Goal: Task Accomplishment & Management: Manage account settings

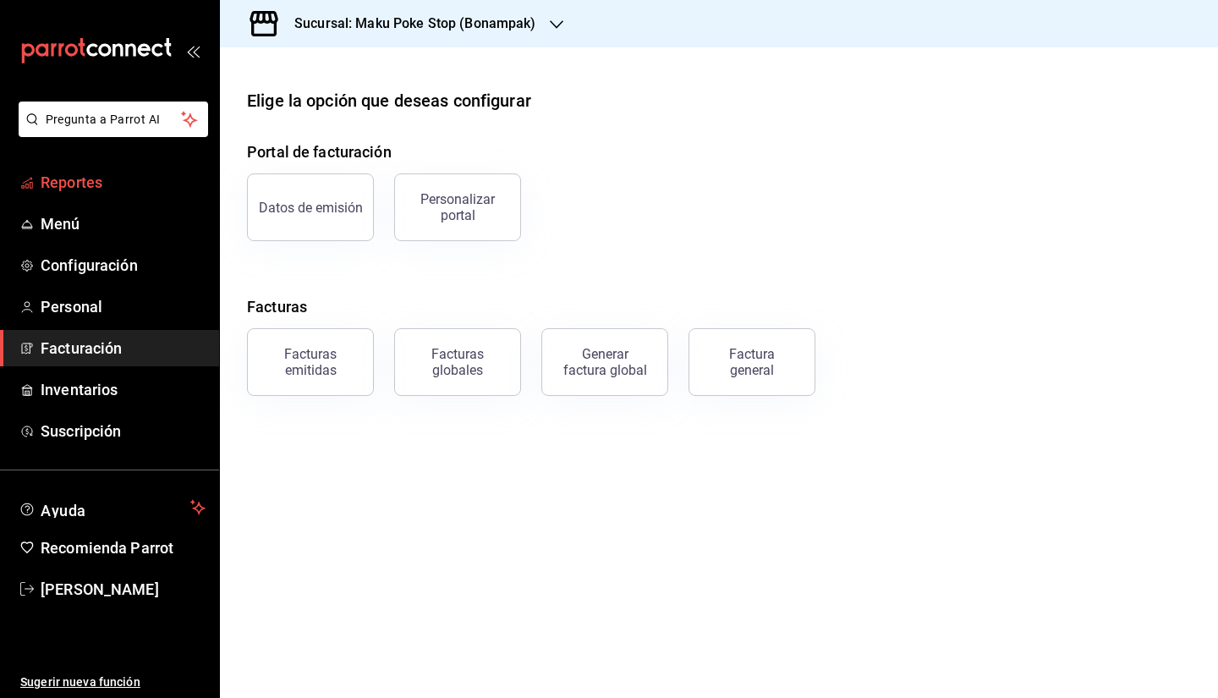
click at [126, 175] on span "Reportes" at bounding box center [123, 182] width 165 height 23
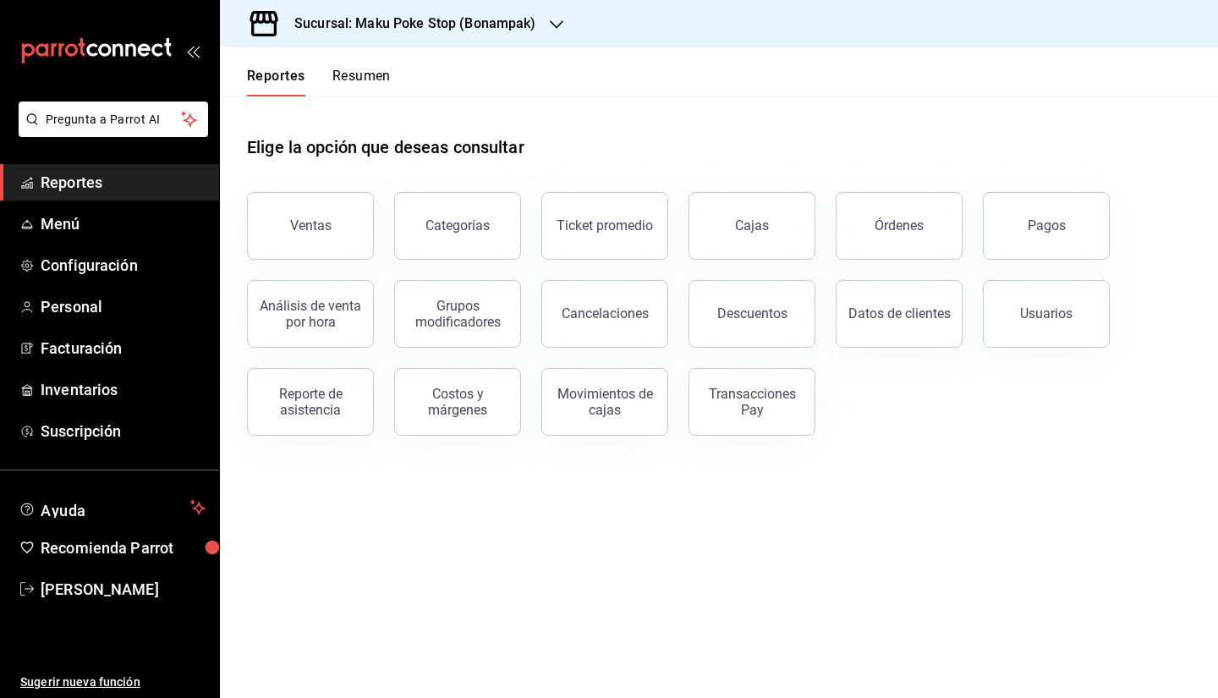
click at [684, 487] on main "Elige la opción que deseas consultar Ventas Categorías Ticket promedio Cajas Ór…" at bounding box center [719, 396] width 998 height 601
click at [94, 187] on span "Reportes" at bounding box center [123, 182] width 165 height 23
click at [95, 261] on span "Configuración" at bounding box center [123, 265] width 165 height 23
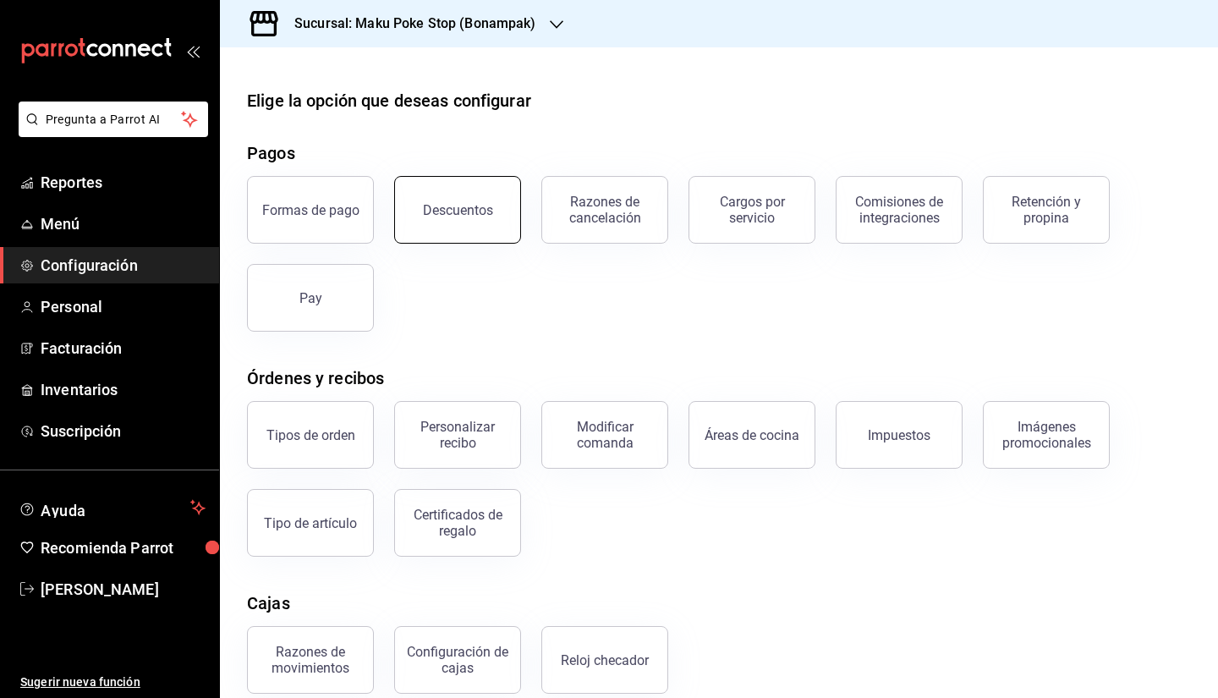
click at [437, 214] on div "Descuentos" at bounding box center [458, 210] width 70 height 16
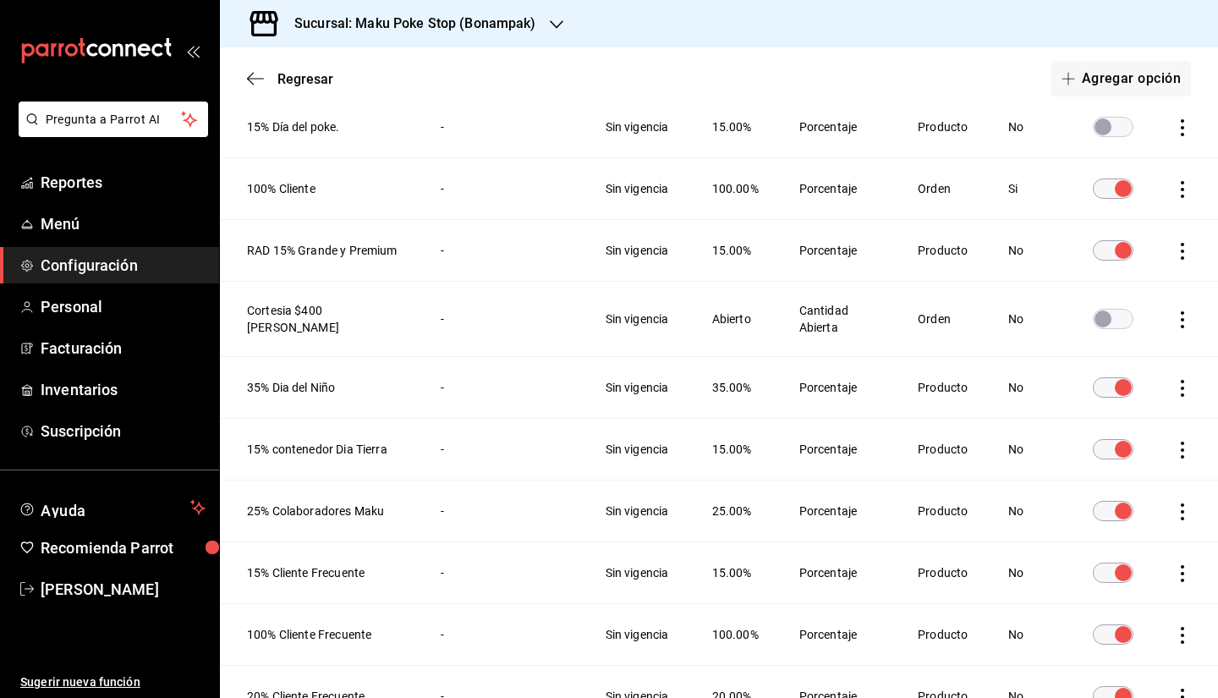
scroll to position [85, 0]
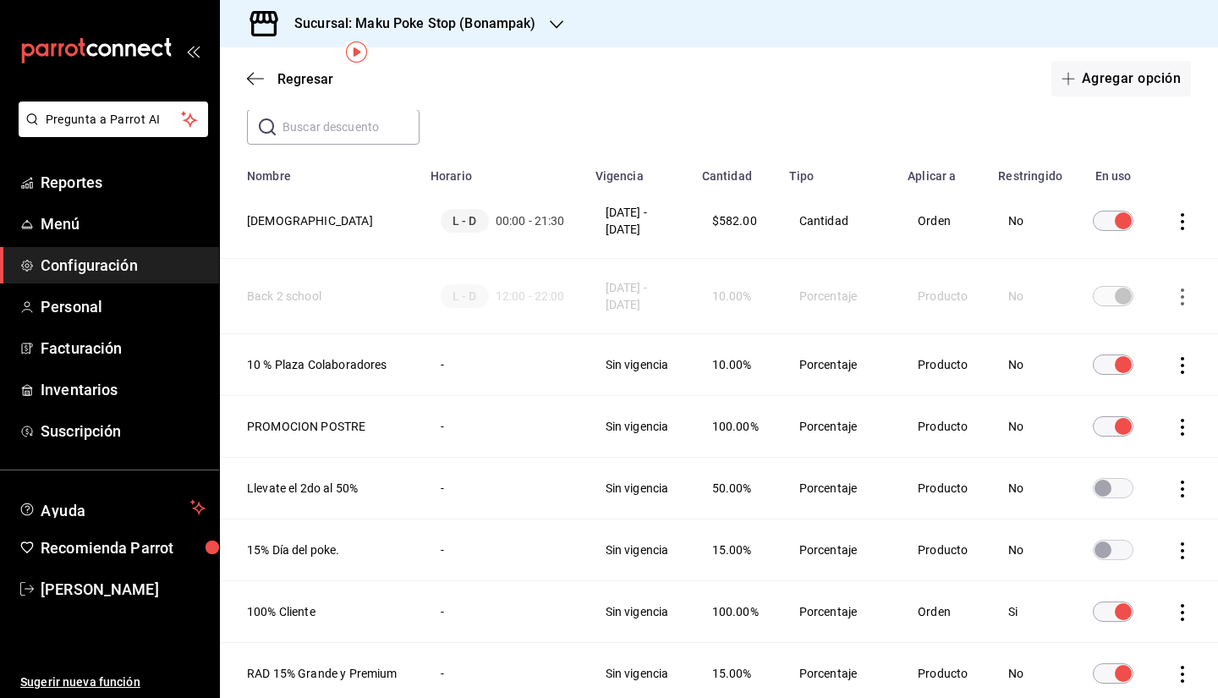
click at [476, 9] on div "Sucursal: Maku Poke Stop (Bonampak)" at bounding box center [401, 23] width 337 height 47
click at [387, 115] on div "Maku Poke Stop(Huayacan)" at bounding box center [346, 111] width 227 height 18
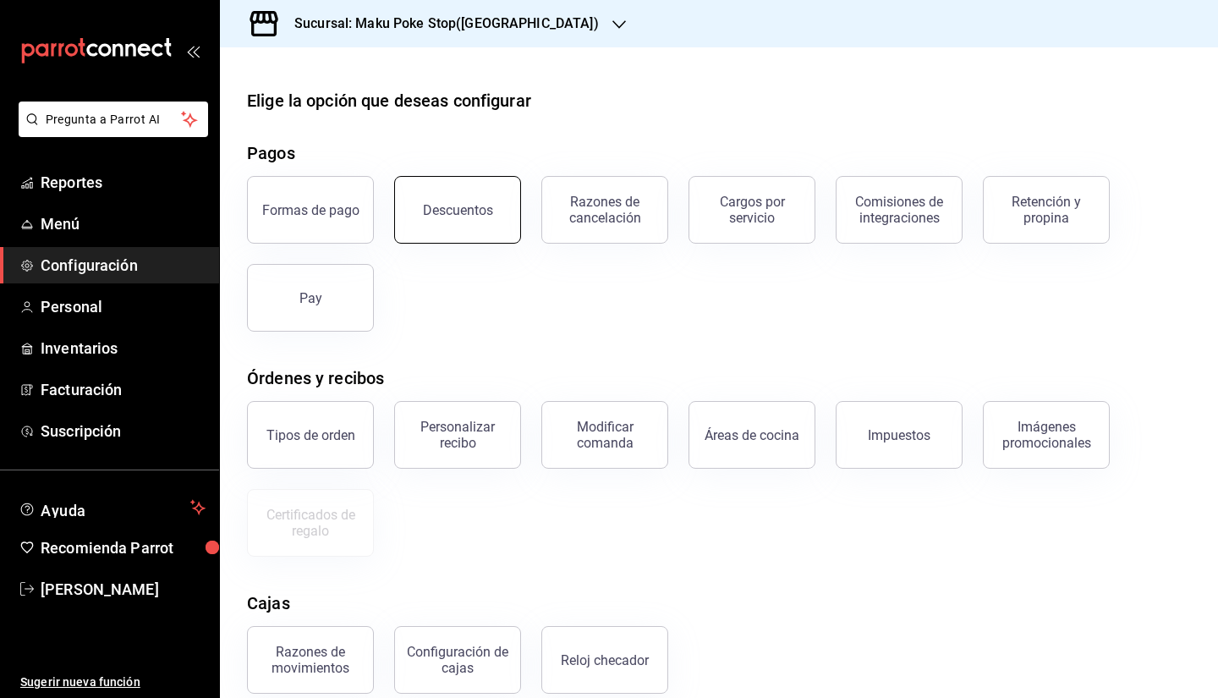
click at [437, 224] on button "Descuentos" at bounding box center [457, 210] width 127 height 68
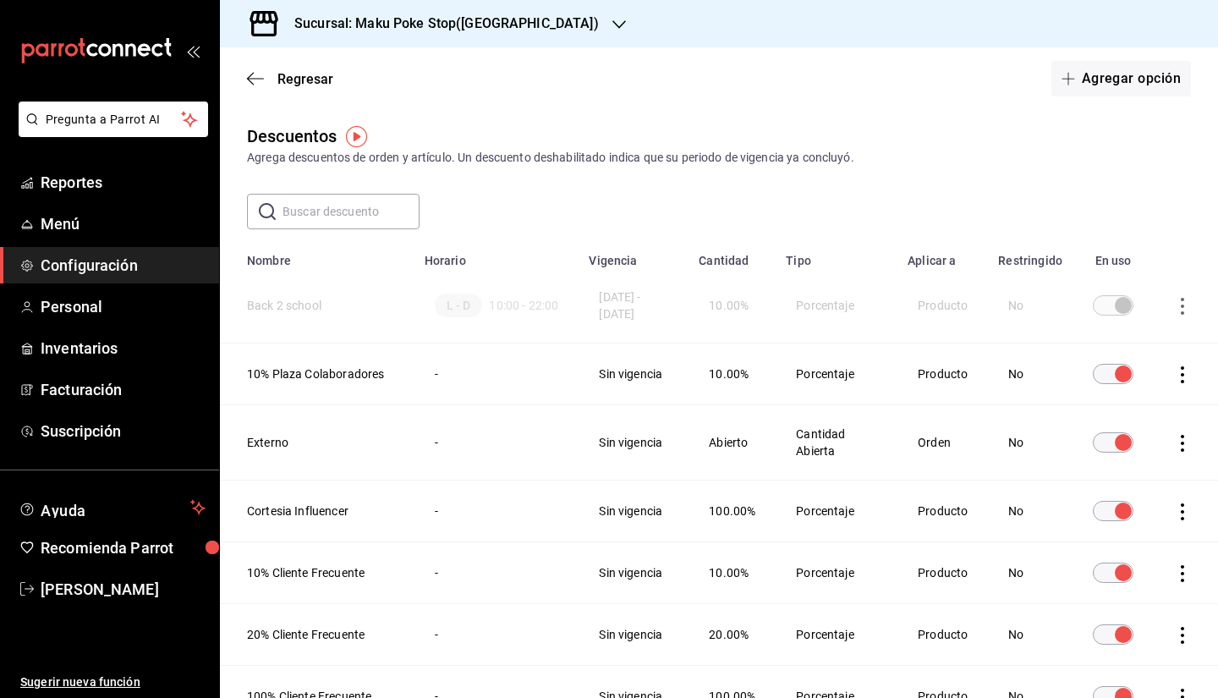
click at [390, 29] on h3 "Sucursal: Maku Poke Stop([GEOGRAPHIC_DATA])" at bounding box center [440, 24] width 318 height 20
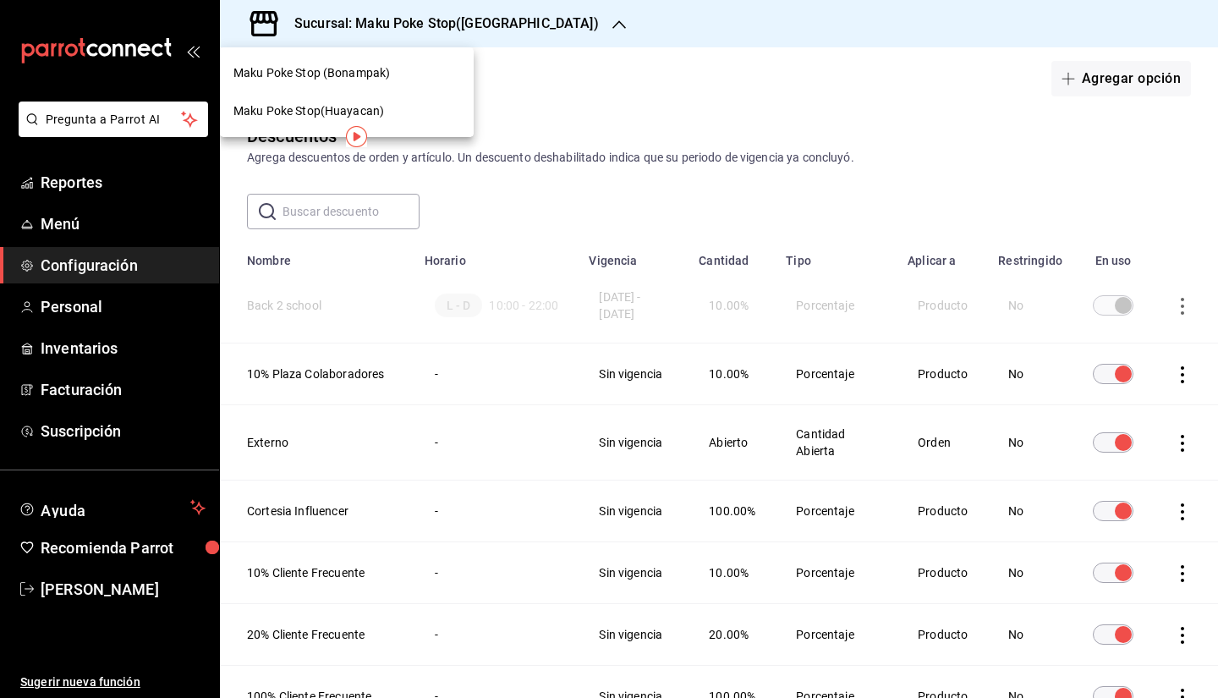
click at [348, 74] on span "Maku Poke Stop (Bonampak)" at bounding box center [311, 73] width 156 height 18
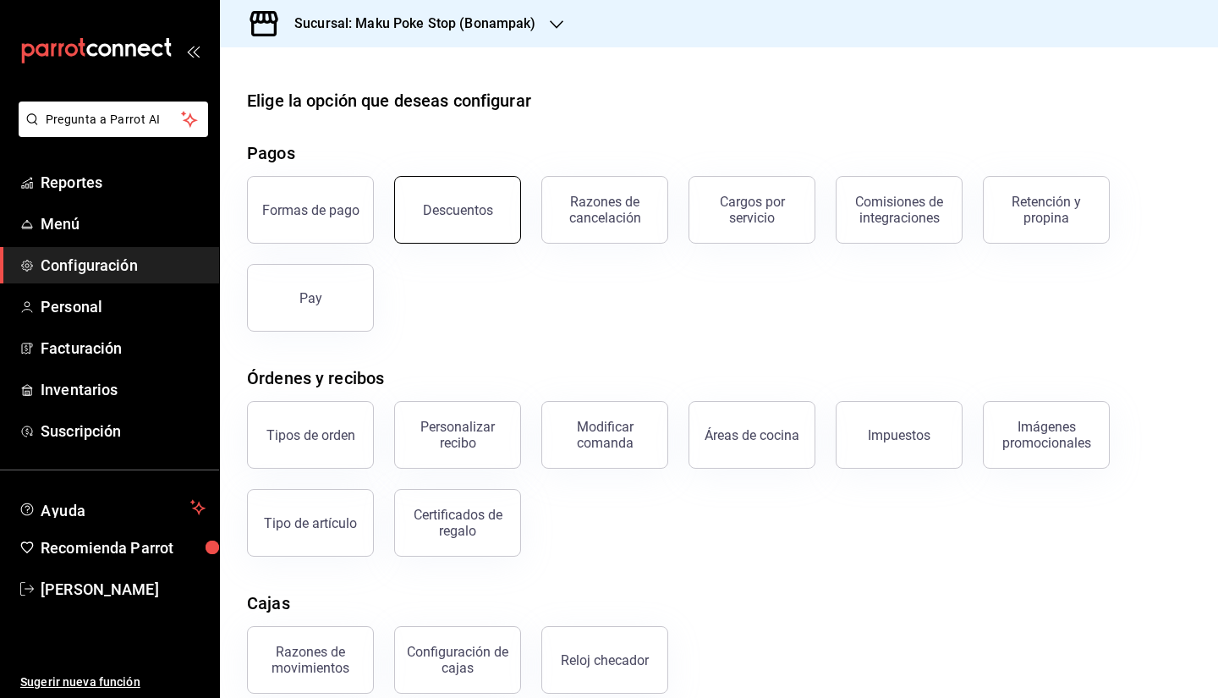
click at [469, 217] on button "Descuentos" at bounding box center [457, 210] width 127 height 68
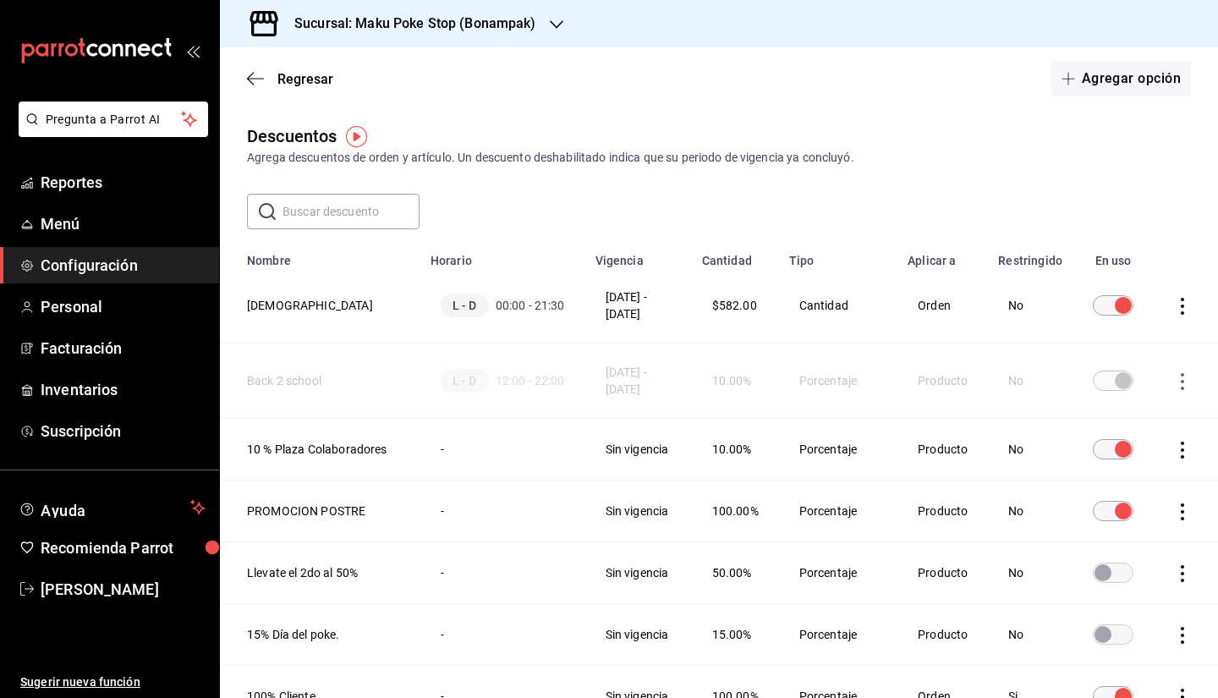
click at [411, 17] on h3 "Sucursal: Maku Poke Stop (Bonampak)" at bounding box center [408, 24] width 255 height 20
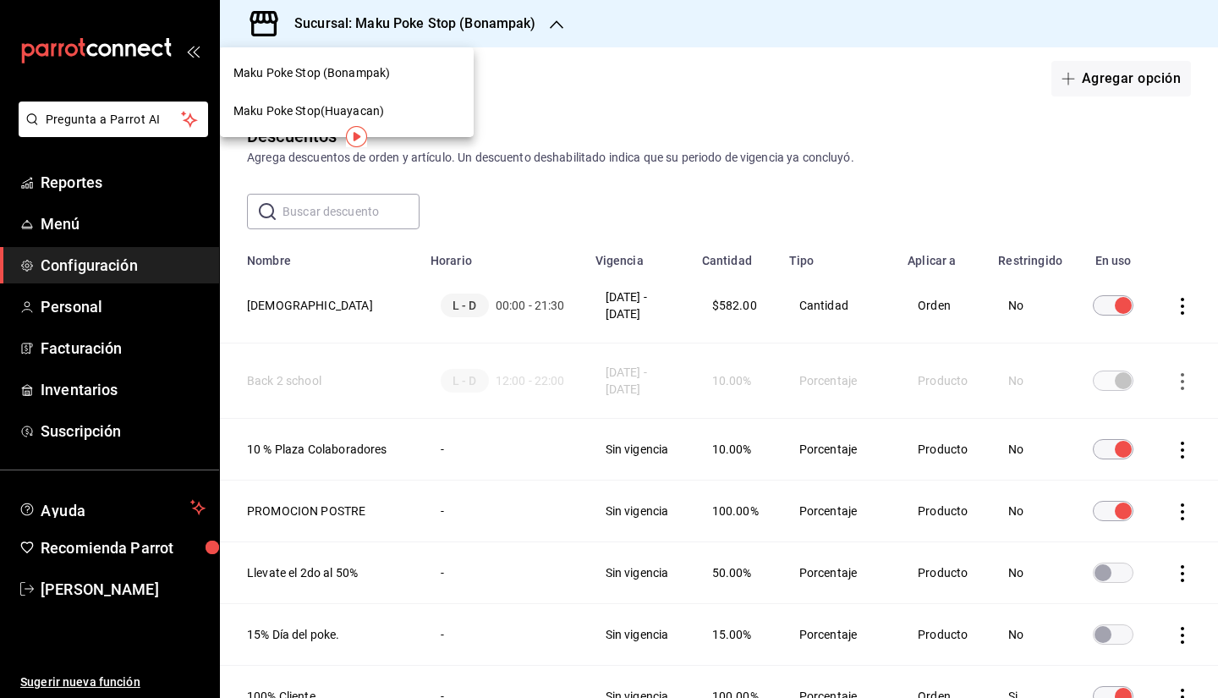
click at [376, 112] on span "Maku Poke Stop(Huayacan)" at bounding box center [308, 111] width 151 height 18
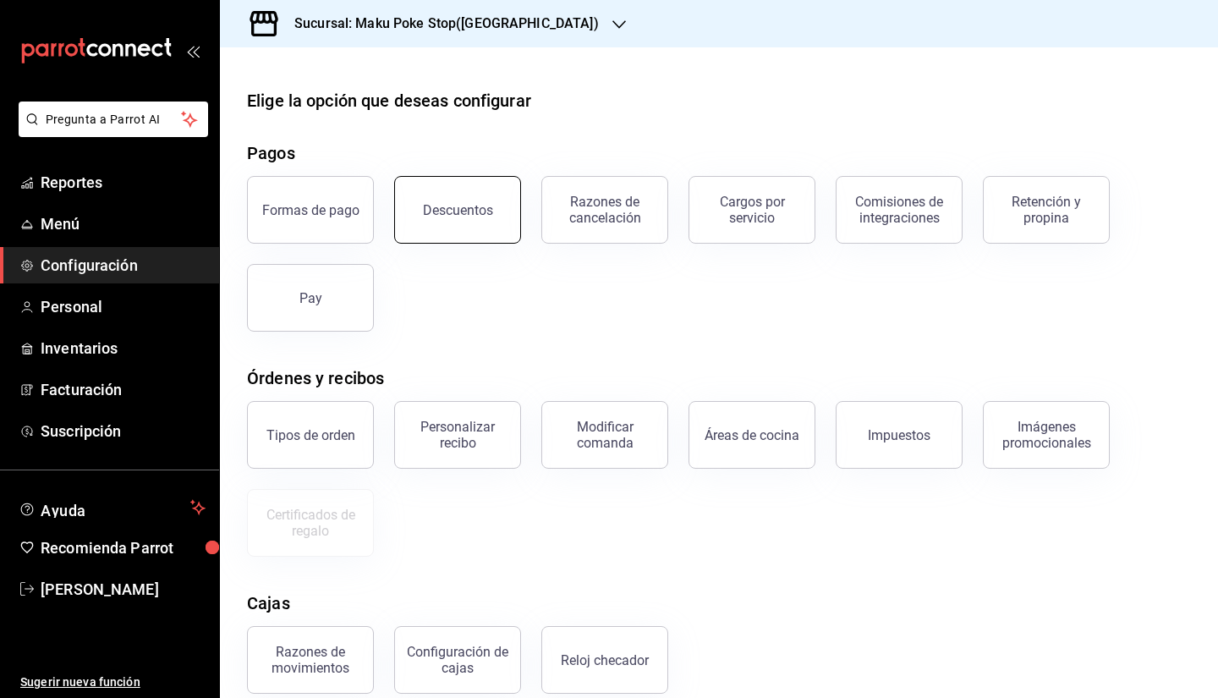
click at [454, 225] on button "Descuentos" at bounding box center [457, 210] width 127 height 68
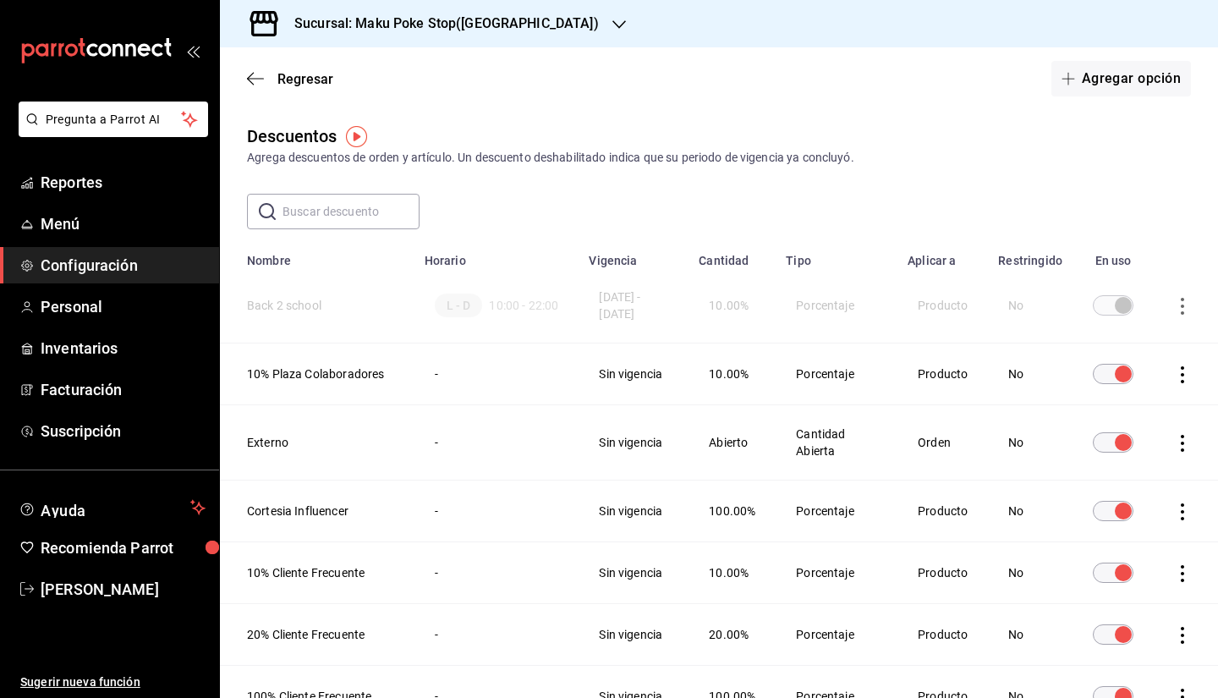
click at [359, 26] on h3 "Sucursal: Maku Poke Stop([GEOGRAPHIC_DATA])" at bounding box center [440, 24] width 318 height 20
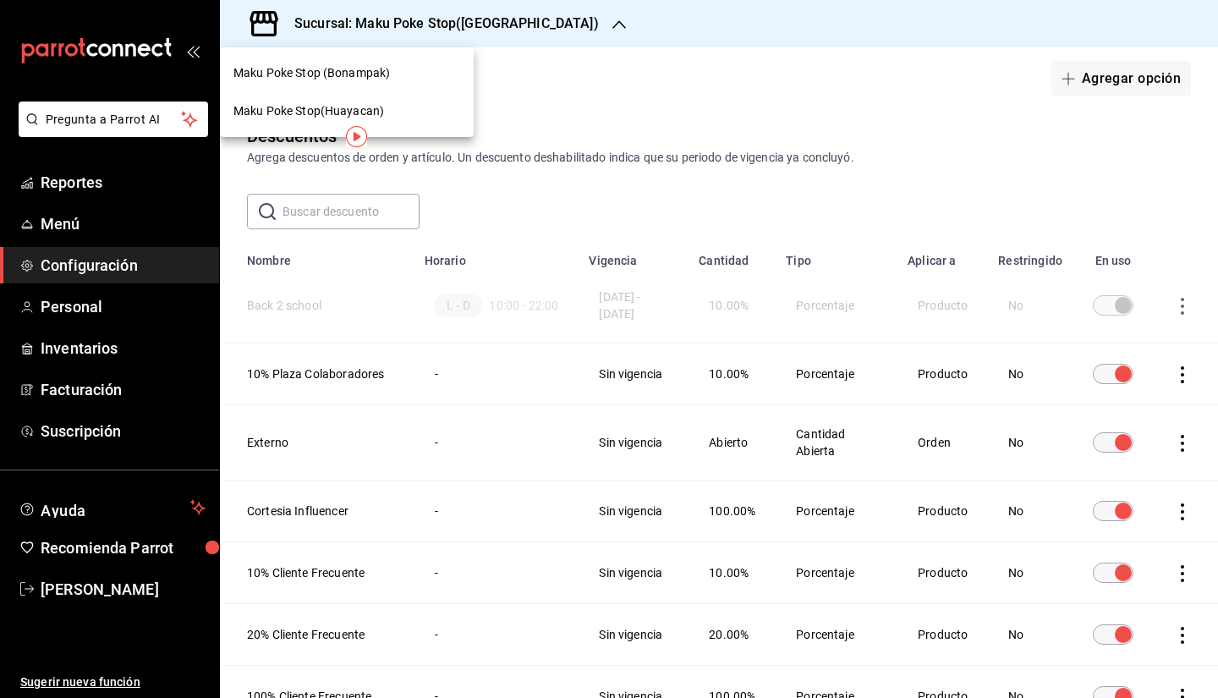
click at [363, 83] on div "Maku Poke Stop (Bonampak)" at bounding box center [347, 73] width 254 height 38
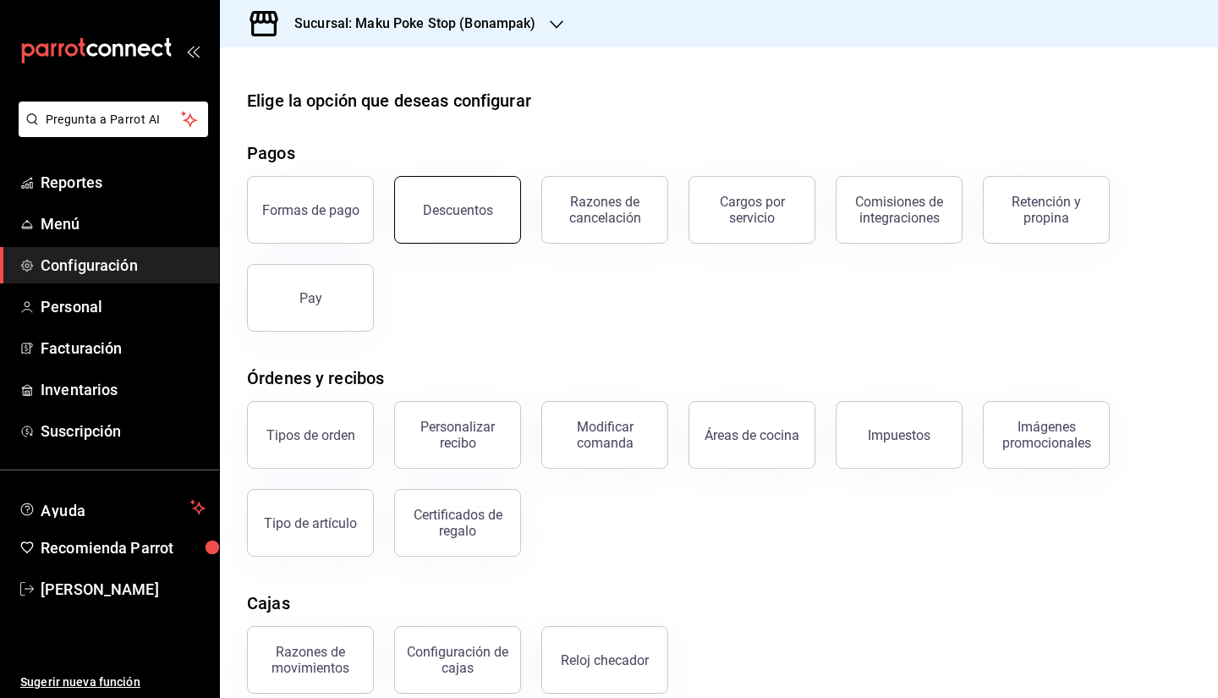
click at [432, 224] on button "Descuentos" at bounding box center [457, 210] width 127 height 68
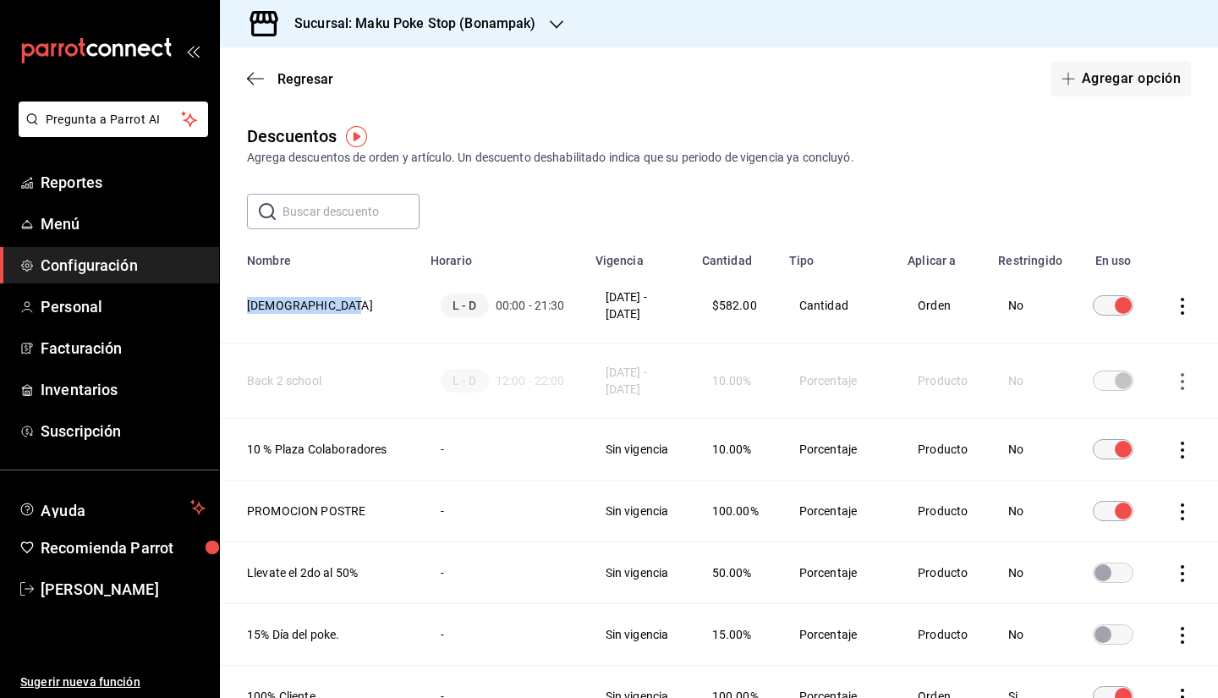
drag, startPoint x: 370, startPoint y: 306, endPoint x: 235, endPoint y: 302, distance: 135.4
click at [235, 302] on th "IGNACIONAVARRO99" at bounding box center [320, 305] width 200 height 75
copy th "IGNACIONAVARRO99"
click at [428, 25] on h3 "Sucursal: Maku Poke Stop (Bonampak)" at bounding box center [408, 24] width 255 height 20
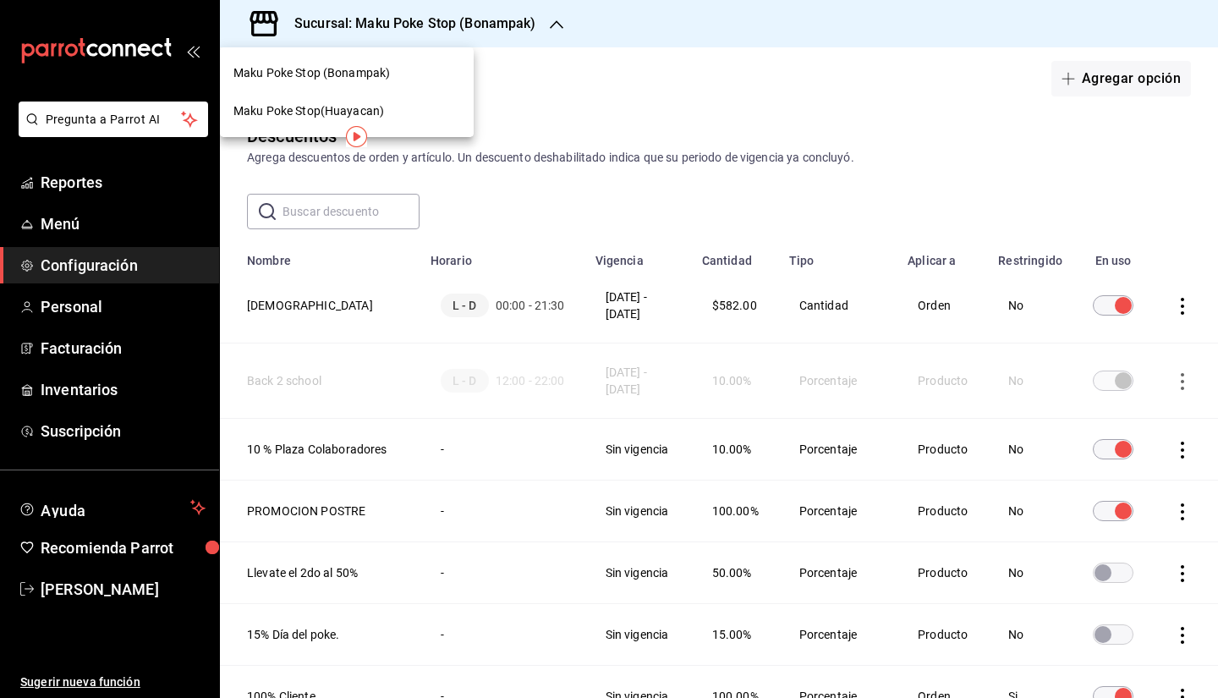
click at [382, 111] on span "Maku Poke Stop(Huayacan)" at bounding box center [308, 111] width 151 height 18
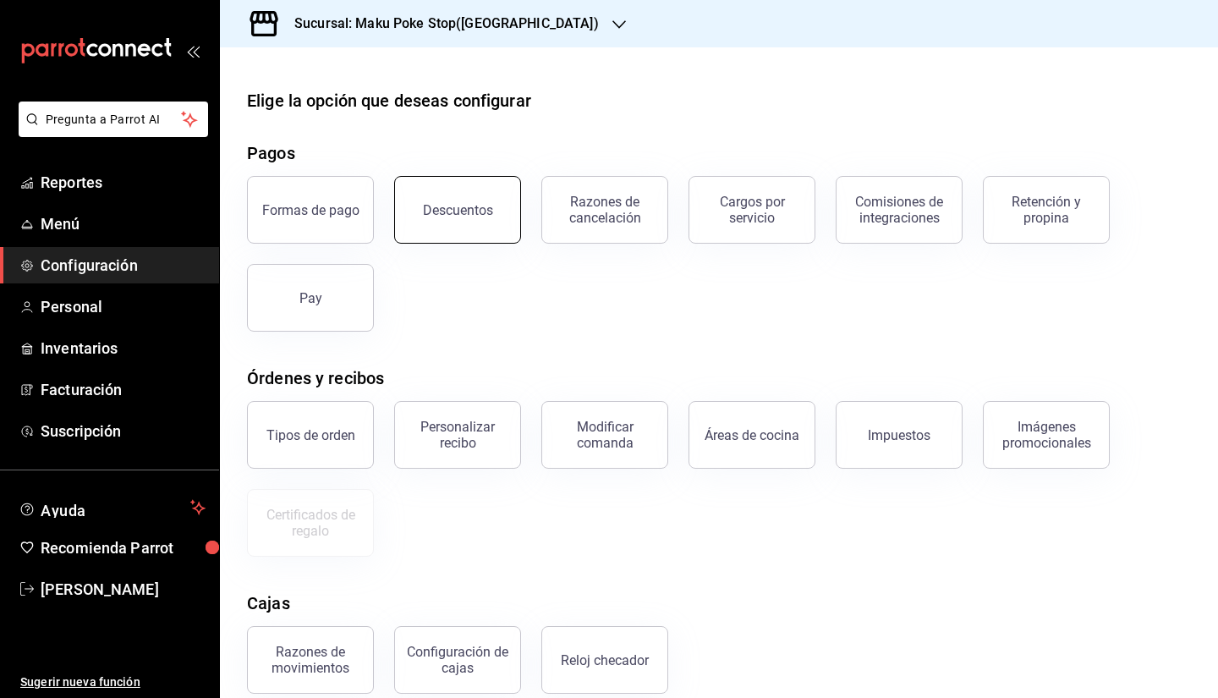
click at [443, 216] on div "Descuentos" at bounding box center [458, 210] width 70 height 16
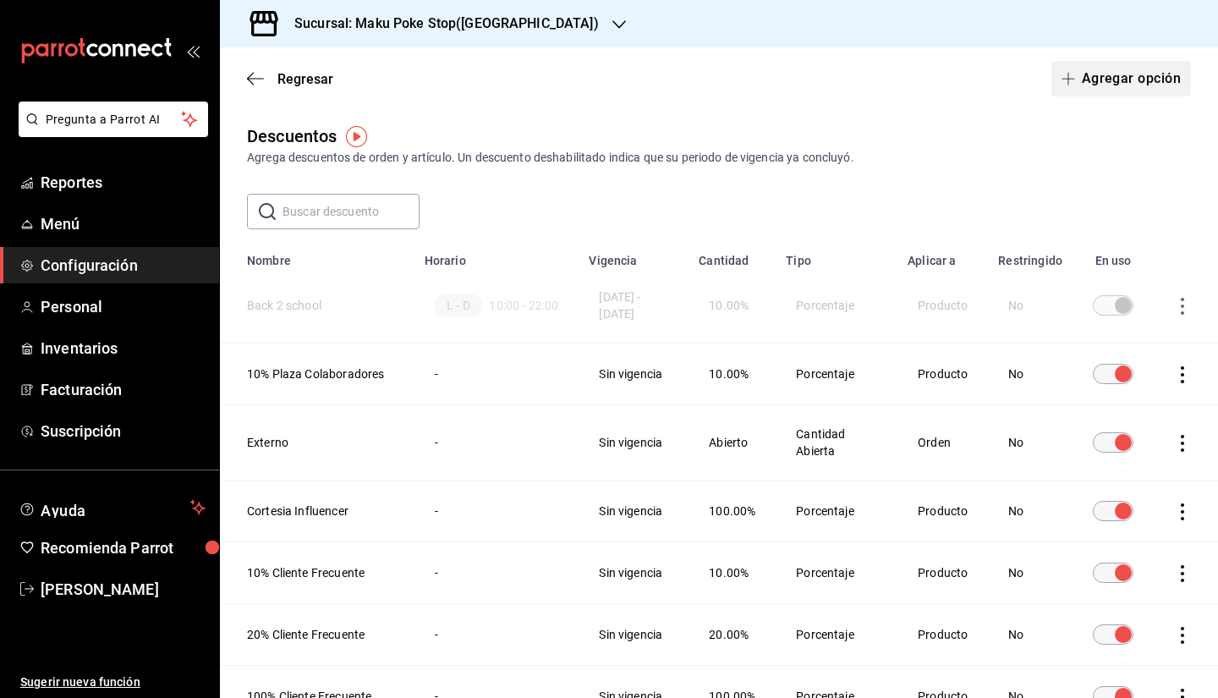
click at [816, 85] on button "Agregar opción" at bounding box center [1121, 79] width 140 height 36
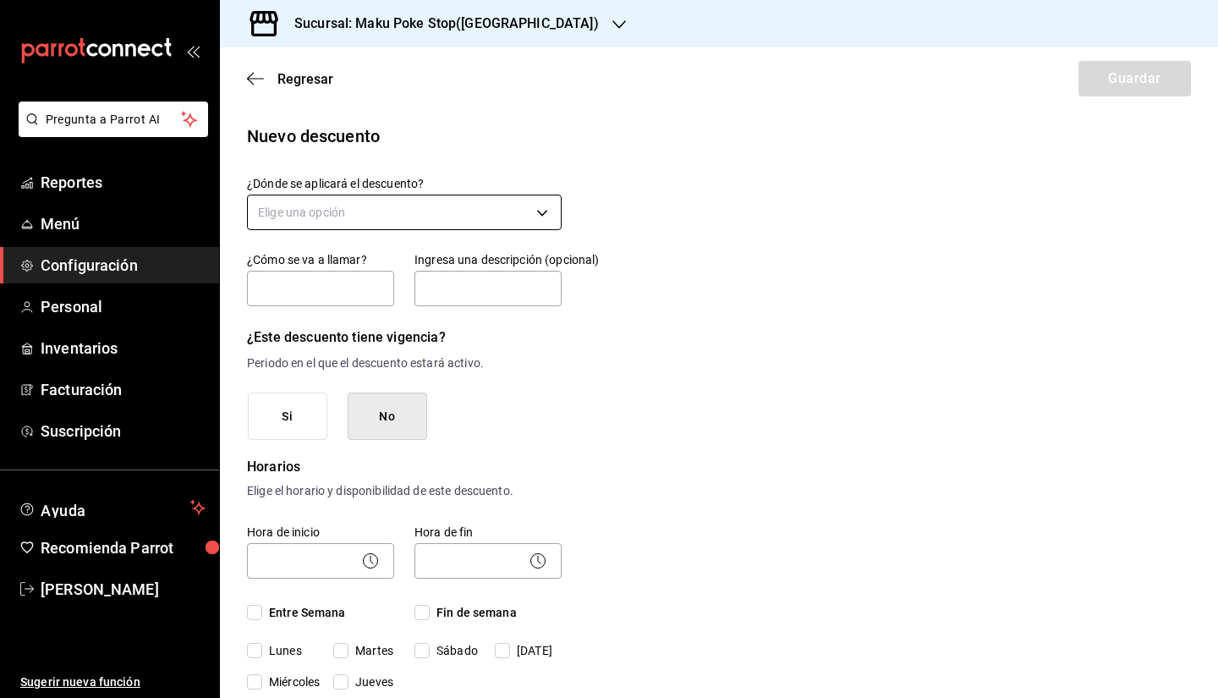
click at [439, 207] on body "Pregunta a Parrot AI Reportes Menú Configuración Personal Inventarios Facturaci…" at bounding box center [609, 349] width 1218 height 698
click at [378, 302] on li "Orden completa" at bounding box center [402, 293] width 309 height 28
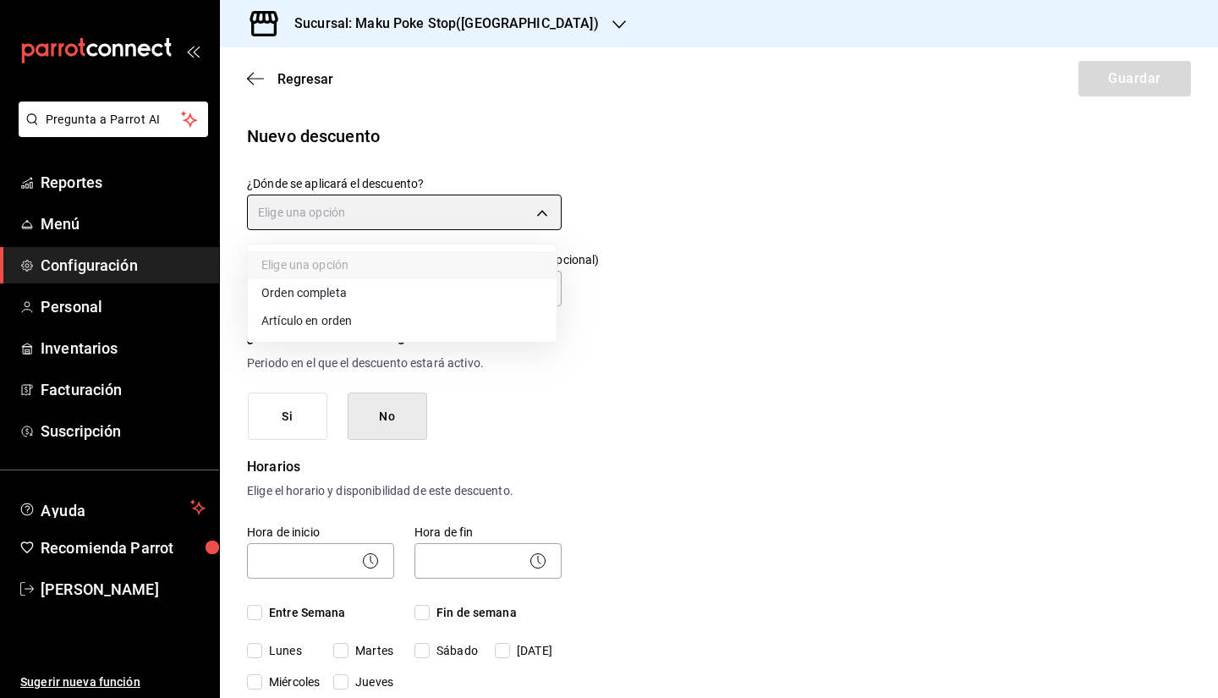
type input "ORDER"
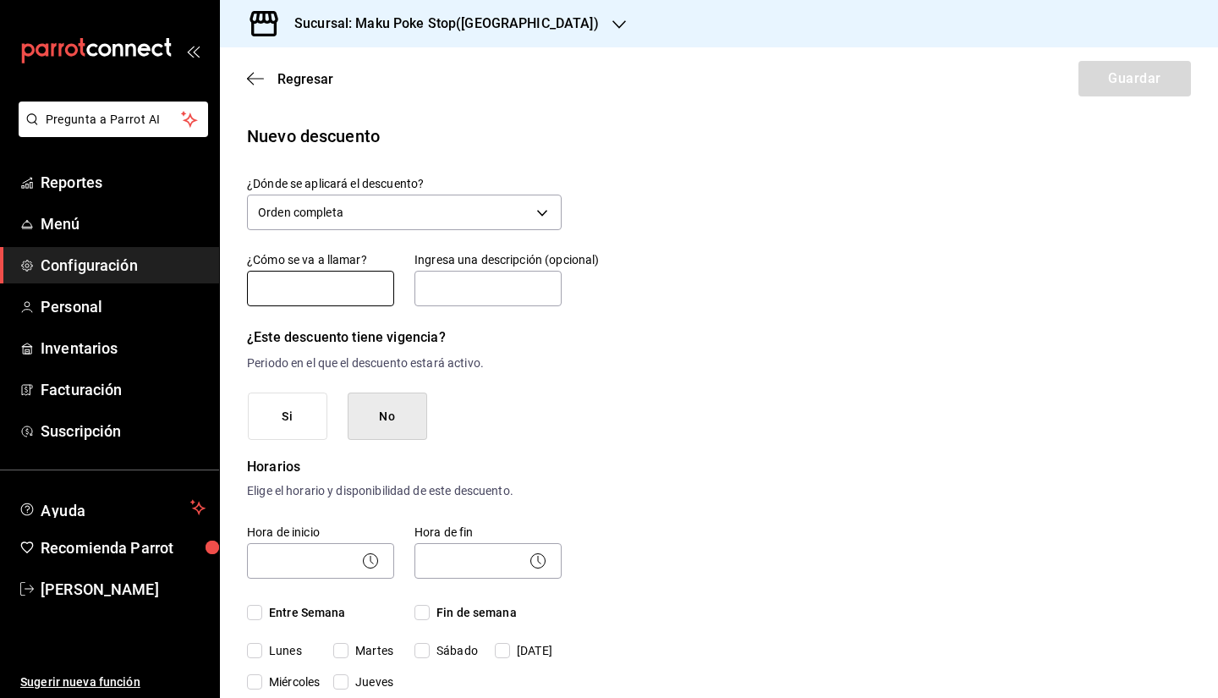
click at [336, 290] on input "text" at bounding box center [320, 289] width 147 height 36
type input "IGNACIONAVARRO99"
click at [435, 294] on input "text" at bounding box center [487, 289] width 147 height 36
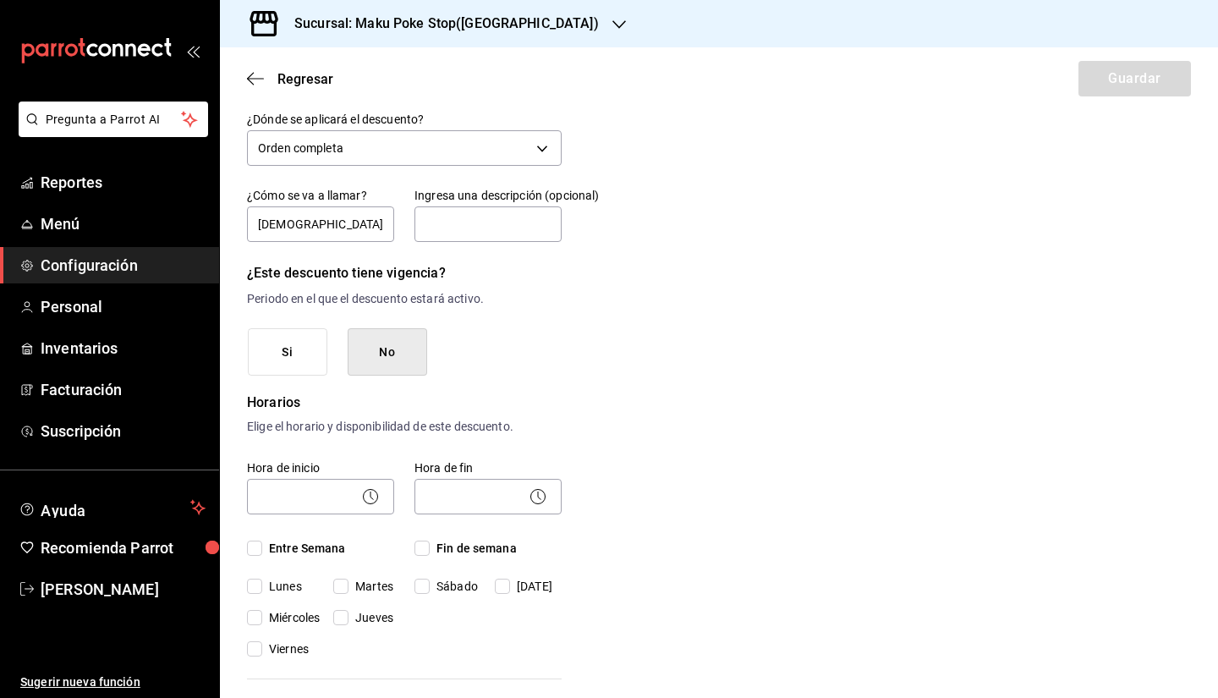
scroll to position [85, 0]
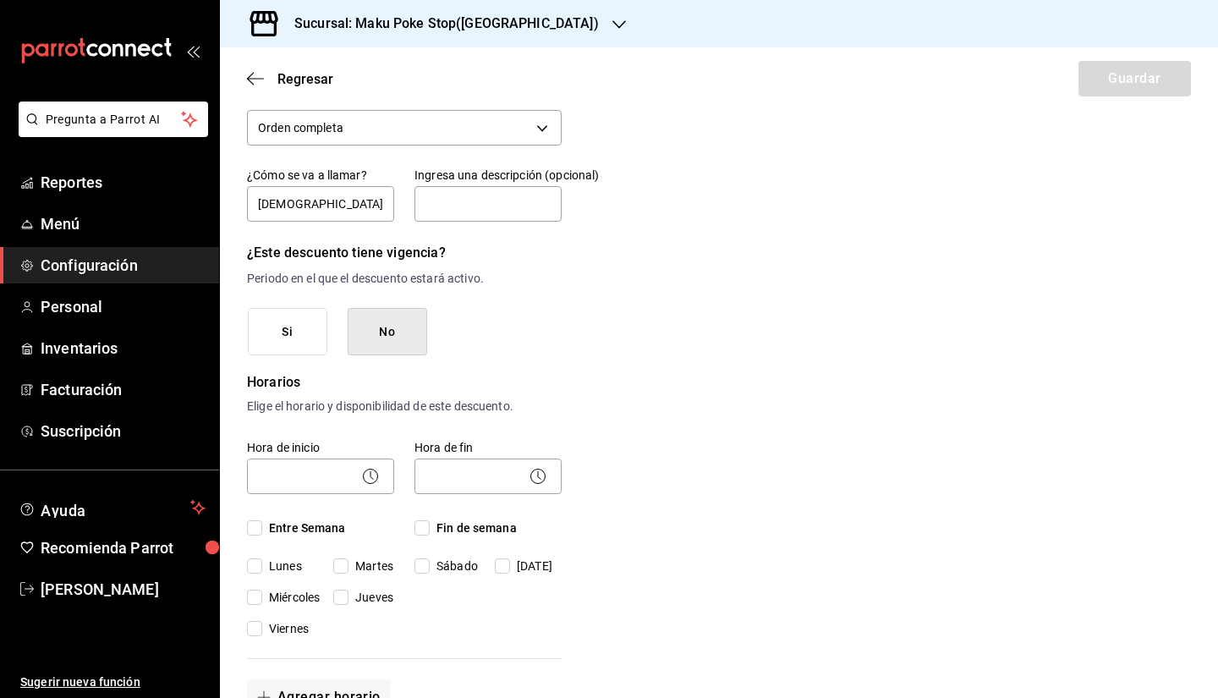
click at [370, 337] on button "No" at bounding box center [388, 332] width 80 height 48
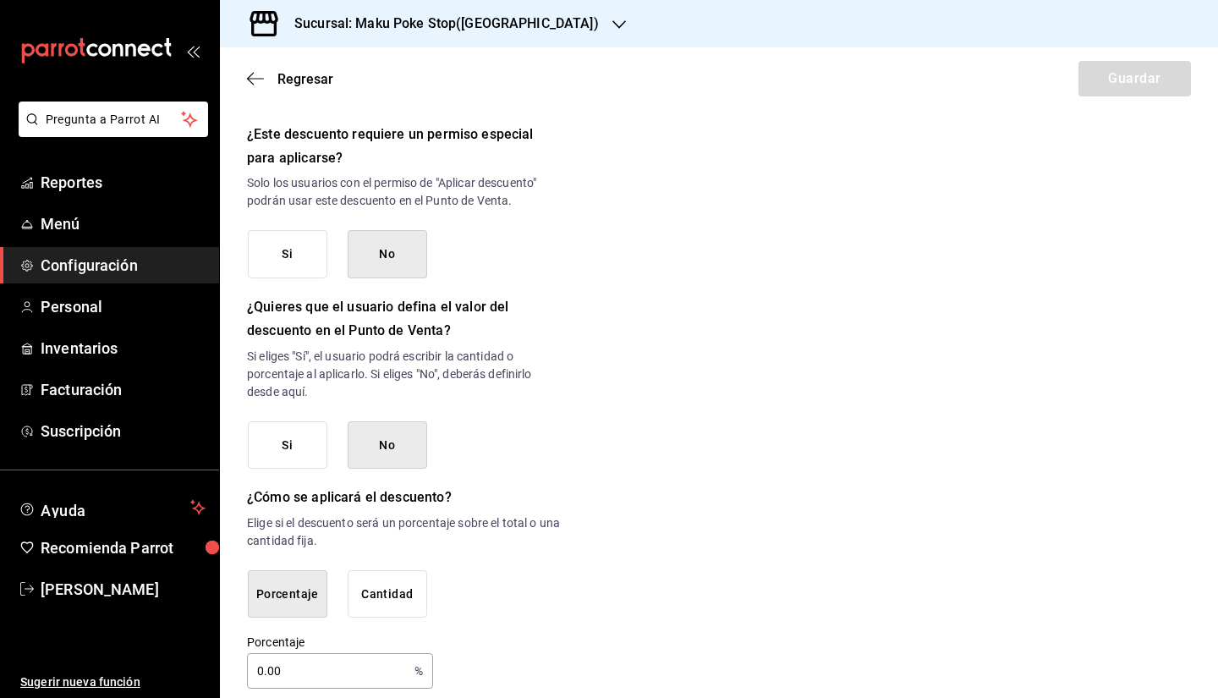
scroll to position [733, 0]
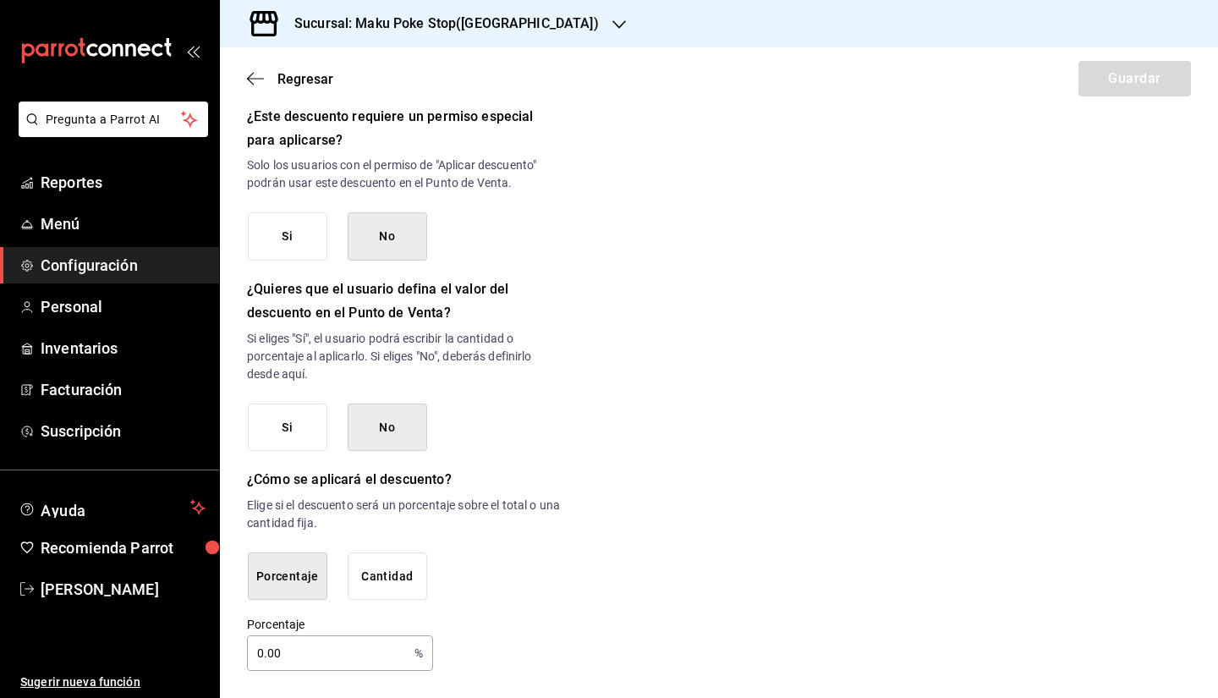
click at [366, 562] on button "Cantidad" at bounding box center [388, 576] width 80 height 48
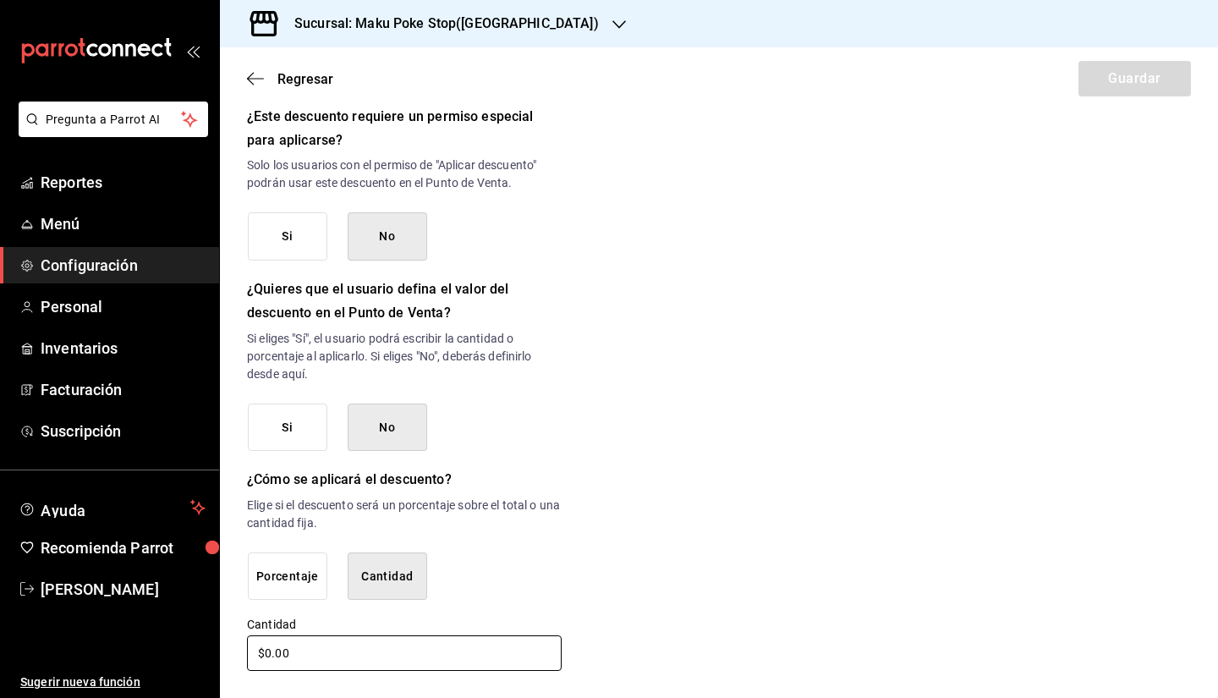
drag, startPoint x: 272, startPoint y: 651, endPoint x: 249, endPoint y: 650, distance: 22.9
click at [249, 562] on input "$0.00" at bounding box center [404, 653] width 315 height 36
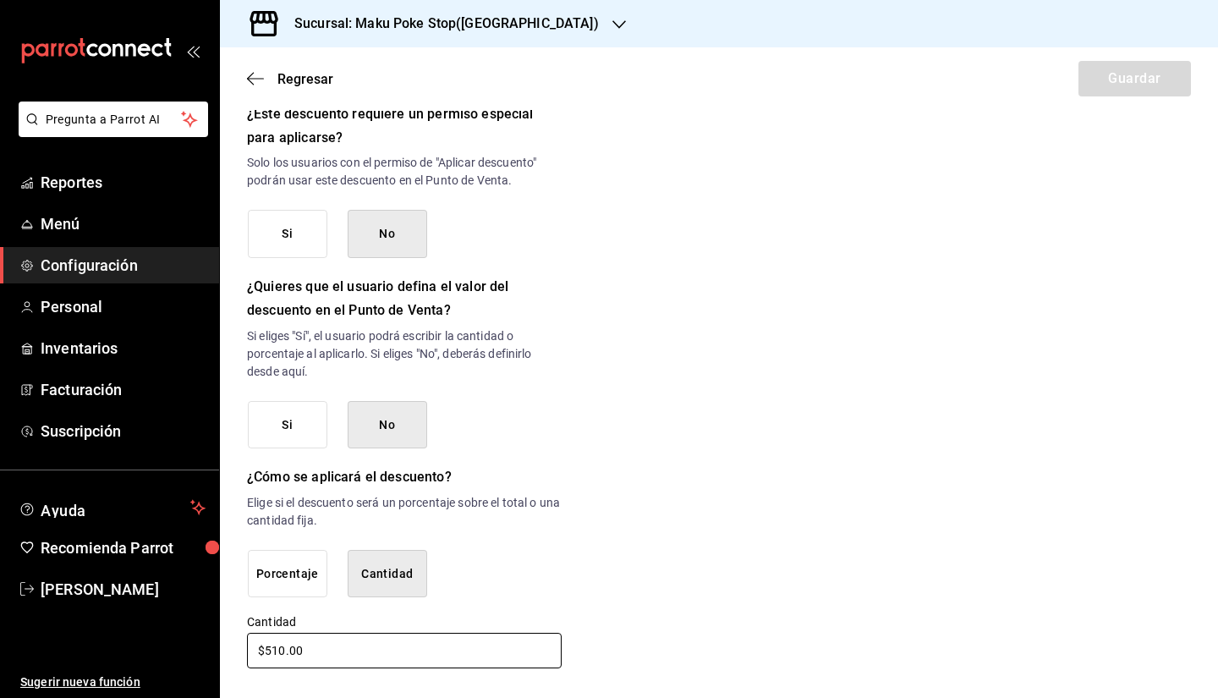
type input "$510.00"
click at [384, 562] on button "Cantidad" at bounding box center [388, 574] width 80 height 48
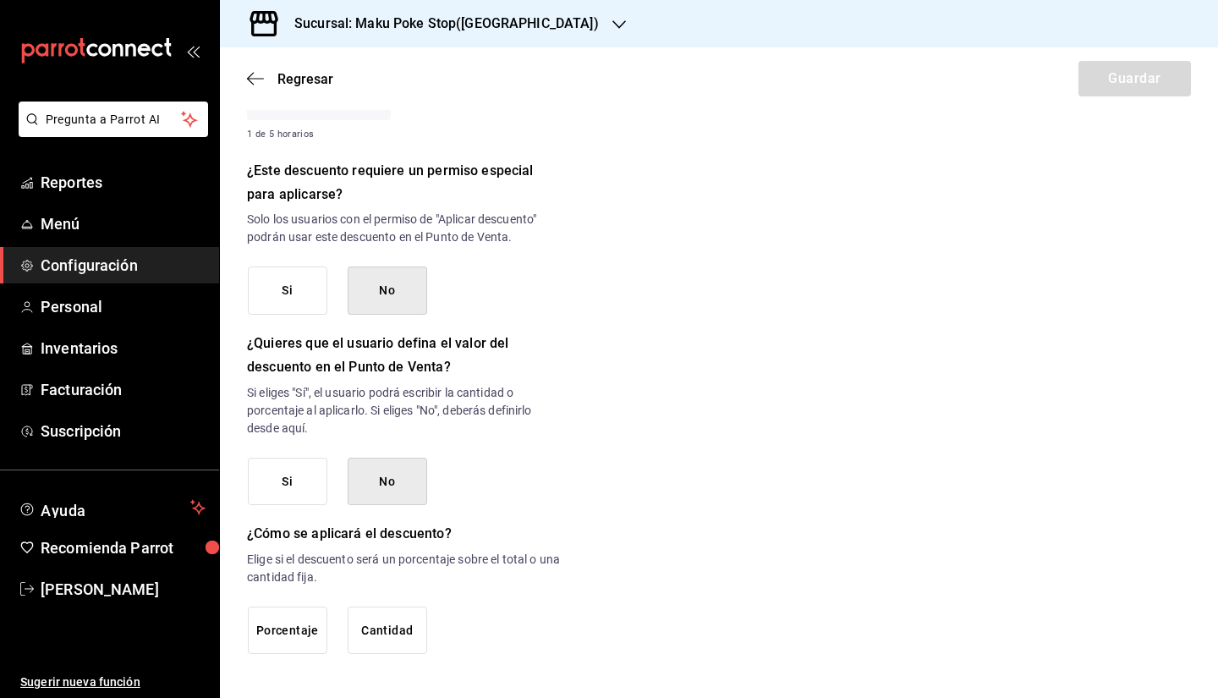
click at [394, 562] on button "Cantidad" at bounding box center [388, 630] width 80 height 48
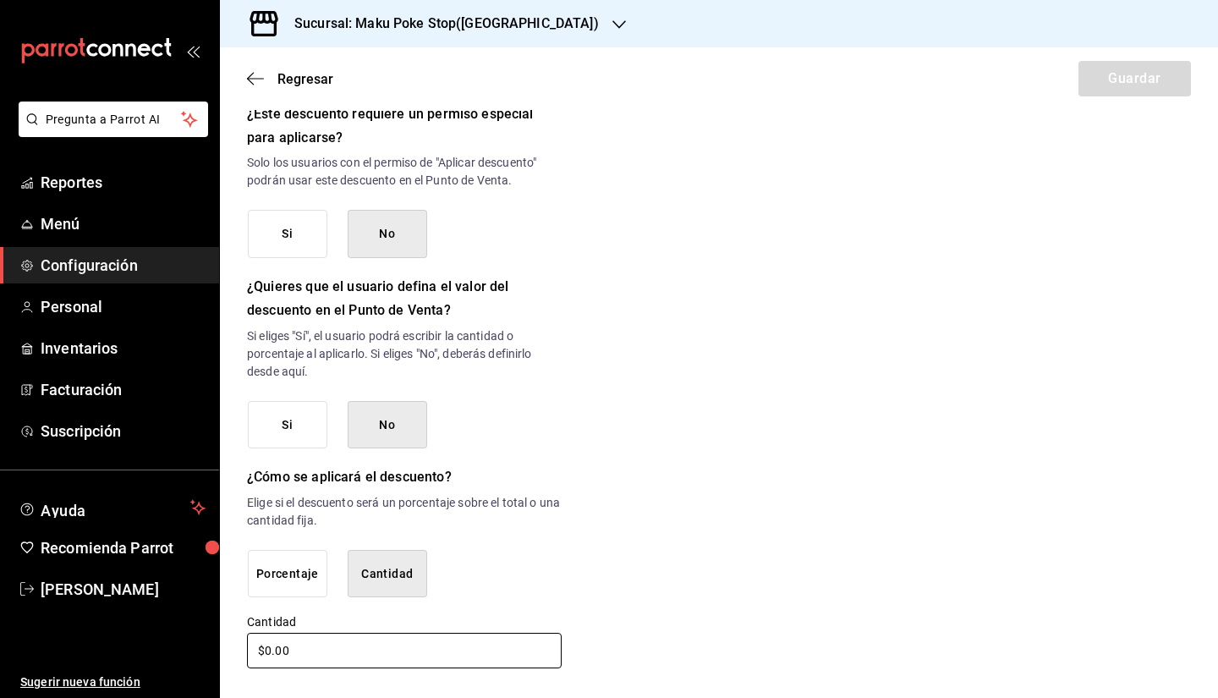
click at [274, 562] on input "$0.00" at bounding box center [404, 651] width 315 height 36
drag, startPoint x: 270, startPoint y: 648, endPoint x: 250, endPoint y: 647, distance: 20.3
click at [251, 562] on input "$0.00" at bounding box center [404, 651] width 315 height 36
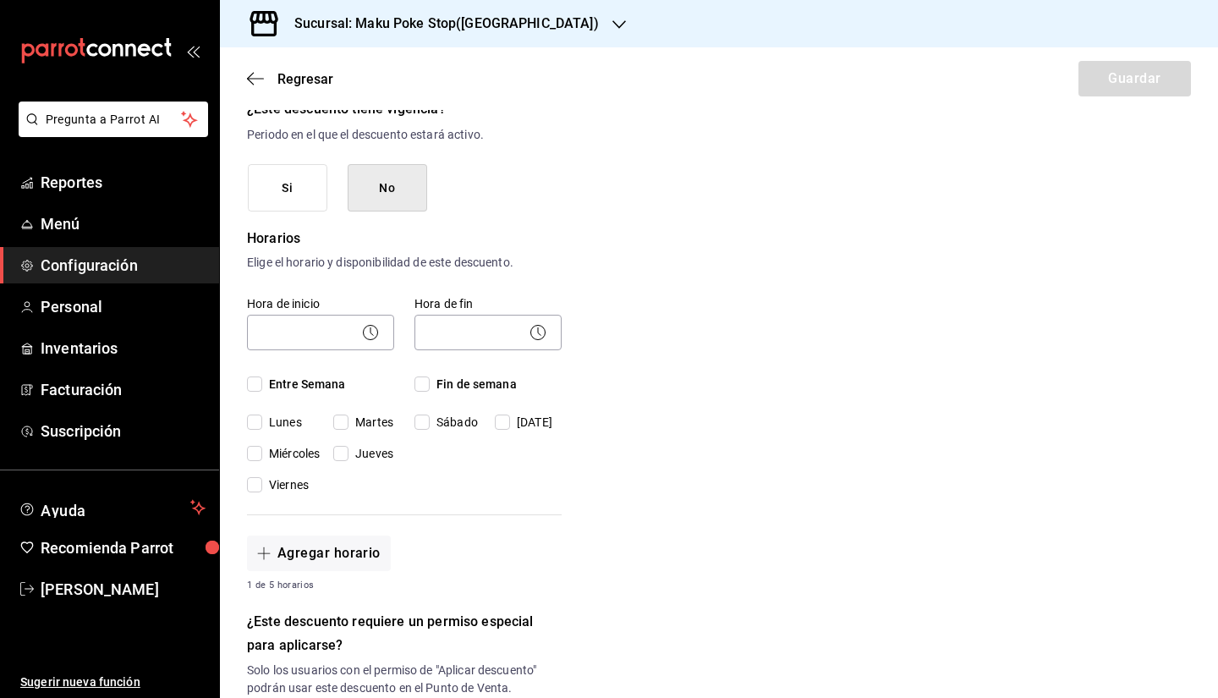
scroll to position [144, 0]
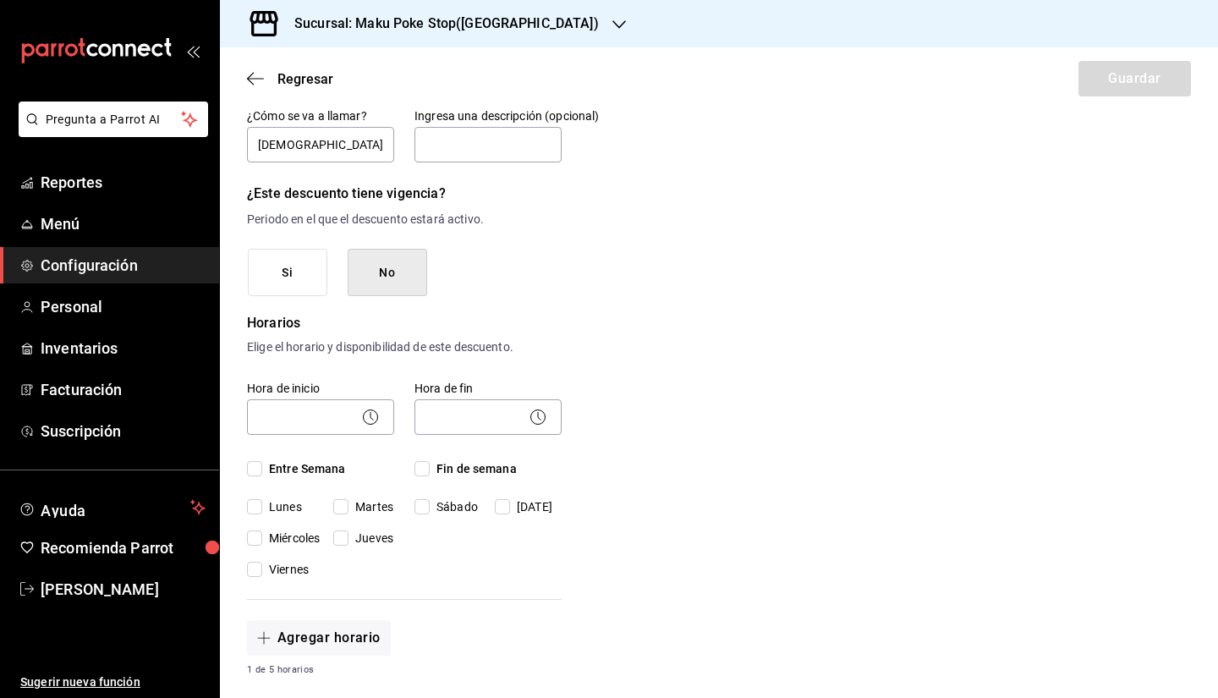
type input "$510.00"
click at [378, 277] on button "No" at bounding box center [388, 273] width 80 height 48
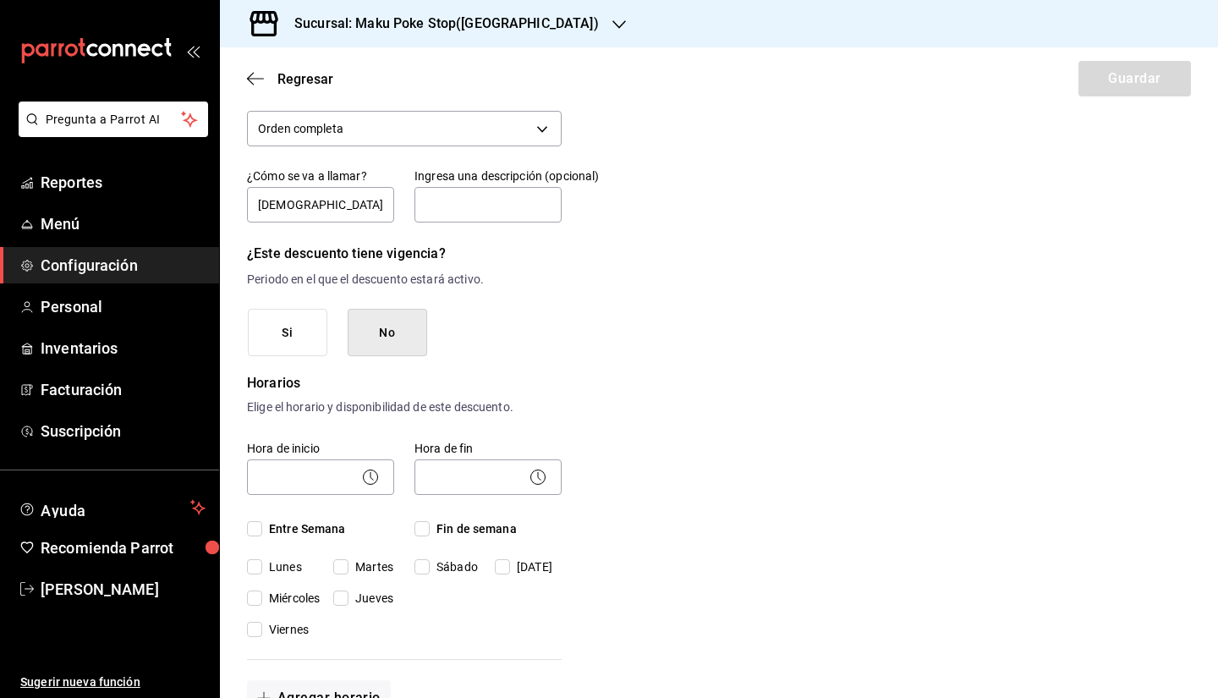
scroll to position [169, 0]
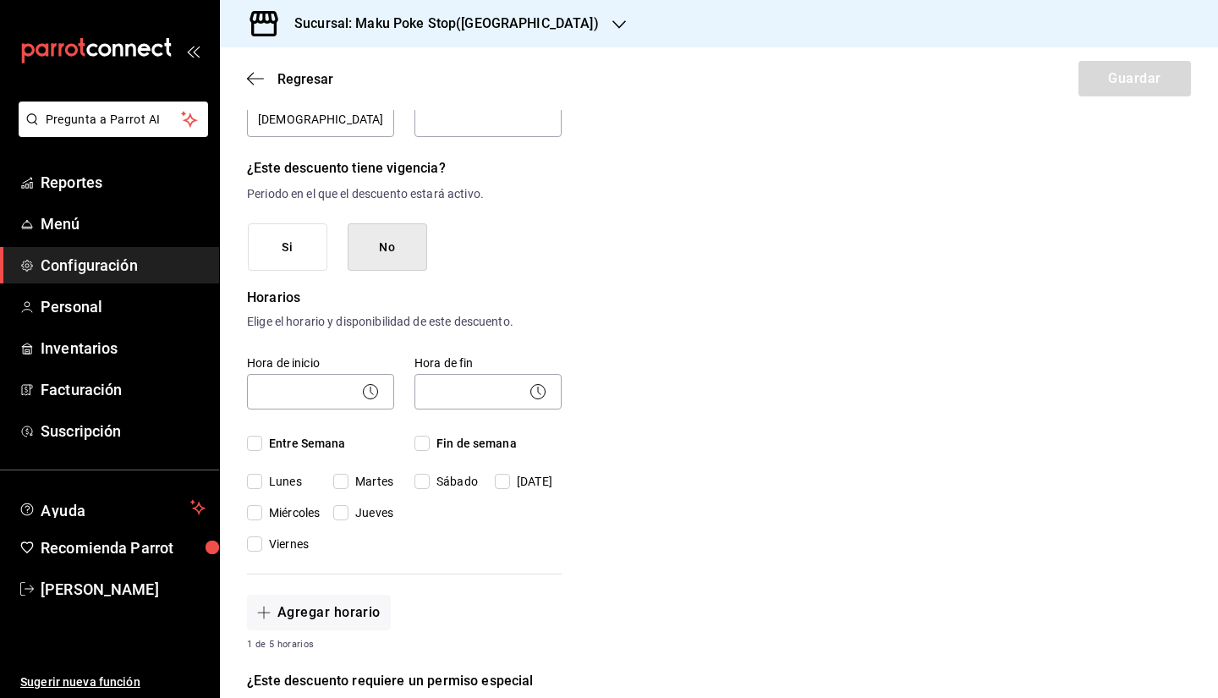
click at [254, 441] on input "Entre Semana" at bounding box center [254, 443] width 15 height 15
checkbox input "true"
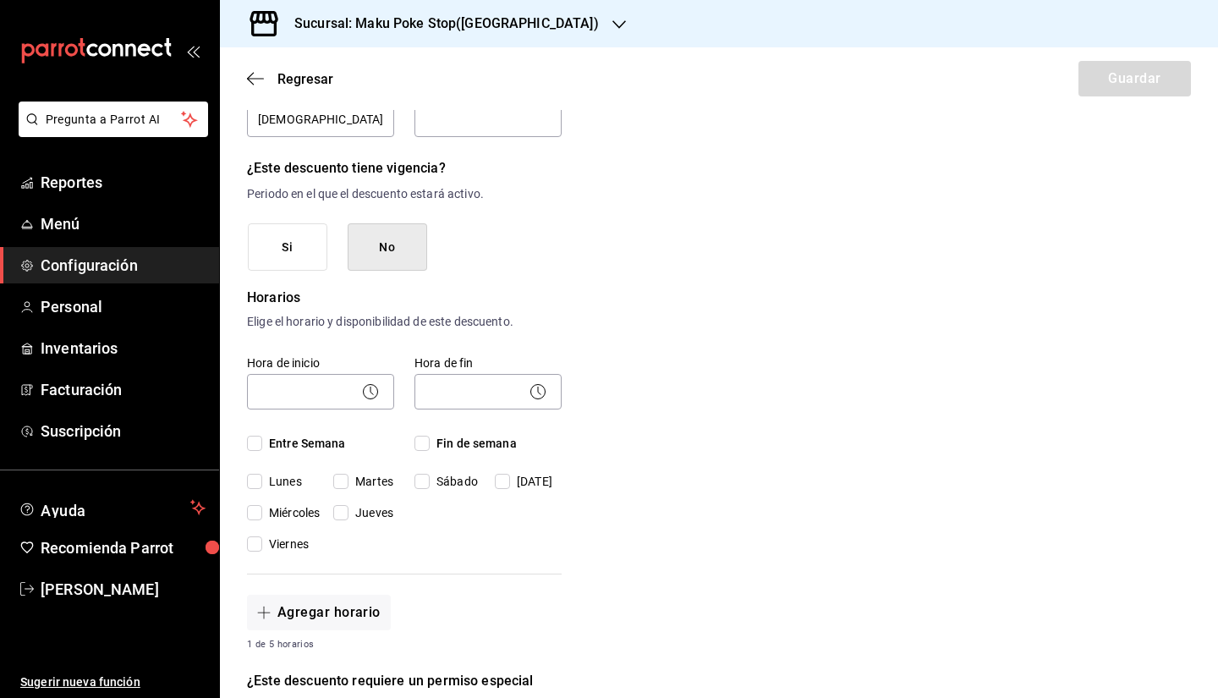
checkbox input "true"
click at [412, 444] on div "Hora de fin ​ Fin de semana Sábado Domingo" at bounding box center [477, 444] width 167 height 218
click at [420, 444] on input "Fin de semana" at bounding box center [421, 443] width 15 height 15
checkbox input "true"
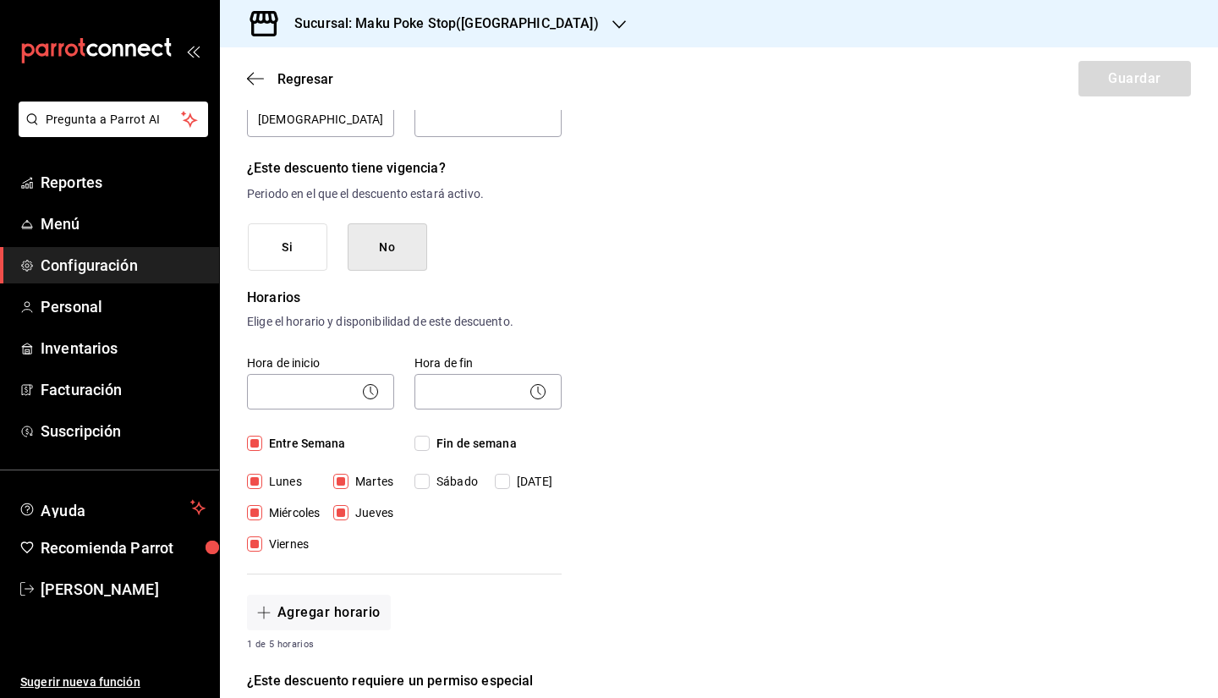
checkbox input "true"
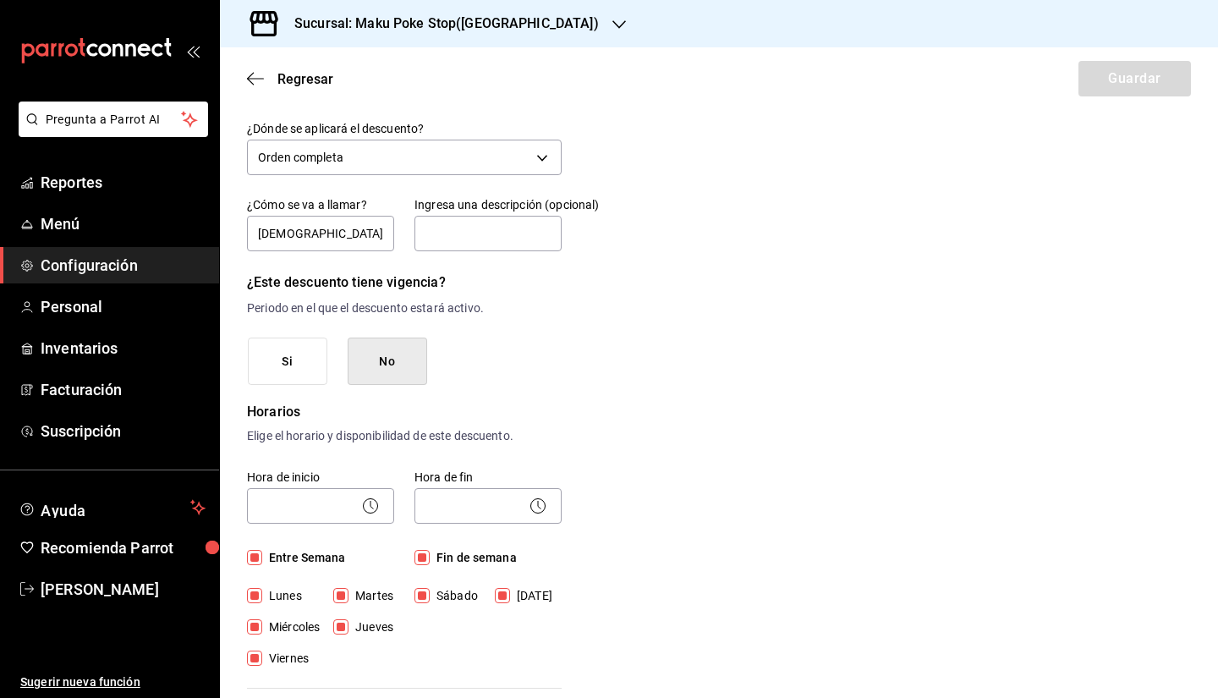
scroll to position [85, 0]
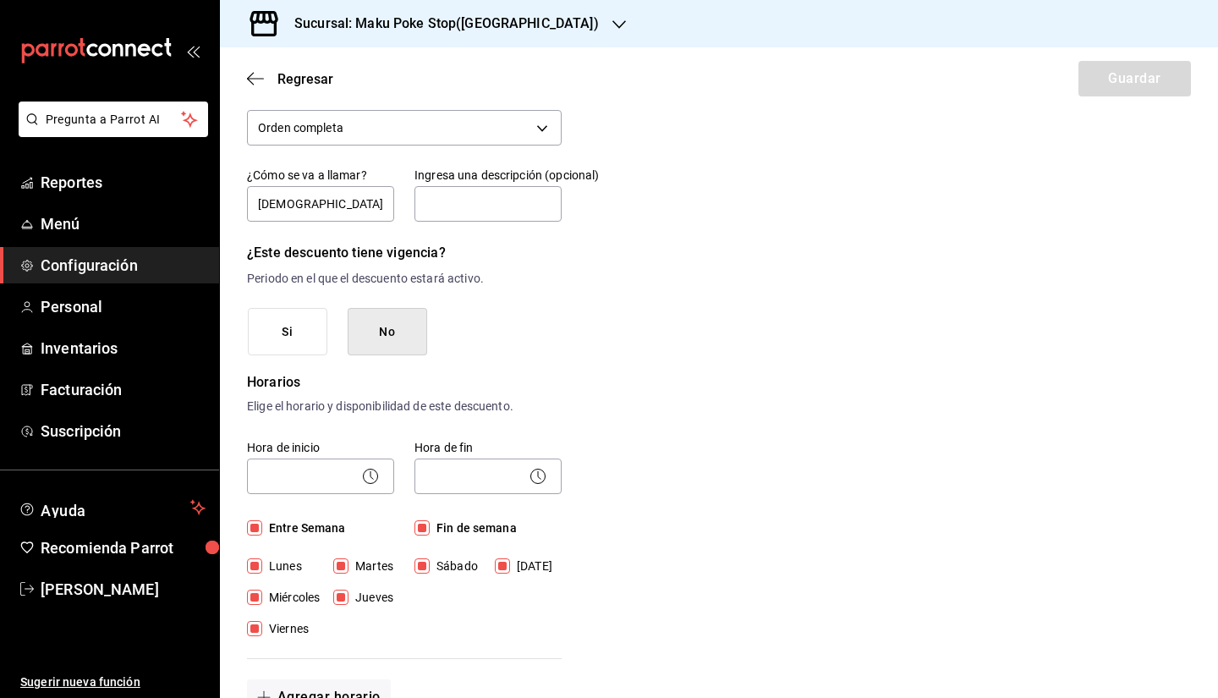
click at [423, 529] on input "Fin de semana" at bounding box center [421, 527] width 15 height 15
checkbox input "false"
click at [246, 524] on div "Hora de inicio ​ Entre Semana Lunes Martes Miércoles Jueves Viernes" at bounding box center [310, 529] width 167 height 218
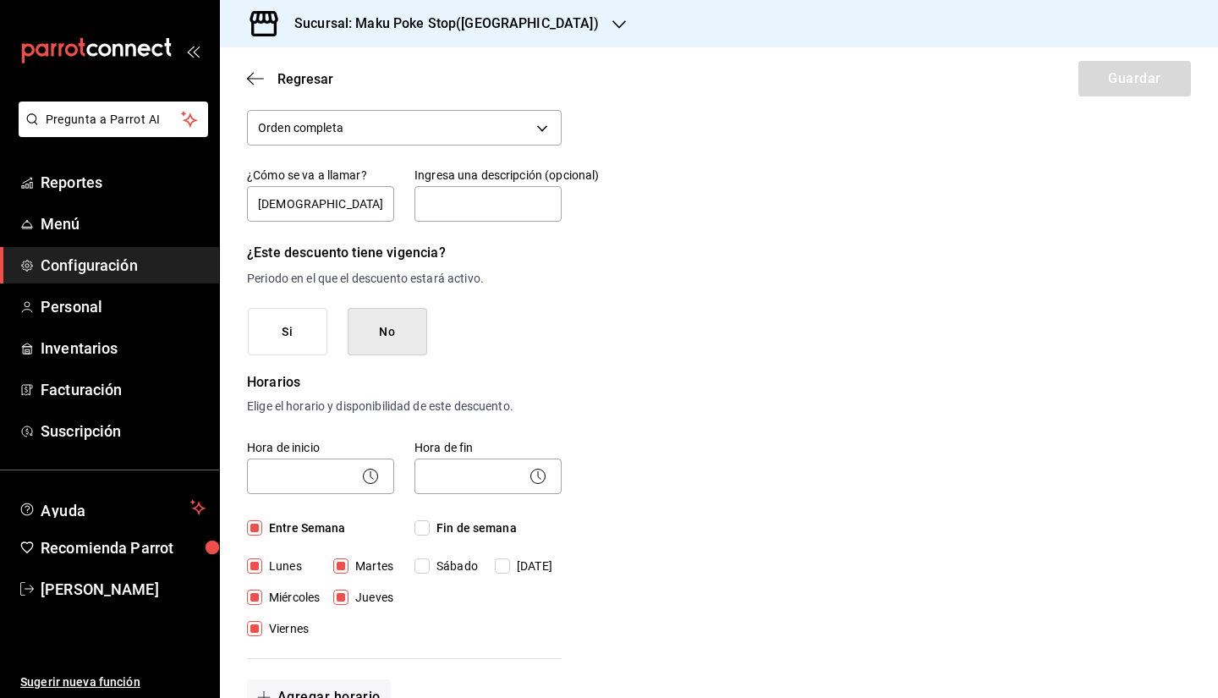
click at [255, 535] on input "Entre Semana" at bounding box center [254, 527] width 15 height 15
checkbox input "false"
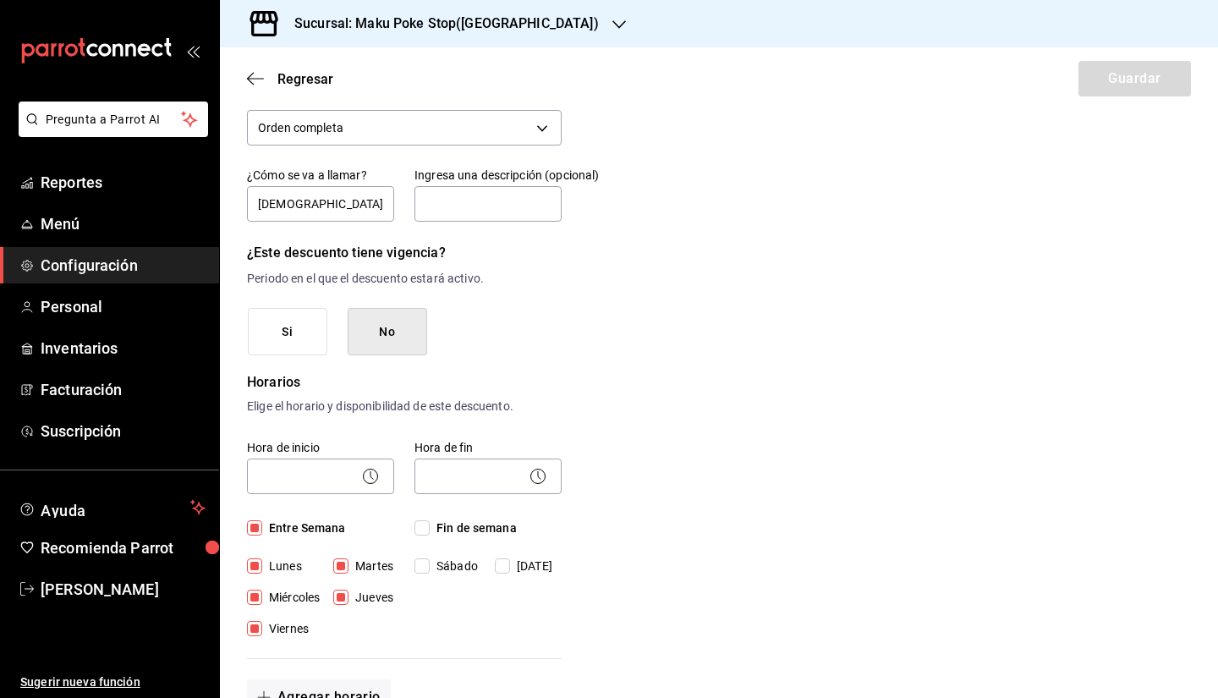
checkbox input "false"
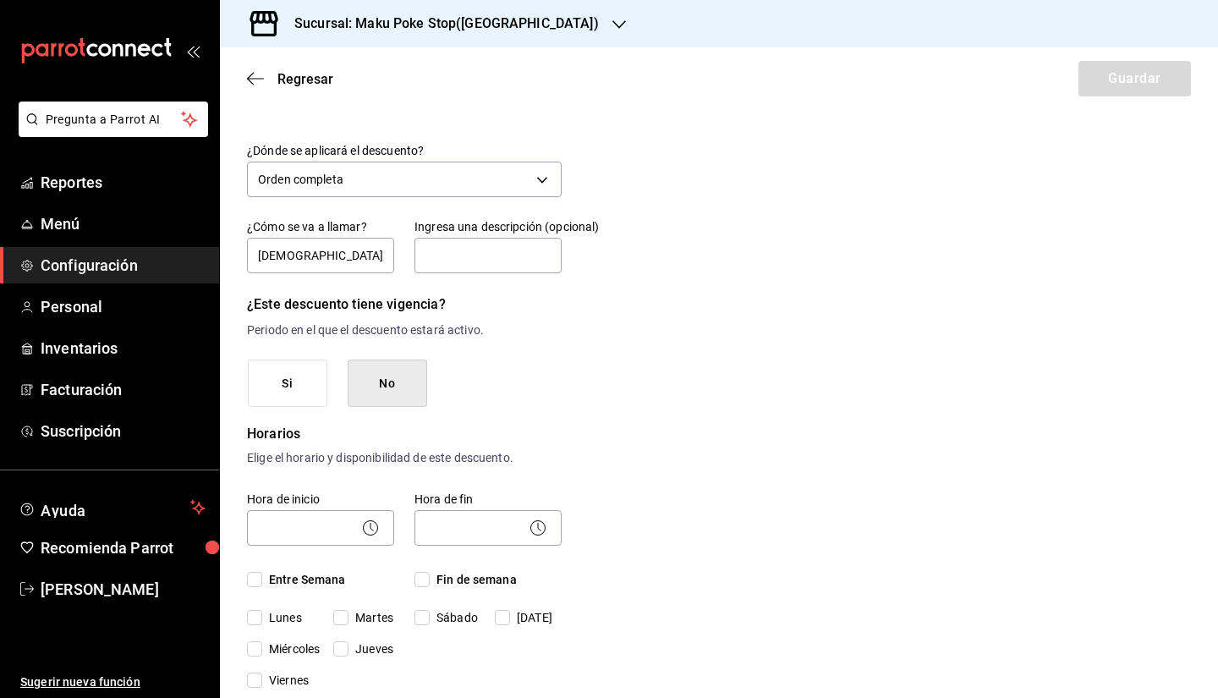
scroll to position [0, 0]
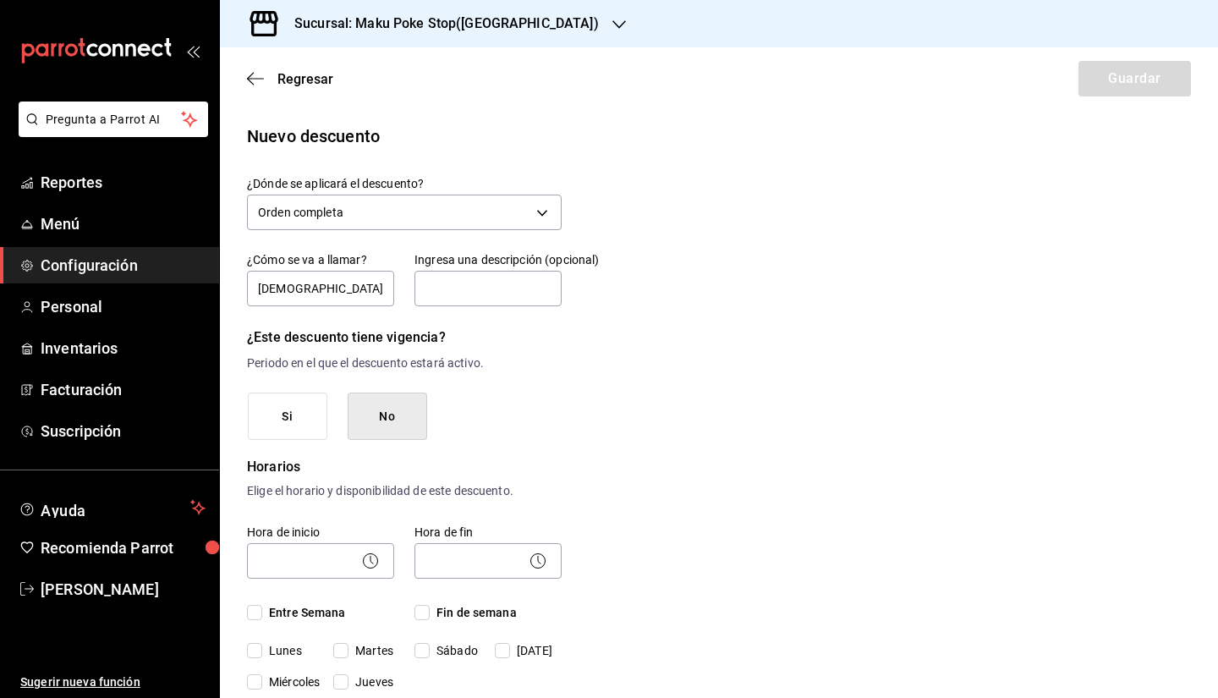
click at [283, 425] on button "Si" at bounding box center [288, 416] width 80 height 48
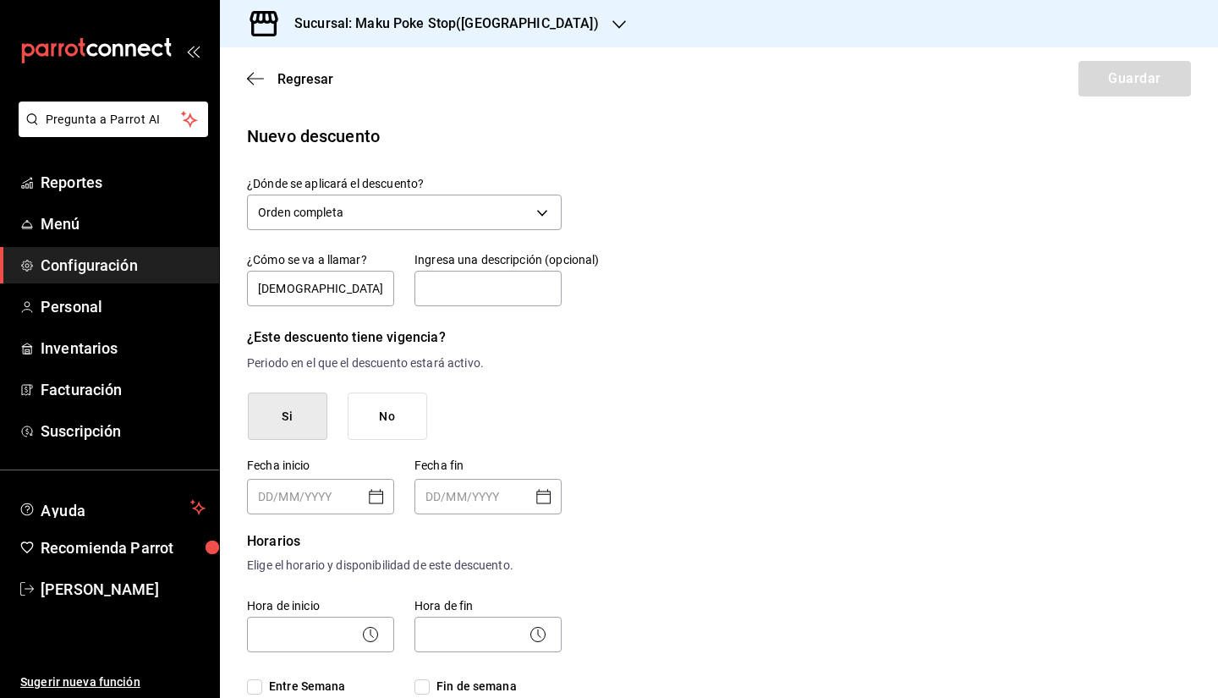
click at [369, 414] on button "No" at bounding box center [388, 416] width 80 height 48
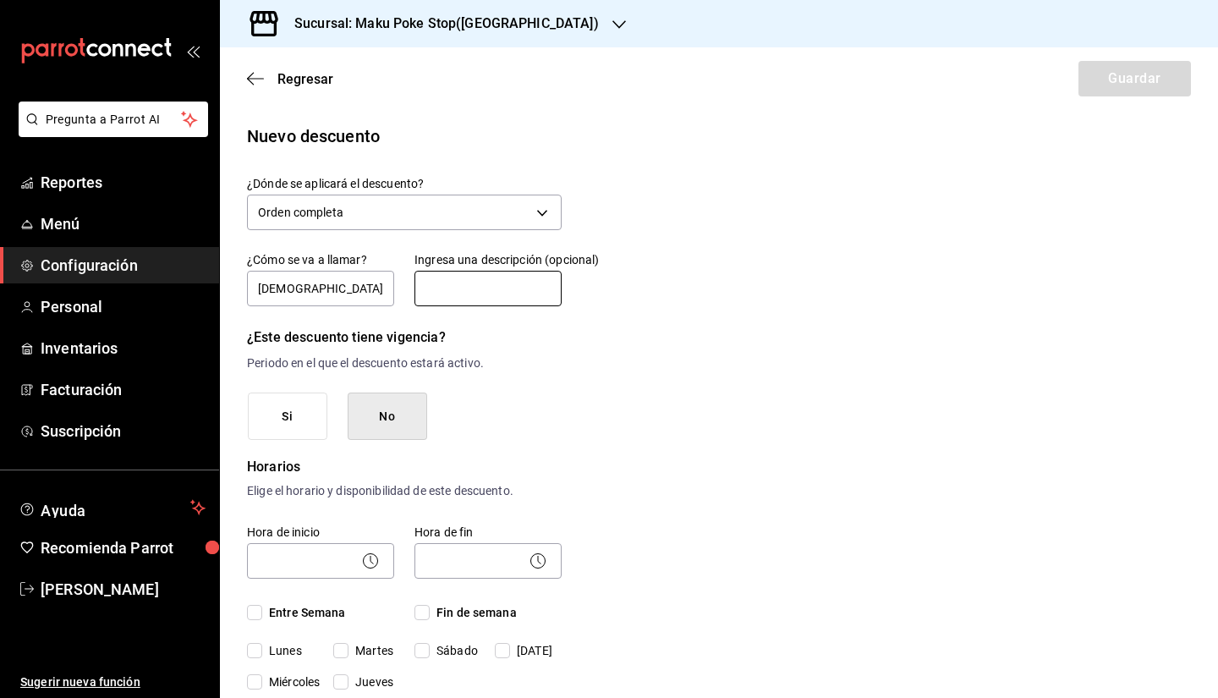
click at [472, 293] on input "text" at bounding box center [487, 289] width 147 height 36
type input "100%"
click at [356, 279] on div "¿Cómo se va a llamar? IGNACIONAVARRO99 Ingresa una descripción (opcional) 100%" at bounding box center [394, 270] width 335 height 77
drag, startPoint x: 886, startPoint y: 346, endPoint x: 864, endPoint y: 346, distance: 22.8
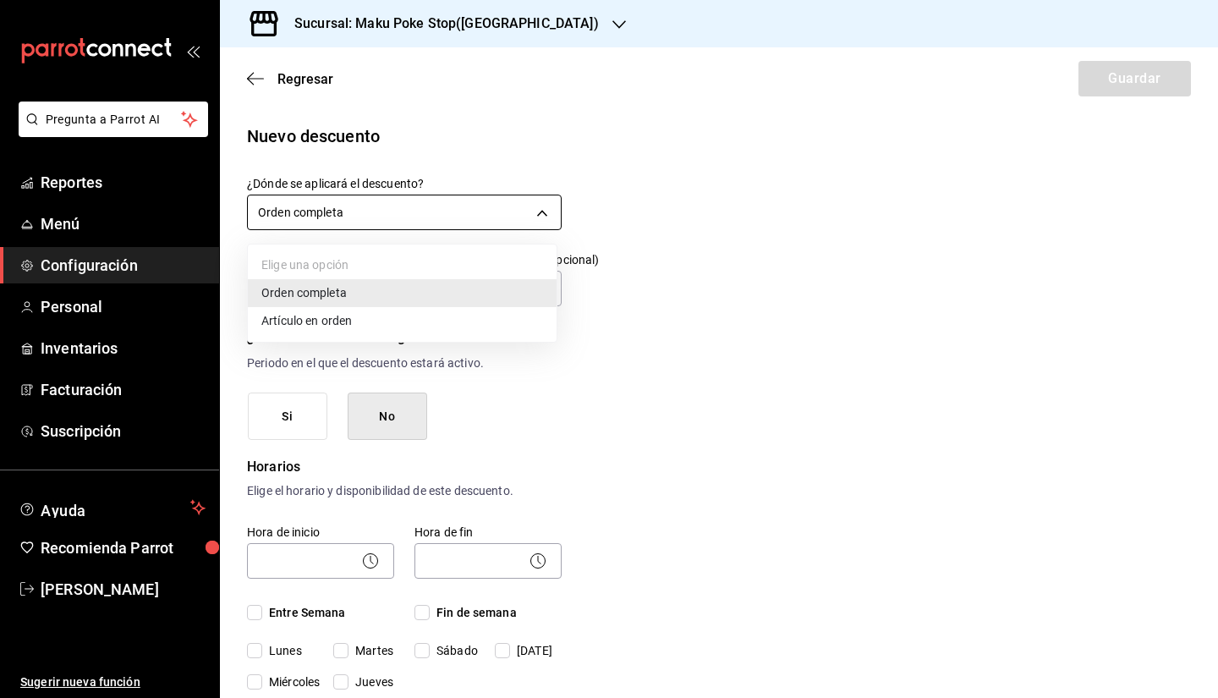
click at [453, 219] on body "Pregunta a Parrot AI Reportes Menú Configuración Personal Inventarios Facturaci…" at bounding box center [609, 349] width 1218 height 698
click at [453, 219] on div at bounding box center [609, 349] width 1218 height 698
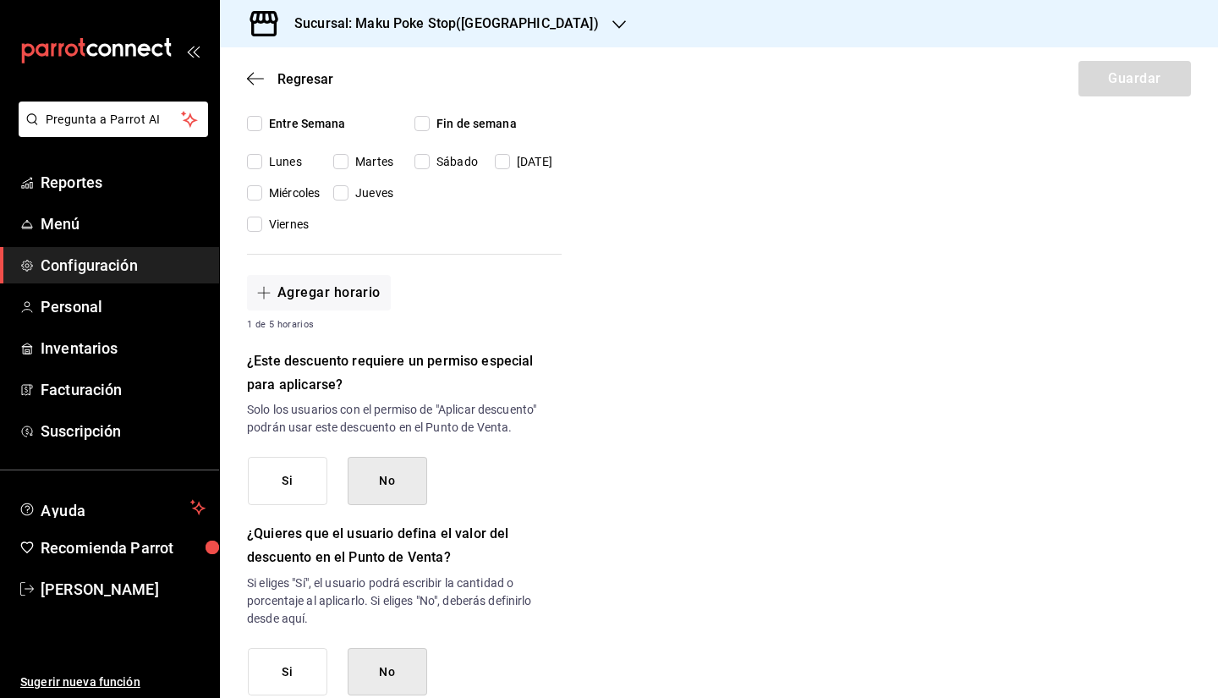
scroll to position [508, 0]
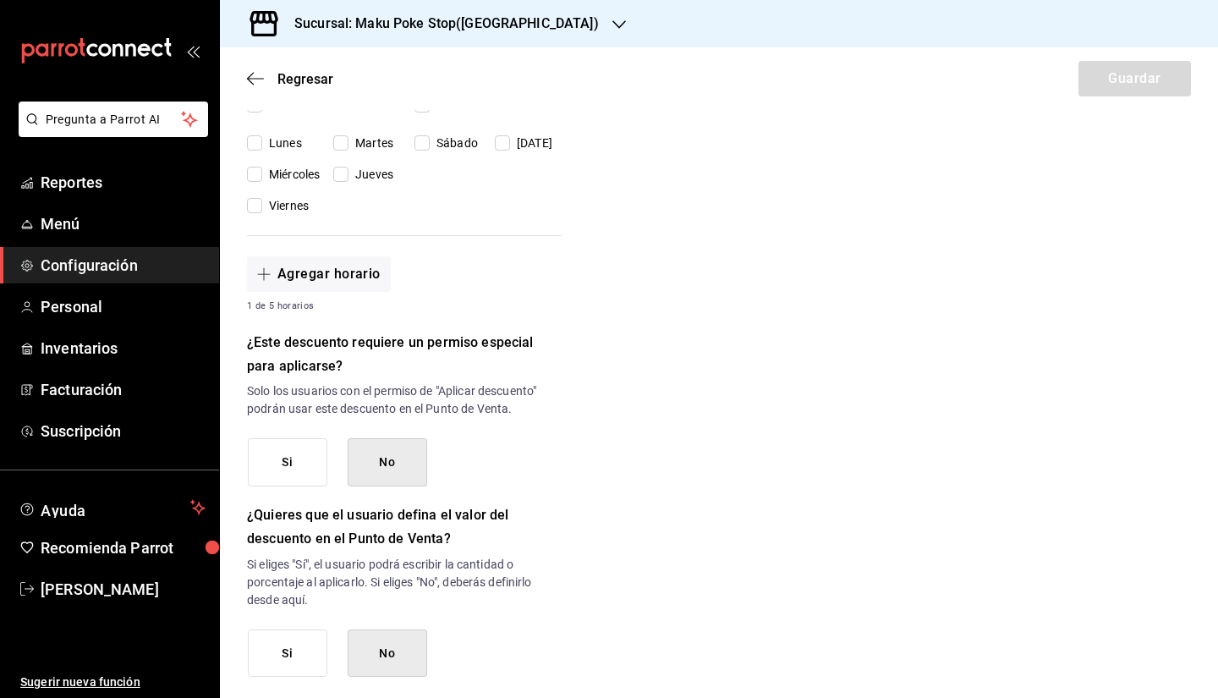
click at [376, 456] on button "No" at bounding box center [388, 462] width 80 height 48
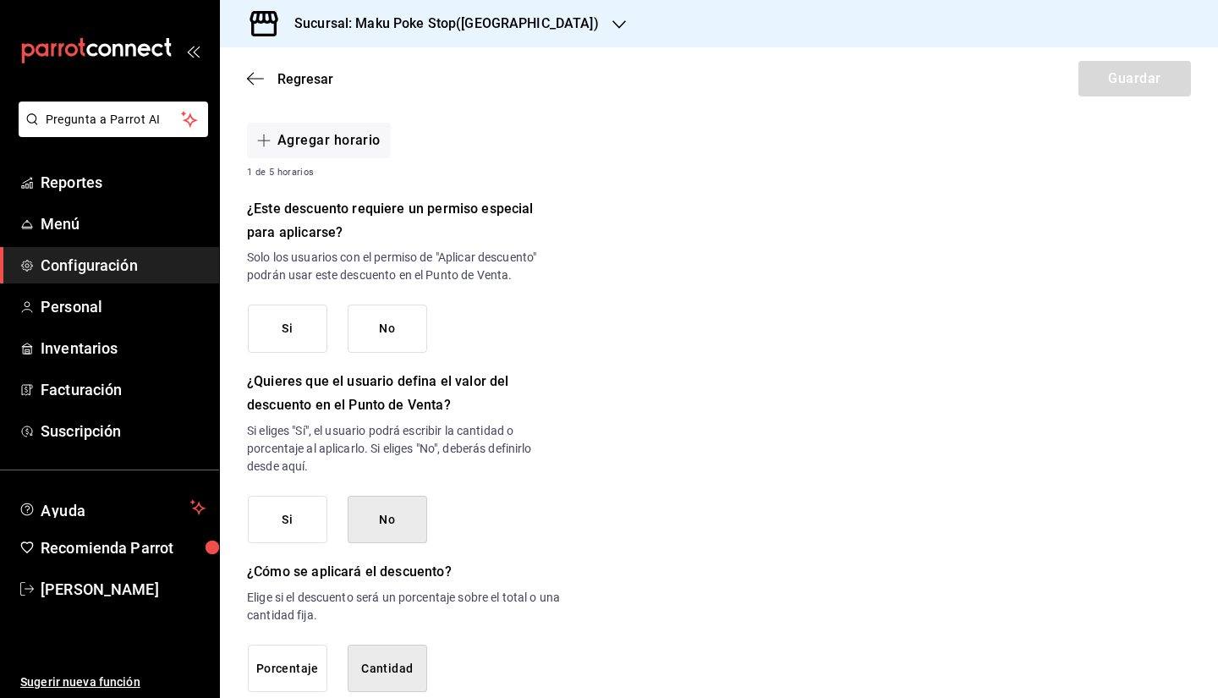
scroll to position [677, 0]
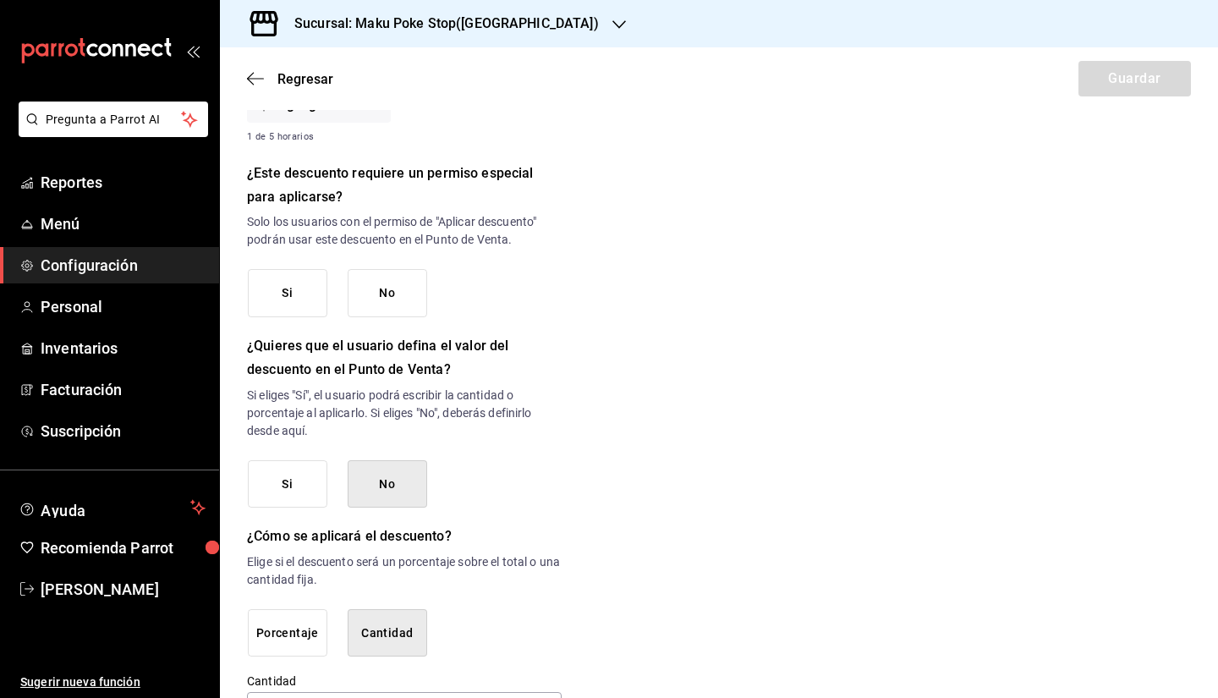
click at [398, 263] on div "¿Este descuento requiere un permiso especial para aplicarse? Solo los usuarios …" at bounding box center [404, 240] width 315 height 156
click at [424, 295] on button "No" at bounding box center [388, 293] width 80 height 48
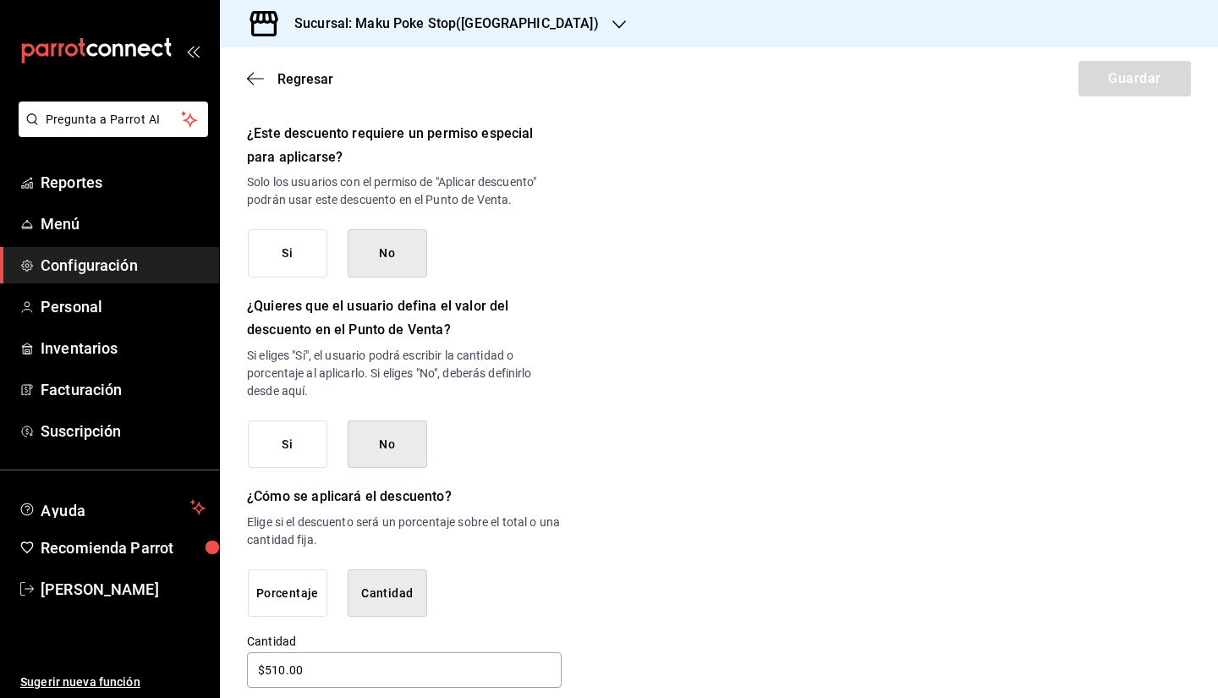
scroll to position [736, 0]
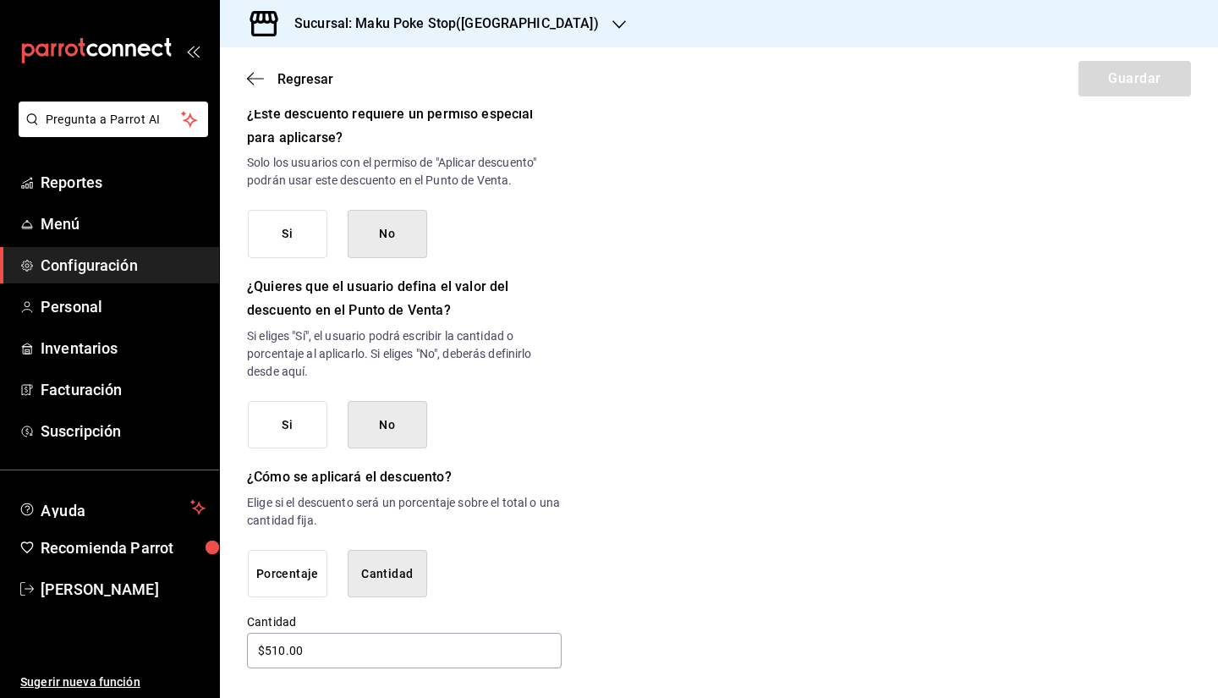
click at [387, 424] on button "No" at bounding box center [388, 425] width 80 height 48
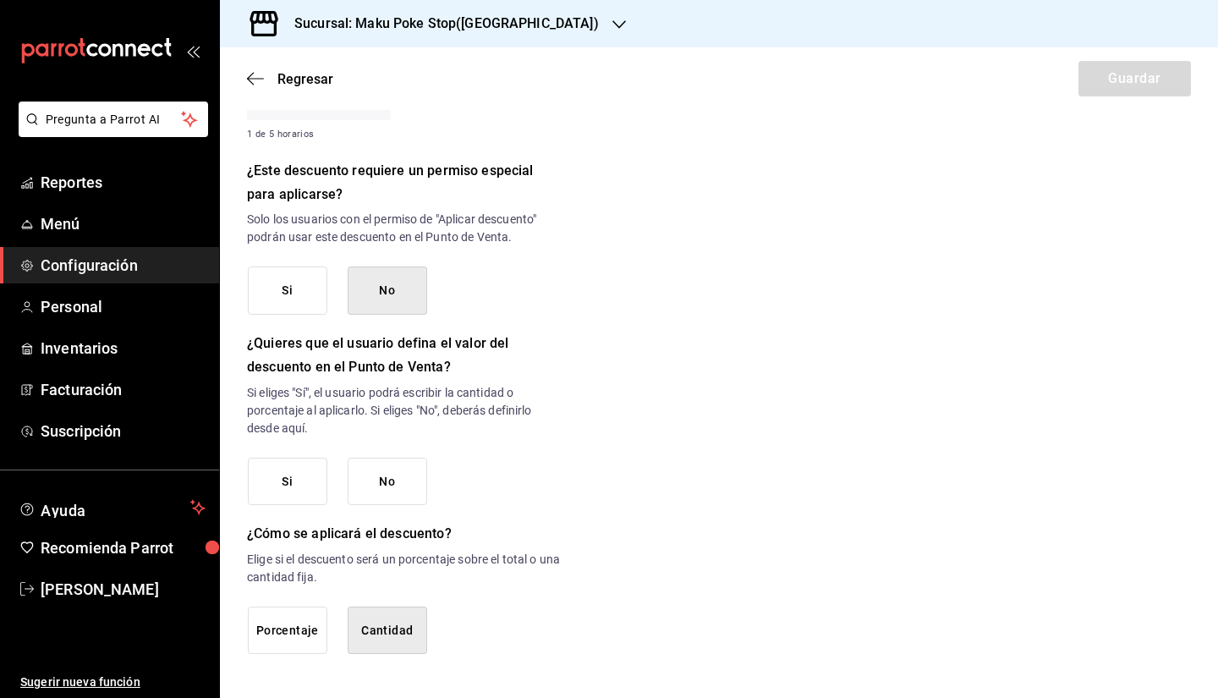
click at [389, 474] on button "No" at bounding box center [388, 482] width 80 height 48
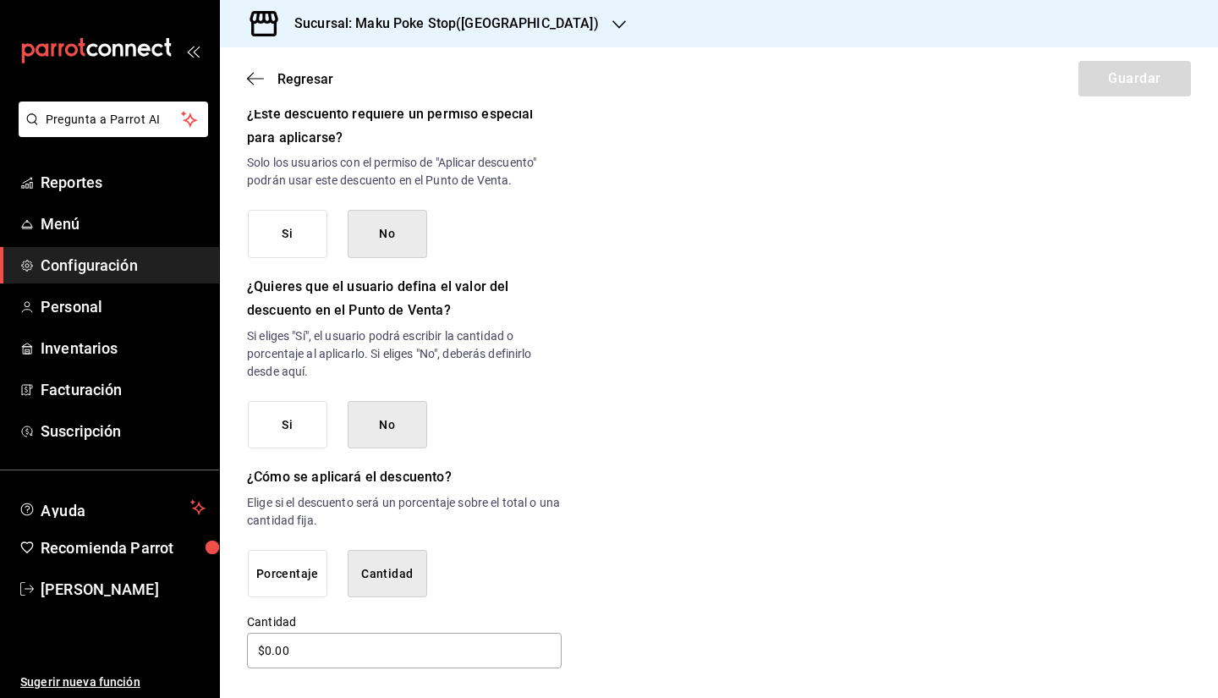
drag, startPoint x: 660, startPoint y: 428, endPoint x: 947, endPoint y: 279, distance: 323.8
click at [661, 428] on div "Nuevo descuento ¿Dónde se aplicará el descuento? Orden completa ORDER ¿Cómo se …" at bounding box center [719, 29] width 998 height 1283
click at [297, 562] on input "$0.00" at bounding box center [404, 651] width 315 height 36
drag, startPoint x: 297, startPoint y: 643, endPoint x: 71, endPoint y: 636, distance: 225.9
click at [71, 562] on div "Pregunta a Parrot AI Reportes Menú Configuración Personal Inventarios Facturaci…" at bounding box center [609, 349] width 1218 height 698
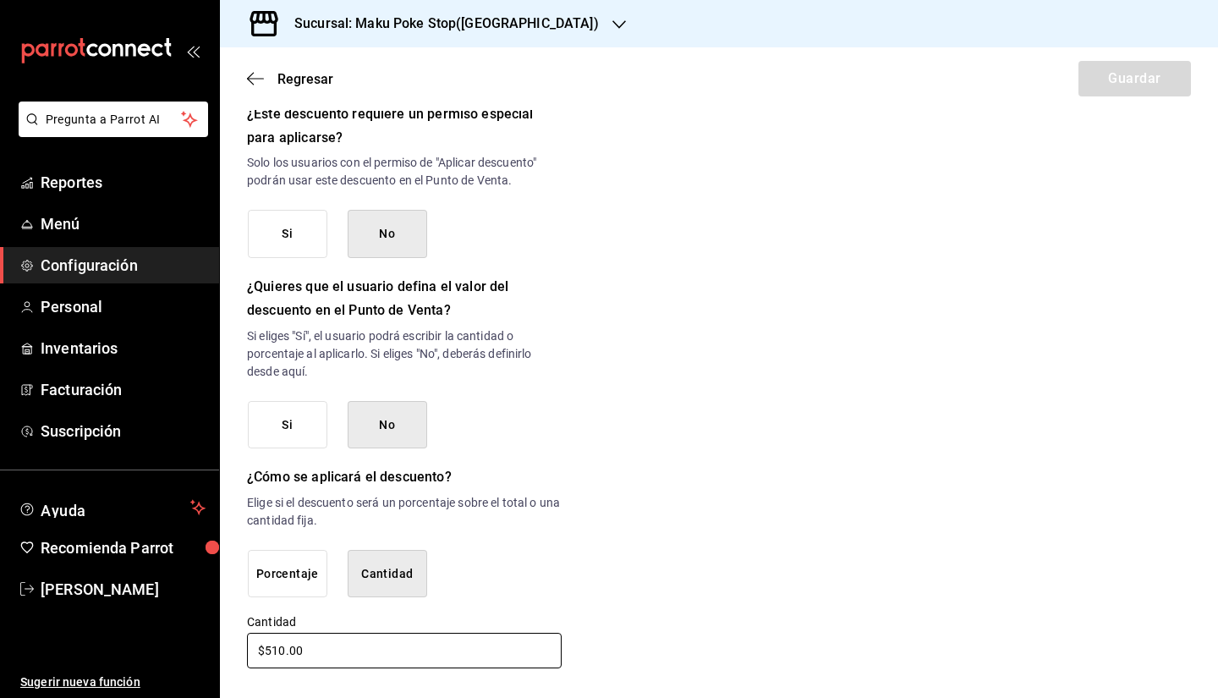
type input "$510.00"
click at [603, 562] on div "Nuevo descuento ¿Dónde se aplicará el descuento? Orden completa ORDER ¿Cómo se …" at bounding box center [719, 29] width 998 height 1283
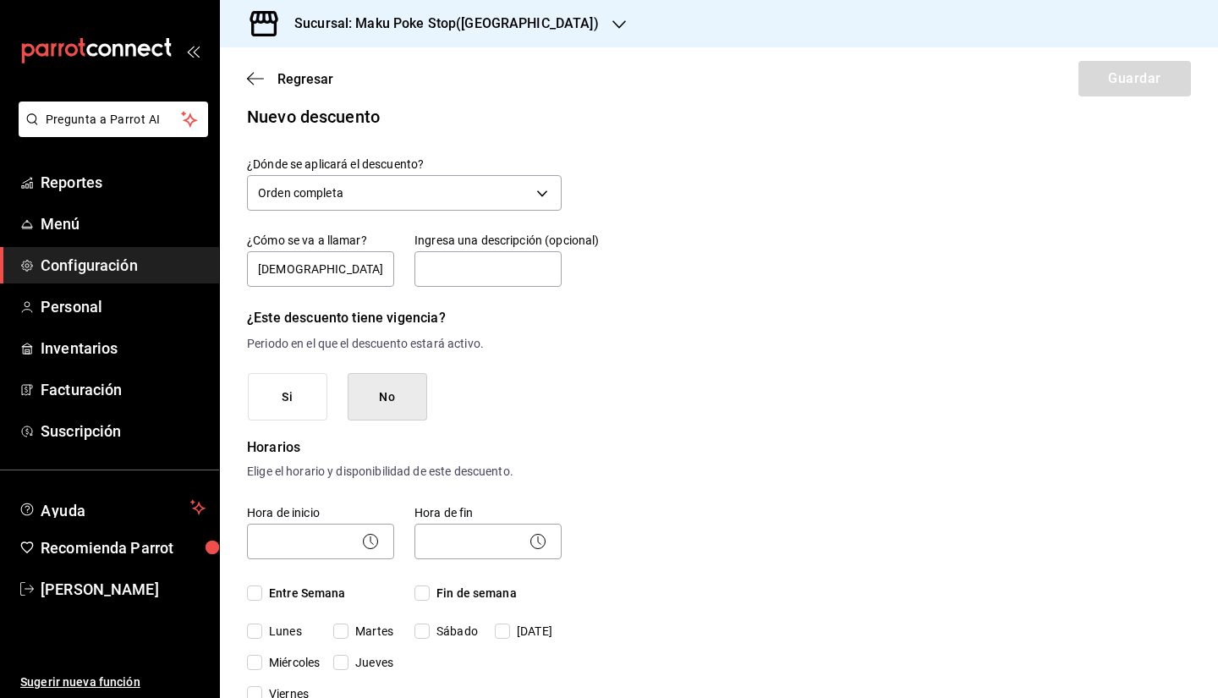
scroll to position [0, 0]
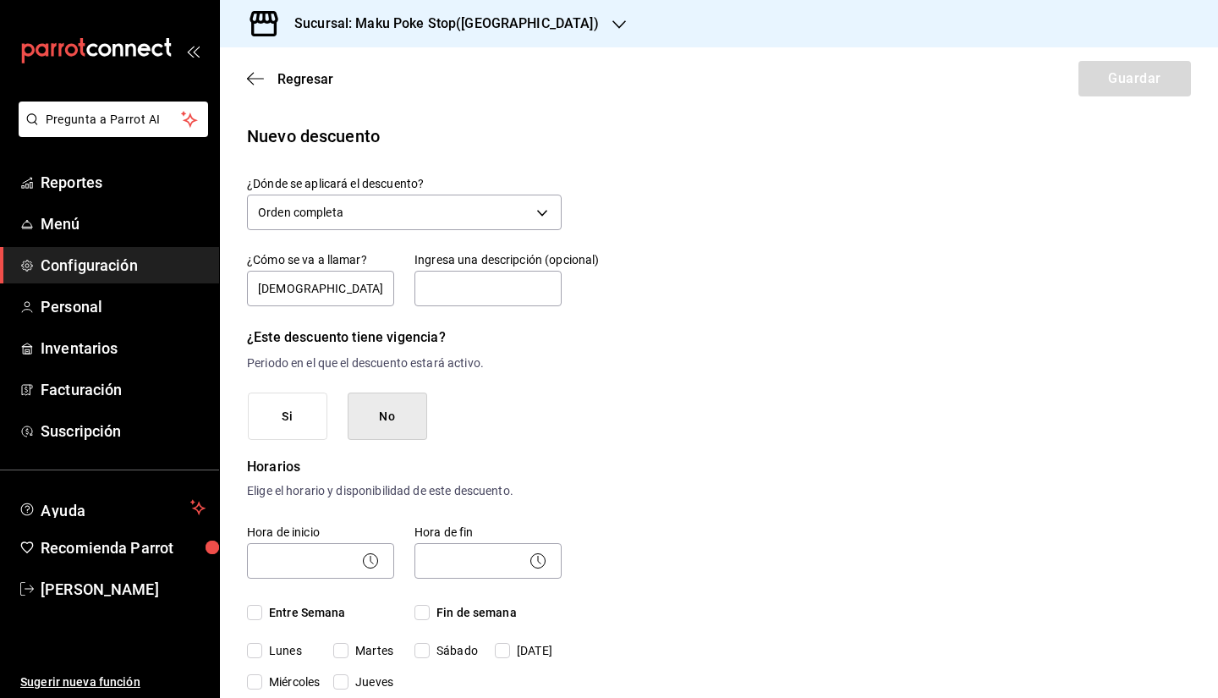
click at [816, 58] on div "Regresar Guardar" at bounding box center [719, 78] width 998 height 63
click at [816, 78] on div "Regresar Guardar" at bounding box center [719, 78] width 998 height 63
click at [816, 79] on div "Regresar Guardar" at bounding box center [719, 78] width 998 height 63
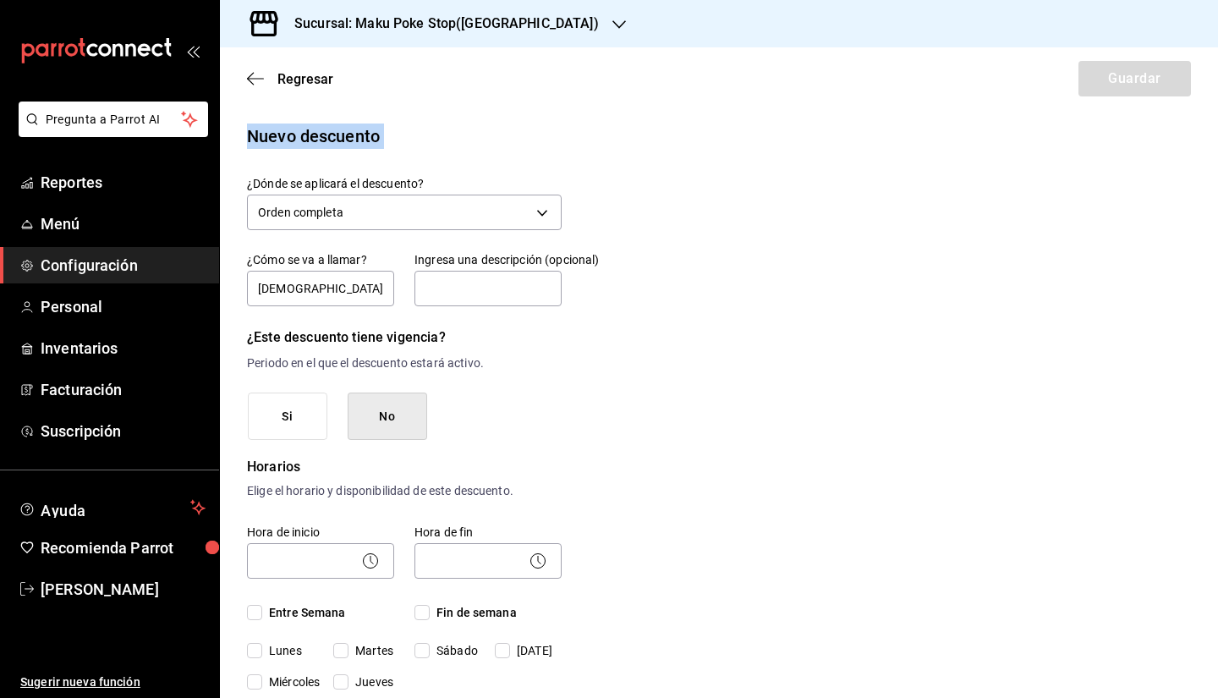
click at [816, 79] on div "Regresar Guardar" at bounding box center [719, 78] width 998 height 63
drag, startPoint x: 999, startPoint y: 260, endPoint x: 992, endPoint y: 271, distance: 12.9
click at [310, 71] on span "Regresar" at bounding box center [305, 79] width 56 height 16
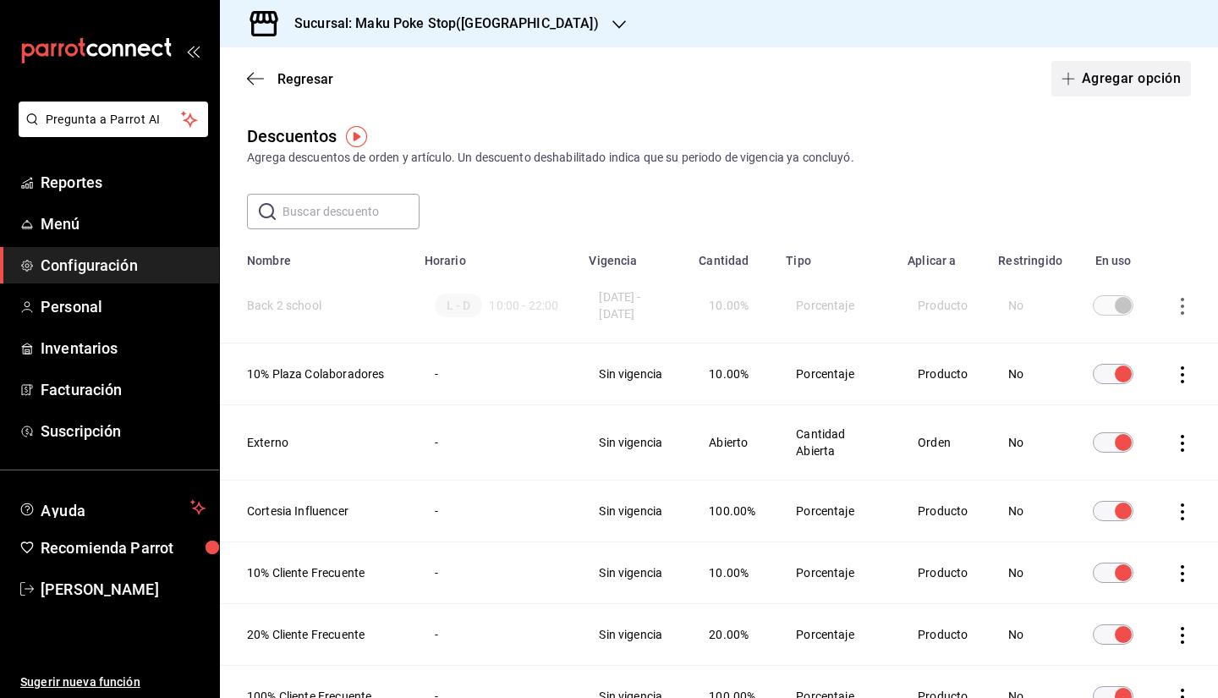
click at [816, 80] on button "Agregar opción" at bounding box center [1121, 79] width 140 height 36
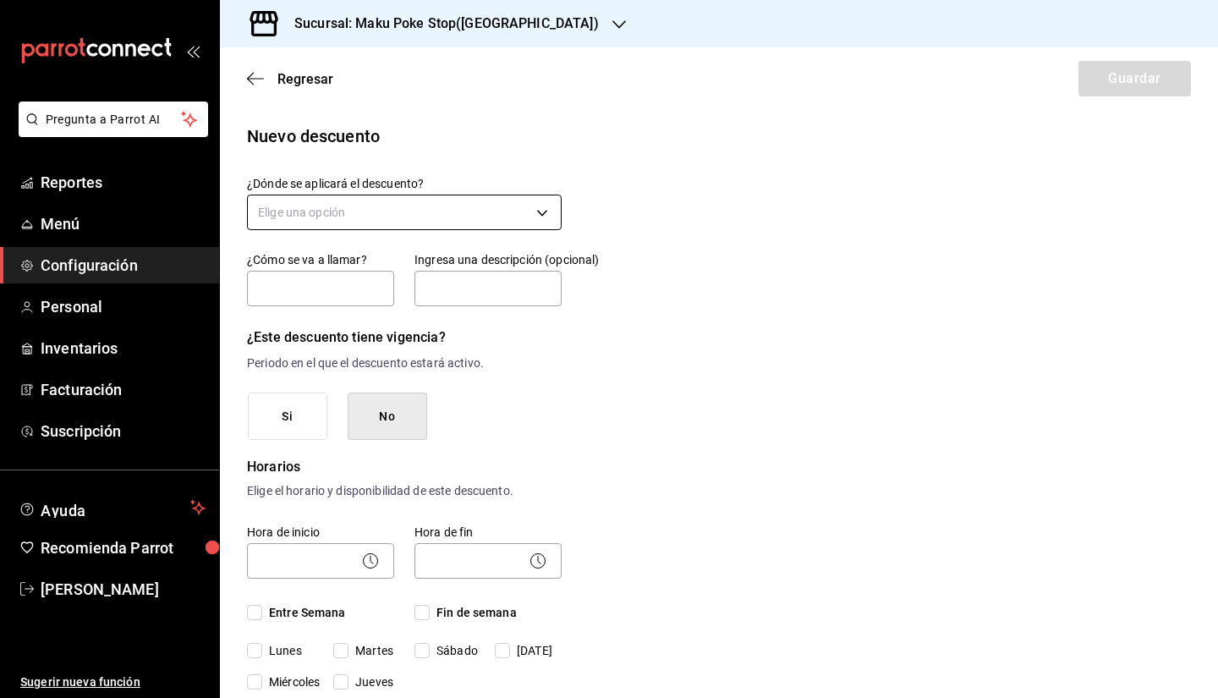
click at [314, 217] on body "Pregunta a Parrot AI Reportes Menú Configuración Personal Inventarios Facturaci…" at bounding box center [609, 349] width 1218 height 698
click at [337, 291] on li "Orden completa" at bounding box center [402, 293] width 309 height 28
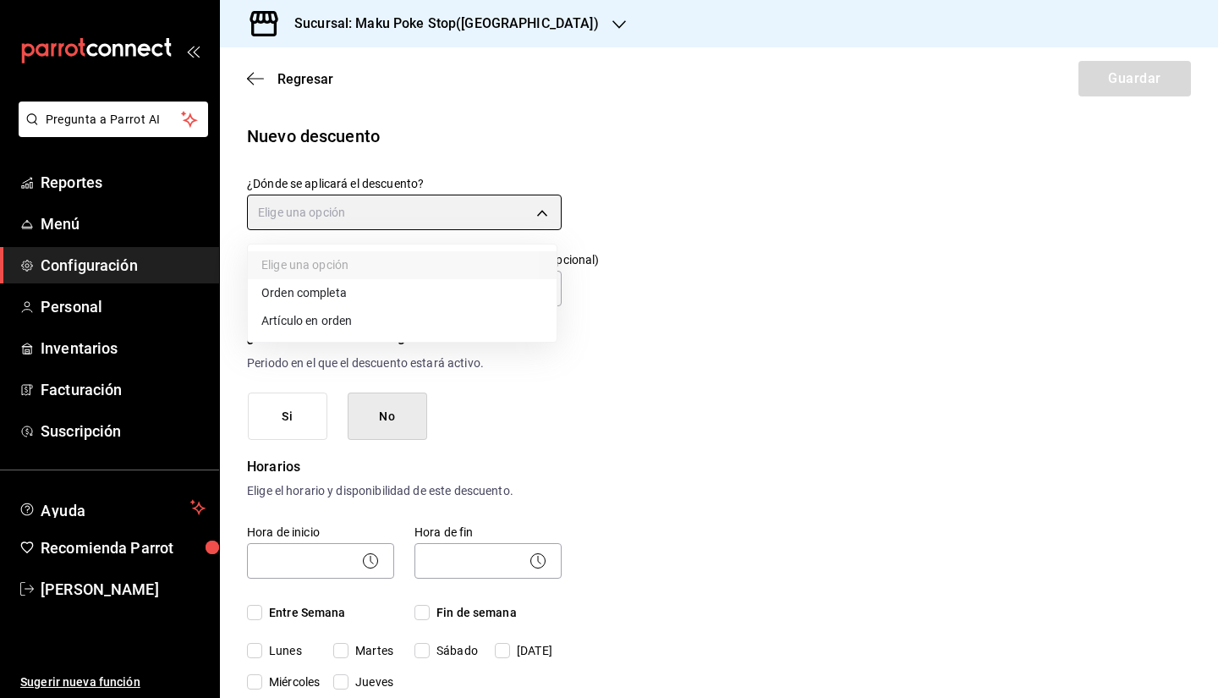
type input "ORDER"
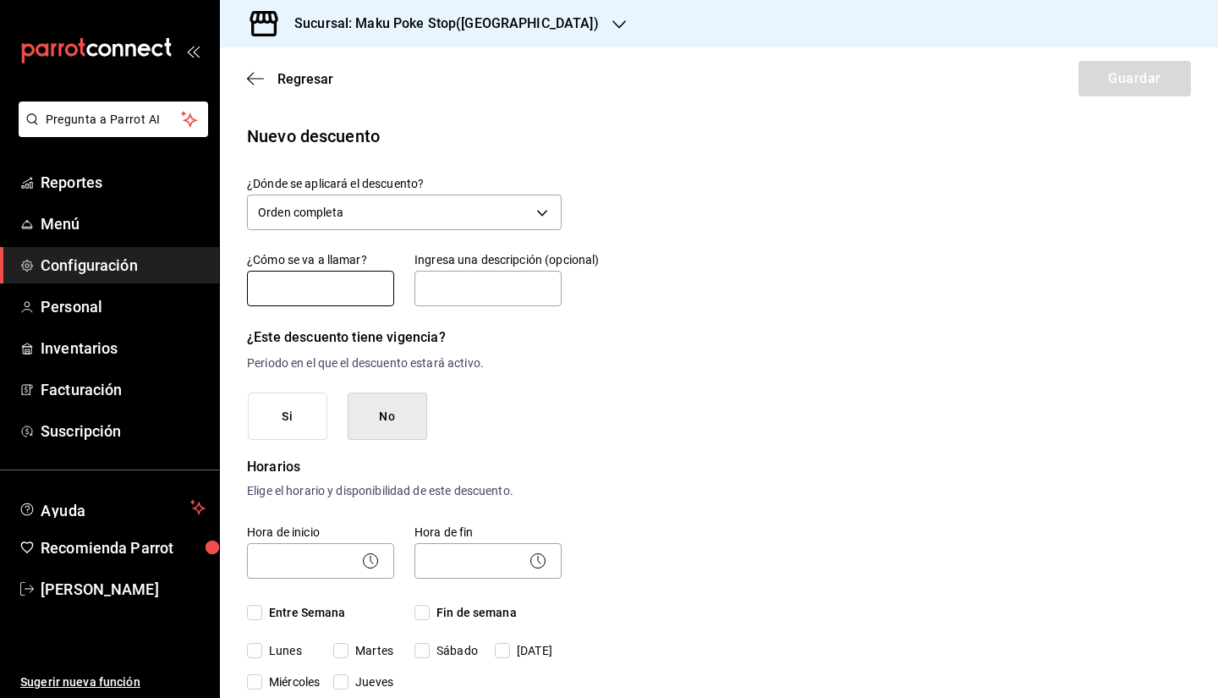
click at [296, 295] on input "text" at bounding box center [320, 289] width 147 height 36
type input "IGNACIONAVARRO99"
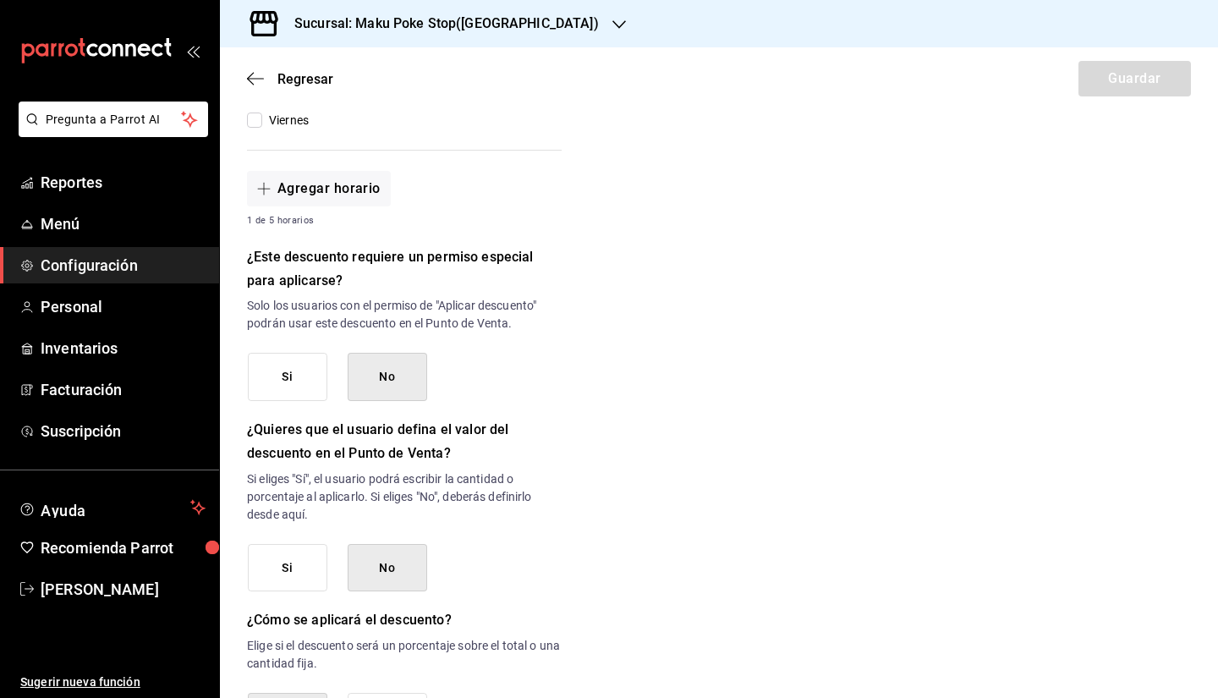
scroll to position [733, 0]
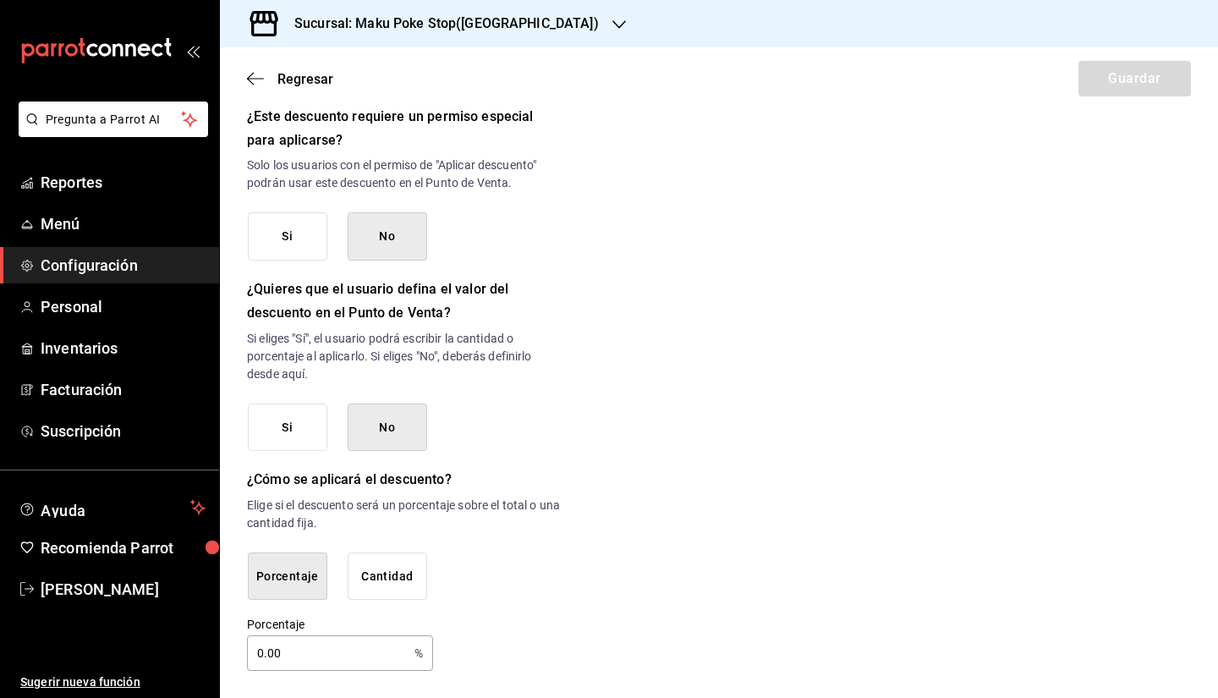
click at [398, 562] on button "Cantidad" at bounding box center [388, 576] width 80 height 48
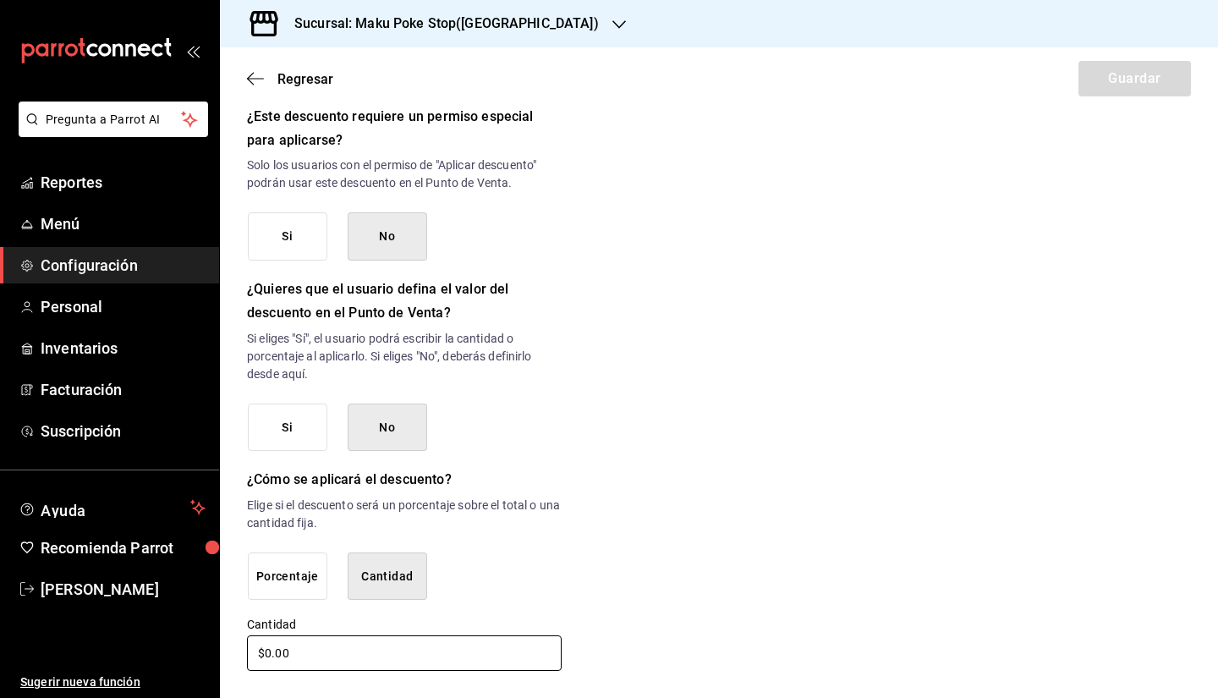
click at [268, 562] on input "$0.00" at bounding box center [404, 653] width 315 height 36
drag, startPoint x: 270, startPoint y: 657, endPoint x: 252, endPoint y: 650, distance: 19.3
click at [256, 562] on input "$0.00" at bounding box center [404, 653] width 315 height 36
type input "$510.00"
click at [816, 359] on div "Nuevo descuento ¿Dónde se aplicará el descuento? Orden completa ORDER ¿Cómo se …" at bounding box center [719, 31] width 998 height 1283
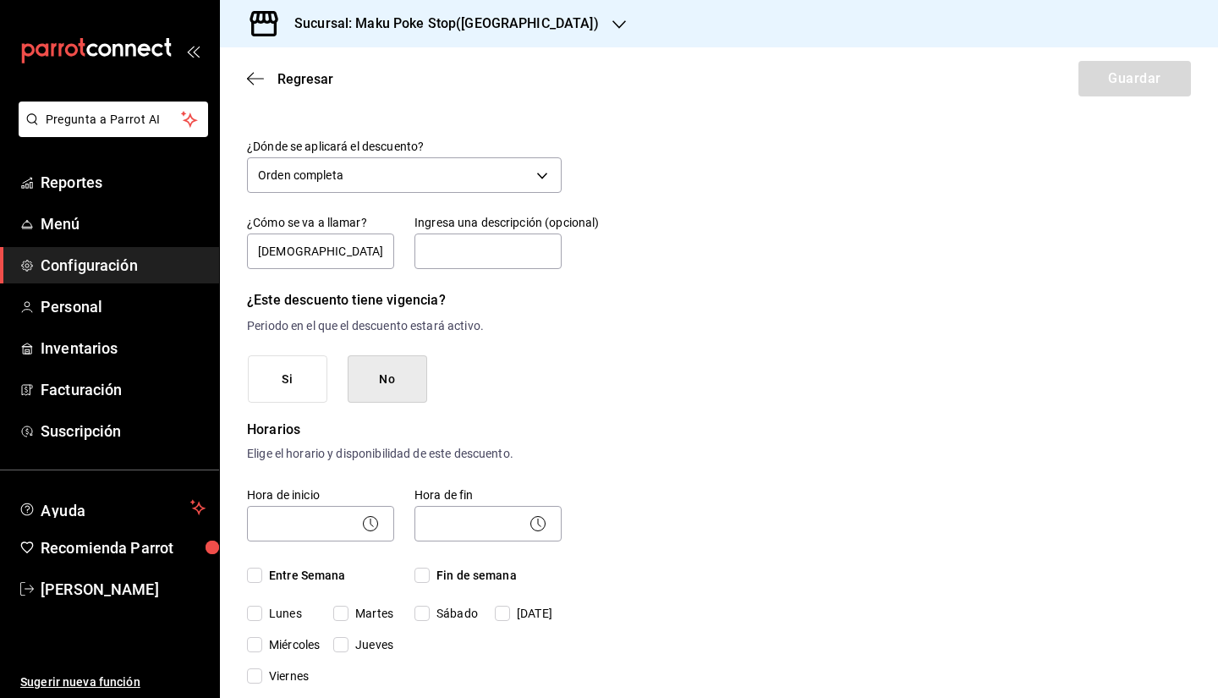
scroll to position [0, 0]
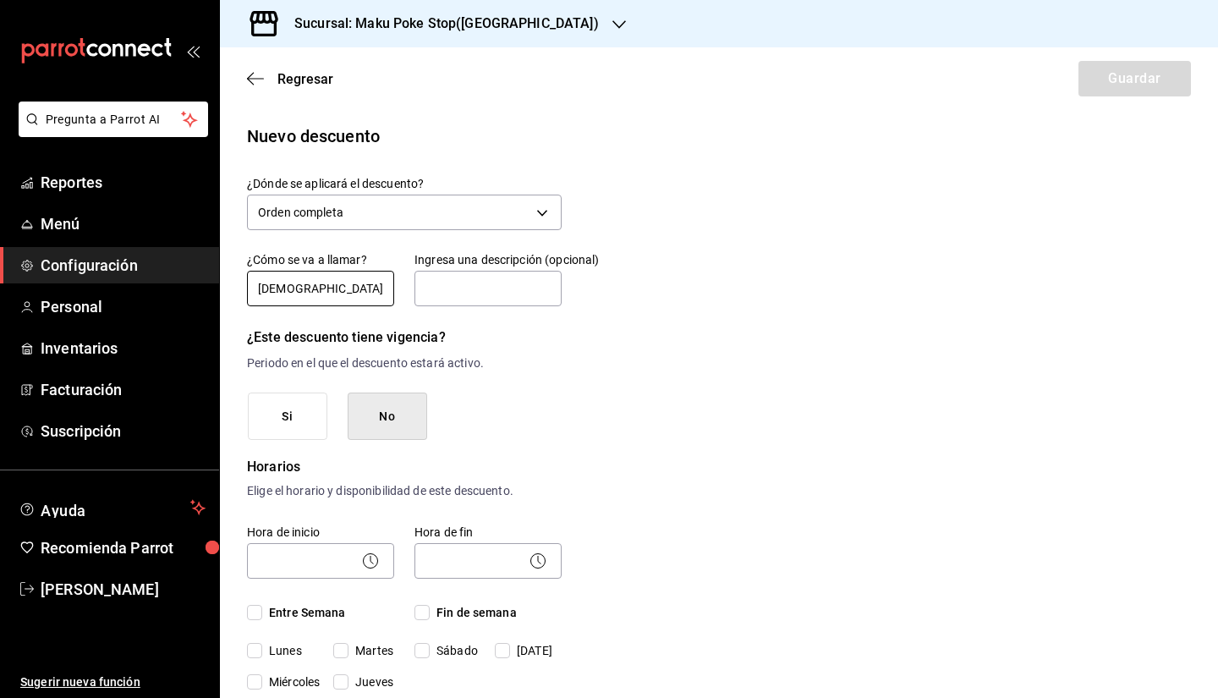
click at [377, 298] on input "IGNACIONAVARRO99" at bounding box center [320, 289] width 147 height 36
click at [261, 421] on button "Si" at bounding box center [288, 416] width 80 height 48
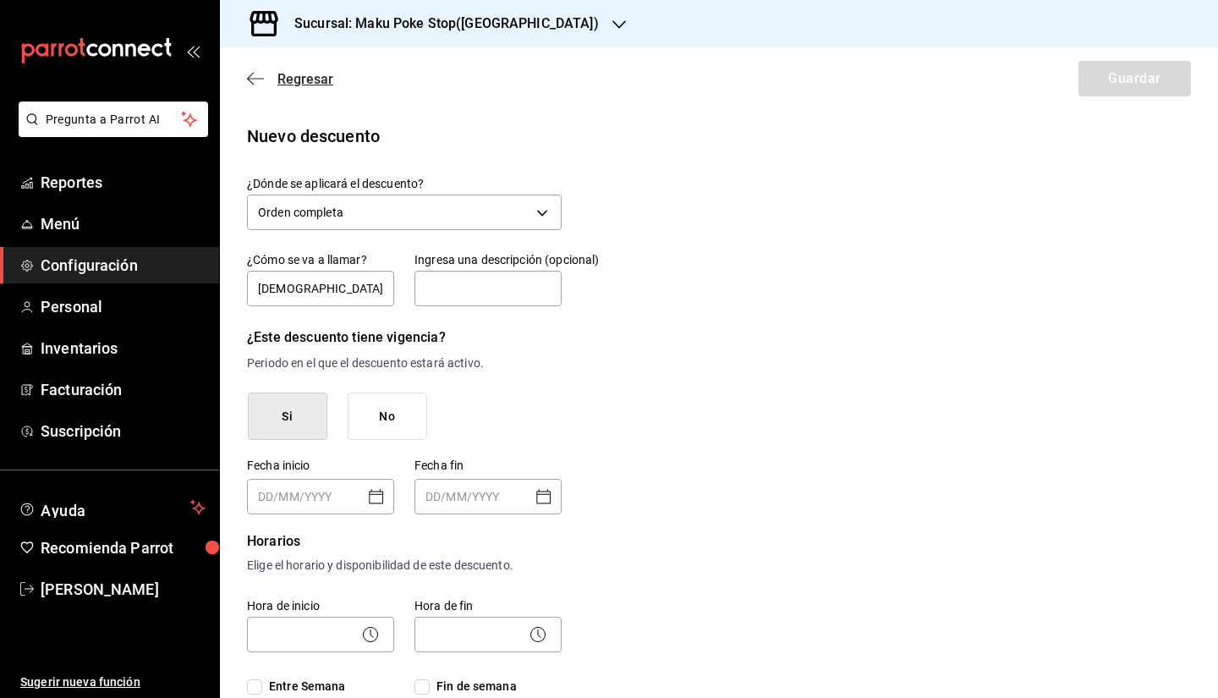
click at [303, 85] on span "Regresar" at bounding box center [305, 79] width 56 height 16
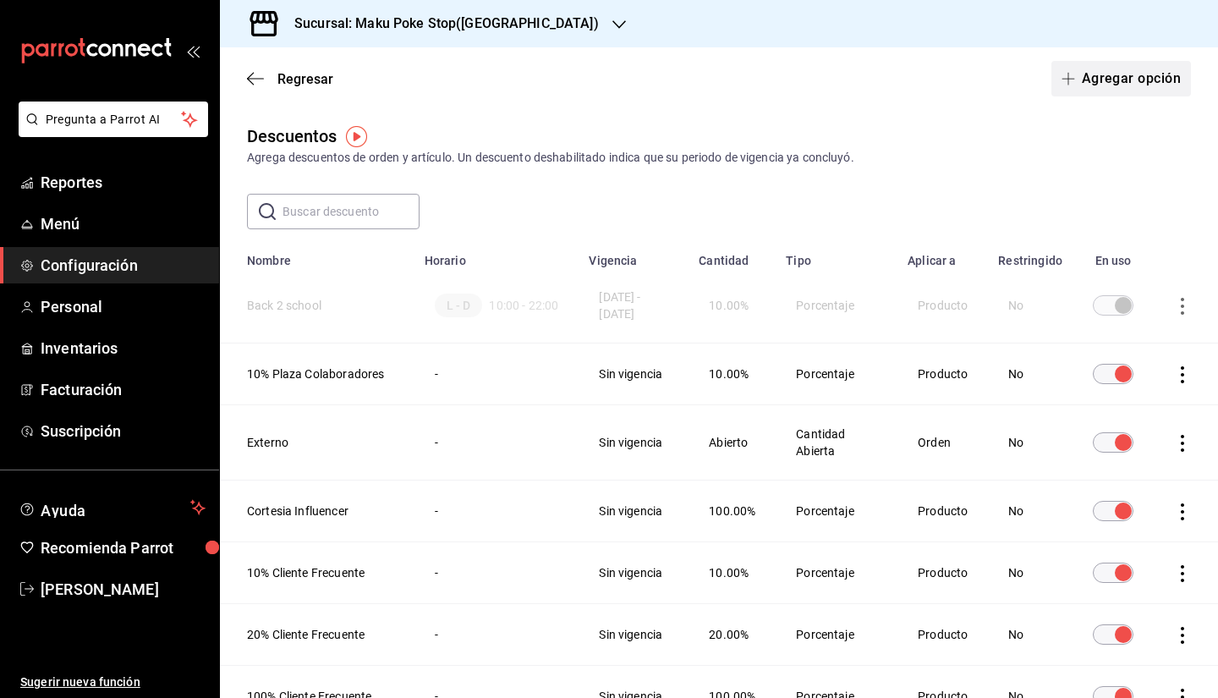
click at [816, 74] on button "Agregar opción" at bounding box center [1121, 79] width 140 height 36
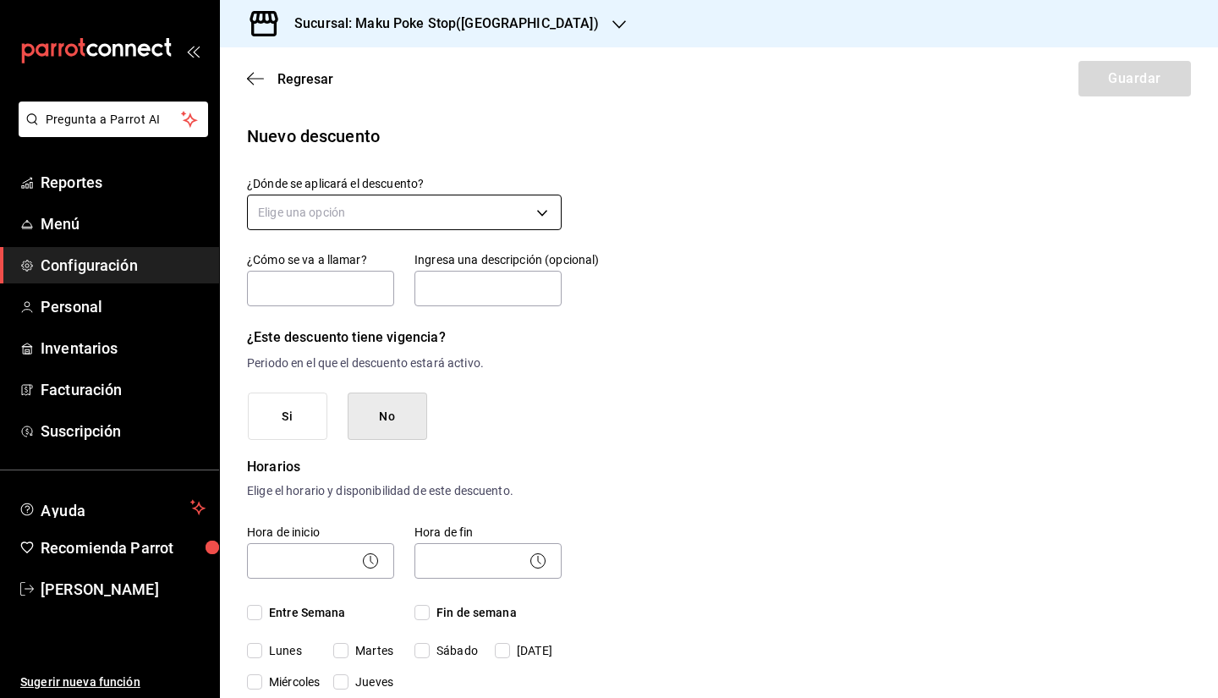
click at [315, 214] on body "Pregunta a Parrot AI Reportes Menú Configuración Personal Inventarios Facturaci…" at bounding box center [609, 349] width 1218 height 698
click at [350, 321] on li "Artículo en orden" at bounding box center [402, 321] width 309 height 28
click at [365, 207] on body "Pregunta a Parrot AI Reportes Menú Configuración Personal Inventarios Facturaci…" at bounding box center [609, 349] width 1218 height 698
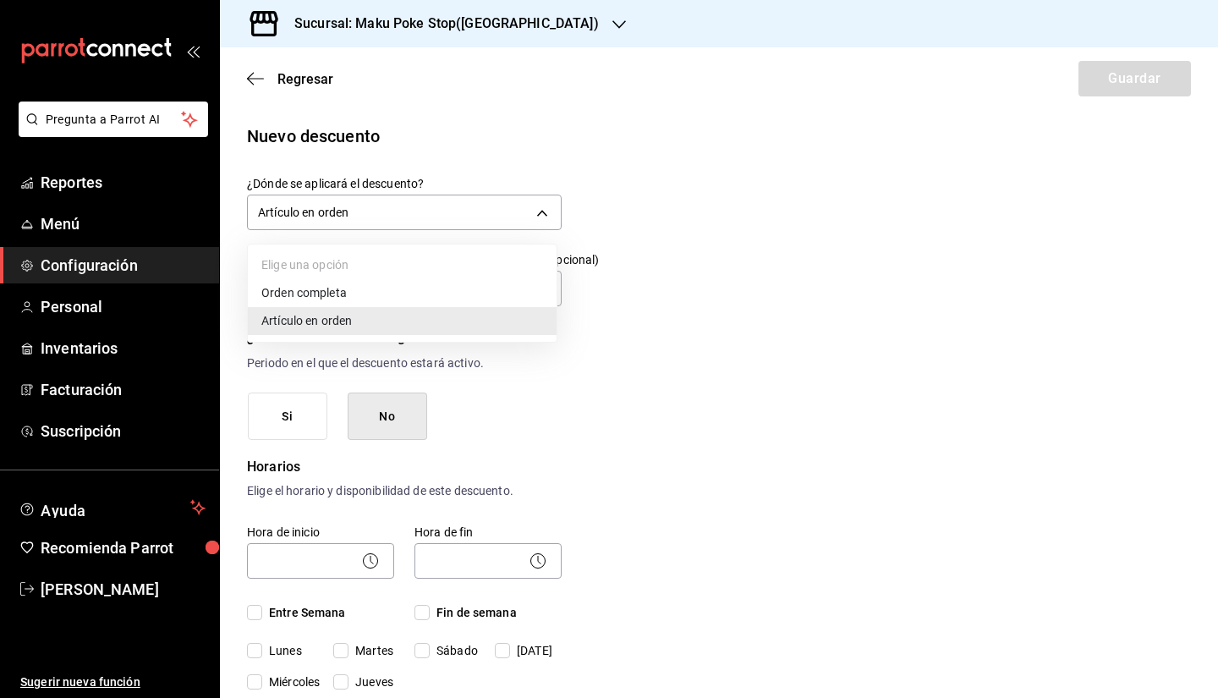
click at [337, 298] on li "Orden completa" at bounding box center [402, 293] width 309 height 28
type input "ORDER"
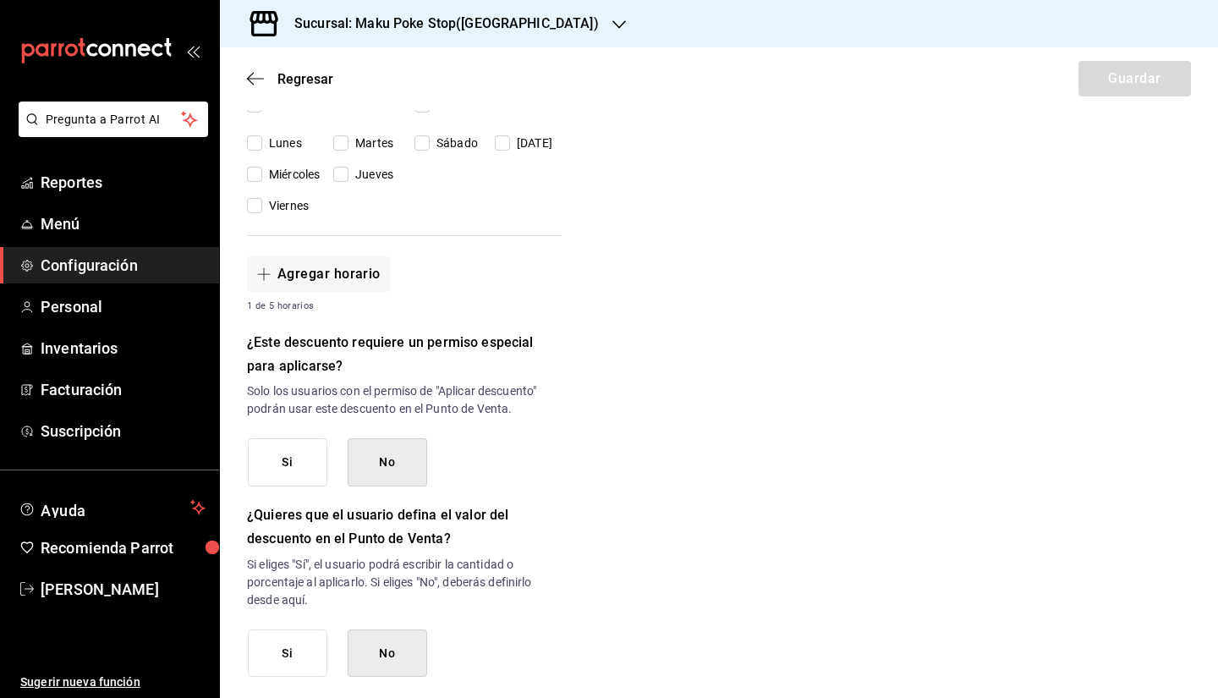
scroll to position [733, 0]
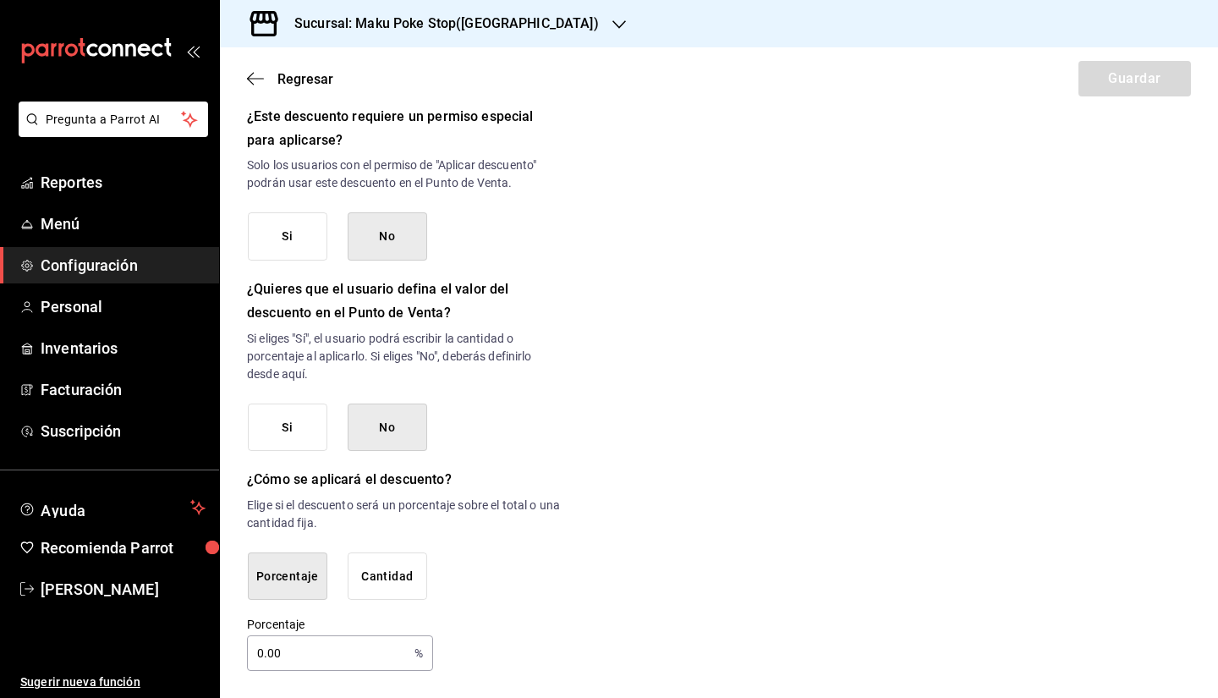
click at [288, 562] on input "0.00" at bounding box center [327, 653] width 161 height 34
click at [313, 419] on button "Si" at bounding box center [288, 427] width 80 height 48
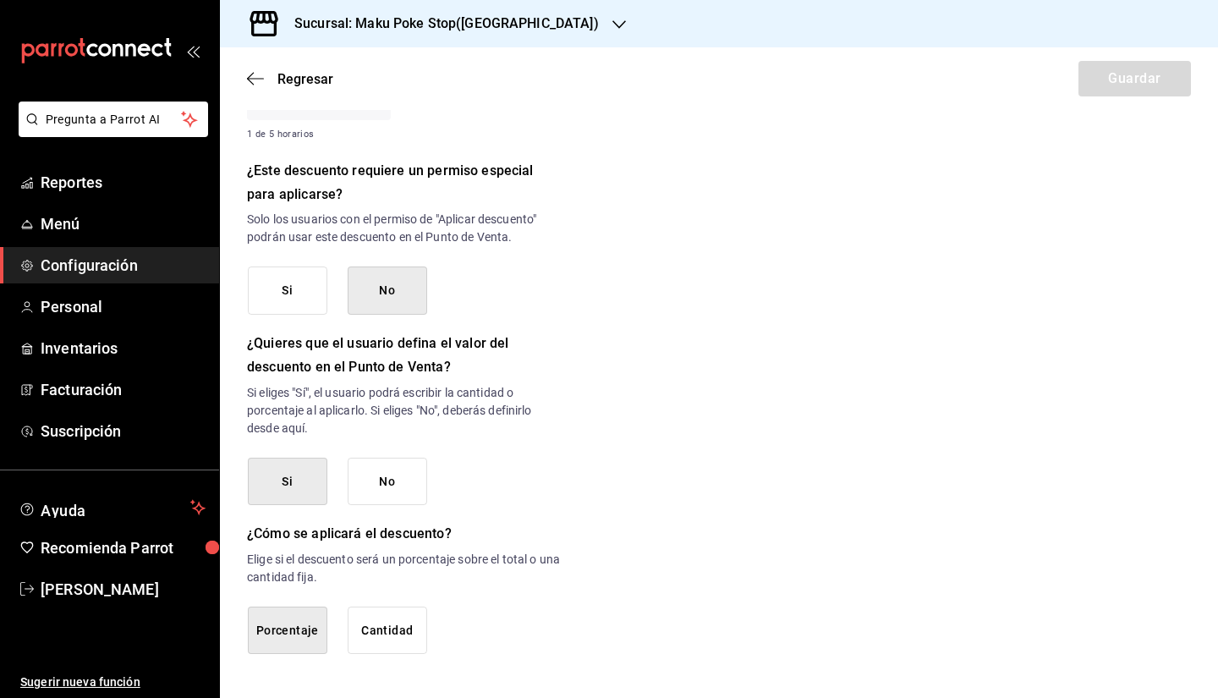
click at [282, 285] on button "Si" at bounding box center [288, 290] width 80 height 48
click at [408, 288] on button "No" at bounding box center [388, 290] width 80 height 48
click at [383, 480] on button "No" at bounding box center [388, 482] width 80 height 48
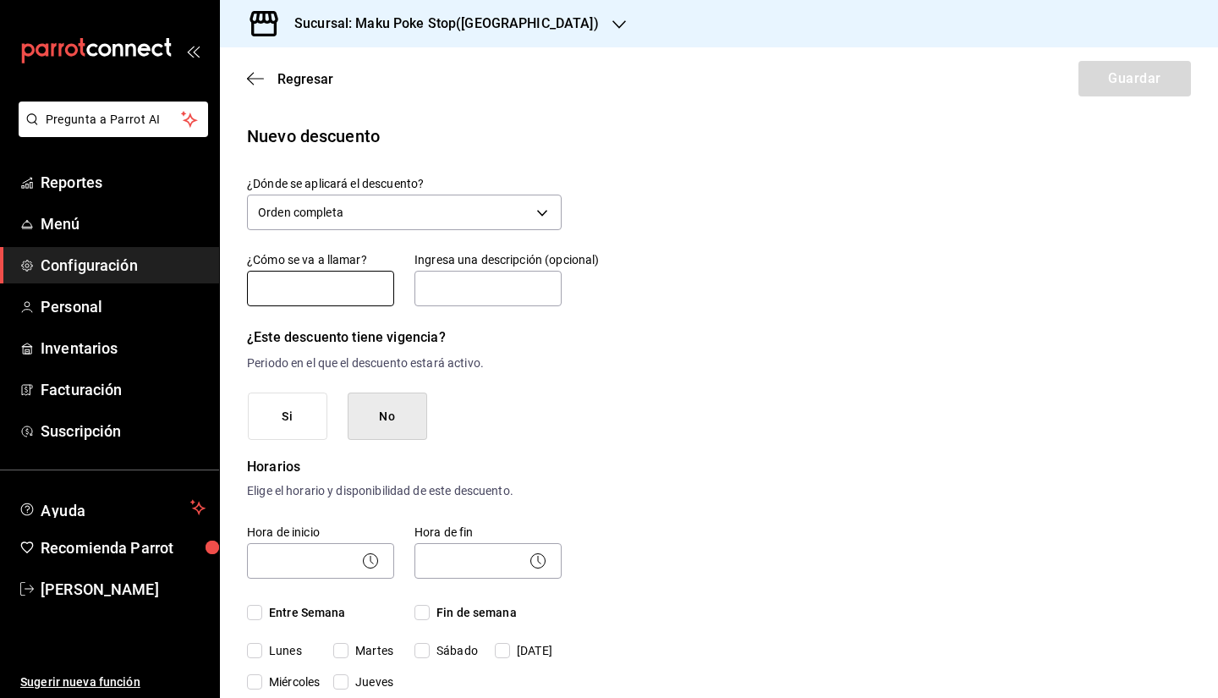
scroll to position [0, 0]
click at [343, 290] on input "text" at bounding box center [320, 289] width 147 height 36
type input "IGNACIONAVARRO99"
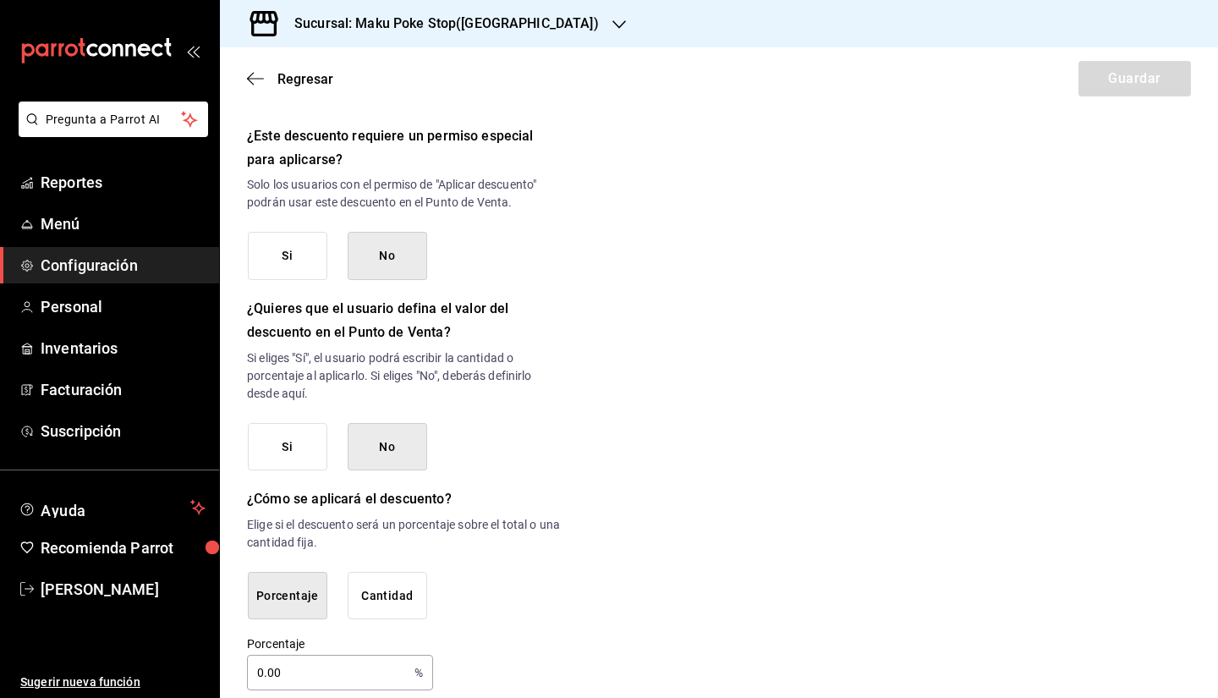
scroll to position [733, 0]
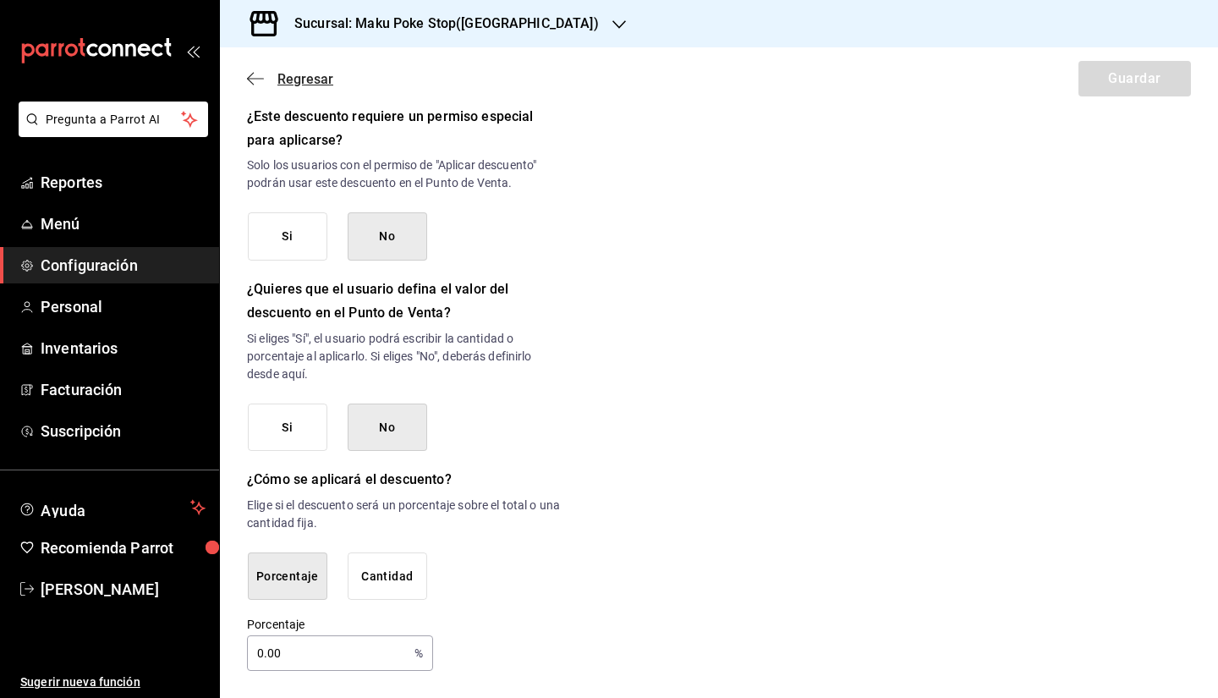
click at [288, 78] on span "Regresar" at bounding box center [305, 79] width 56 height 16
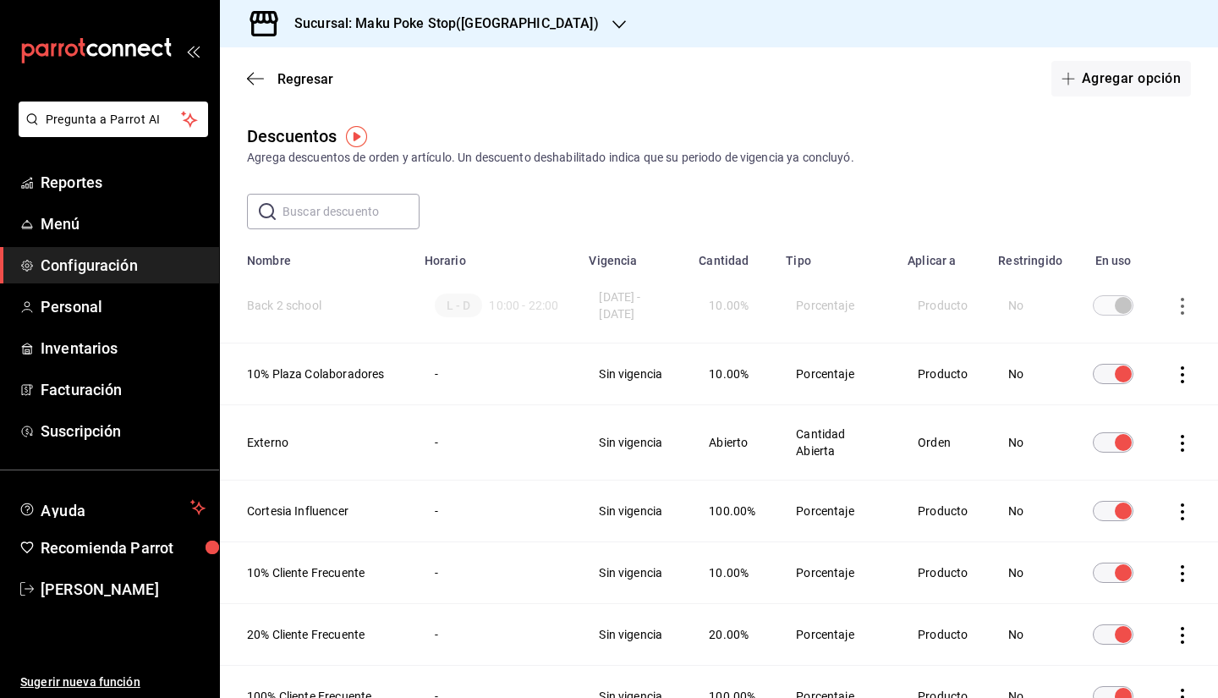
click at [816, 392] on td "discountsTable" at bounding box center [1186, 374] width 64 height 62
click at [816, 381] on icon "actions" at bounding box center [1182, 374] width 17 height 17
click at [816, 362] on li "Duplicar" at bounding box center [1107, 358] width 142 height 47
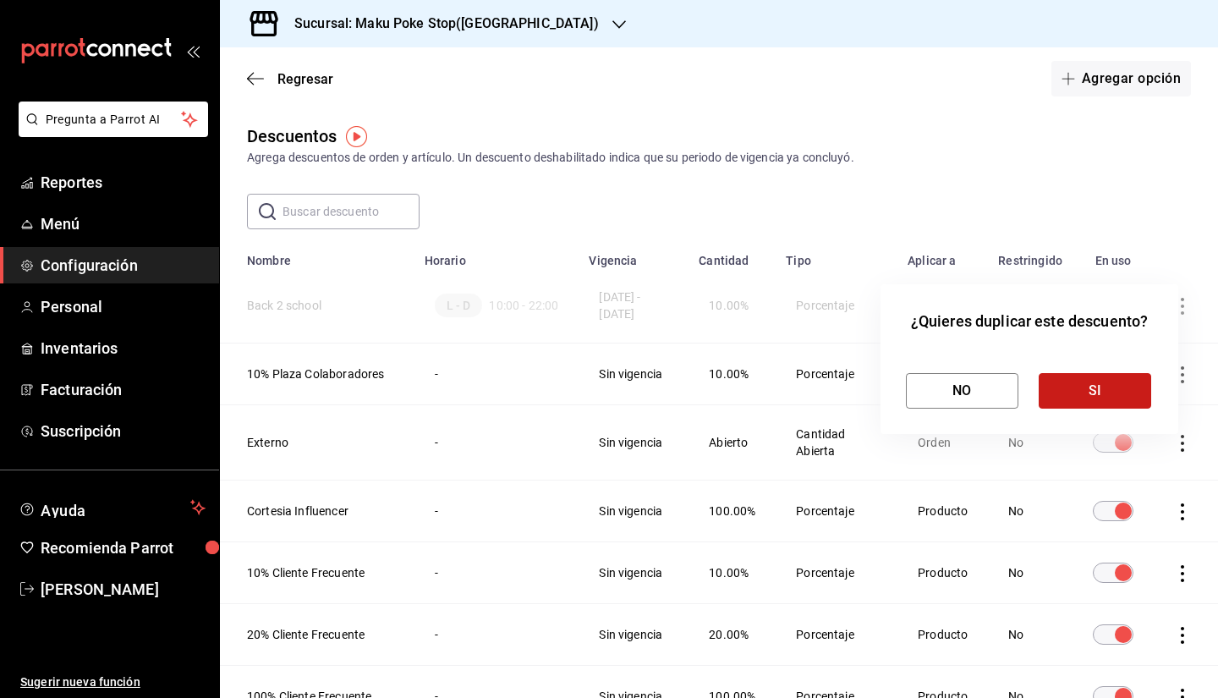
click at [816, 398] on button "SI" at bounding box center [1095, 391] width 112 height 36
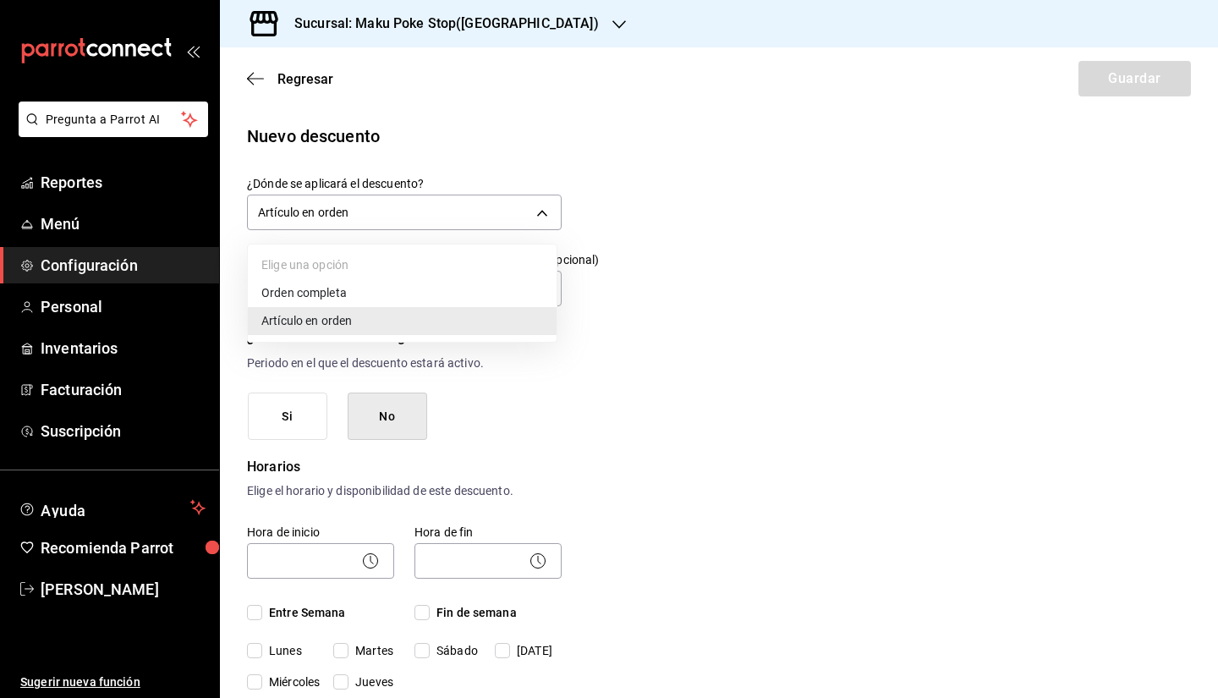
click at [403, 206] on body "Pregunta a Parrot AI Reportes Menú Configuración Personal Inventarios Facturaci…" at bounding box center [609, 349] width 1218 height 698
click at [338, 299] on li "Orden completa" at bounding box center [402, 293] width 309 height 28
type input "ORDER"
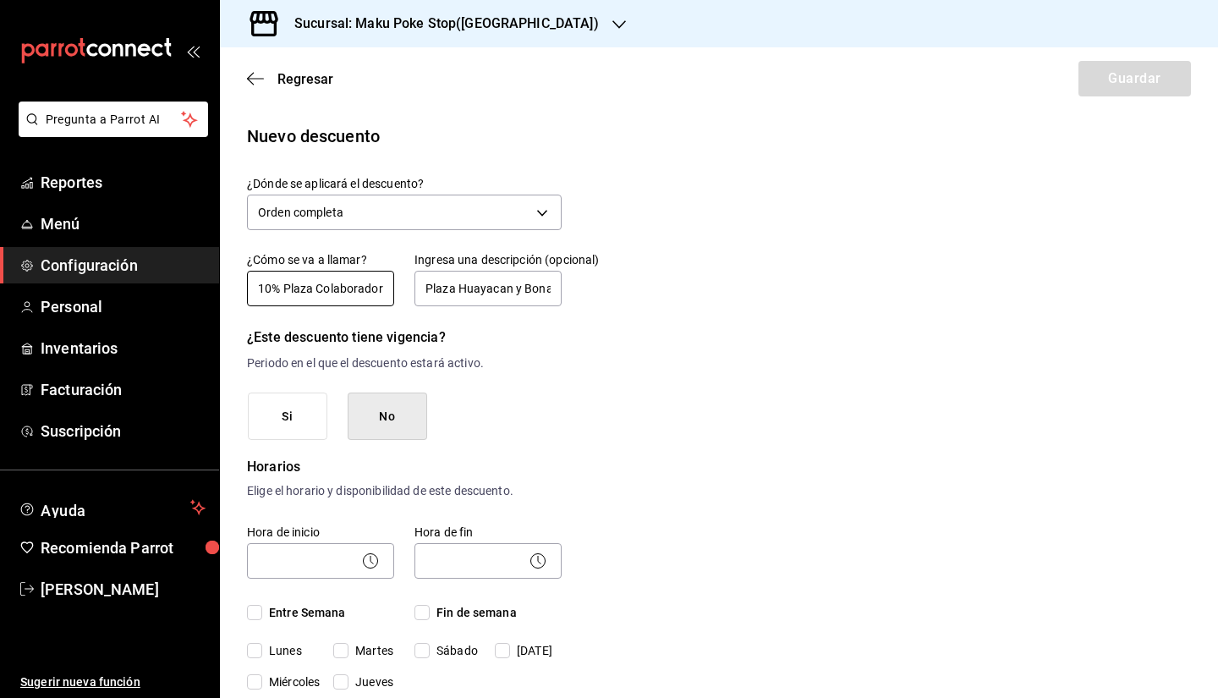
drag, startPoint x: 377, startPoint y: 288, endPoint x: 194, endPoint y: 276, distance: 183.9
click at [194, 276] on div "Pregunta a Parrot AI Reportes Menú Configuración Personal Inventarios Facturaci…" at bounding box center [609, 349] width 1218 height 698
type input "a"
type input "IGNACIONAVARRO99"
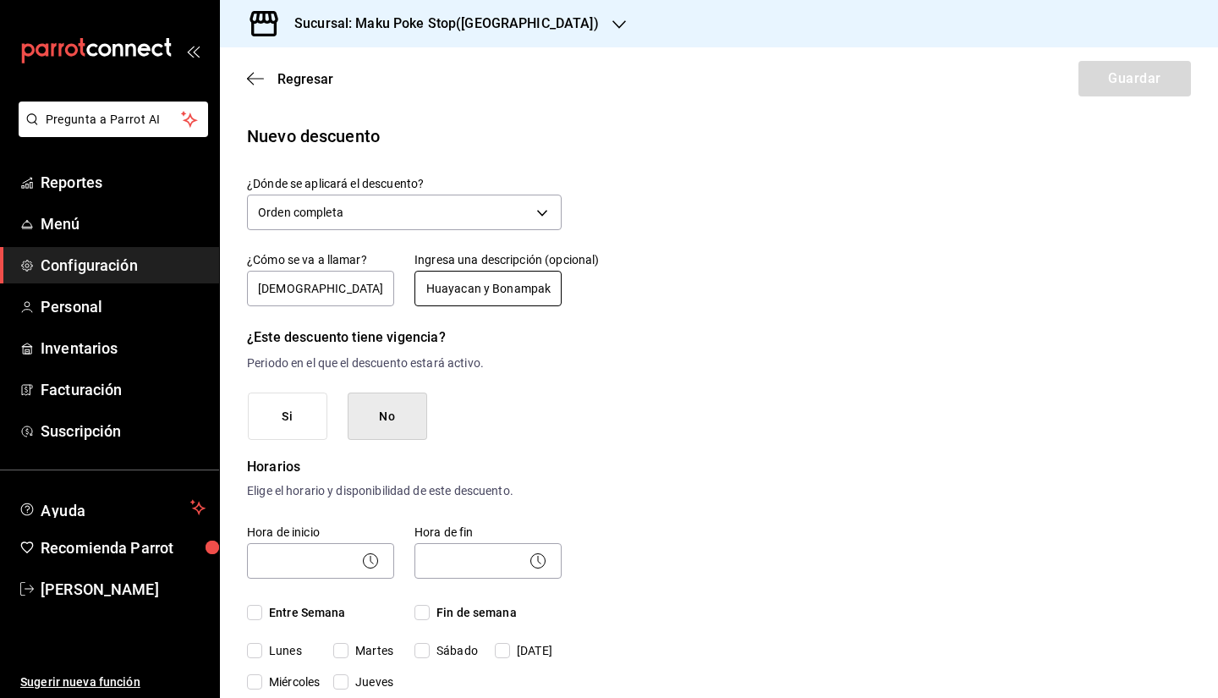
drag, startPoint x: 513, startPoint y: 288, endPoint x: 673, endPoint y: 310, distance: 162.2
type input "Plaza Huayacan"
drag, startPoint x: 718, startPoint y: 451, endPoint x: 564, endPoint y: 526, distance: 171.4
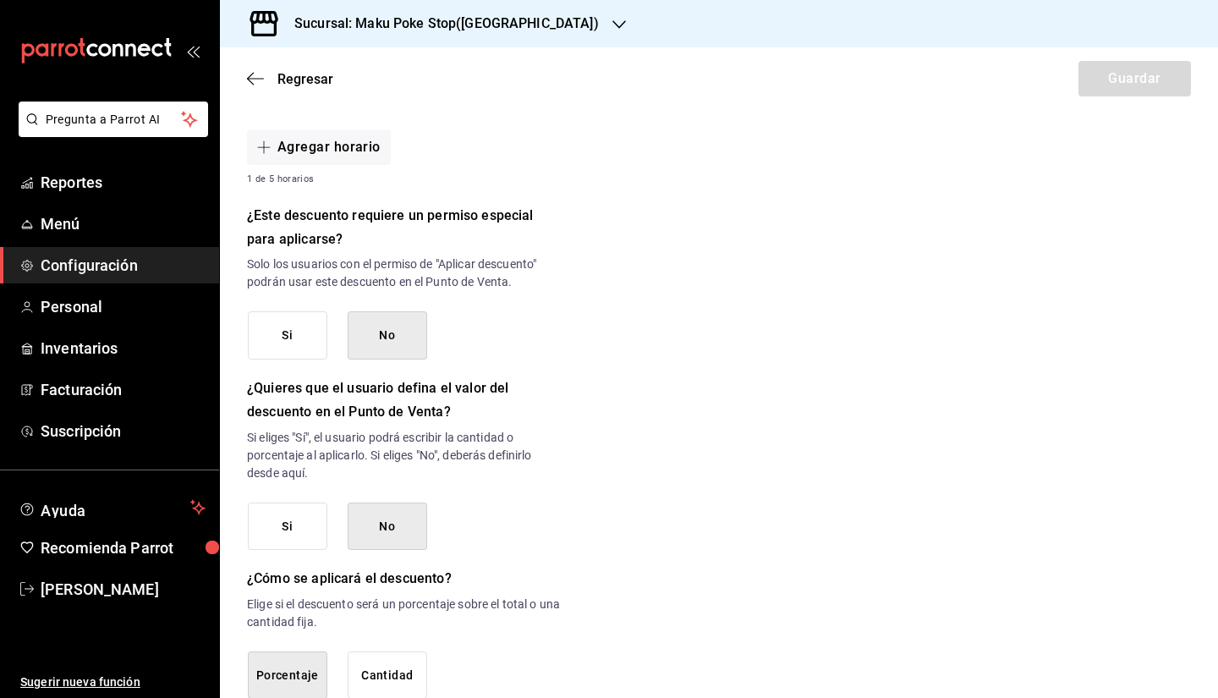
scroll to position [733, 0]
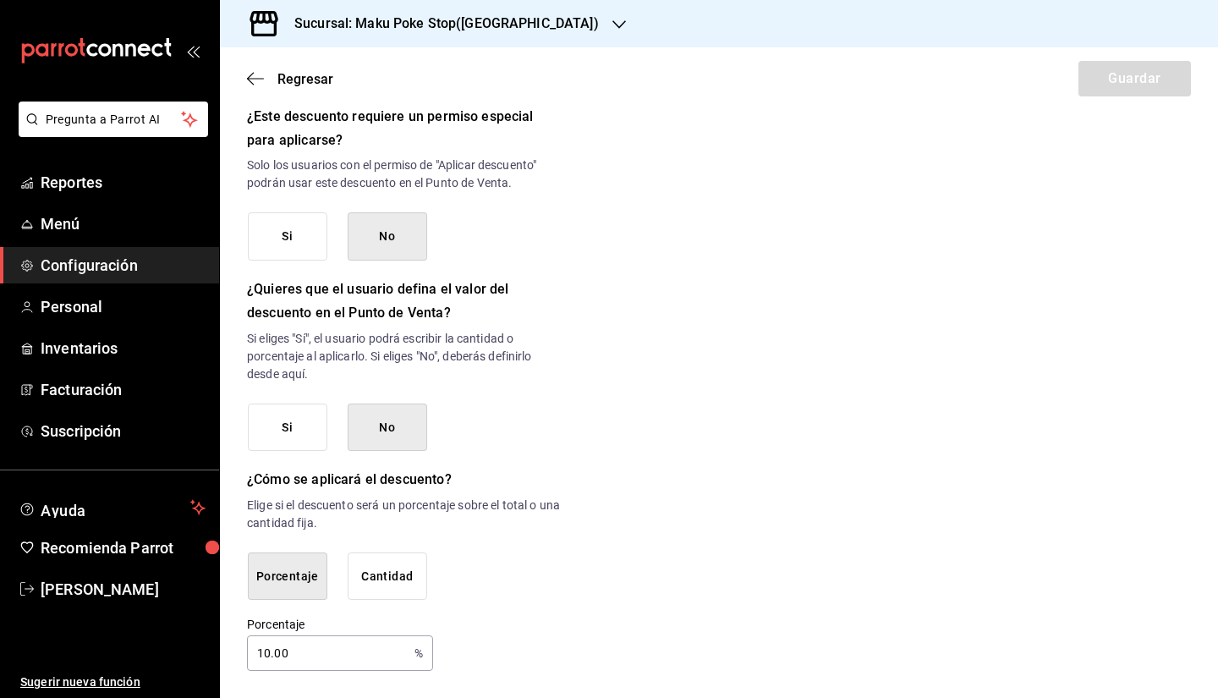
click at [405, 562] on button "Cantidad" at bounding box center [388, 576] width 80 height 48
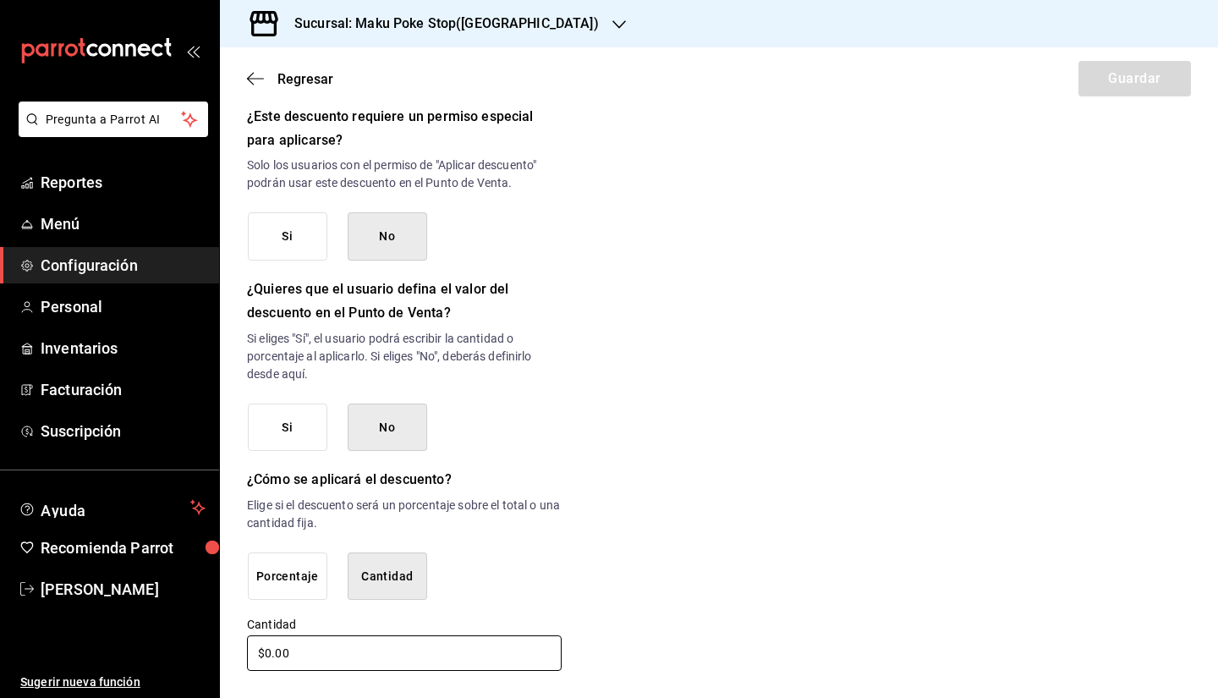
click at [272, 562] on input "$0.00" at bounding box center [404, 653] width 315 height 36
drag, startPoint x: 273, startPoint y: 651, endPoint x: 224, endPoint y: 649, distance: 49.1
click at [224, 562] on div "Nuevo descuento ¿Dónde se aplicará el descuento? Orden completa ORDER ¿Cómo se …" at bounding box center [719, 31] width 998 height 1283
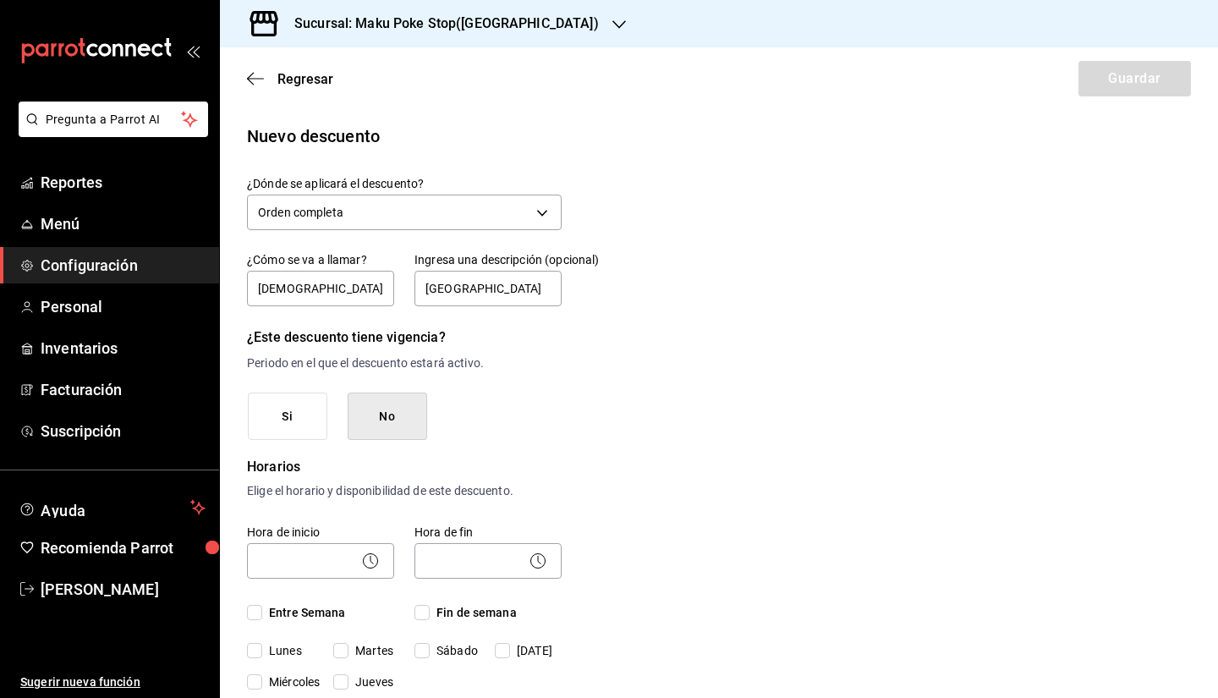
scroll to position [0, 0]
type input "$510.00"
click at [330, 81] on span "Regresar" at bounding box center [305, 79] width 56 height 16
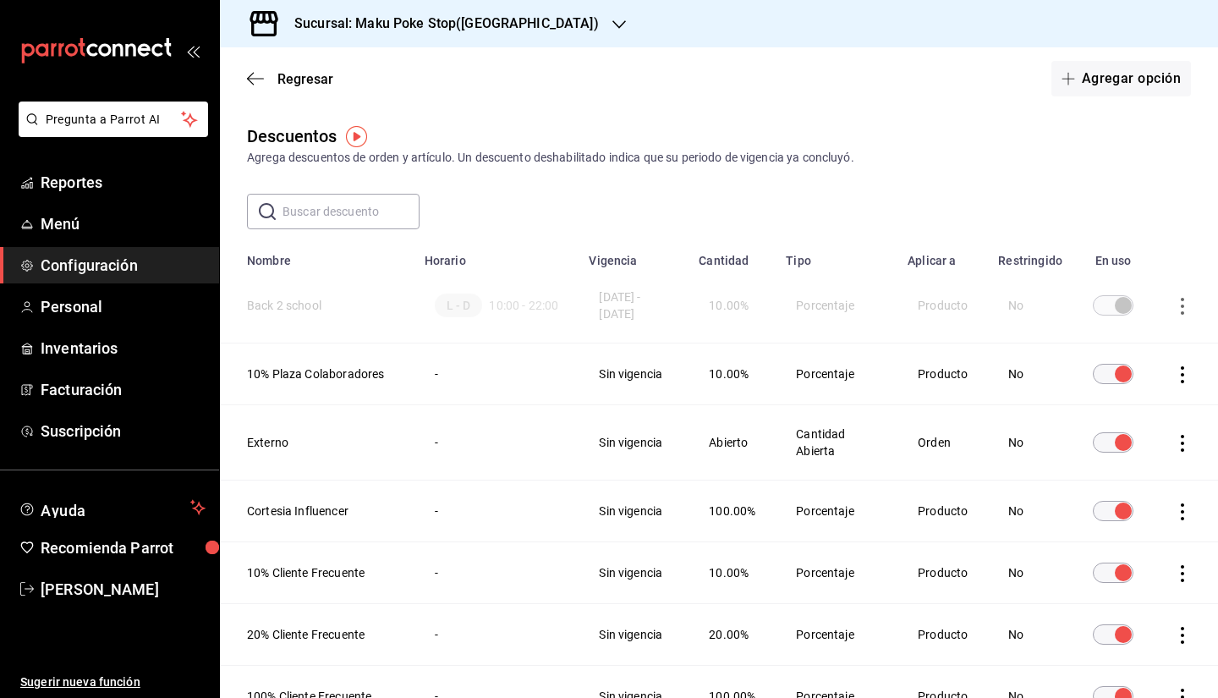
click at [284, 388] on th "10% Plaza Colaboradores" at bounding box center [317, 374] width 195 height 62
click at [816, 381] on td "Producto" at bounding box center [942, 374] width 91 height 62
click at [589, 379] on td "Sin vigencia" at bounding box center [634, 374] width 110 height 62
click at [816, 383] on icon "actions" at bounding box center [1182, 374] width 17 height 17
click at [658, 389] on div at bounding box center [609, 349] width 1218 height 698
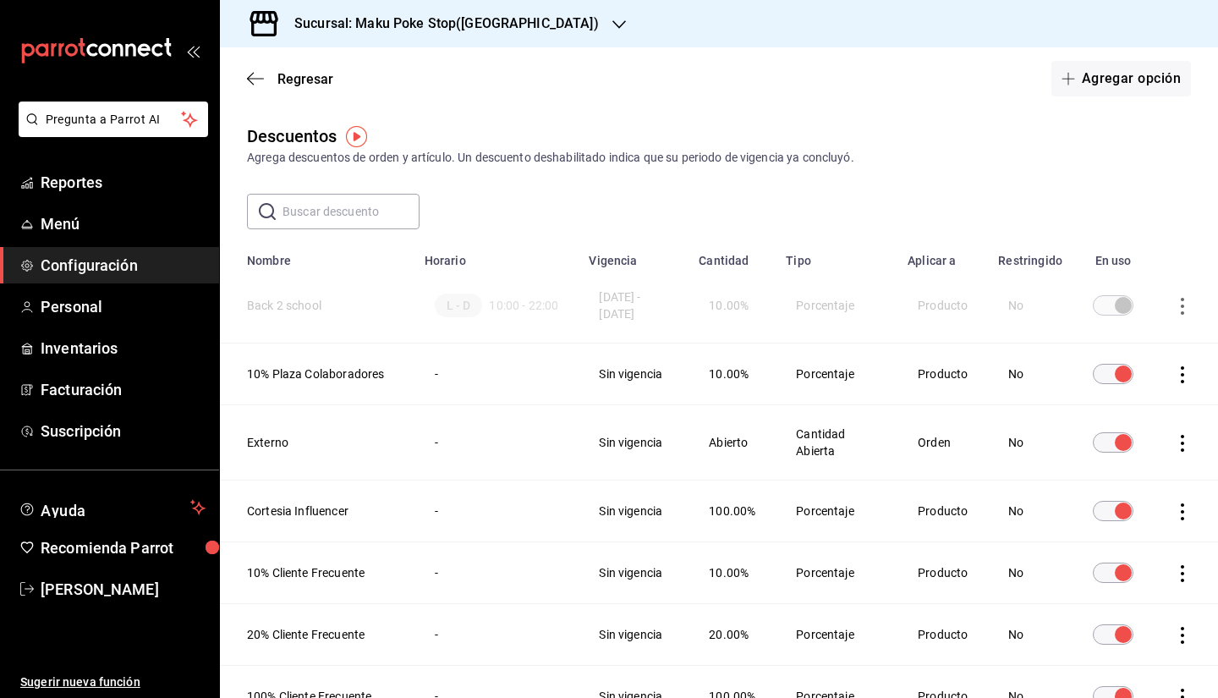
click at [489, 300] on span "10:00 - 22:00" at bounding box center [523, 305] width 69 height 17
click at [816, 310] on icon "actions" at bounding box center [1182, 306] width 17 height 17
click at [816, 173] on div at bounding box center [609, 349] width 1218 height 698
click at [816, 67] on button "Agregar opción" at bounding box center [1121, 79] width 140 height 36
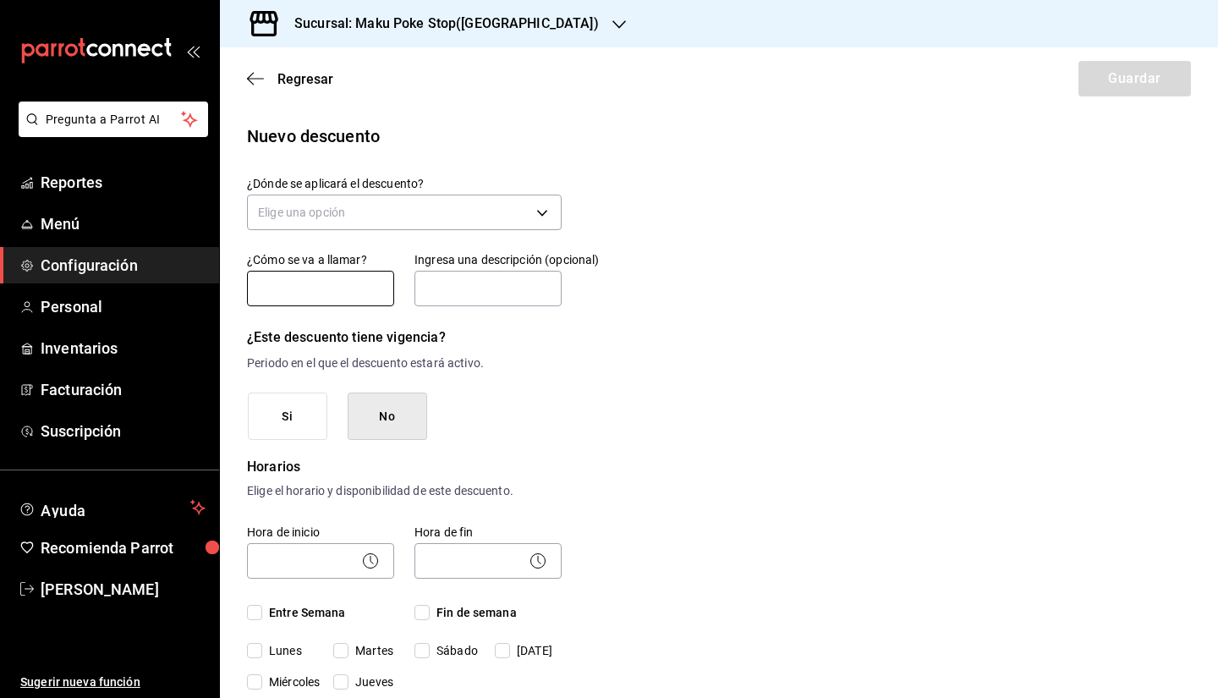
scroll to position [85, 0]
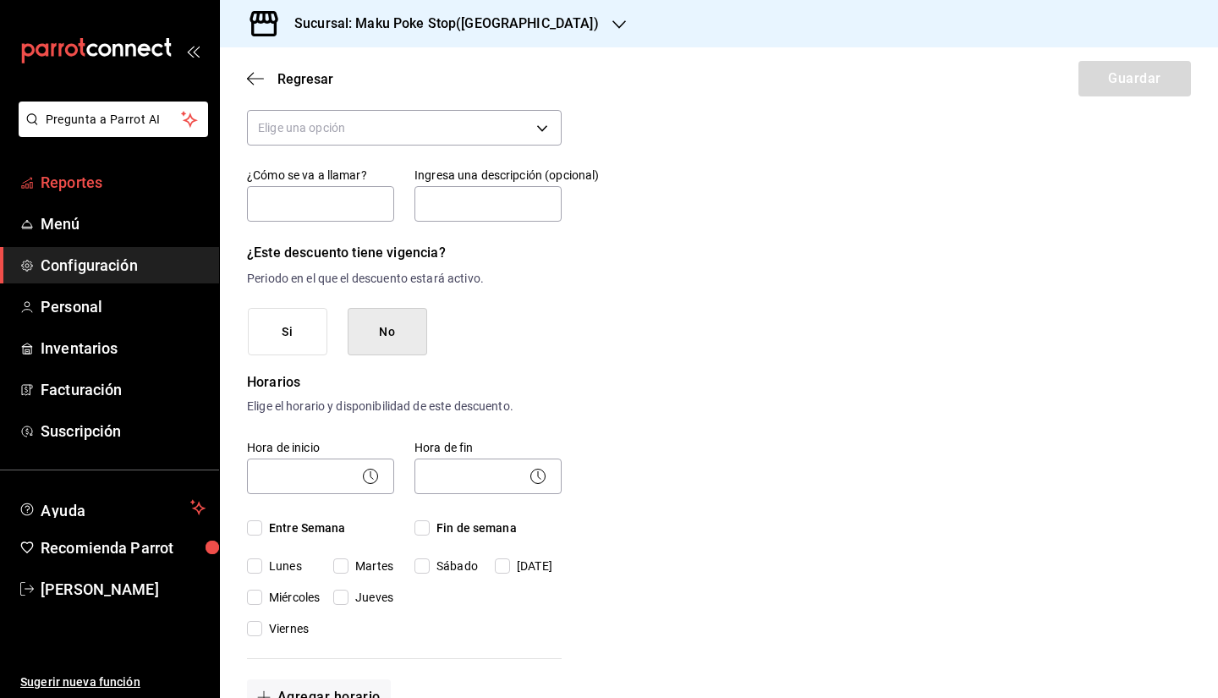
click at [97, 181] on span "Reportes" at bounding box center [123, 182] width 165 height 23
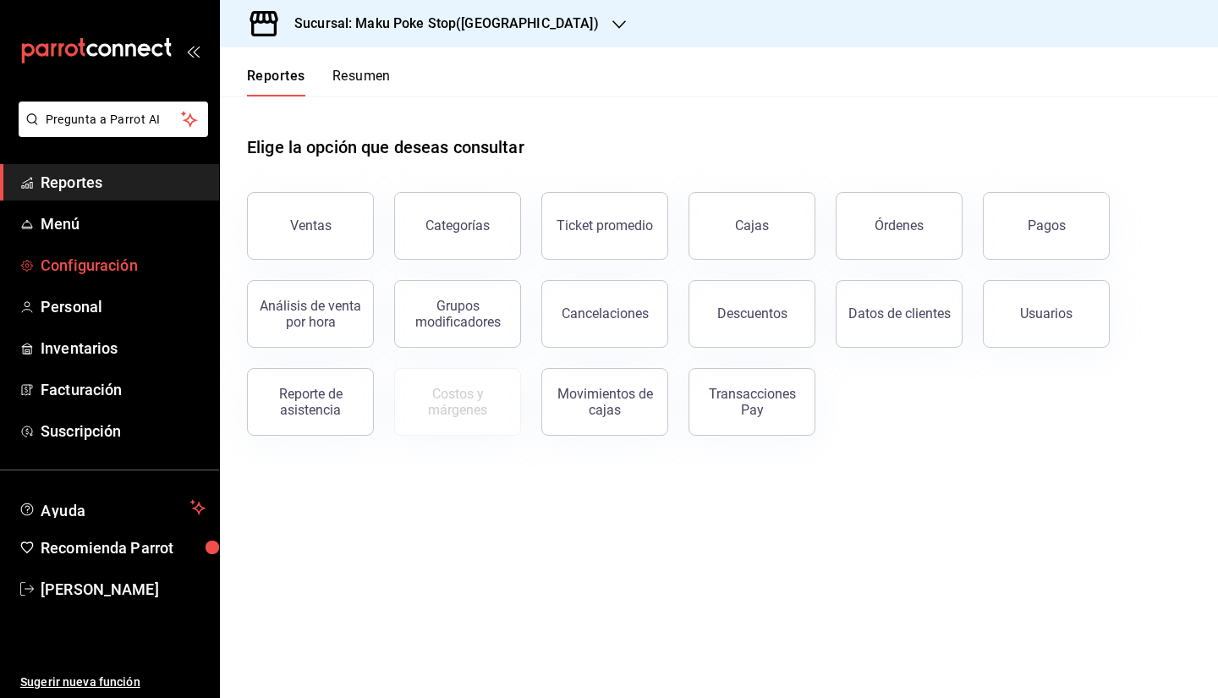
click at [115, 264] on span "Configuración" at bounding box center [123, 265] width 165 height 23
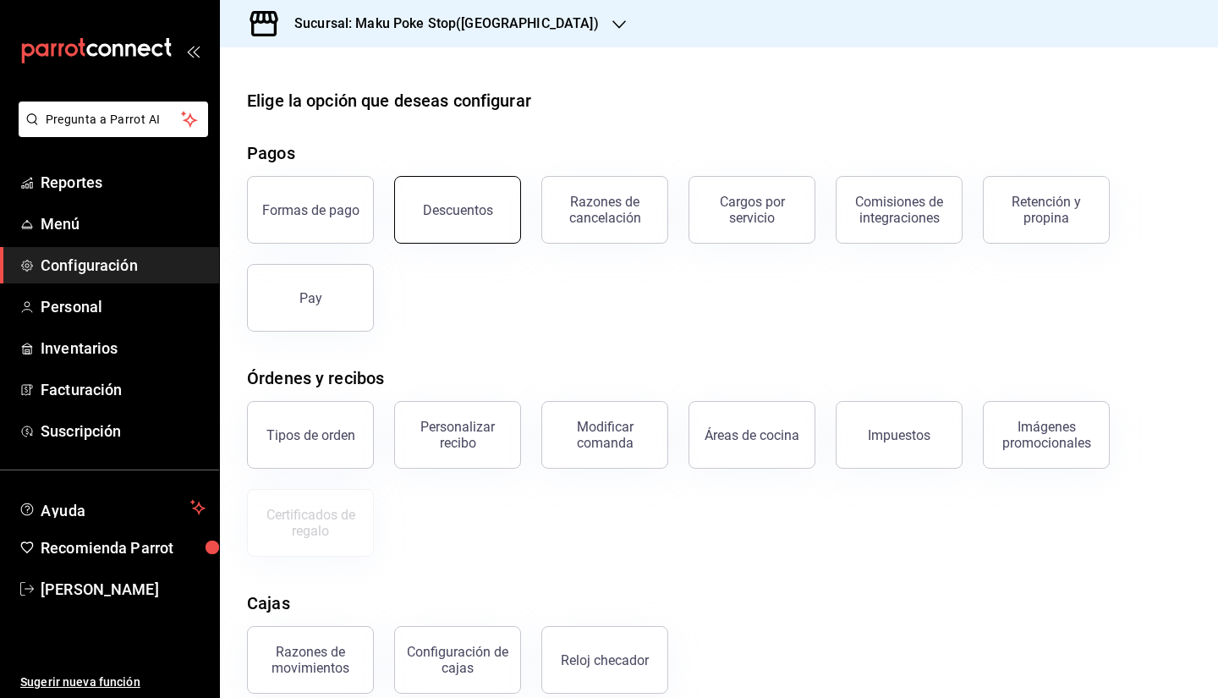
click at [452, 230] on button "Descuentos" at bounding box center [457, 210] width 127 height 68
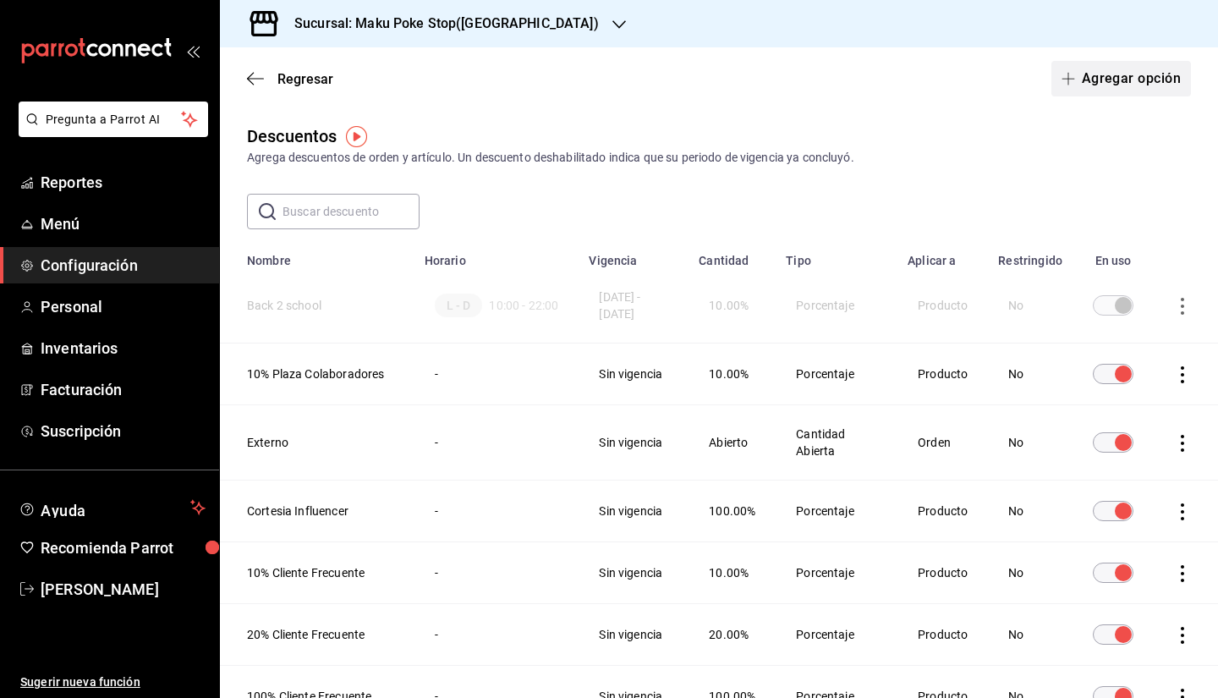
click at [816, 89] on button "Agregar opción" at bounding box center [1121, 79] width 140 height 36
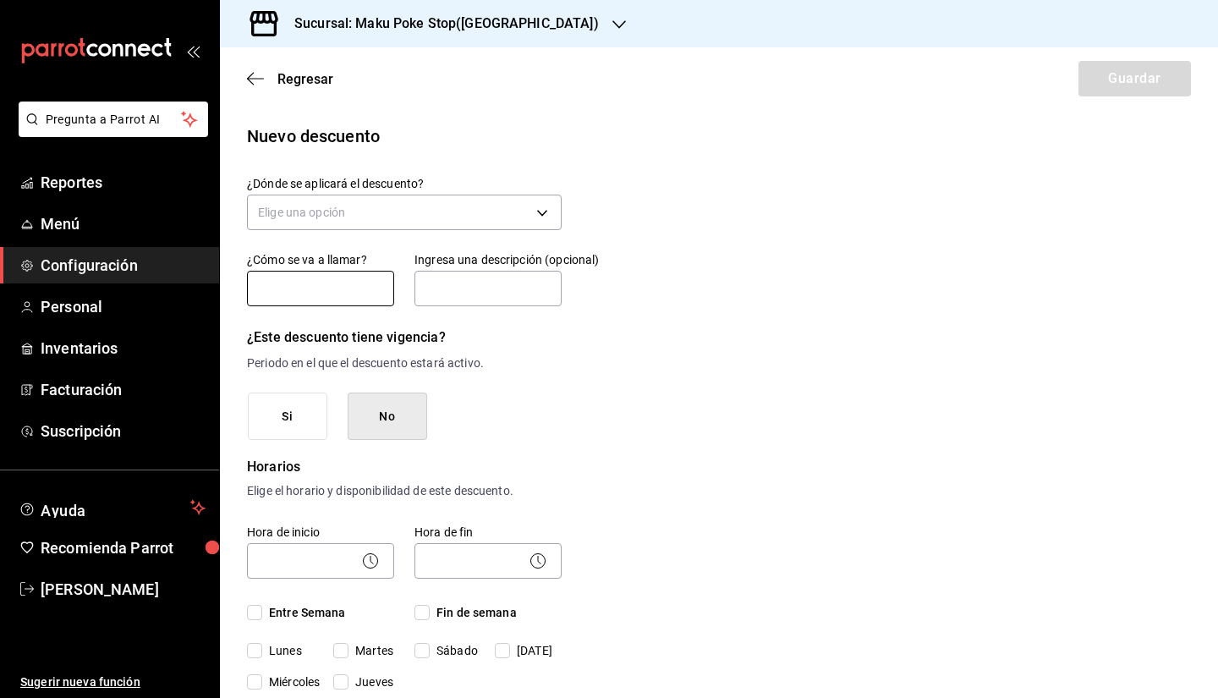
click at [319, 299] on input "text" at bounding box center [320, 289] width 147 height 36
type input "IGNACIONAVARRO99"
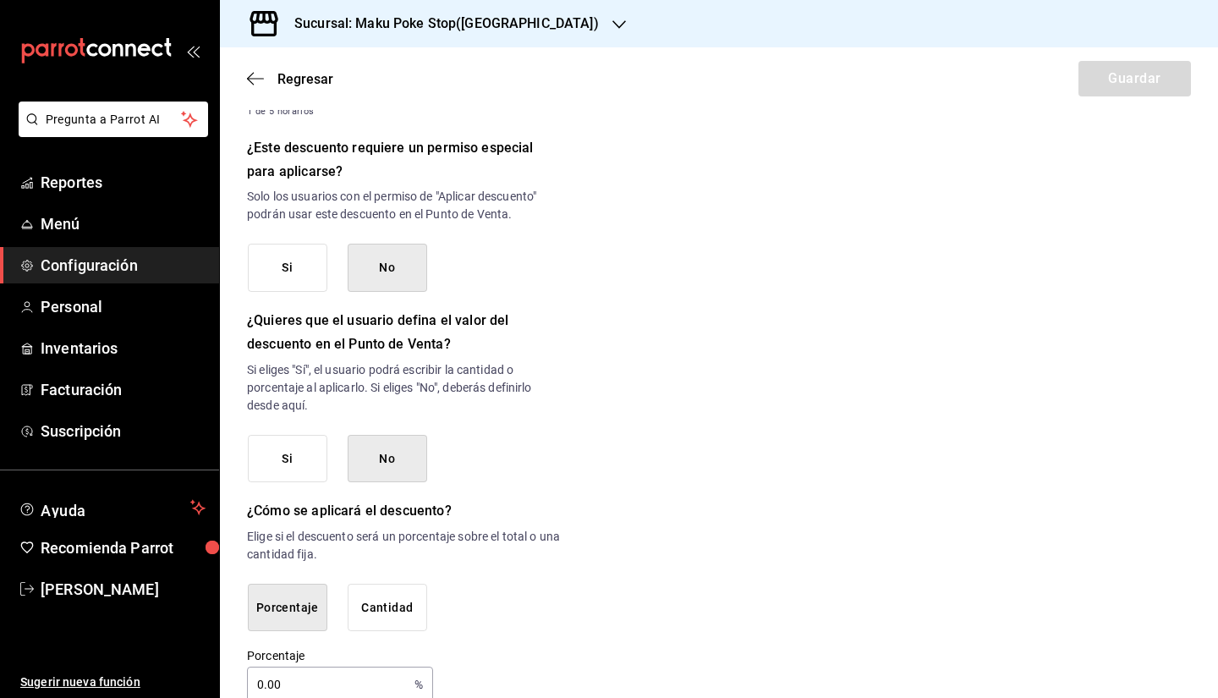
scroll to position [733, 0]
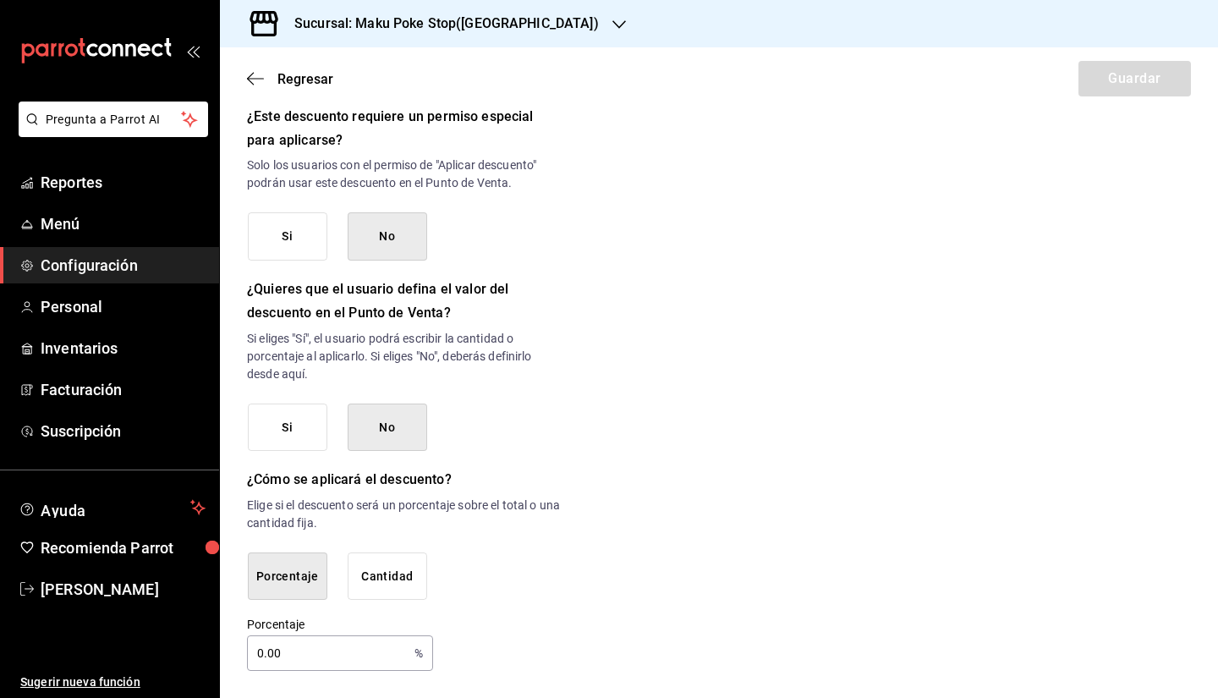
click at [377, 562] on div "¿Dónde se aplicará el descuento? Elige una opción ¿Cómo se va a llamar? IGNACIO…" at bounding box center [404, 57] width 315 height 1228
click at [372, 562] on button "Cantidad" at bounding box center [388, 576] width 80 height 48
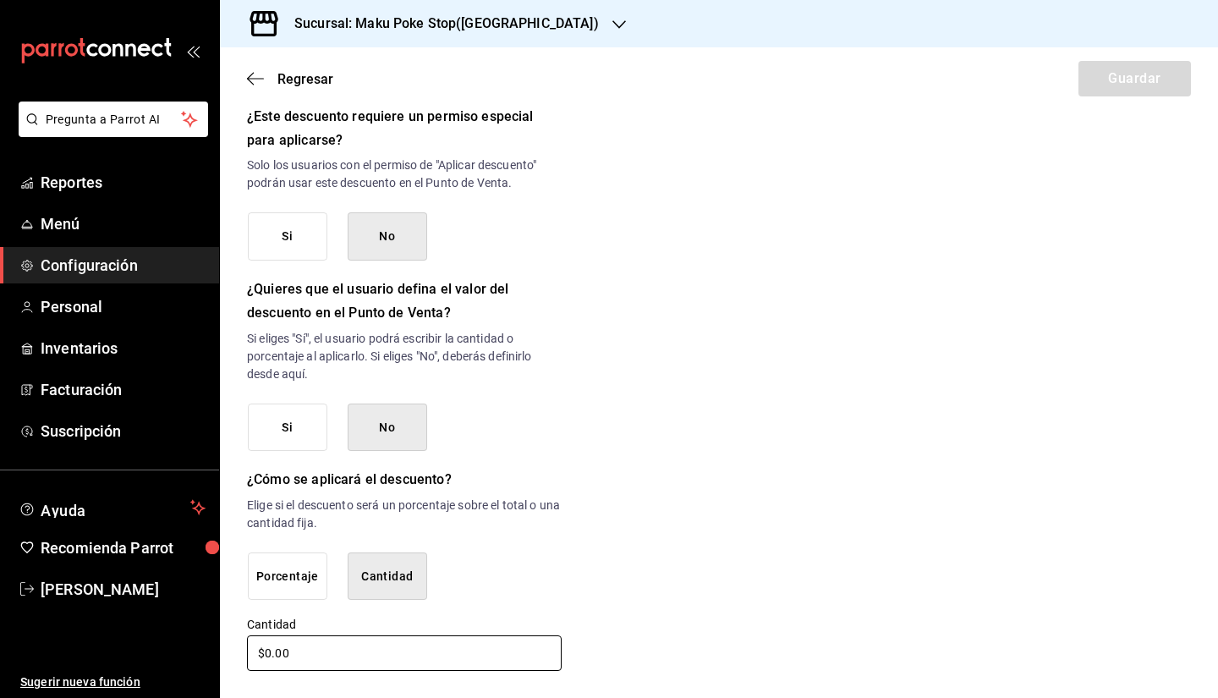
drag, startPoint x: 270, startPoint y: 652, endPoint x: 242, endPoint y: 648, distance: 28.2
click at [242, 562] on div "Nuevo descuento ¿Dónde se aplicará el descuento? Elige una opción ¿Cómo se va a…" at bounding box center [719, 31] width 998 height 1283
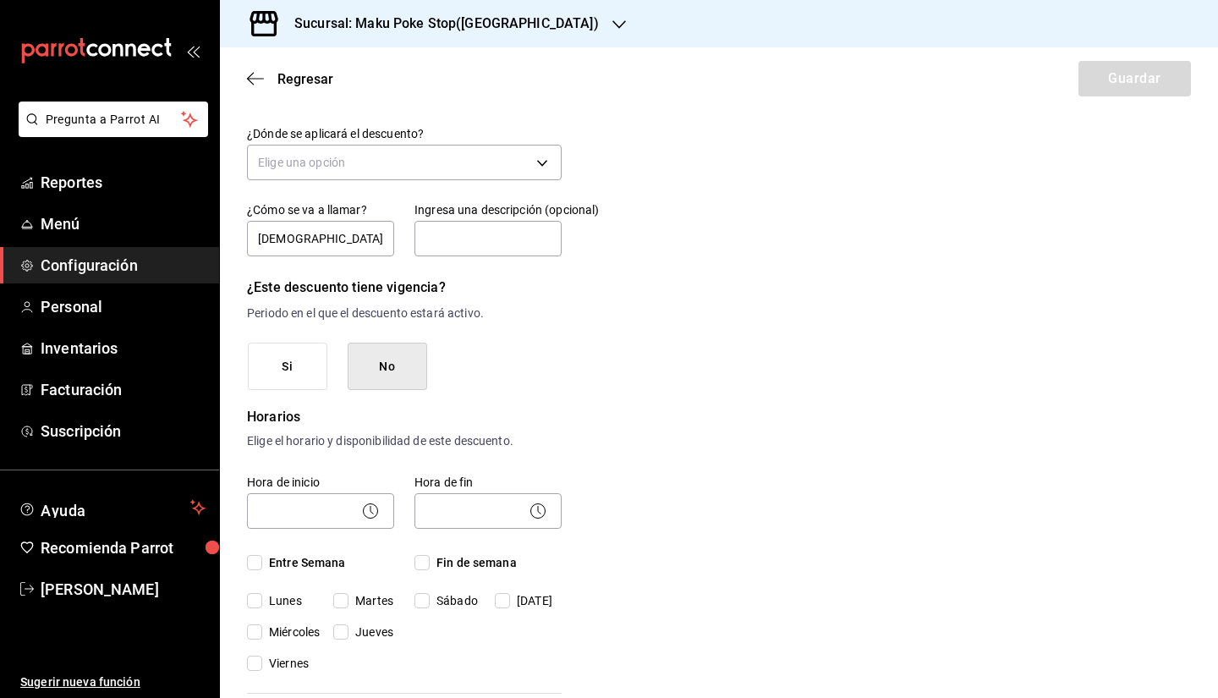
scroll to position [0, 0]
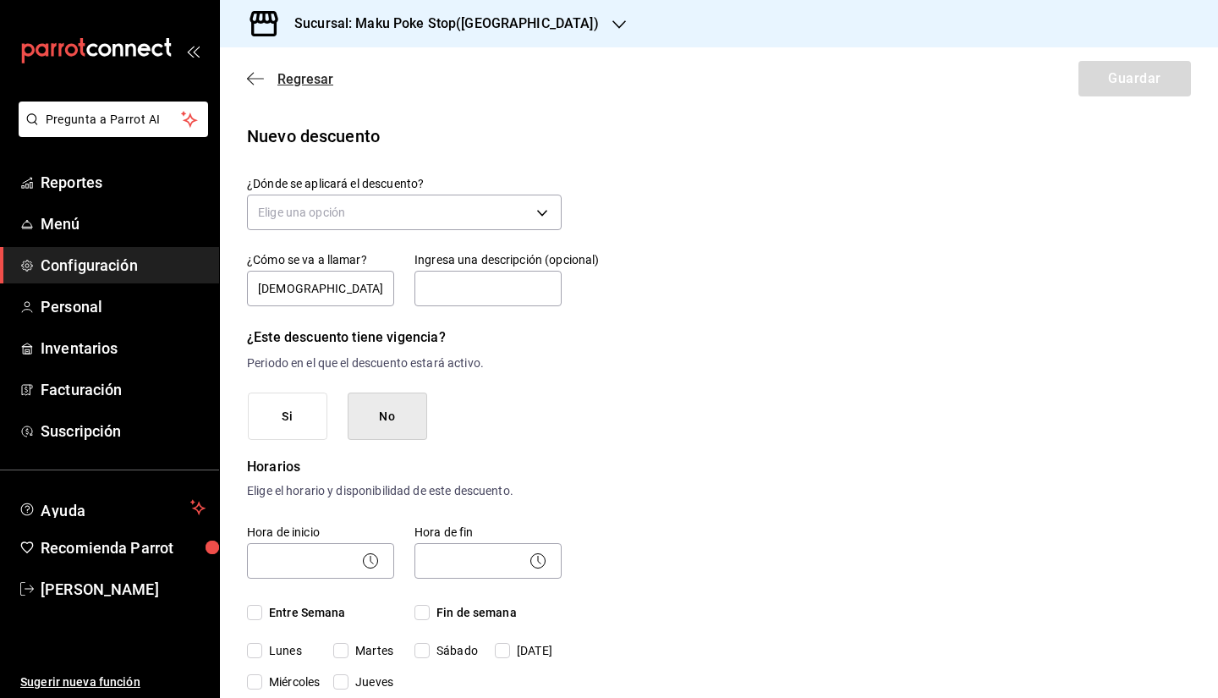
type input "$510.00"
click at [313, 84] on span "Regresar" at bounding box center [305, 79] width 56 height 16
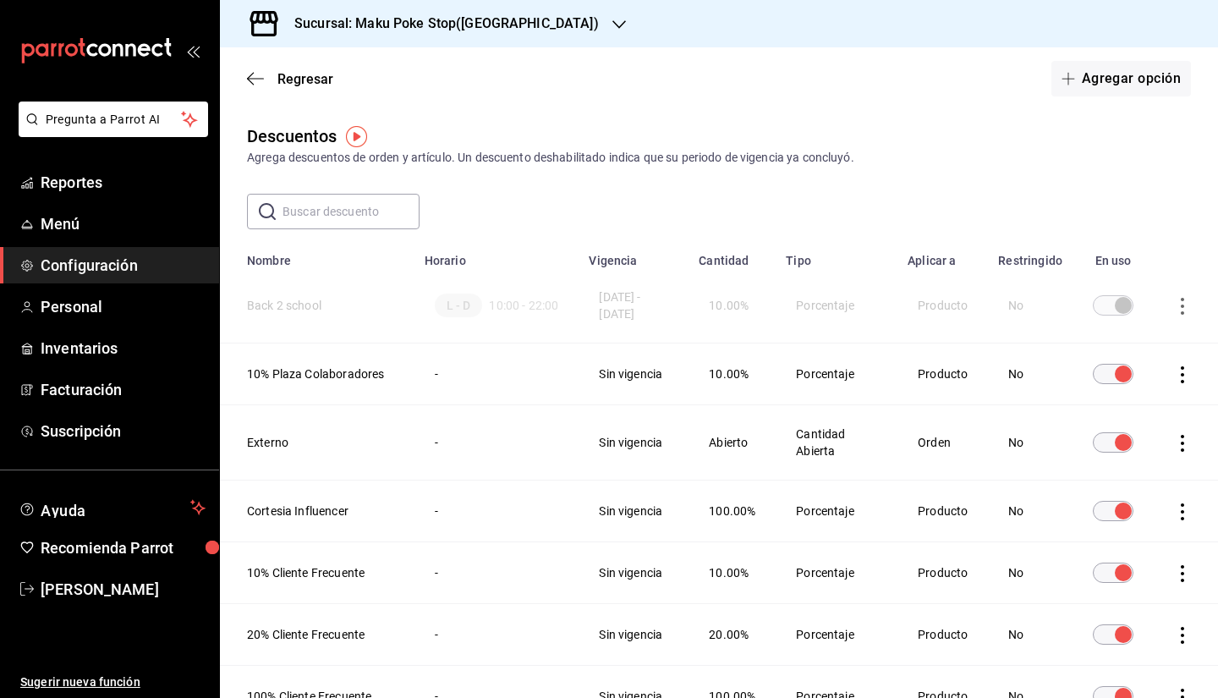
click at [376, 38] on div "Sucursal: Maku Poke Stop([GEOGRAPHIC_DATA])" at bounding box center [432, 23] width 399 height 47
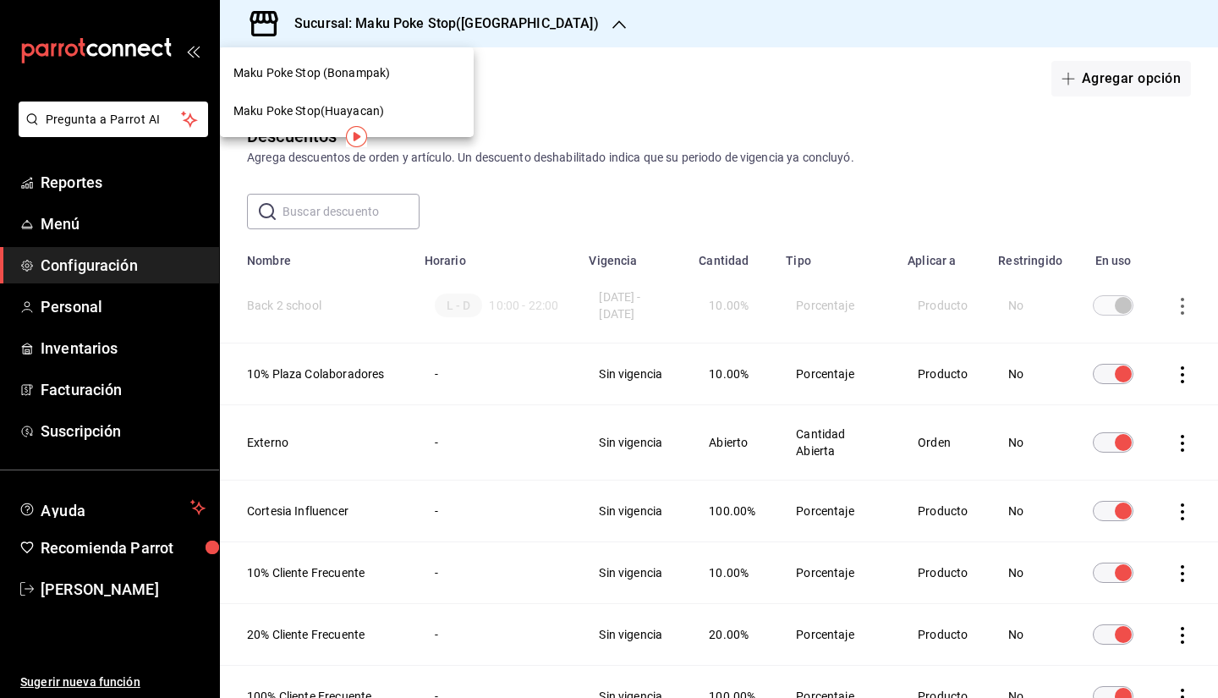
click at [375, 70] on span "Maku Poke Stop (Bonampak)" at bounding box center [311, 73] width 156 height 18
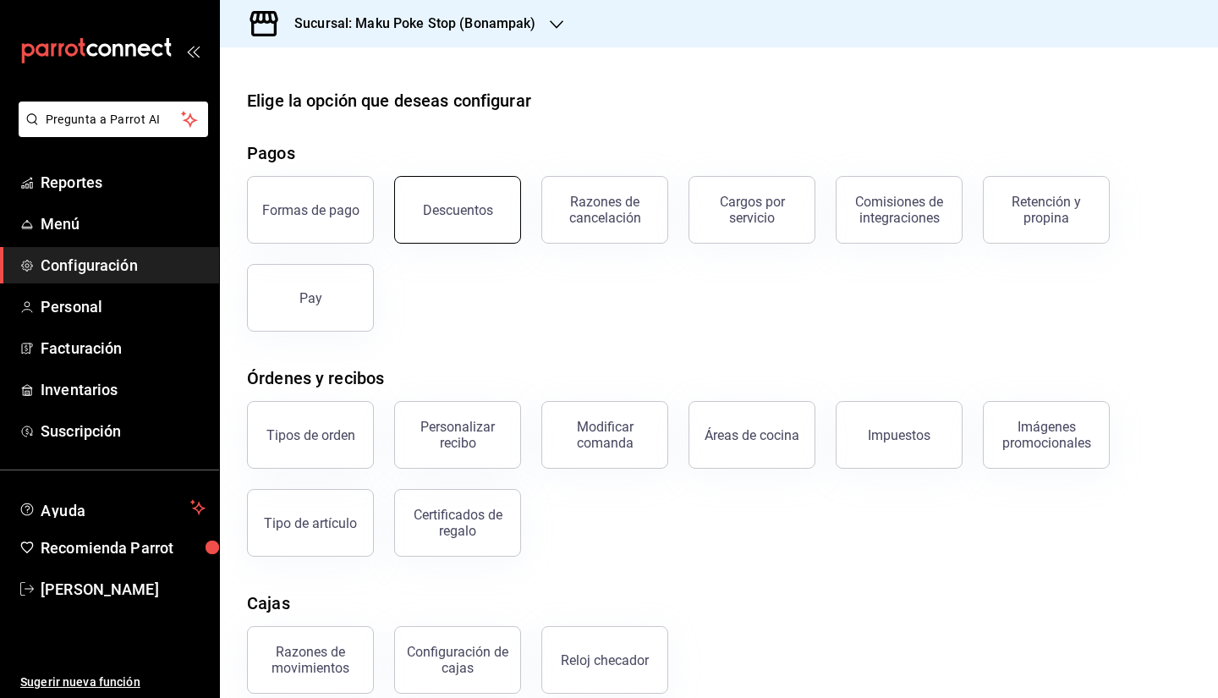
click at [460, 207] on div "Descuentos" at bounding box center [458, 210] width 70 height 16
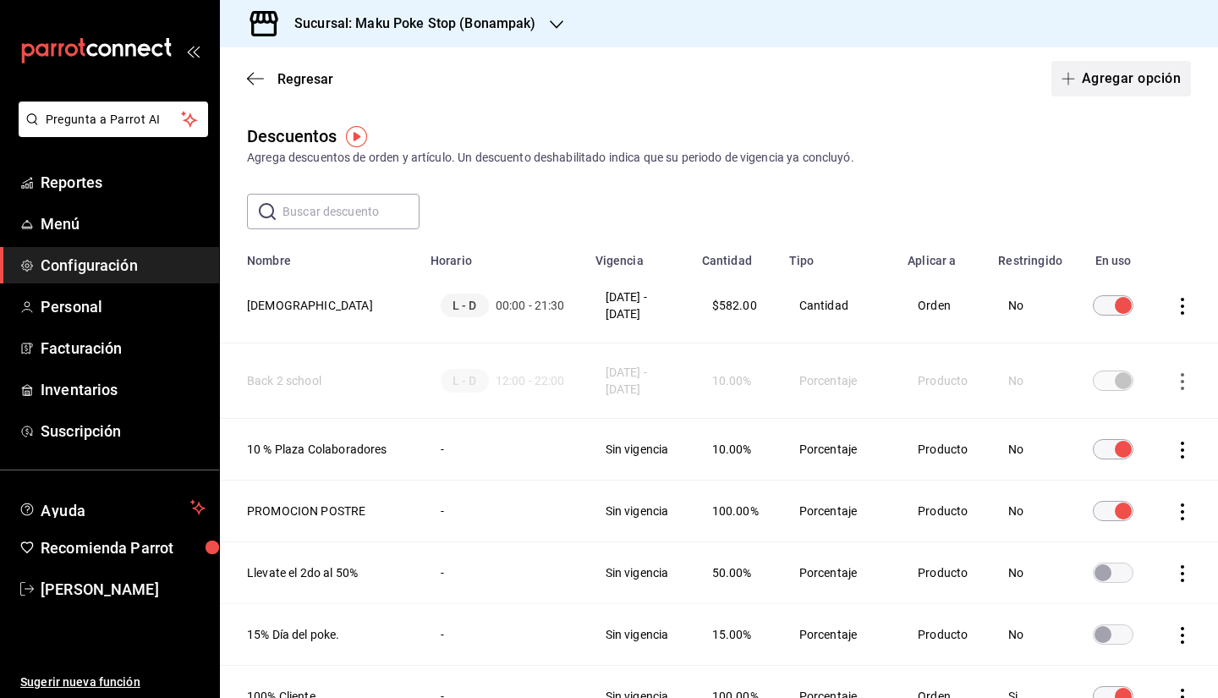
click at [816, 83] on button "Agregar opción" at bounding box center [1121, 79] width 140 height 36
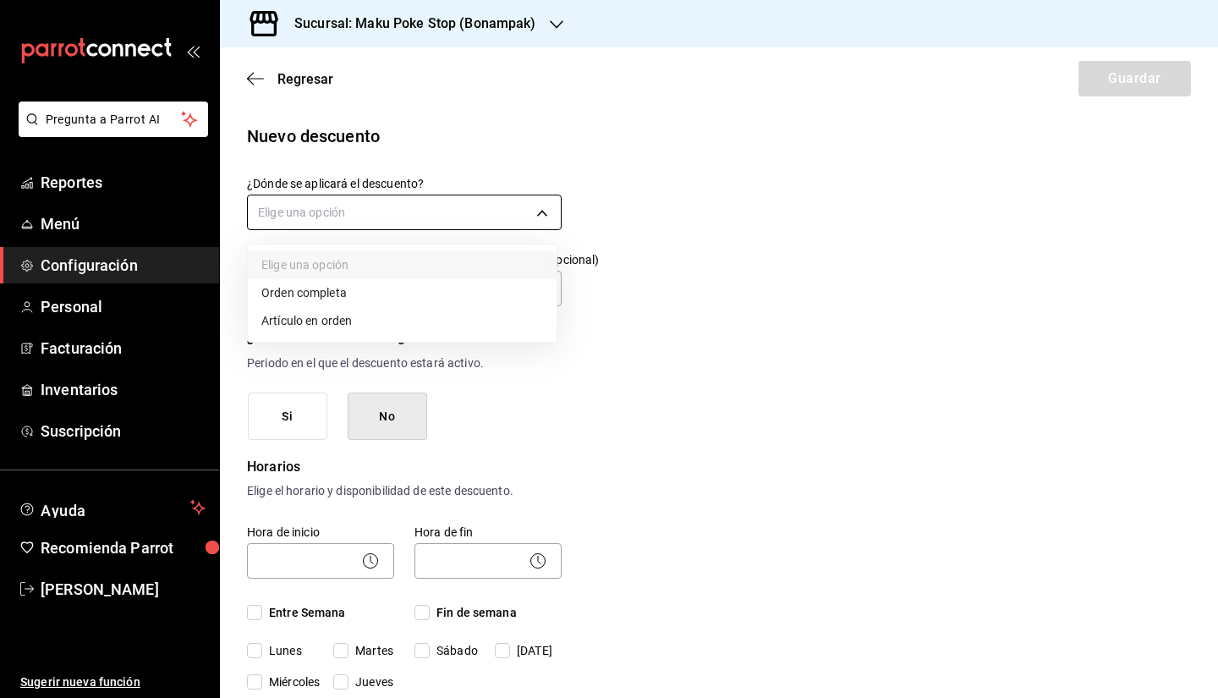
click at [360, 213] on body "Pregunta a Parrot AI Reportes Menú Configuración Personal Facturación Inventari…" at bounding box center [609, 349] width 1218 height 698
click at [338, 296] on li "Orden completa" at bounding box center [402, 293] width 309 height 28
type input "ORDER"
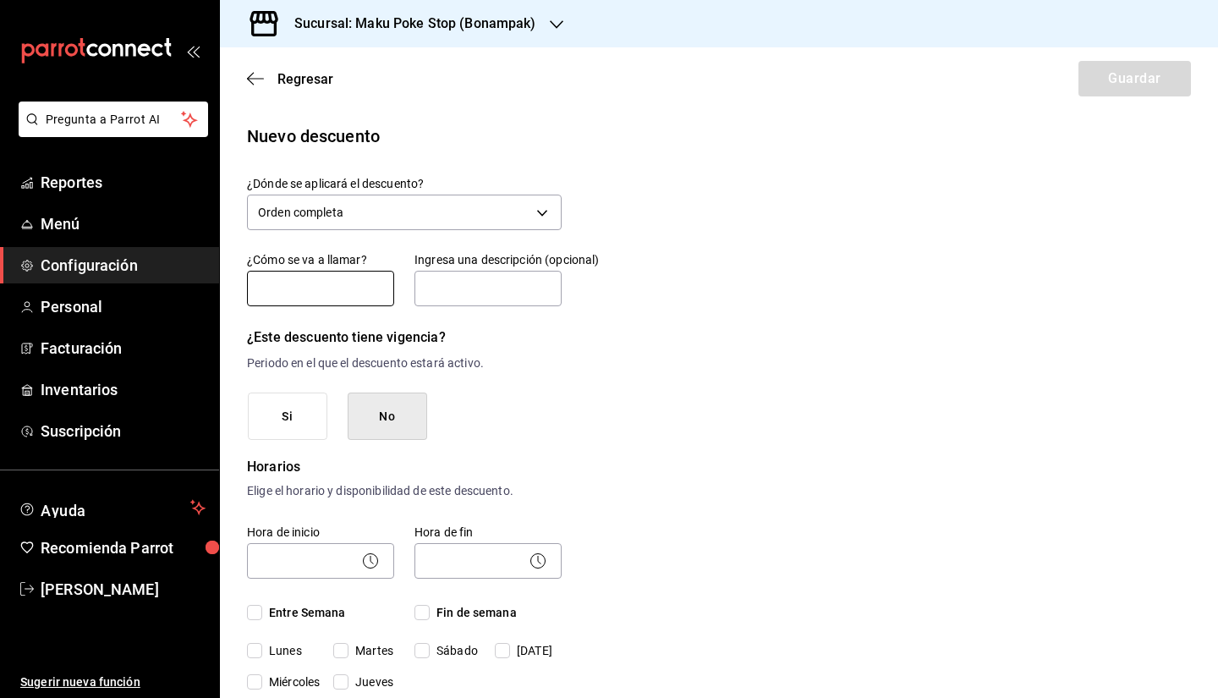
click at [311, 291] on input "text" at bounding box center [320, 289] width 147 height 36
type input "Llevate el 2do al 50%"
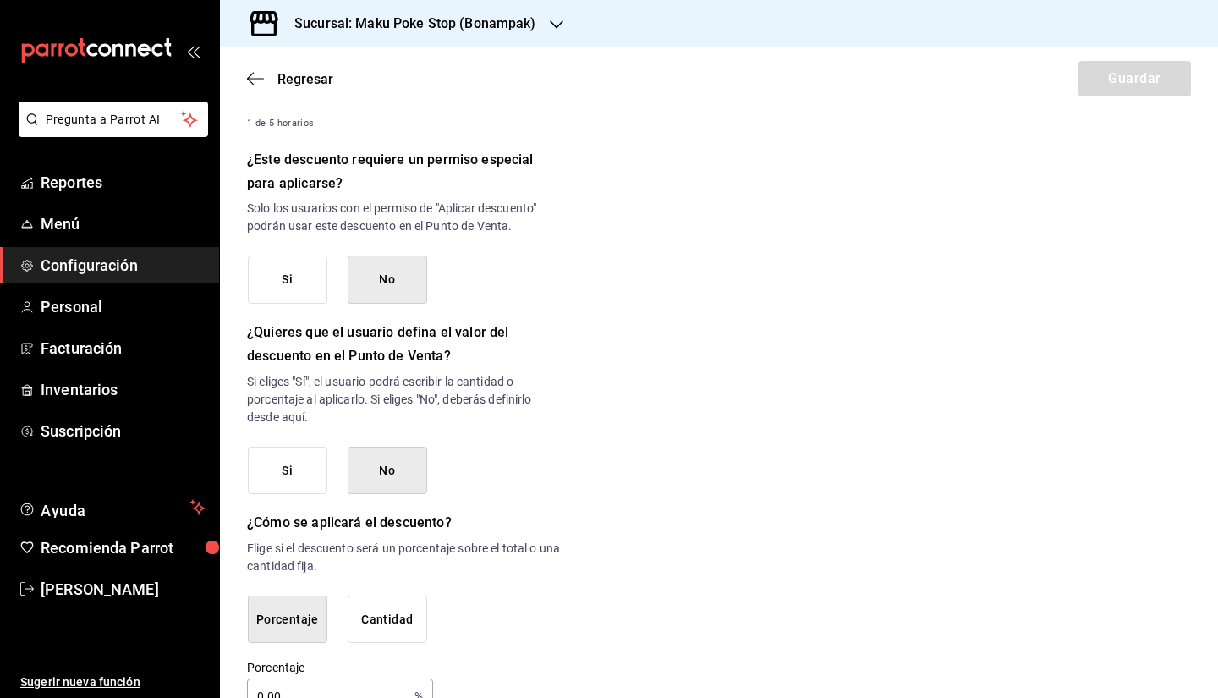
scroll to position [733, 0]
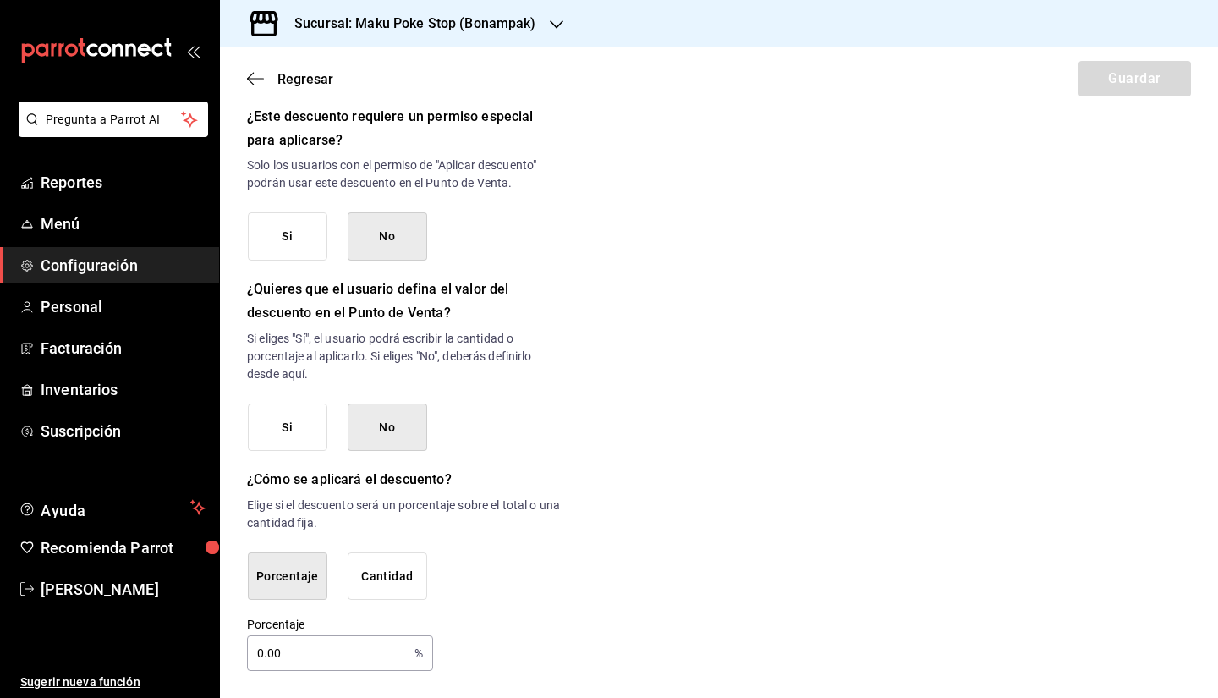
click at [368, 562] on button "Cantidad" at bounding box center [388, 576] width 80 height 48
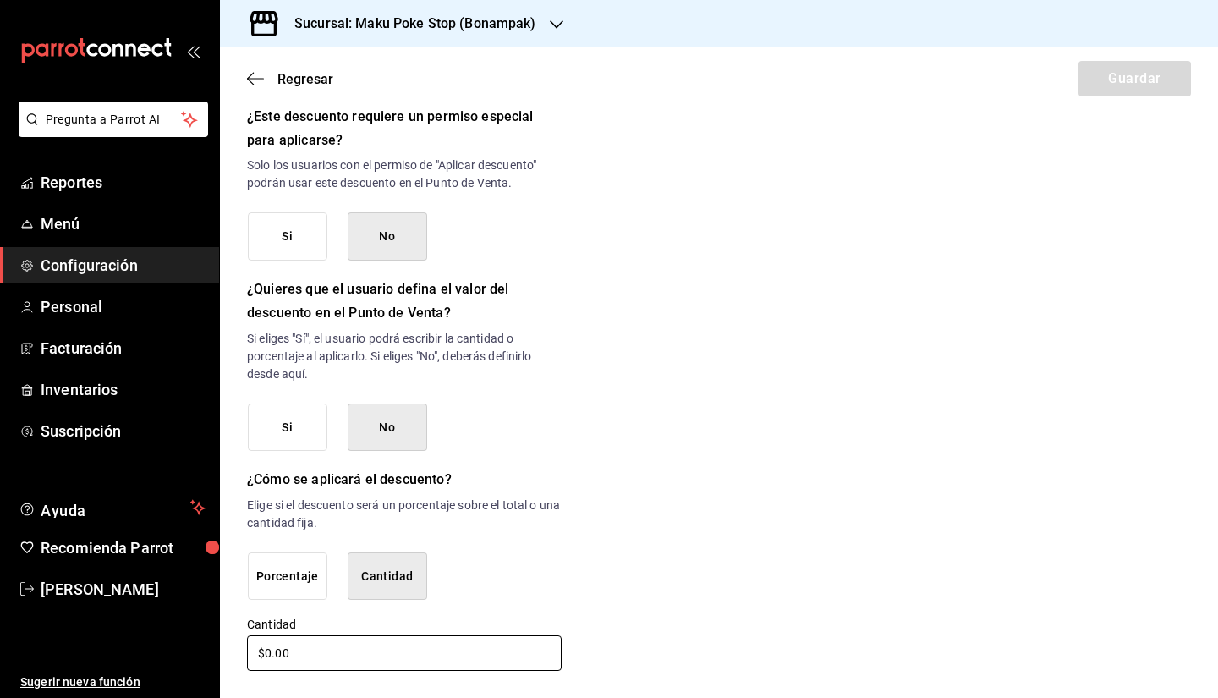
click at [262, 562] on input "$0.00" at bounding box center [404, 653] width 315 height 36
drag, startPoint x: 272, startPoint y: 656, endPoint x: 203, endPoint y: 646, distance: 70.0
click at [203, 562] on div "Pregunta a Parrot AI Reportes Menú Configuración Personal Facturación Inventari…" at bounding box center [609, 349] width 1218 height 698
type input "$500.00"
click at [816, 562] on div "Nuevo descuento ¿Dónde se aplicará el descuento? Orden completa ORDER ¿Cómo se …" at bounding box center [719, 31] width 998 height 1283
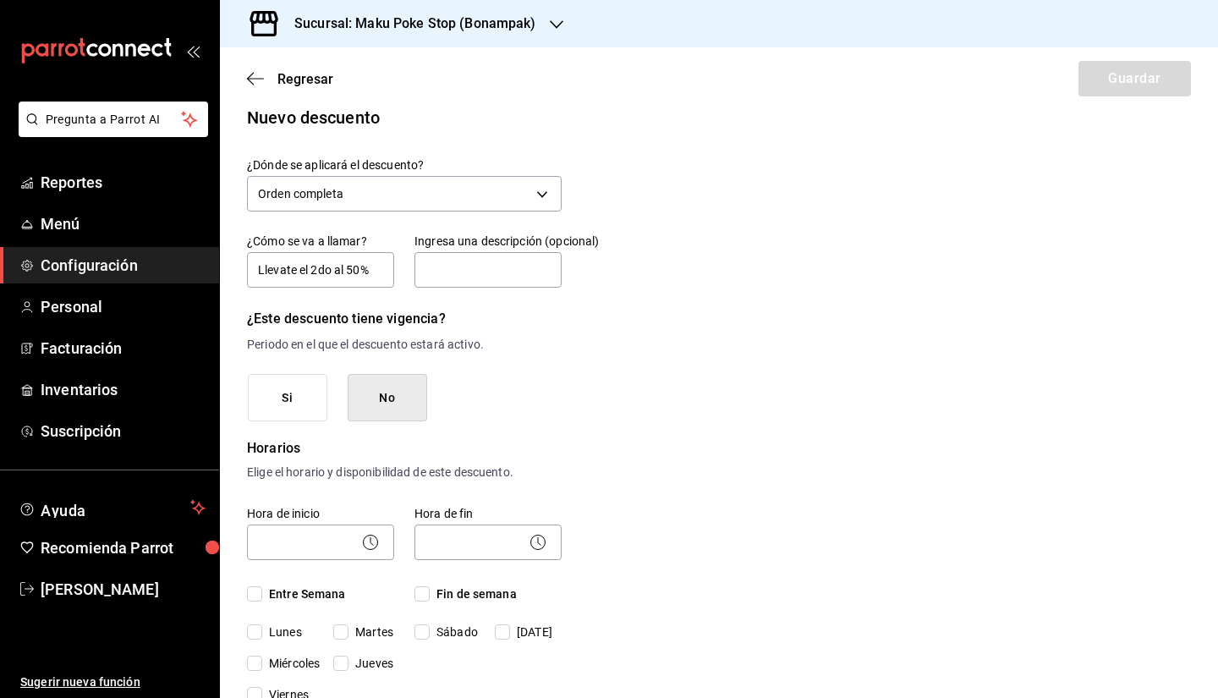
scroll to position [0, 0]
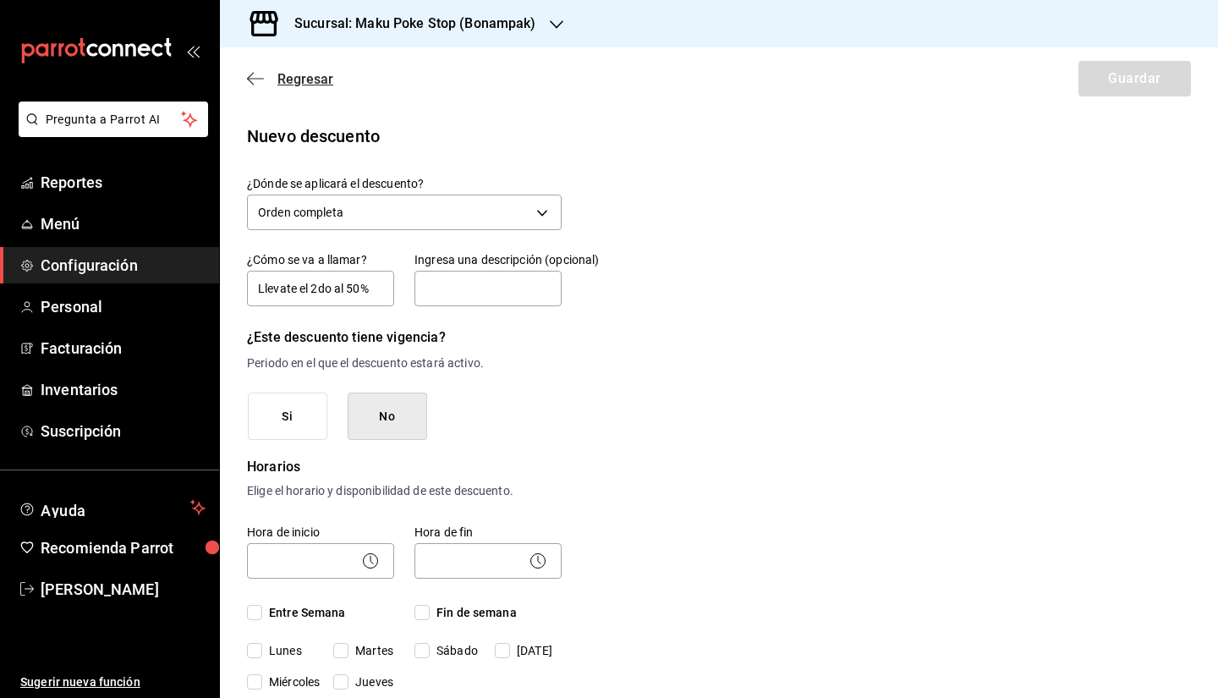
click at [310, 77] on span "Regresar" at bounding box center [305, 79] width 56 height 16
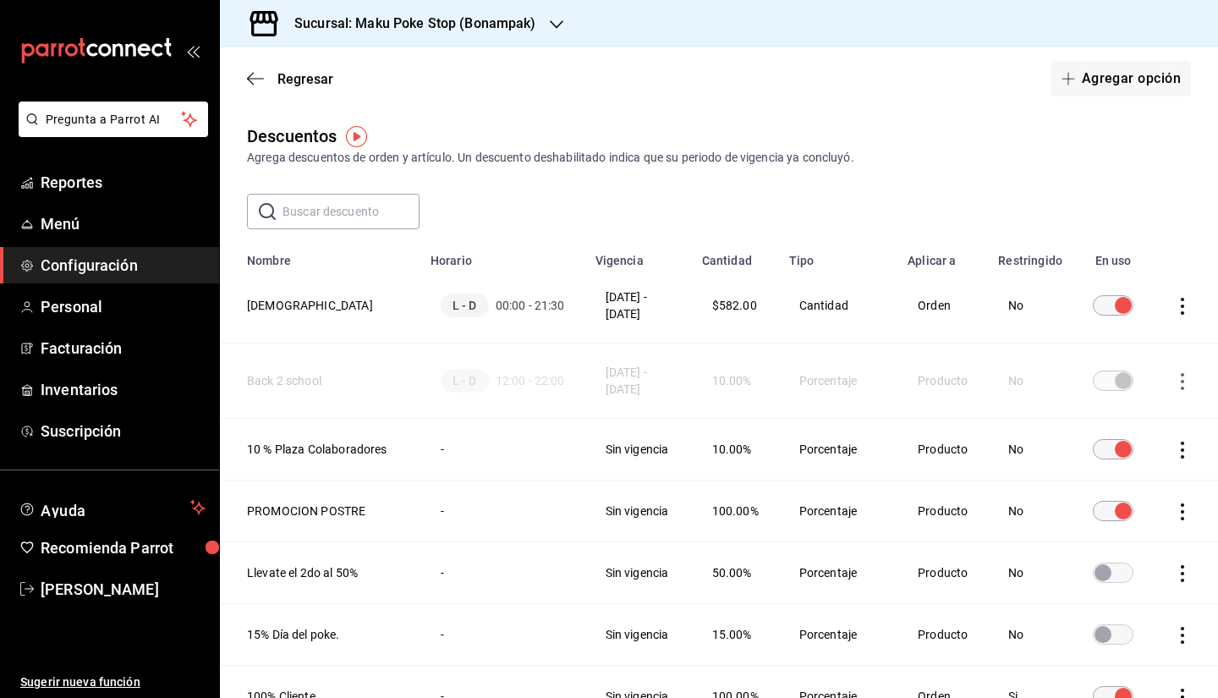
click at [426, 27] on h3 "Sucursal: Maku Poke Stop (Bonampak)" at bounding box center [408, 24] width 255 height 20
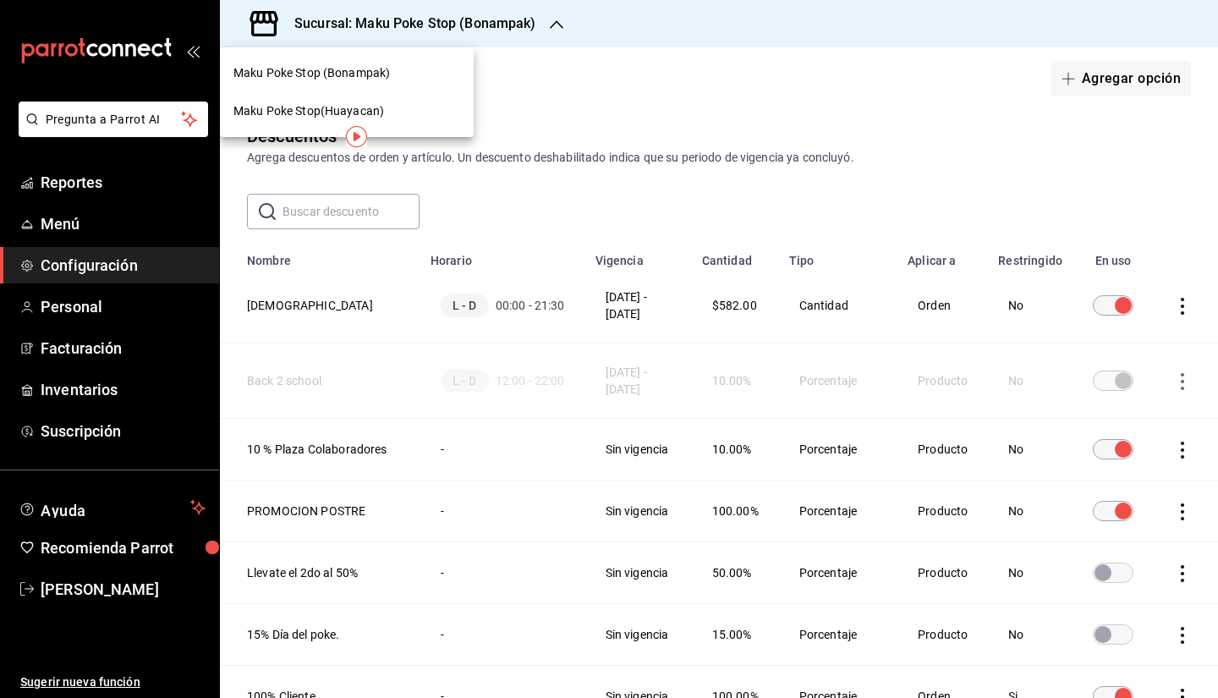
click at [391, 111] on div "Maku Poke Stop(Huayacan)" at bounding box center [346, 111] width 227 height 18
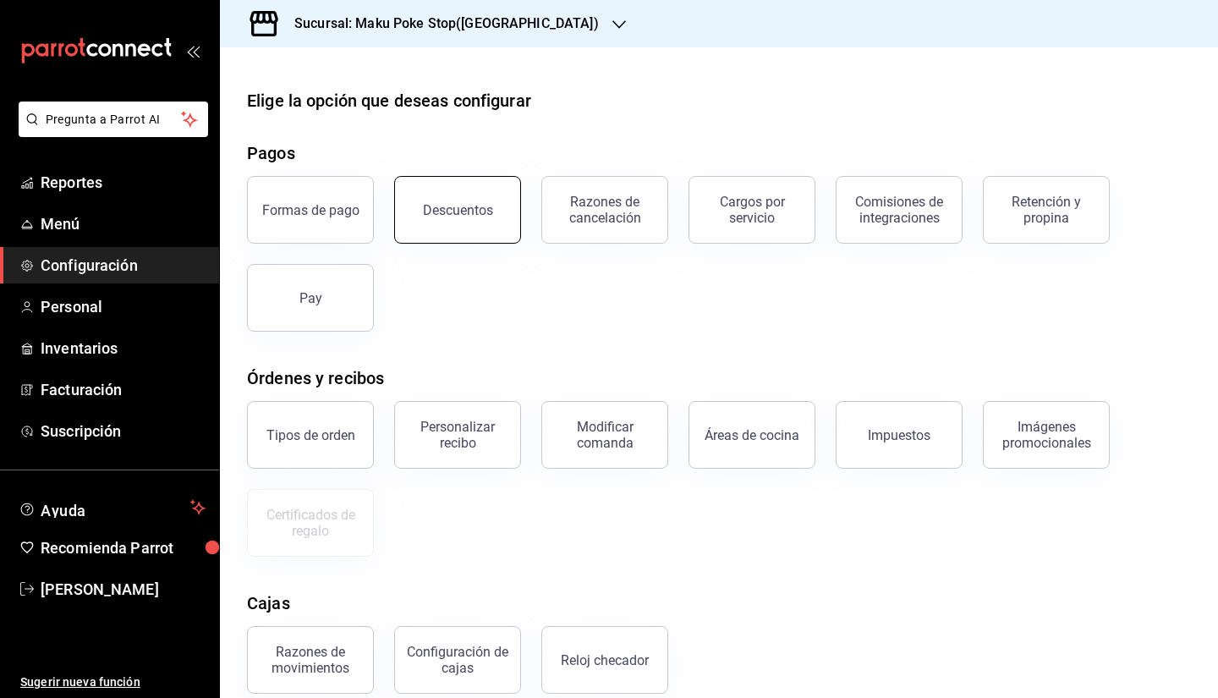
click at [470, 212] on div "Descuentos" at bounding box center [458, 210] width 70 height 16
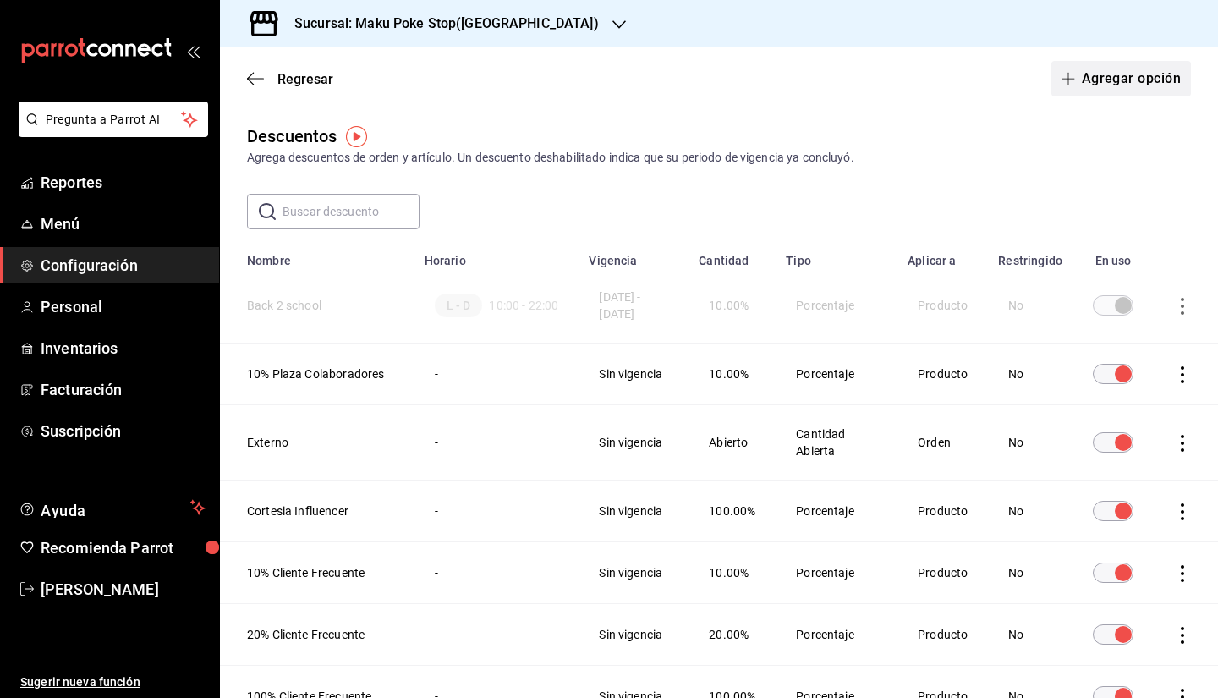
click at [816, 81] on button "Agregar opción" at bounding box center [1121, 79] width 140 height 36
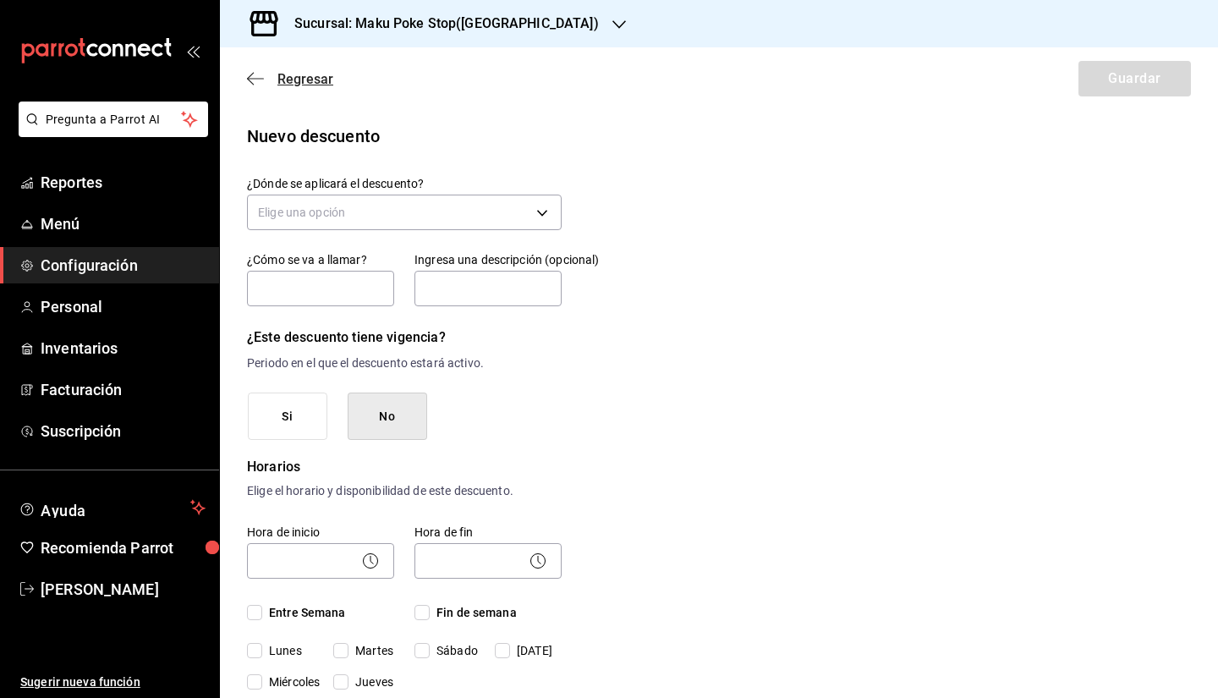
click at [295, 72] on span "Regresar" at bounding box center [305, 79] width 56 height 16
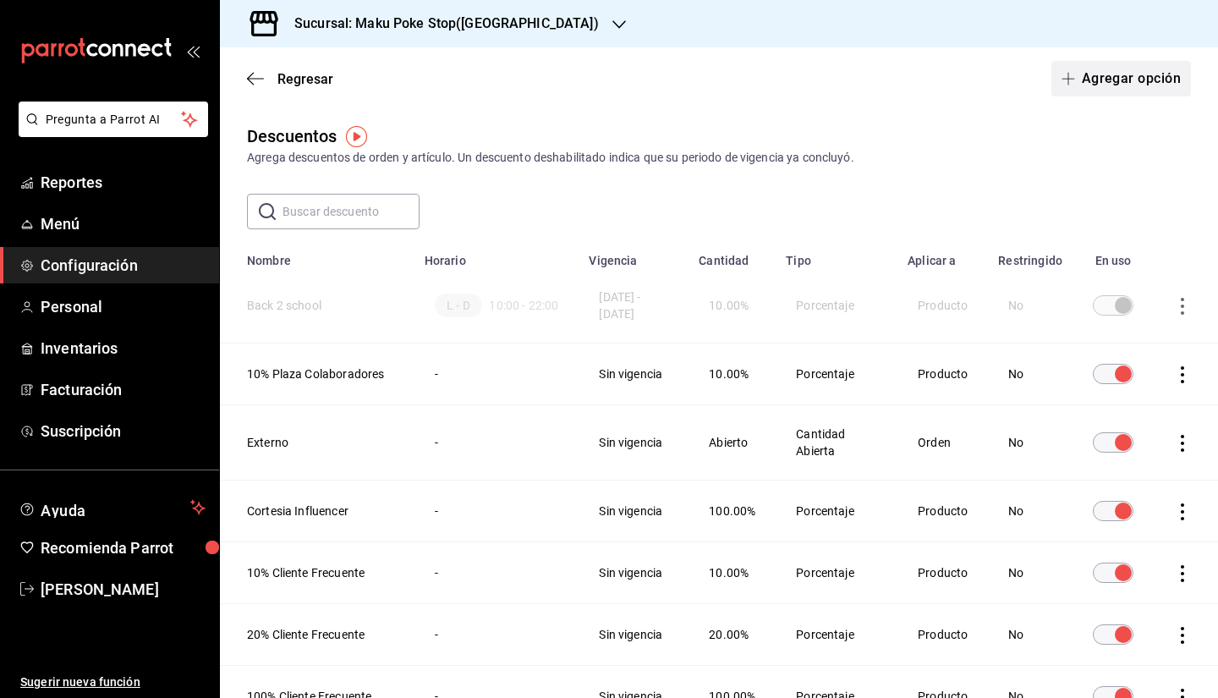
click at [816, 91] on button "Agregar opción" at bounding box center [1121, 79] width 140 height 36
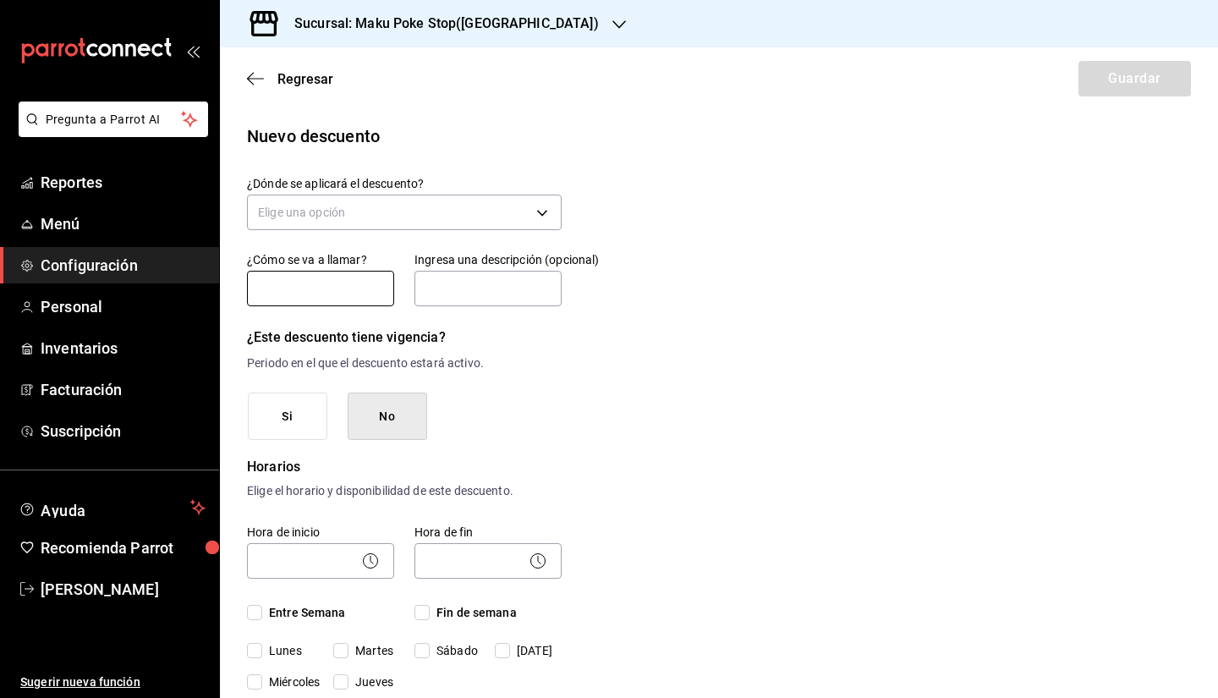
click at [323, 285] on input "text" at bounding box center [320, 289] width 147 height 36
type input "IGNACIONAVARRO99"
click at [391, 211] on body "Pregunta a Parrot AI Reportes Menú Configuración Personal Inventarios Facturaci…" at bounding box center [609, 349] width 1218 height 698
click at [342, 300] on li "Orden completa" at bounding box center [402, 293] width 309 height 28
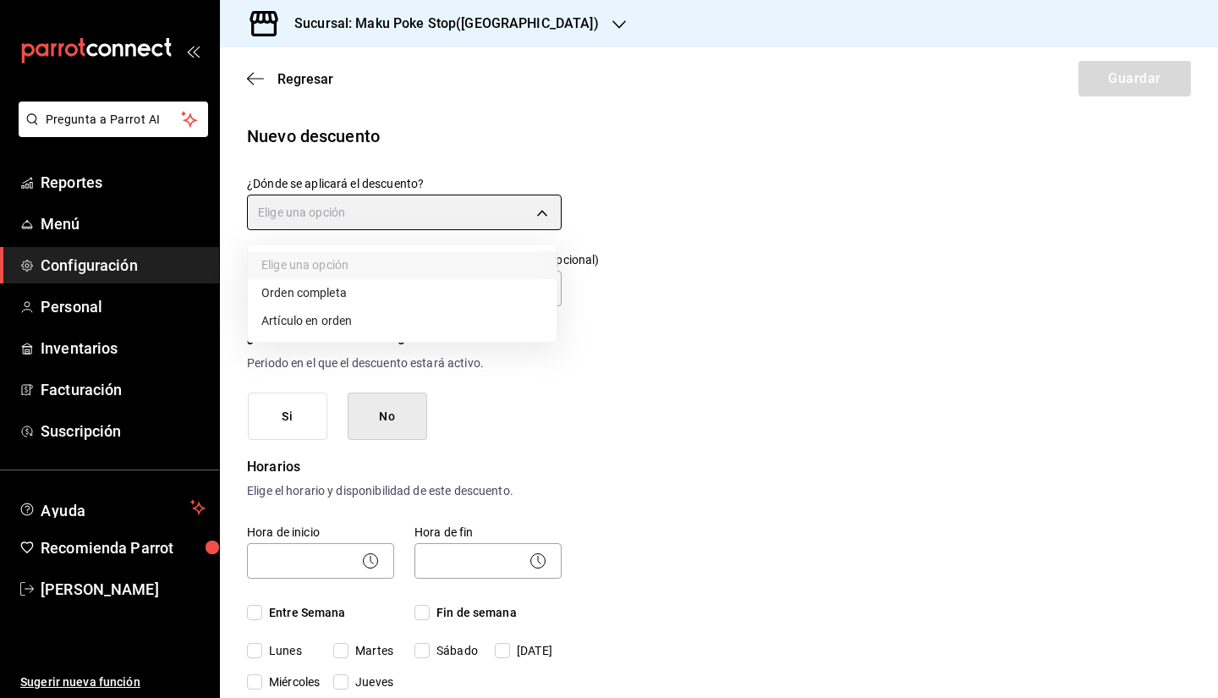
type input "ORDER"
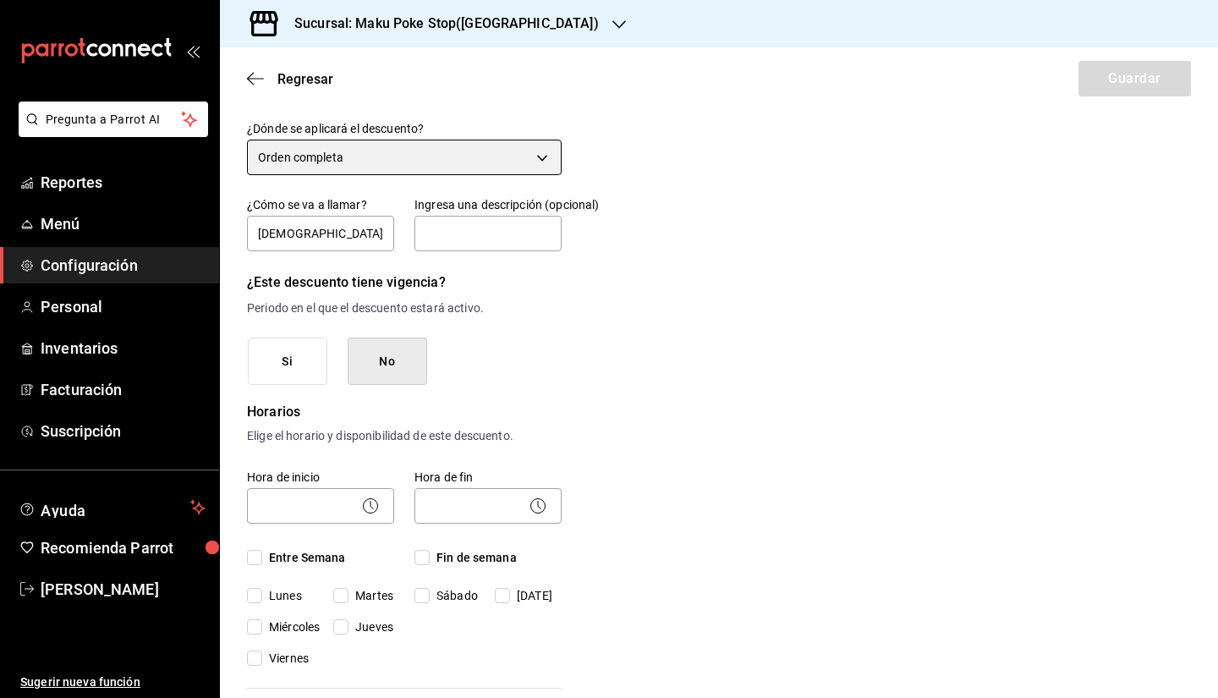
scroll to position [85, 0]
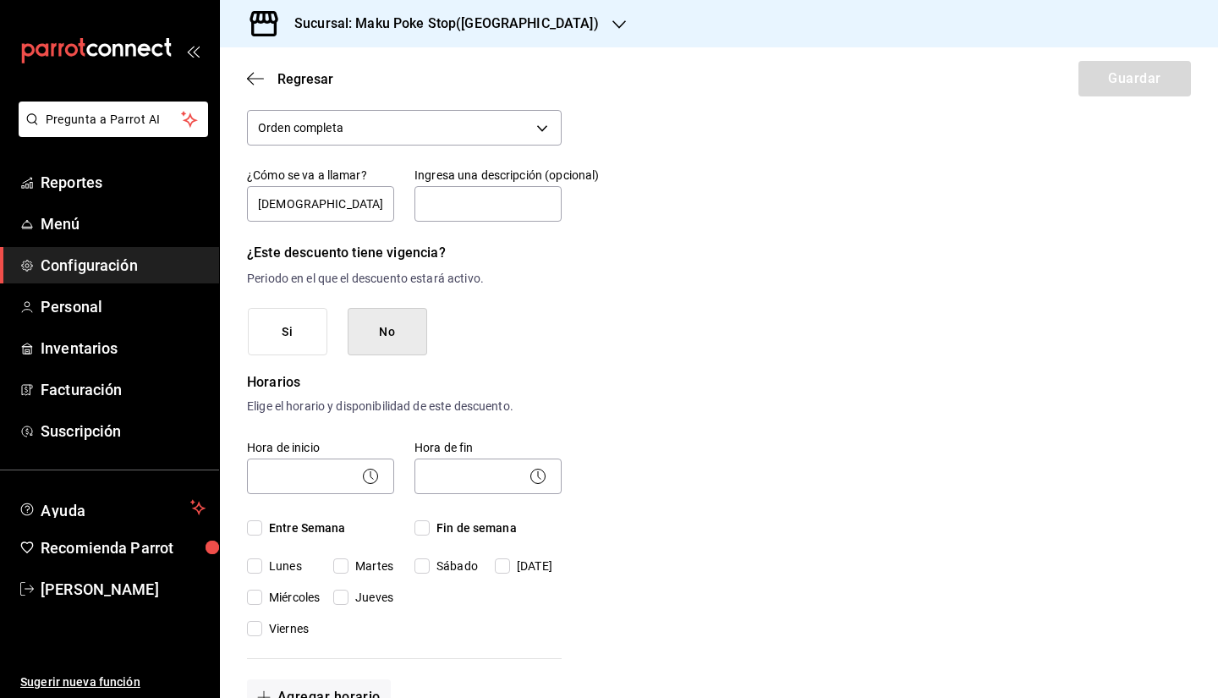
click at [282, 342] on button "Si" at bounding box center [288, 332] width 80 height 48
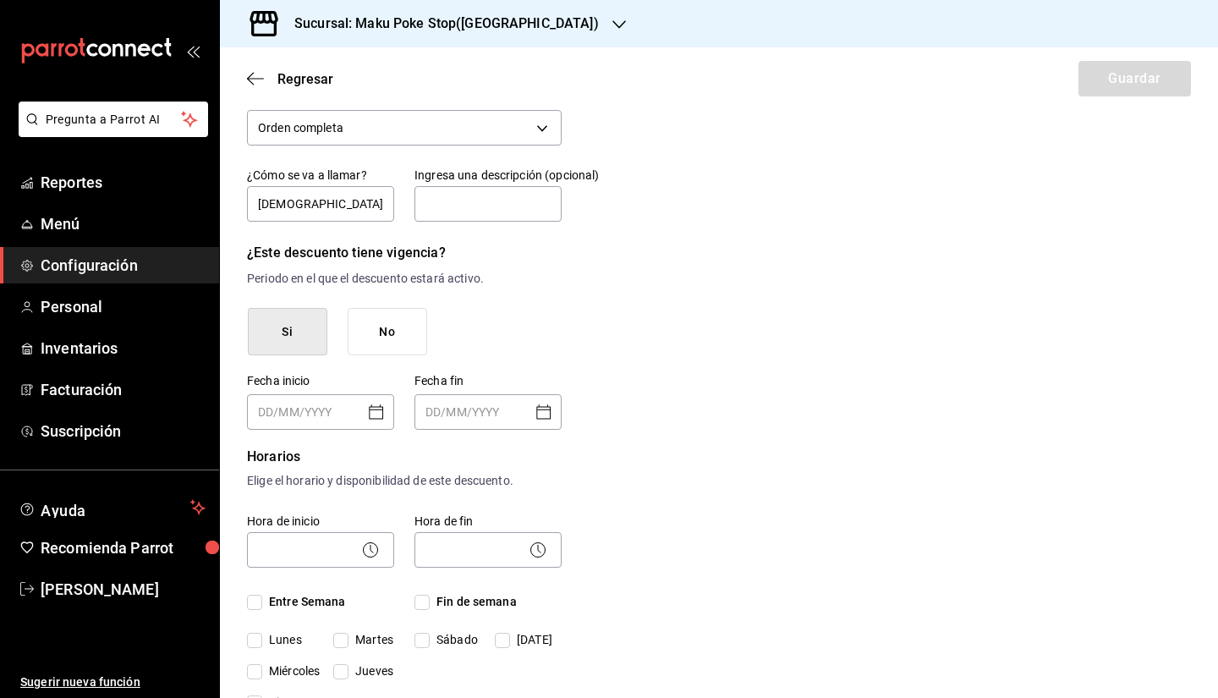
click at [397, 319] on button "No" at bounding box center [388, 332] width 80 height 48
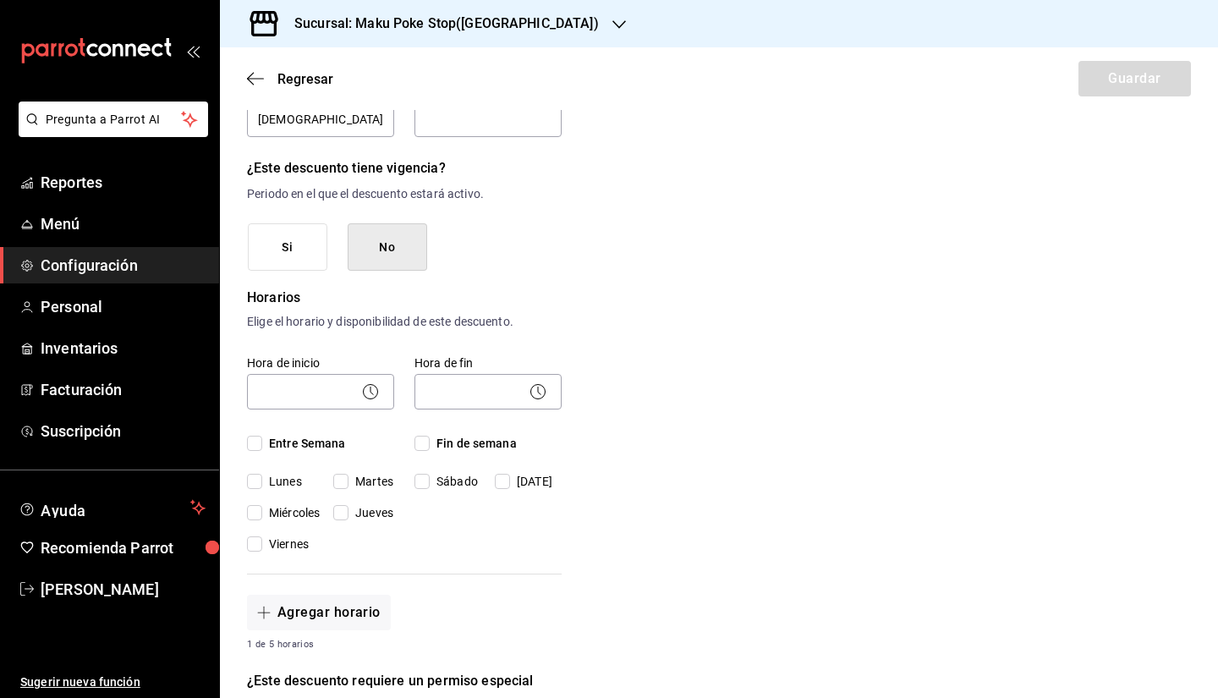
scroll to position [254, 0]
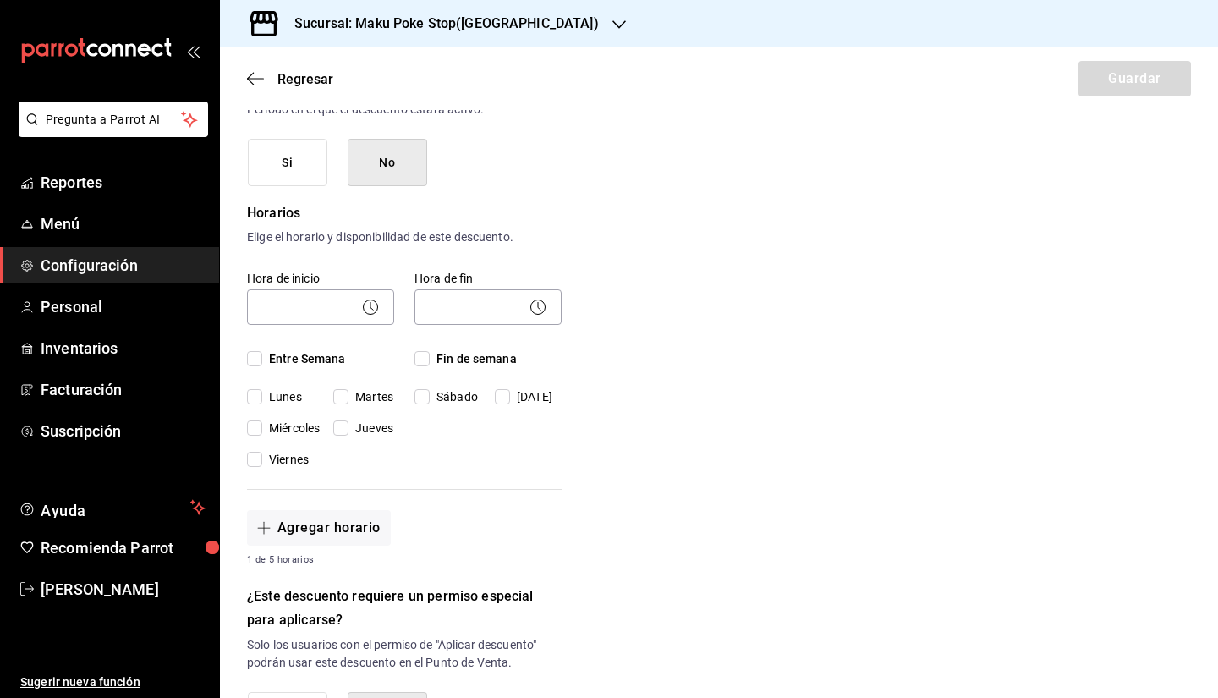
click at [315, 182] on button "Si" at bounding box center [288, 163] width 80 height 48
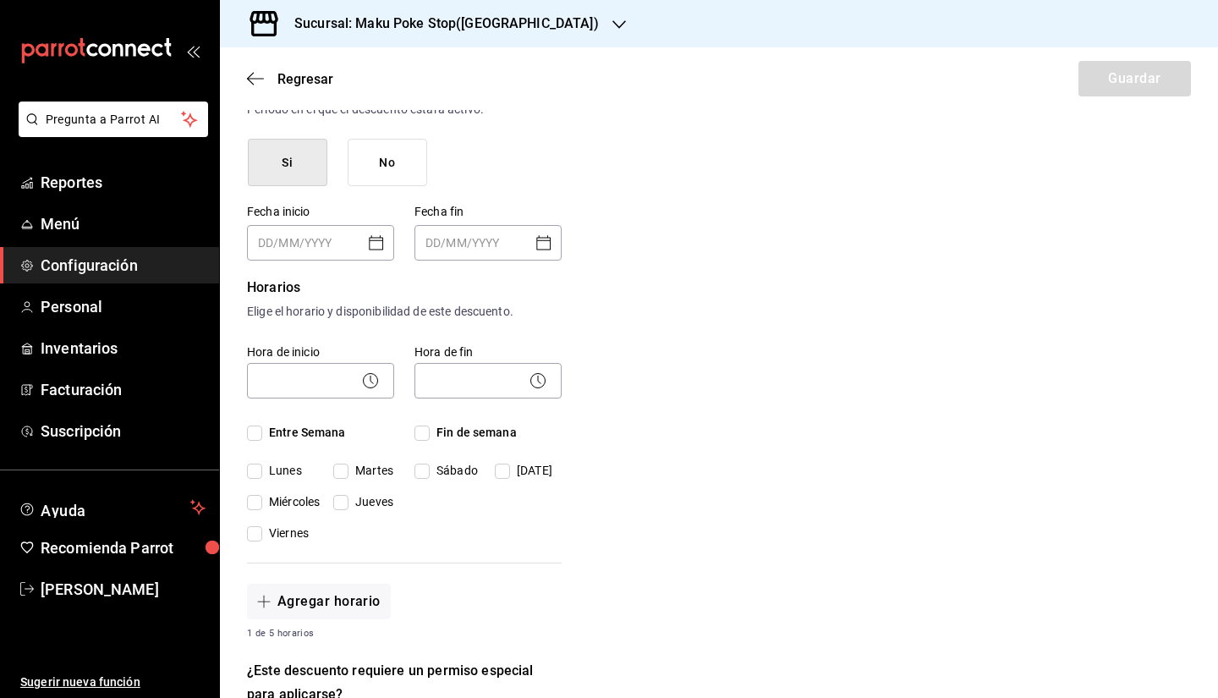
click at [380, 166] on button "No" at bounding box center [388, 163] width 80 height 48
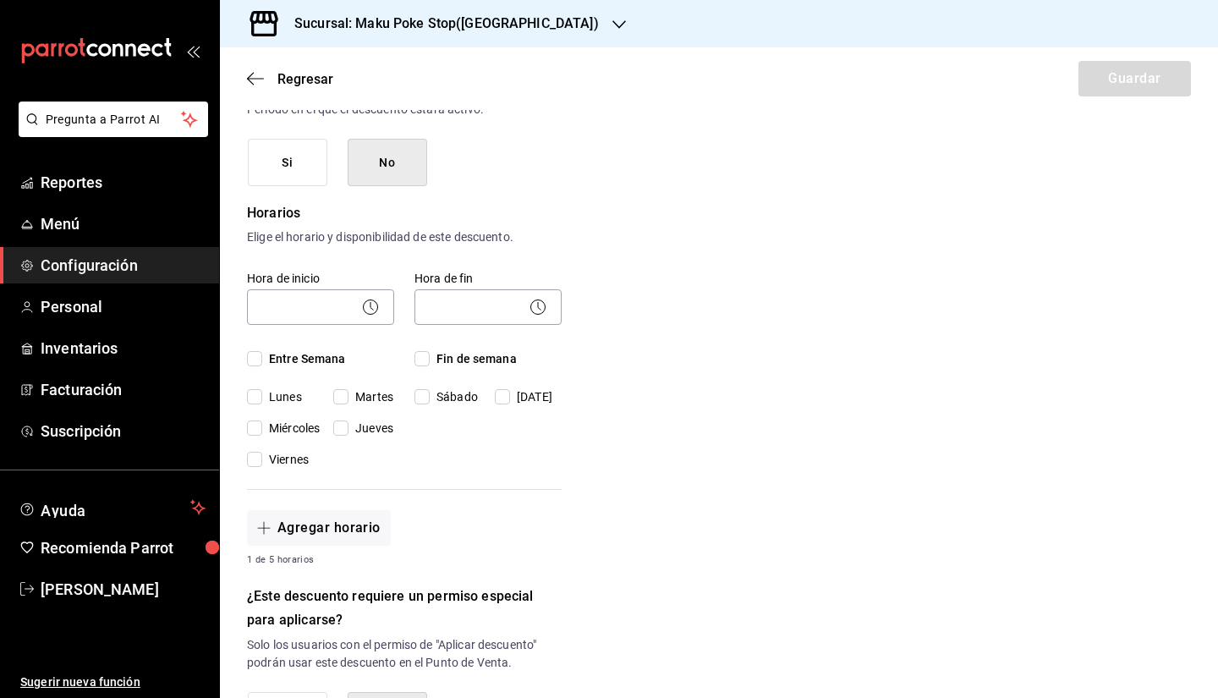
click at [280, 356] on span "Entre Semana" at bounding box center [304, 359] width 84 height 18
click at [262, 356] on input "Entre Semana" at bounding box center [254, 358] width 15 height 15
checkbox input "true"
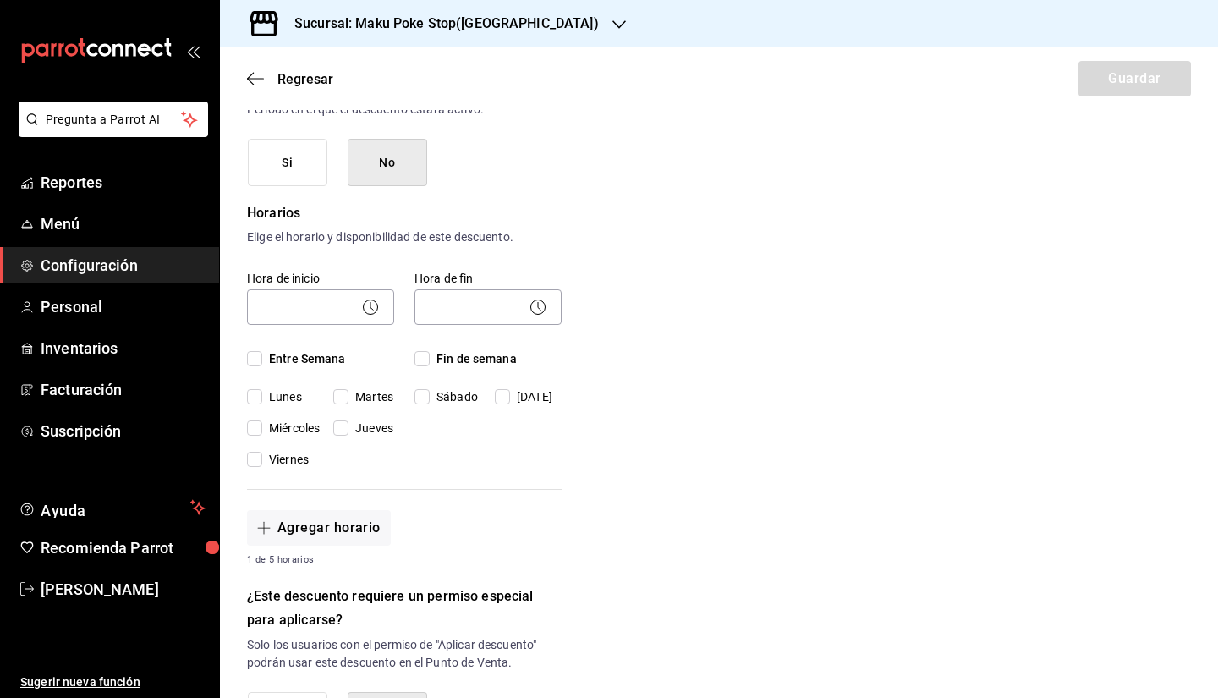
checkbox input "true"
click at [449, 353] on span "Fin de semana" at bounding box center [473, 359] width 87 height 18
click at [430, 353] on input "Fin de semana" at bounding box center [421, 358] width 15 height 15
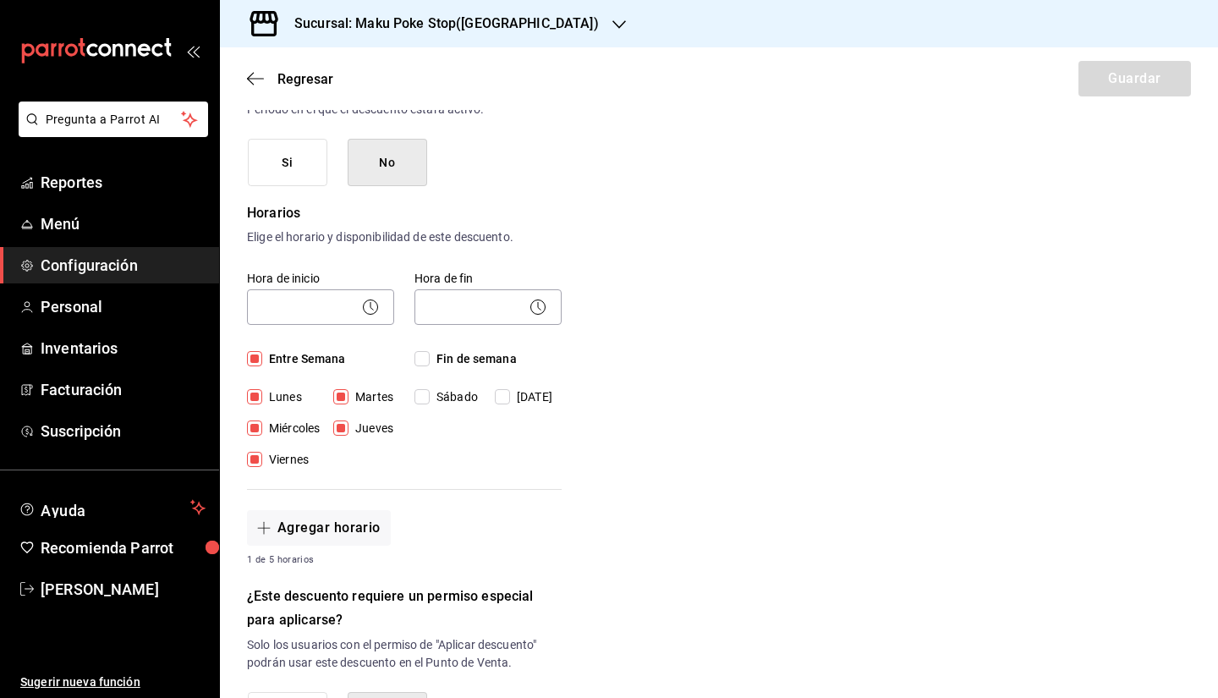
checkbox input "true"
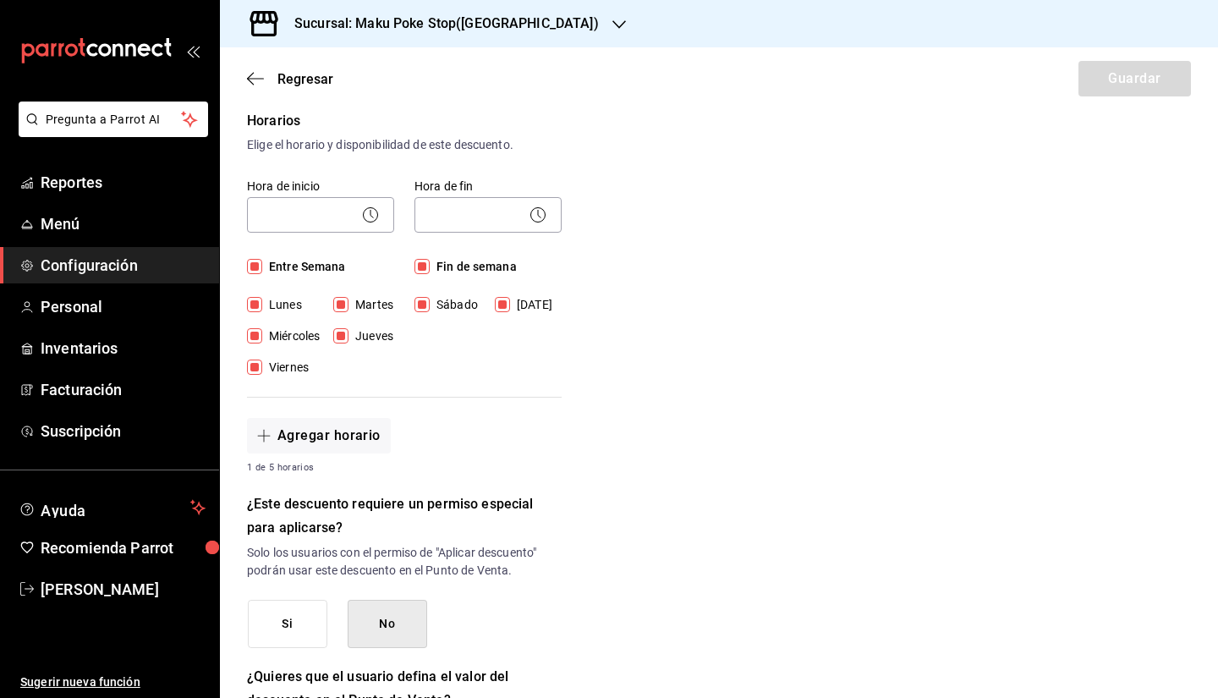
scroll to position [508, 0]
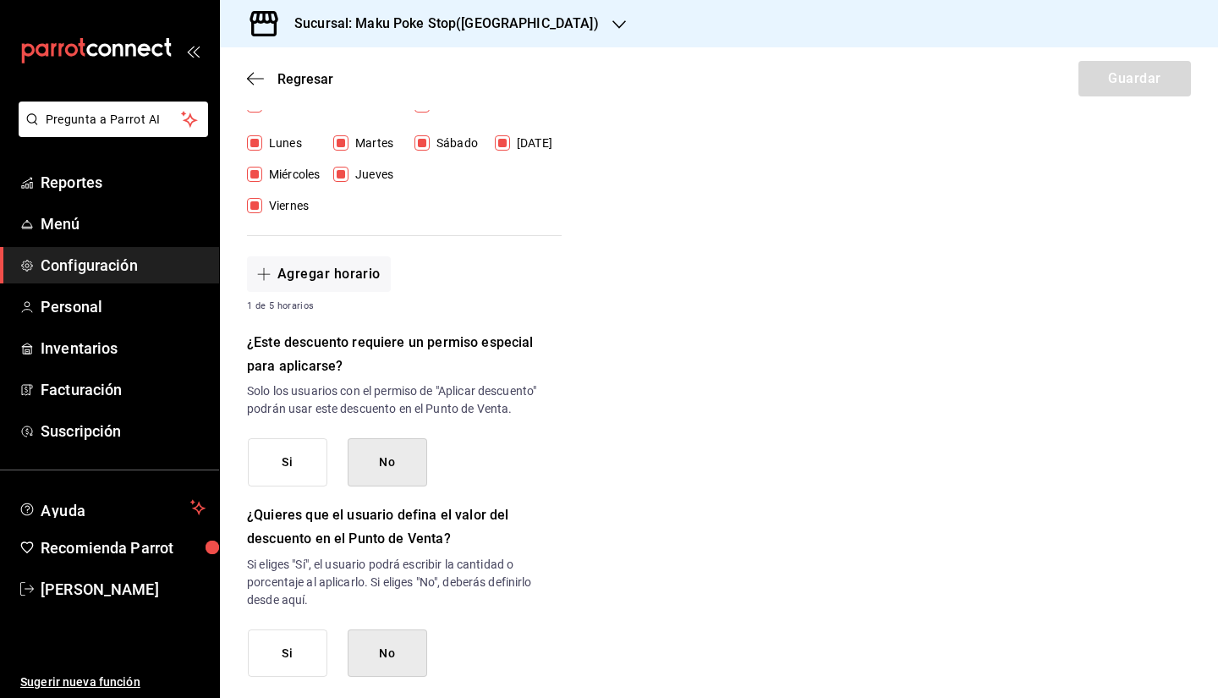
click at [387, 463] on button "No" at bounding box center [388, 462] width 80 height 48
click at [370, 454] on button "No" at bounding box center [388, 462] width 80 height 48
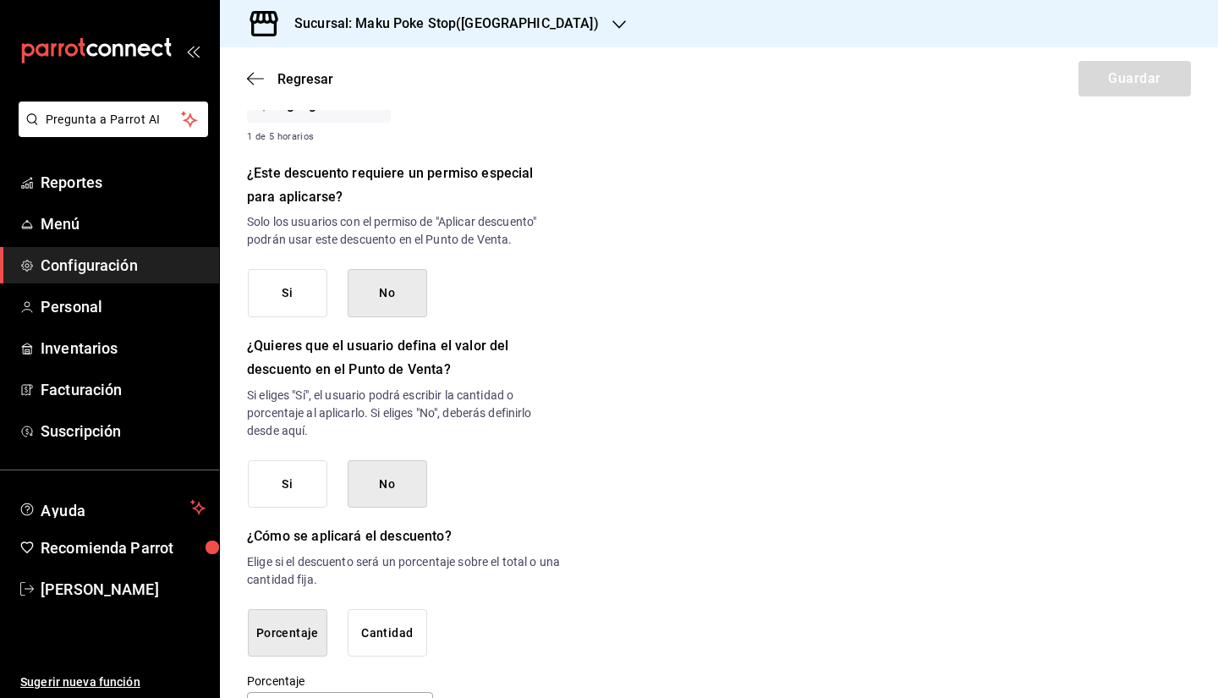
scroll to position [733, 0]
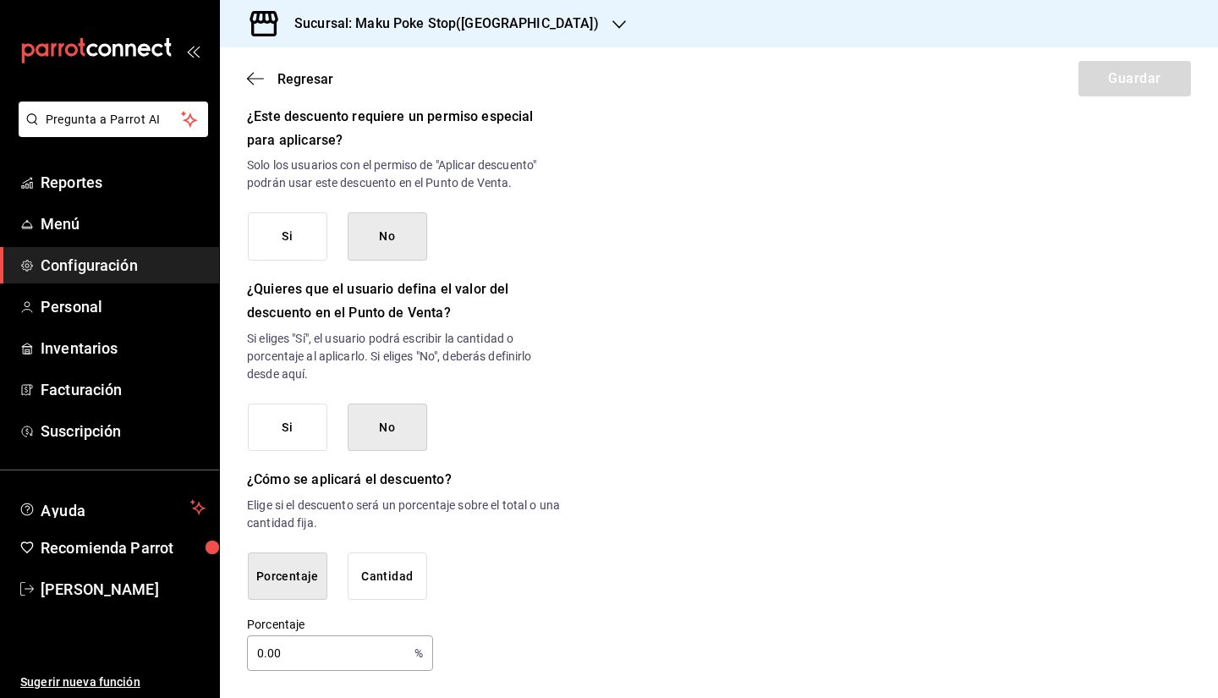
click at [375, 562] on button "Cantidad" at bounding box center [388, 576] width 80 height 48
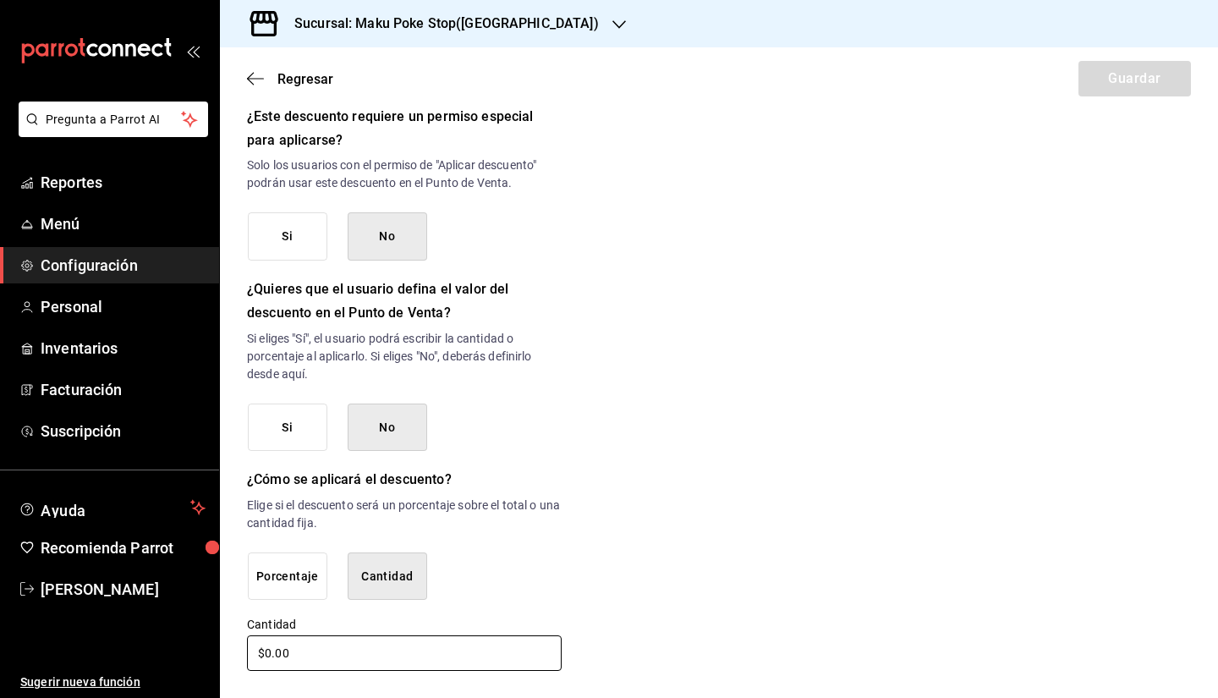
drag, startPoint x: 269, startPoint y: 653, endPoint x: 215, endPoint y: 650, distance: 54.2
click at [215, 562] on div "Pregunta a Parrot AI Reportes Menú Configuración Personal Inventarios Facturaci…" at bounding box center [609, 349] width 1218 height 698
type input "$510.00"
click at [650, 433] on div "Nuevo descuento ¿Dónde se aplicará el descuento? Orden completa ORDER ¿Cómo se …" at bounding box center [719, 31] width 998 height 1283
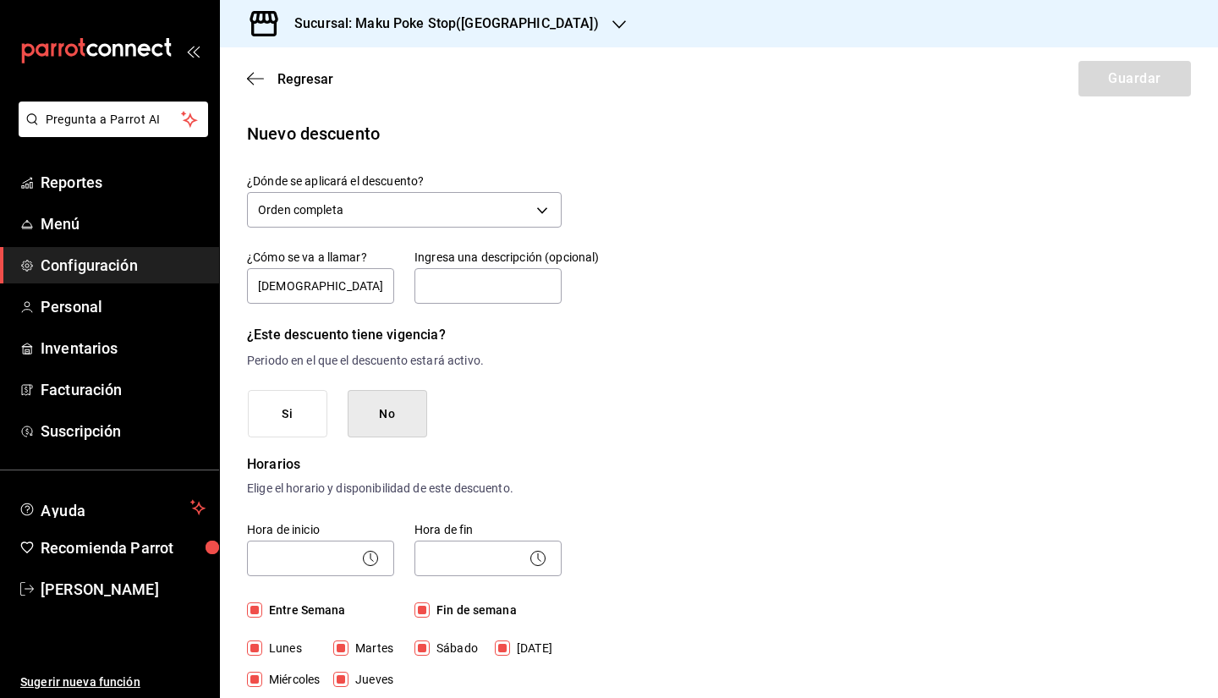
scroll to position [0, 0]
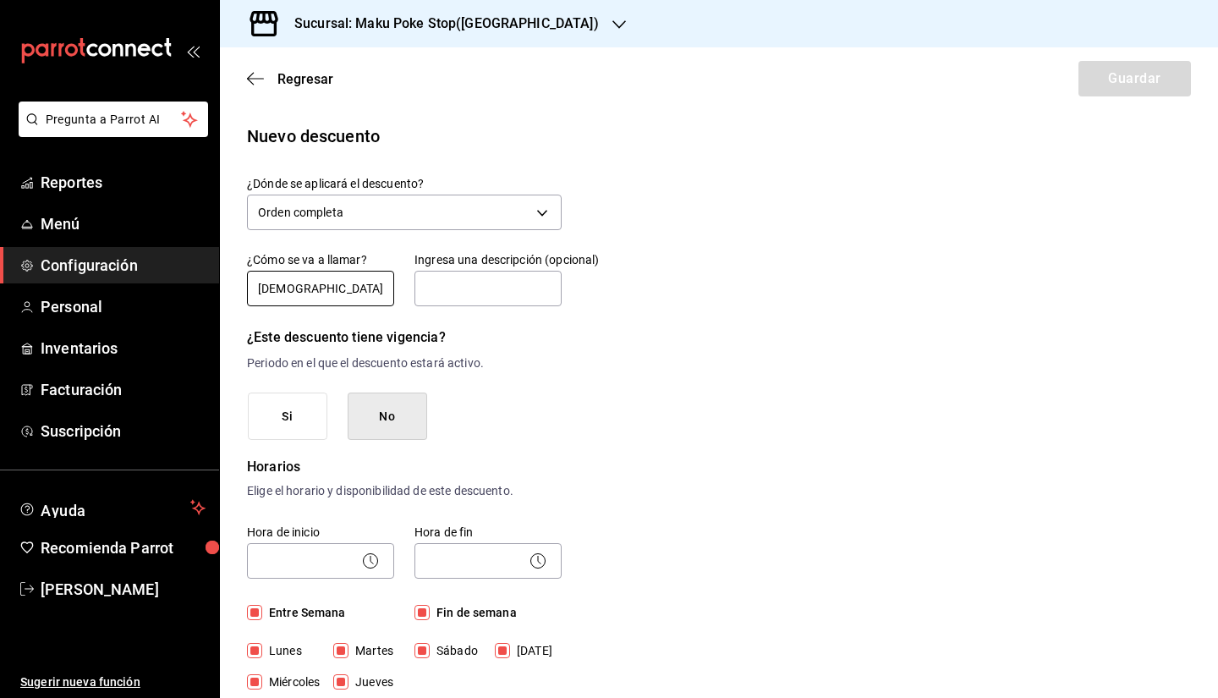
click at [372, 287] on input "IGNACIONAVARRO99" at bounding box center [320, 289] width 147 height 36
type input "IGNACIONAVARRO99-"
click at [373, 91] on div "Regresar Guardar" at bounding box center [719, 78] width 998 height 63
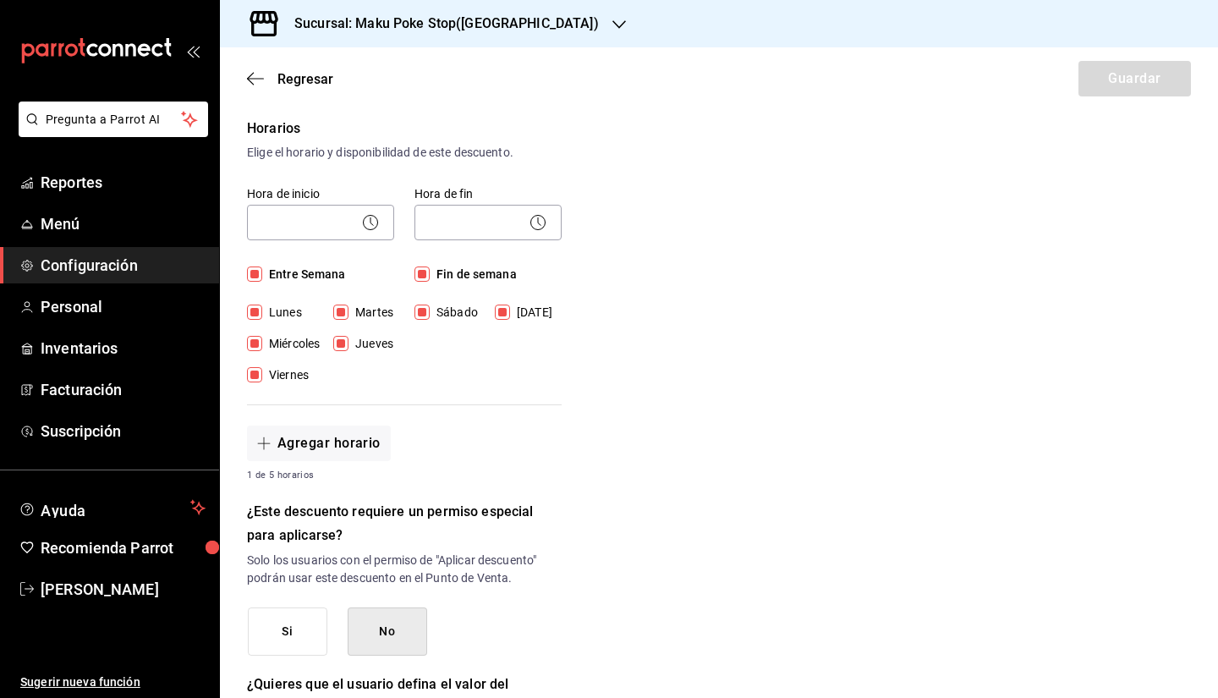
scroll to position [736, 0]
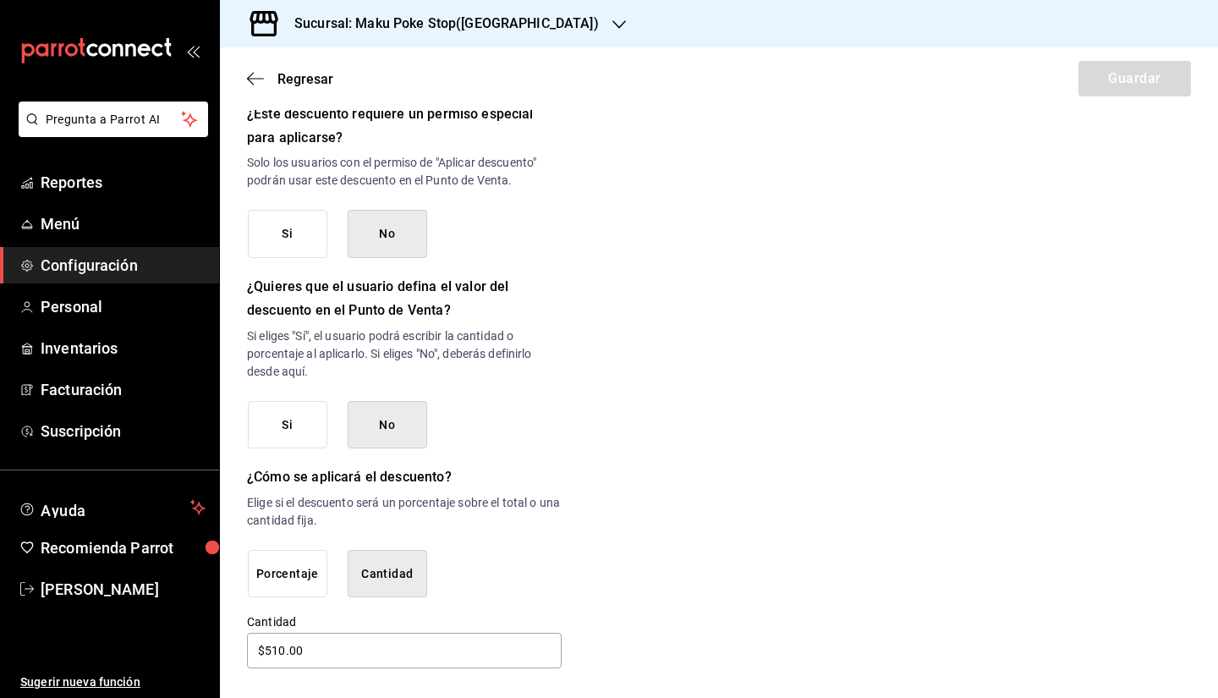
click at [283, 562] on button "Porcentaje" at bounding box center [288, 574] width 80 height 48
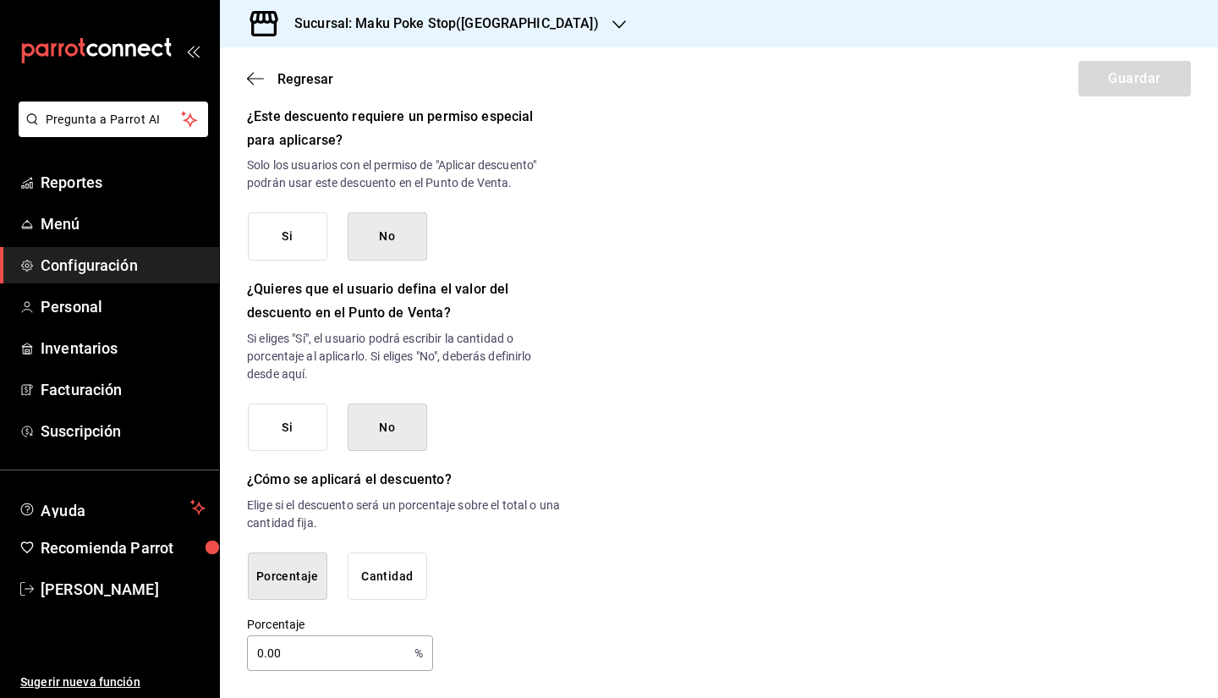
scroll to position [733, 0]
drag, startPoint x: 277, startPoint y: 656, endPoint x: 202, endPoint y: 648, distance: 75.7
click at [202, 562] on div "Pregunta a Parrot AI Reportes Menú Configuración Personal Inventarios Facturaci…" at bounding box center [609, 349] width 1218 height 698
type input "100"
click at [650, 394] on div "Nuevo descuento ¿Dónde se aplicará el descuento? Orden completa ORDER ¿Cómo se …" at bounding box center [719, 30] width 998 height 1281
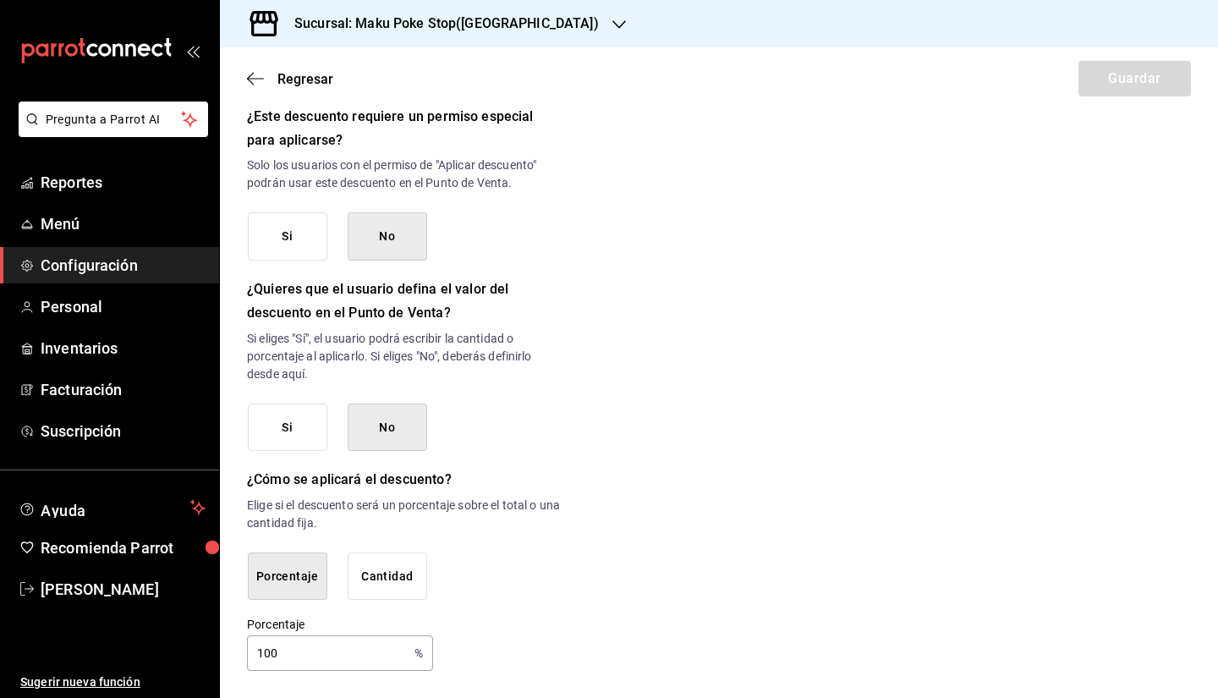
click at [398, 562] on button "Cantidad" at bounding box center [388, 576] width 80 height 48
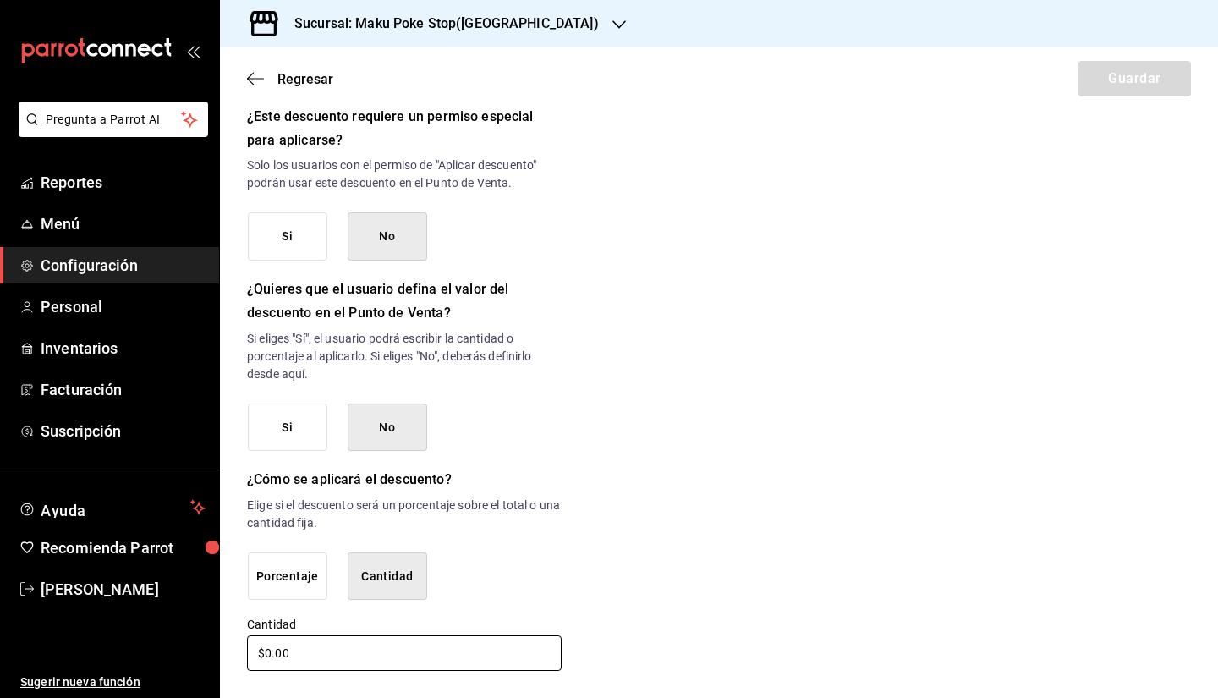
drag, startPoint x: 274, startPoint y: 651, endPoint x: 249, endPoint y: 648, distance: 25.6
click at [249, 562] on input "$0.00" at bounding box center [404, 653] width 315 height 36
type input "$510.00"
click at [816, 387] on div "Nuevo descuento ¿Dónde se aplicará el descuento? Orden completa ORDER ¿Cómo se …" at bounding box center [719, 31] width 998 height 1283
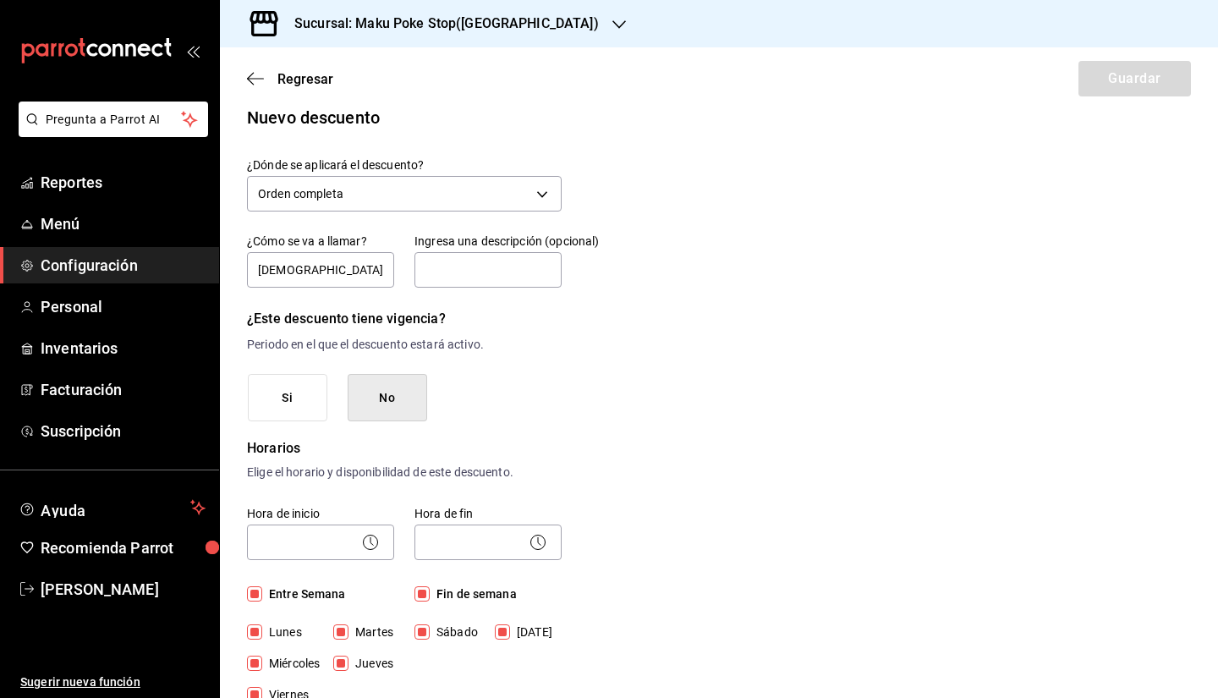
scroll to position [0, 0]
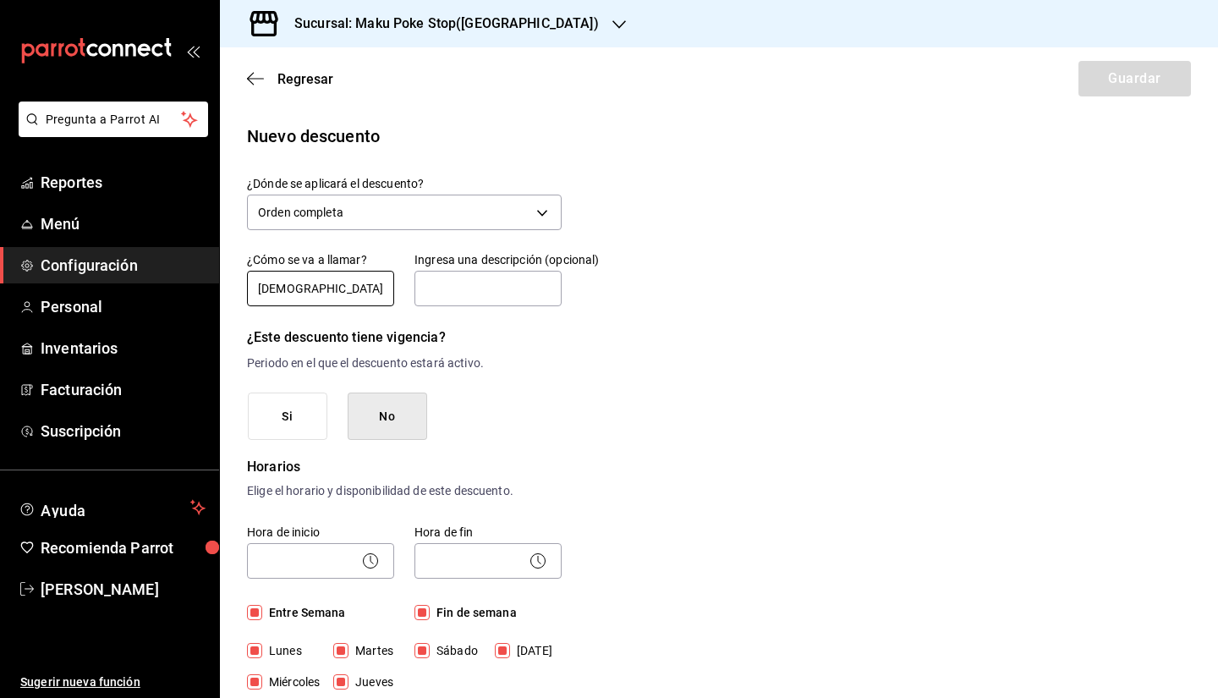
click at [377, 291] on input "IGNACIONAVARRO99-" at bounding box center [320, 289] width 147 height 36
click at [257, 291] on input "IGNACIONAVARRO99" at bounding box center [320, 289] width 147 height 36
type input "IGNACIONAVARRO99"
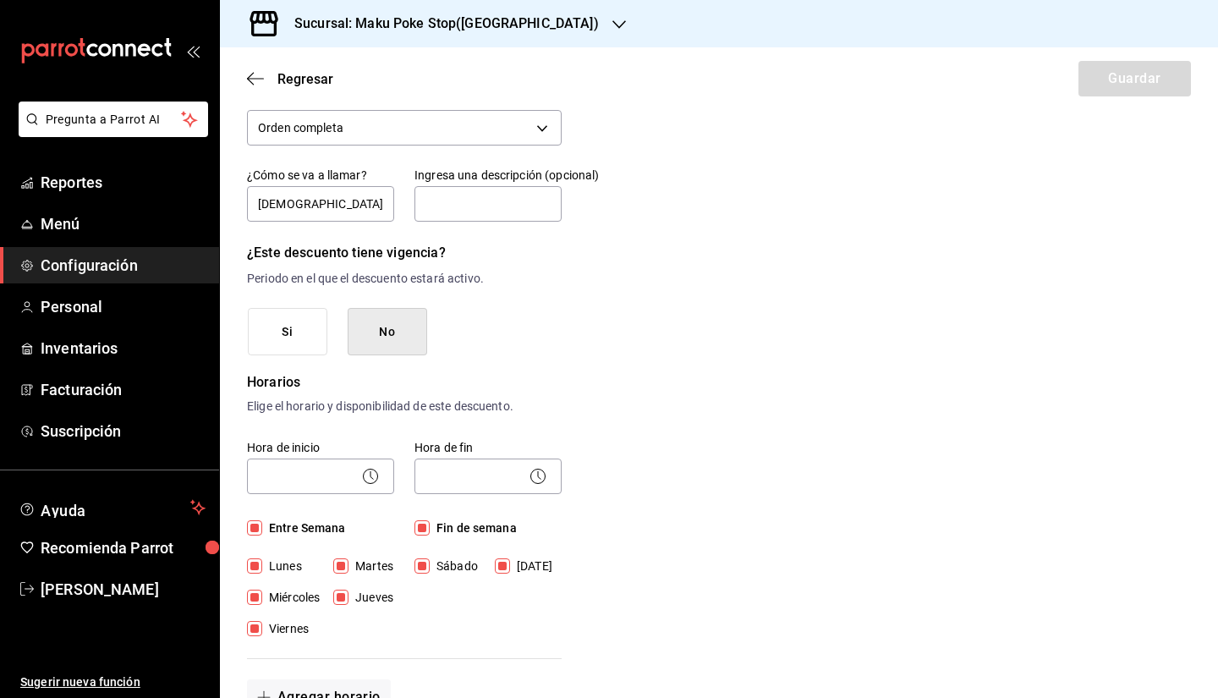
click at [364, 483] on icon at bounding box center [370, 476] width 20 height 20
click at [362, 479] on icon at bounding box center [370, 476] width 20 height 20
click at [374, 471] on icon at bounding box center [370, 476] width 20 height 20
click at [625, 394] on div "Nuevo descuento ¿Dónde se aplicará el descuento? Orden completa ORDER ¿Cómo se …" at bounding box center [719, 680] width 998 height 1283
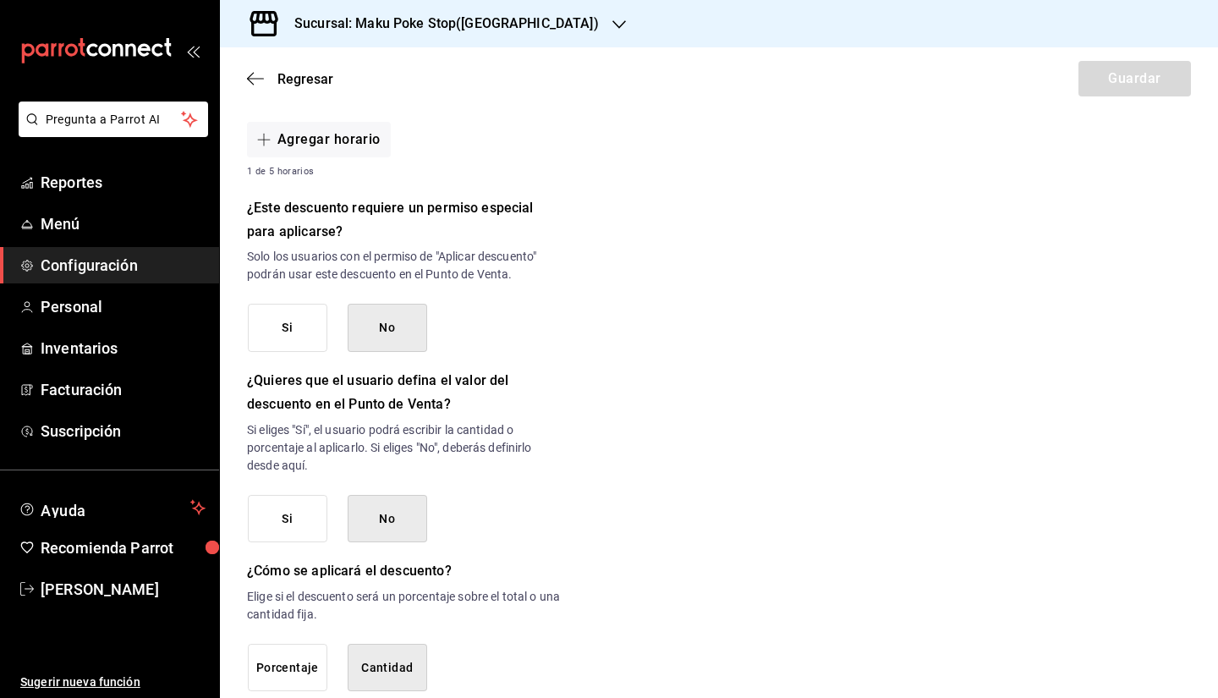
scroll to position [736, 0]
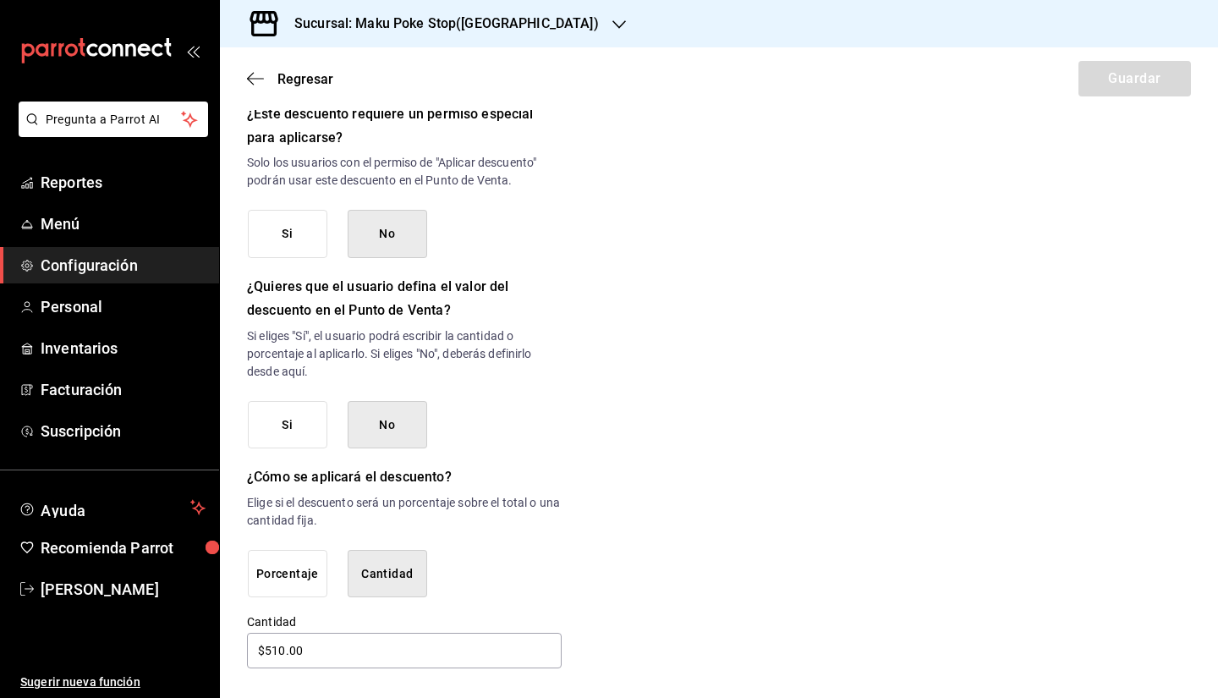
click at [296, 453] on div "¿Dónde se aplicará el descuento? Orden completa ORDER ¿Cómo se va a llamar? IGN…" at bounding box center [404, 55] width 315 height 1231
click at [296, 433] on button "Si" at bounding box center [288, 425] width 80 height 48
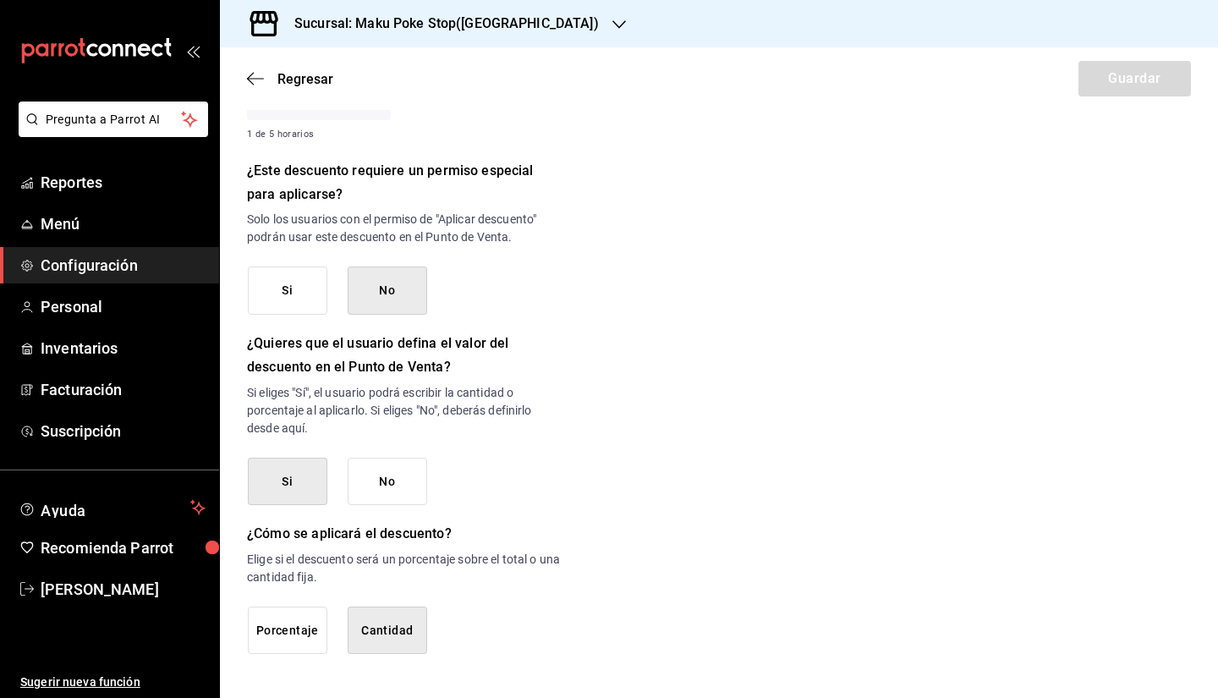
scroll to position [679, 0]
click at [388, 495] on button "No" at bounding box center [388, 482] width 80 height 48
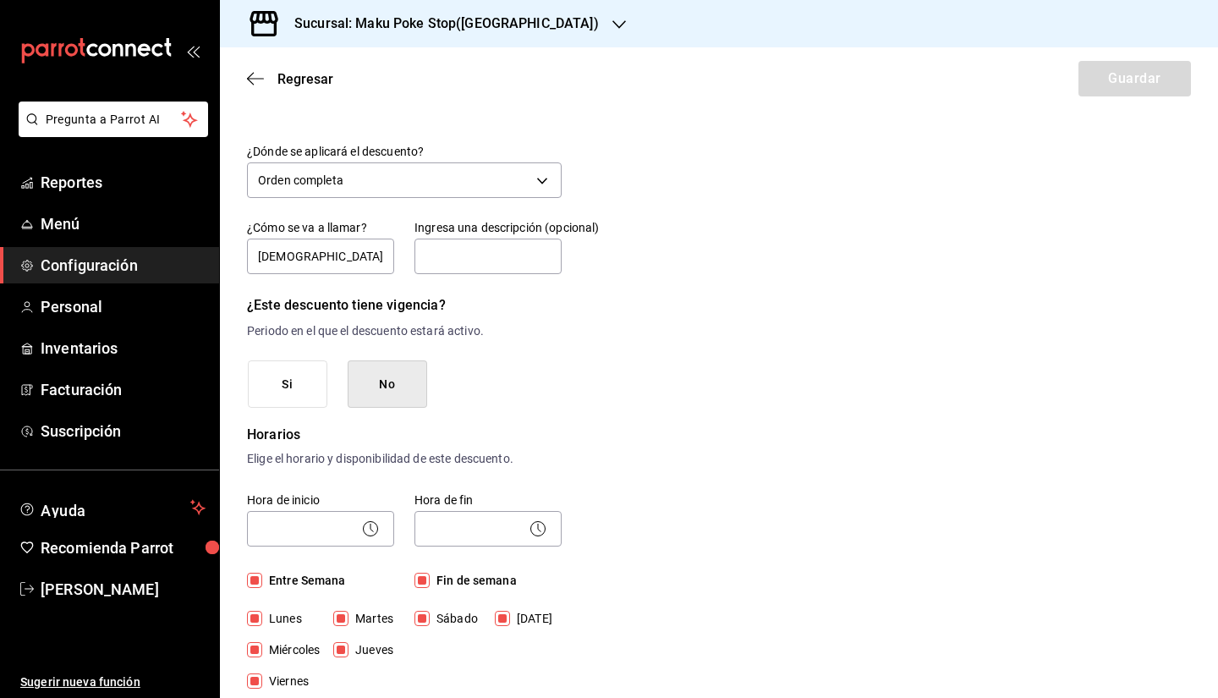
scroll to position [0, 0]
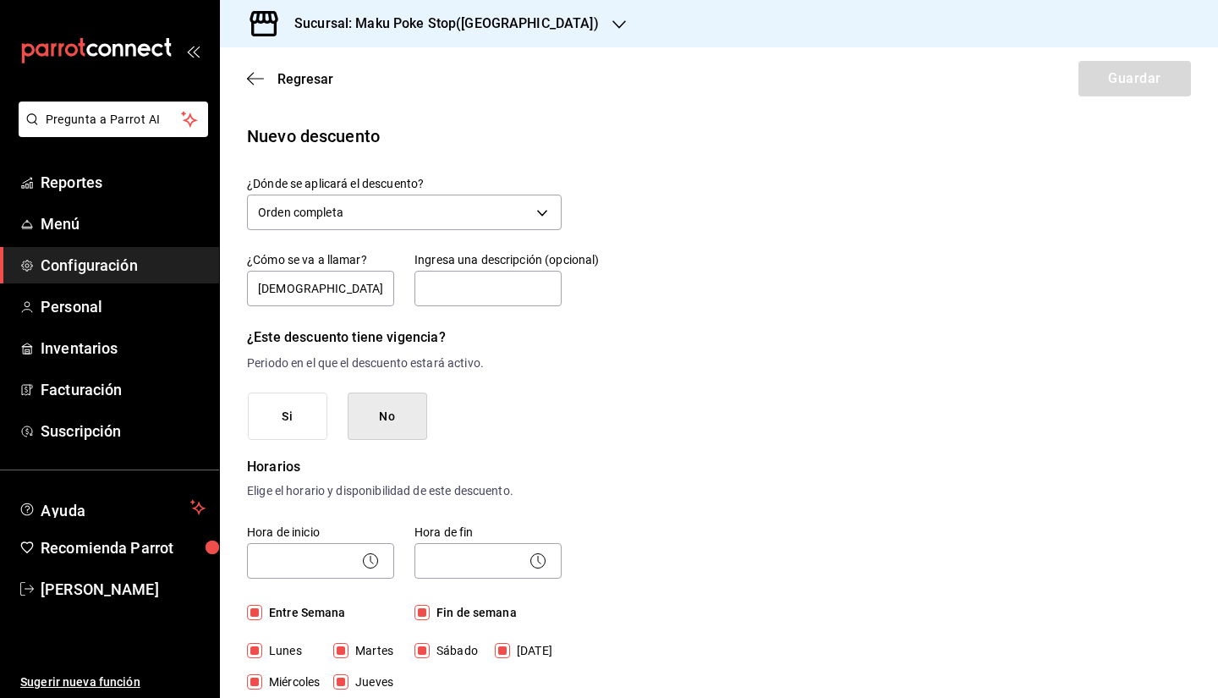
click at [816, 74] on div "Regresar Guardar" at bounding box center [719, 78] width 998 height 63
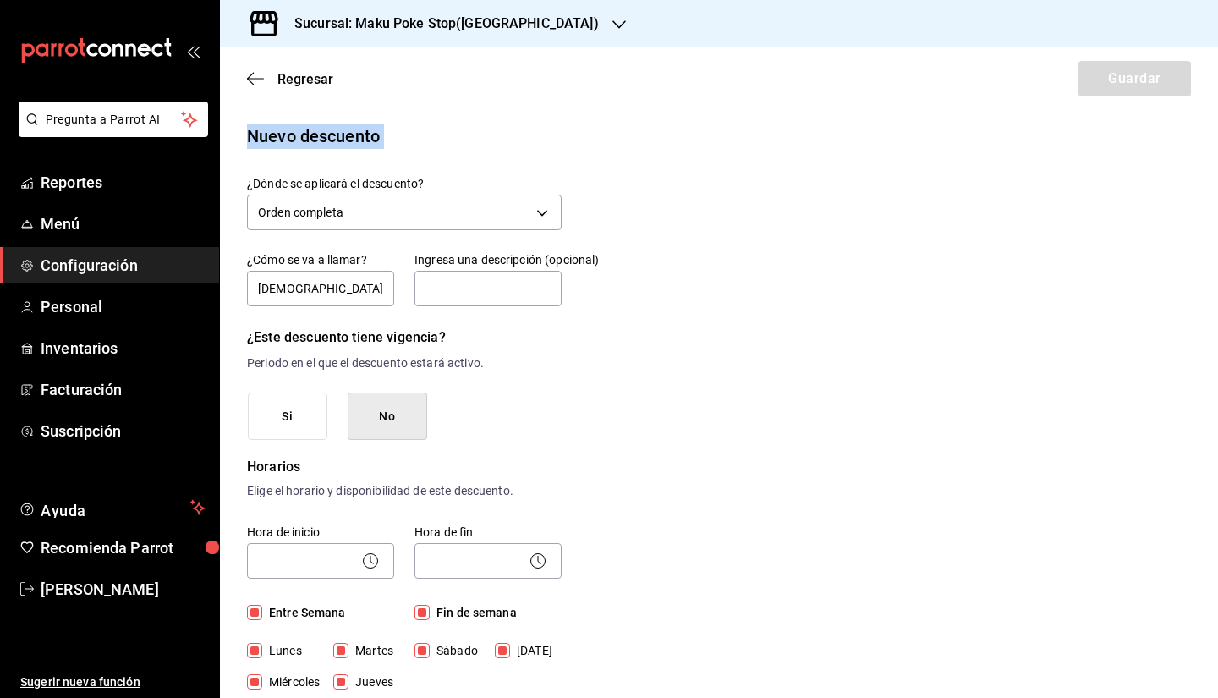
click at [816, 74] on div "Regresar Guardar" at bounding box center [719, 78] width 998 height 63
click at [496, 300] on input "text" at bounding box center [487, 289] width 147 height 36
type input "HUAYACAN"
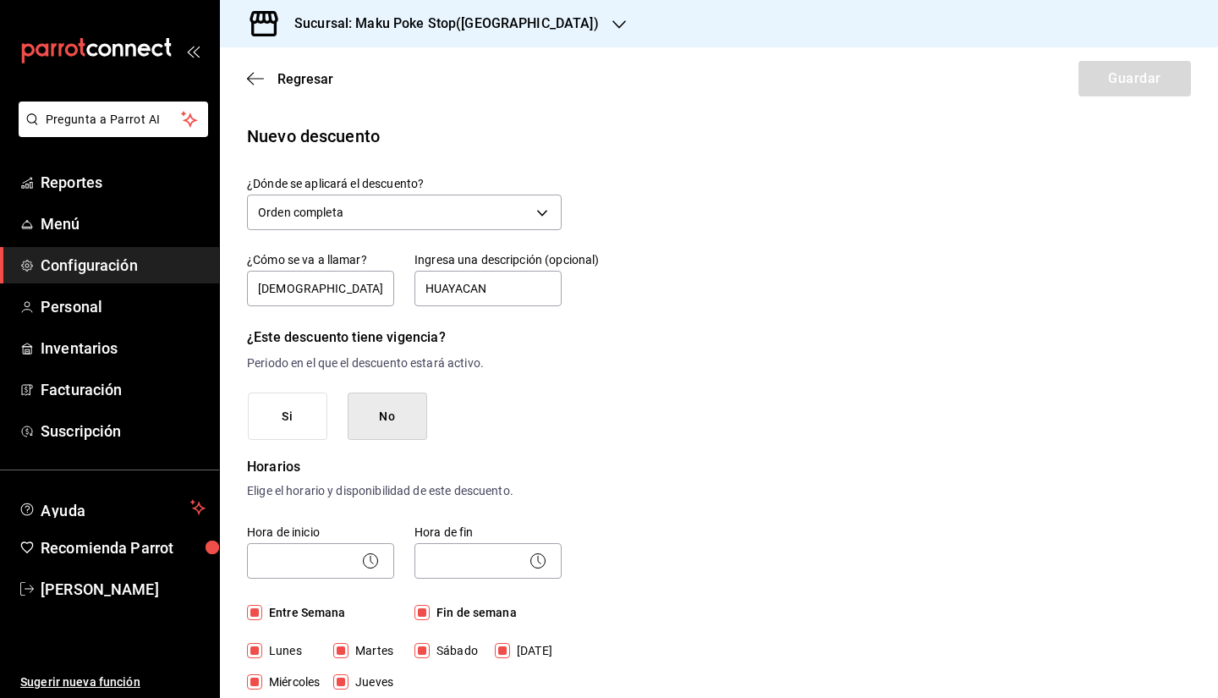
click at [816, 90] on div "Regresar Guardar" at bounding box center [719, 78] width 998 height 63
click at [311, 408] on button "Si" at bounding box center [288, 416] width 80 height 48
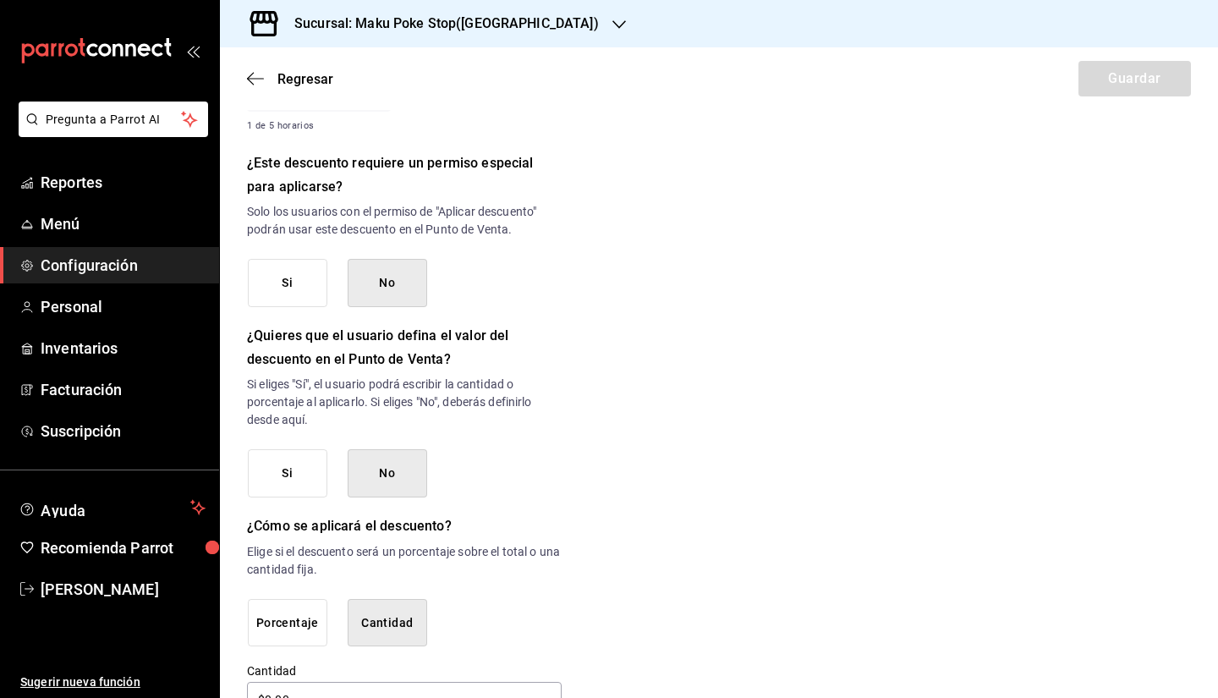
scroll to position [810, 0]
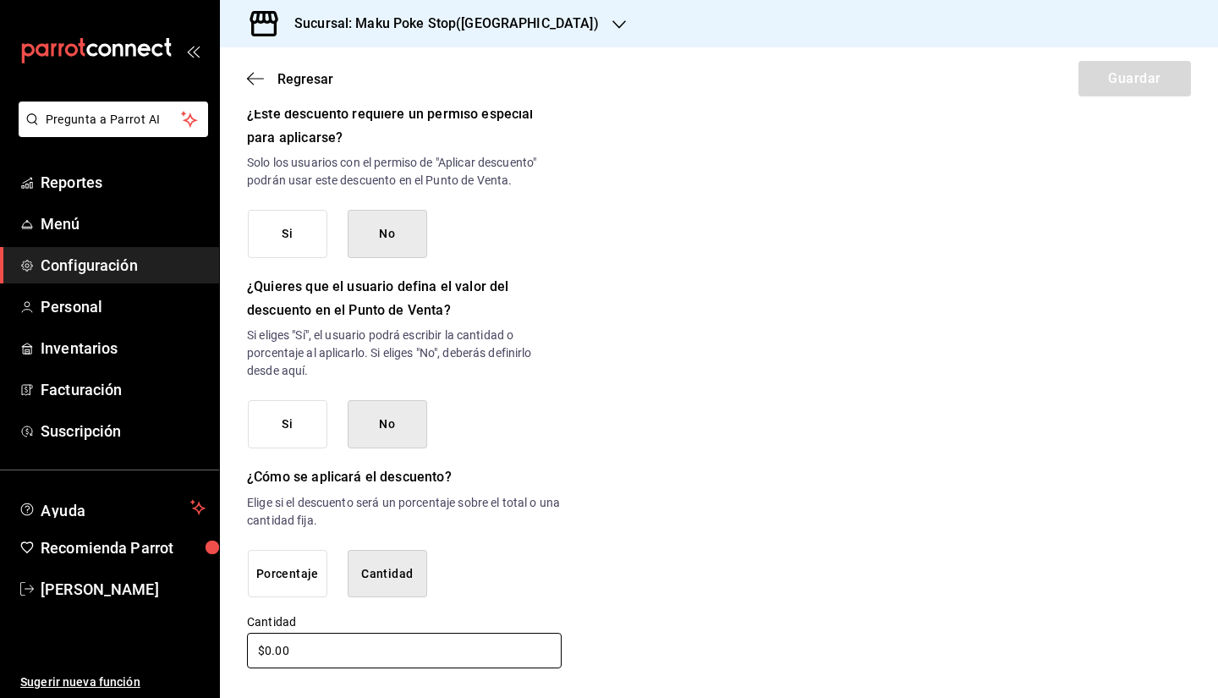
drag, startPoint x: 250, startPoint y: 648, endPoint x: 264, endPoint y: 648, distance: 13.5
click at [250, 562] on input "$0.00" at bounding box center [404, 651] width 315 height 36
drag, startPoint x: 269, startPoint y: 648, endPoint x: 195, endPoint y: 645, distance: 74.5
click at [195, 562] on div "Pregunta a Parrot AI Reportes Menú Configuración Personal Inventarios Facturaci…" at bounding box center [609, 349] width 1218 height 698
type input "$510.00"
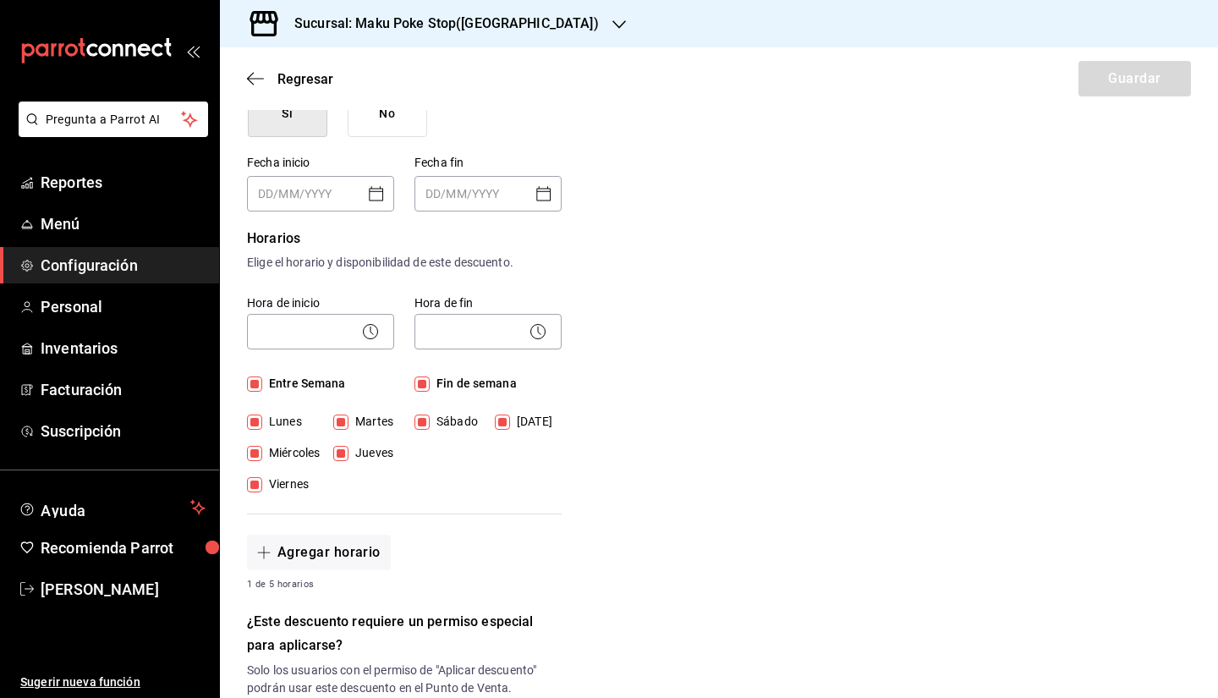
scroll to position [0, 0]
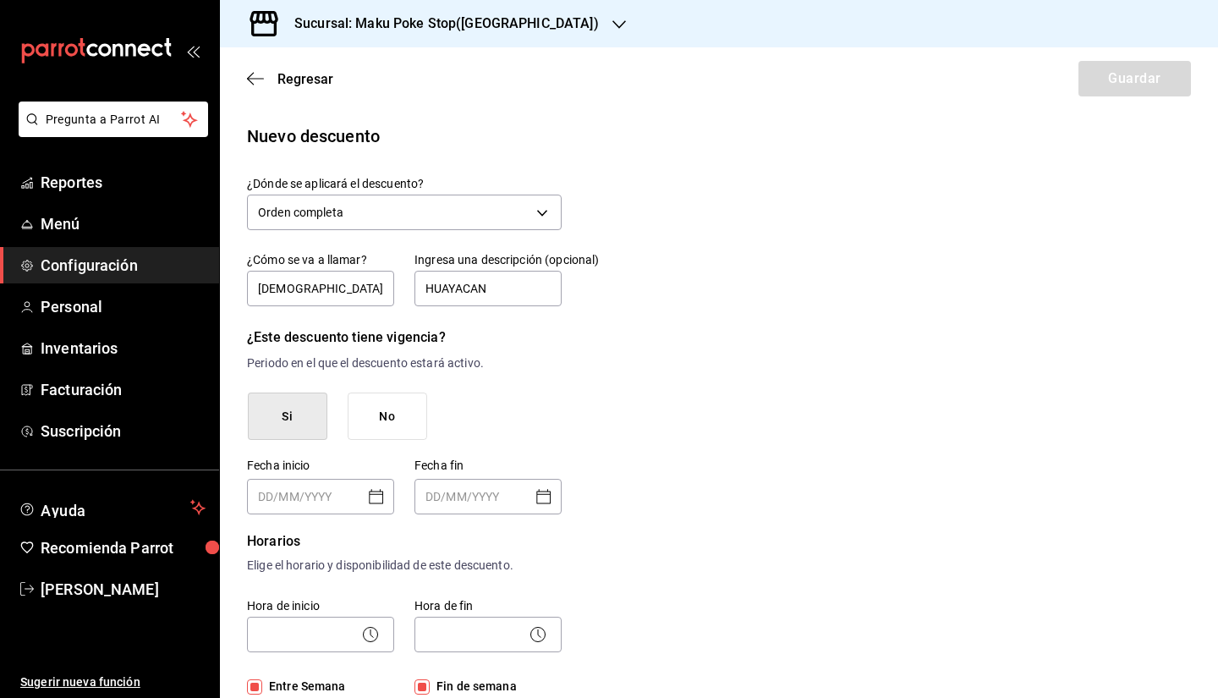
click at [409, 412] on button "No" at bounding box center [388, 416] width 80 height 48
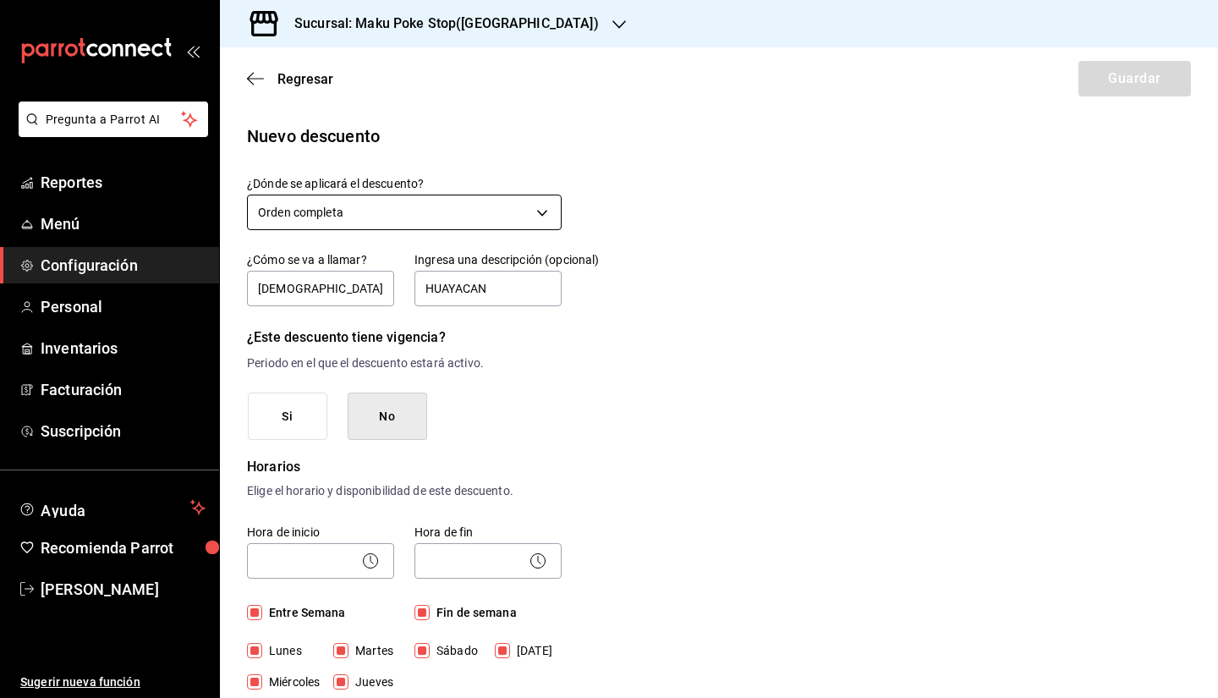
click at [424, 207] on body "Pregunta a Parrot AI Reportes Menú Configuración Personal Inventarios Facturaci…" at bounding box center [609, 349] width 1218 height 698
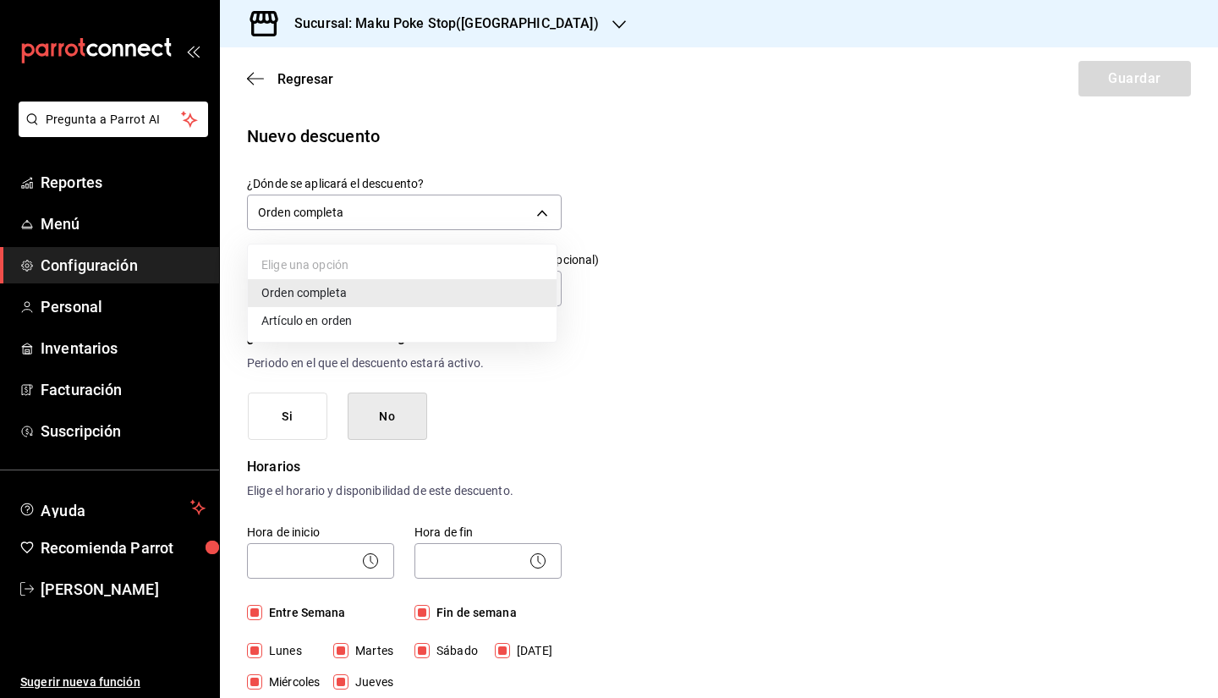
click at [356, 321] on li "Artículo en orden" at bounding box center [402, 321] width 309 height 28
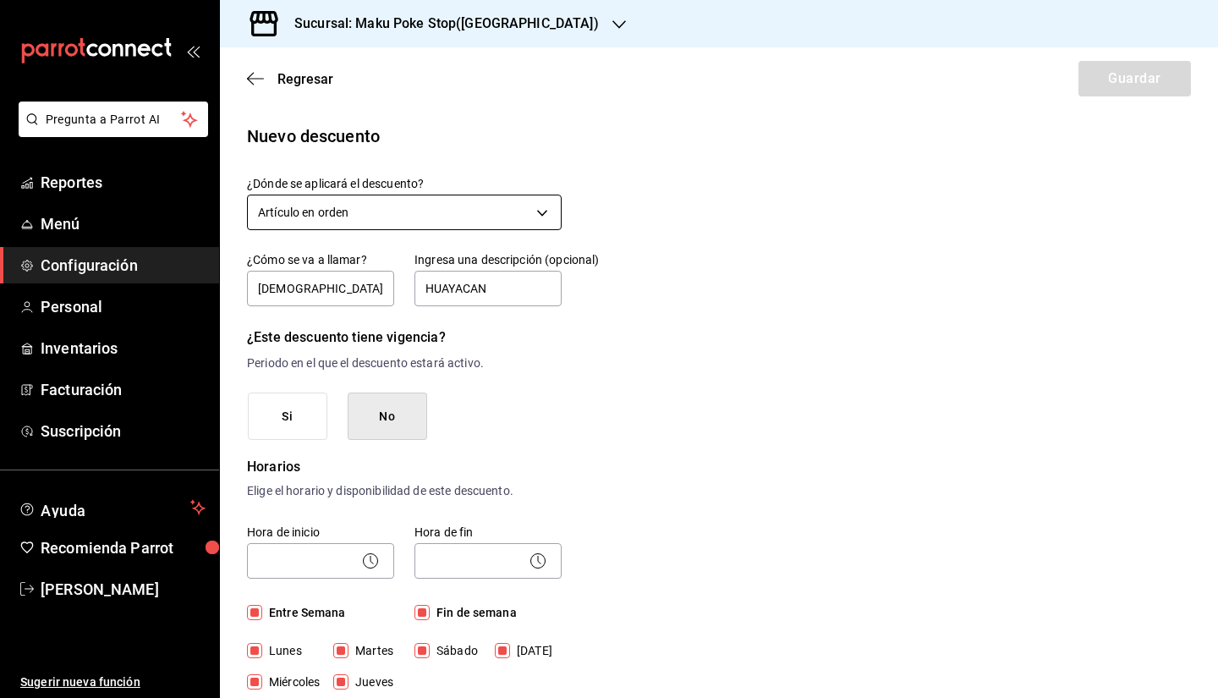
click at [370, 200] on body "Pregunta a Parrot AI Reportes Menú Configuración Personal Inventarios Facturaci…" at bounding box center [609, 349] width 1218 height 698
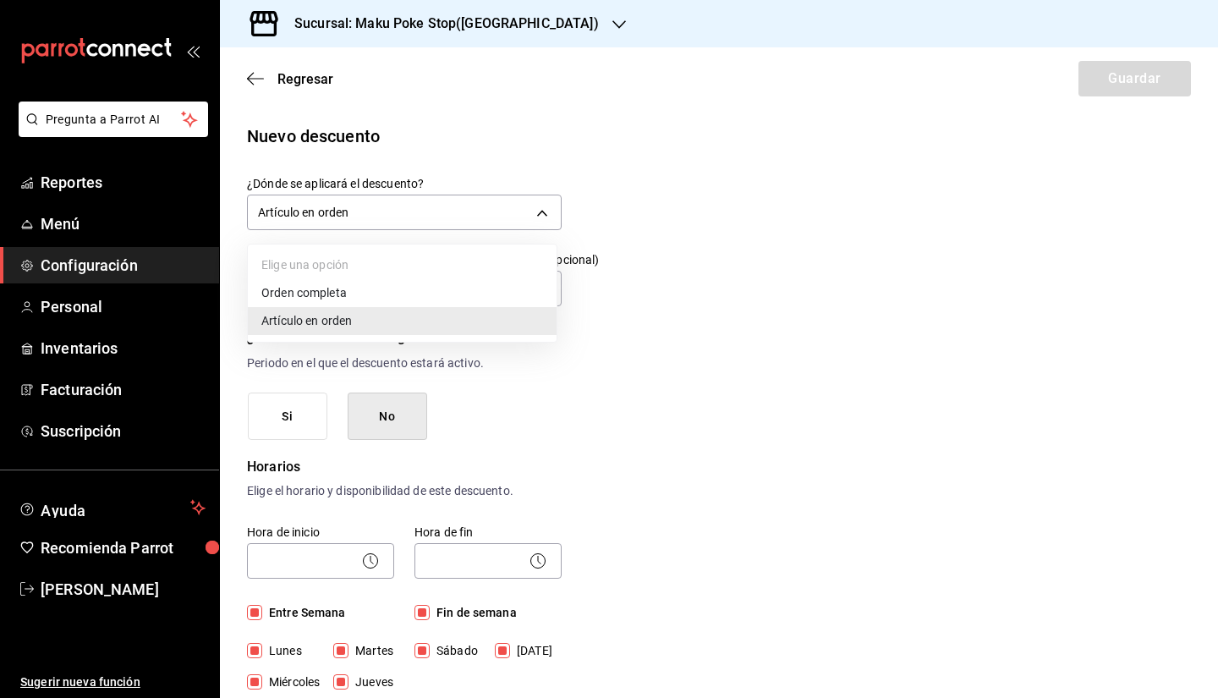
click at [337, 298] on li "Orden completa" at bounding box center [402, 293] width 309 height 28
type input "ORDER"
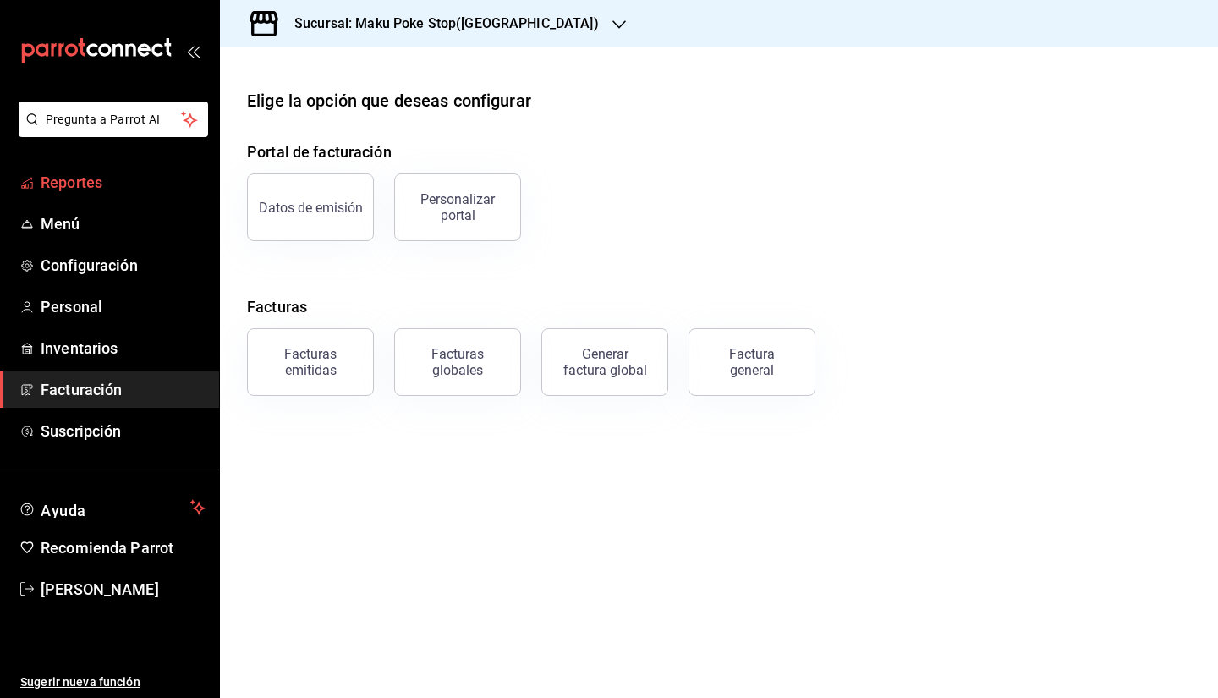
click at [102, 181] on span "Reportes" at bounding box center [123, 182] width 165 height 23
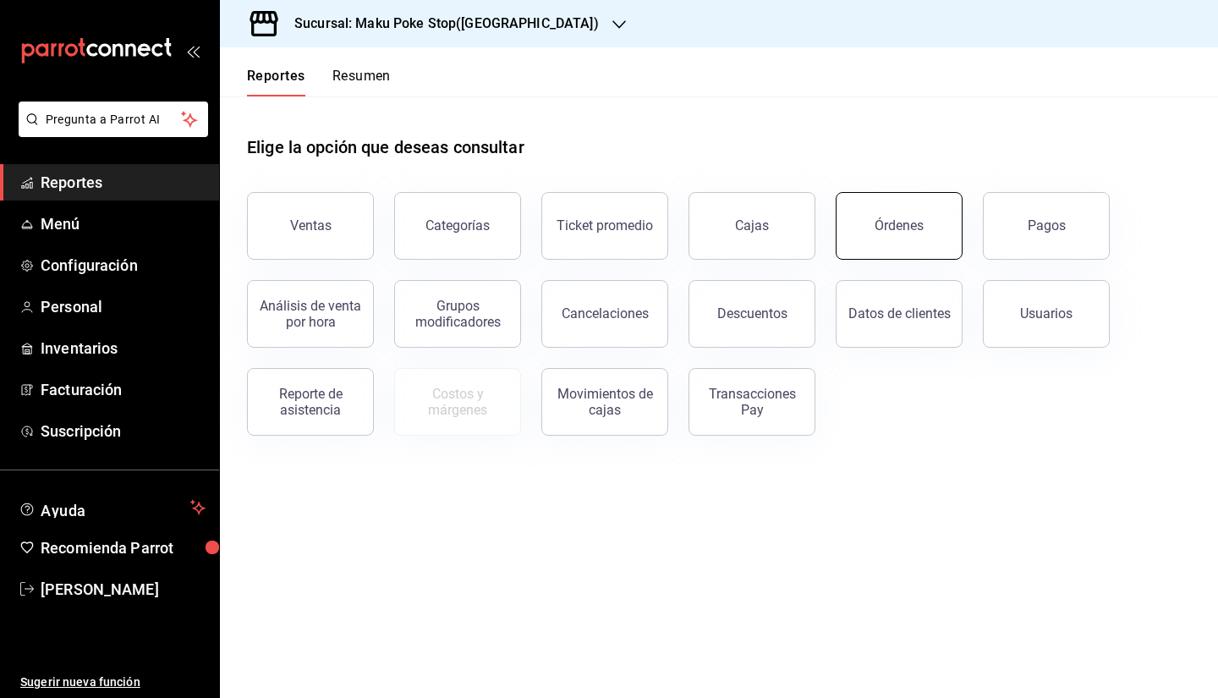
click at [922, 239] on button "Órdenes" at bounding box center [899, 226] width 127 height 68
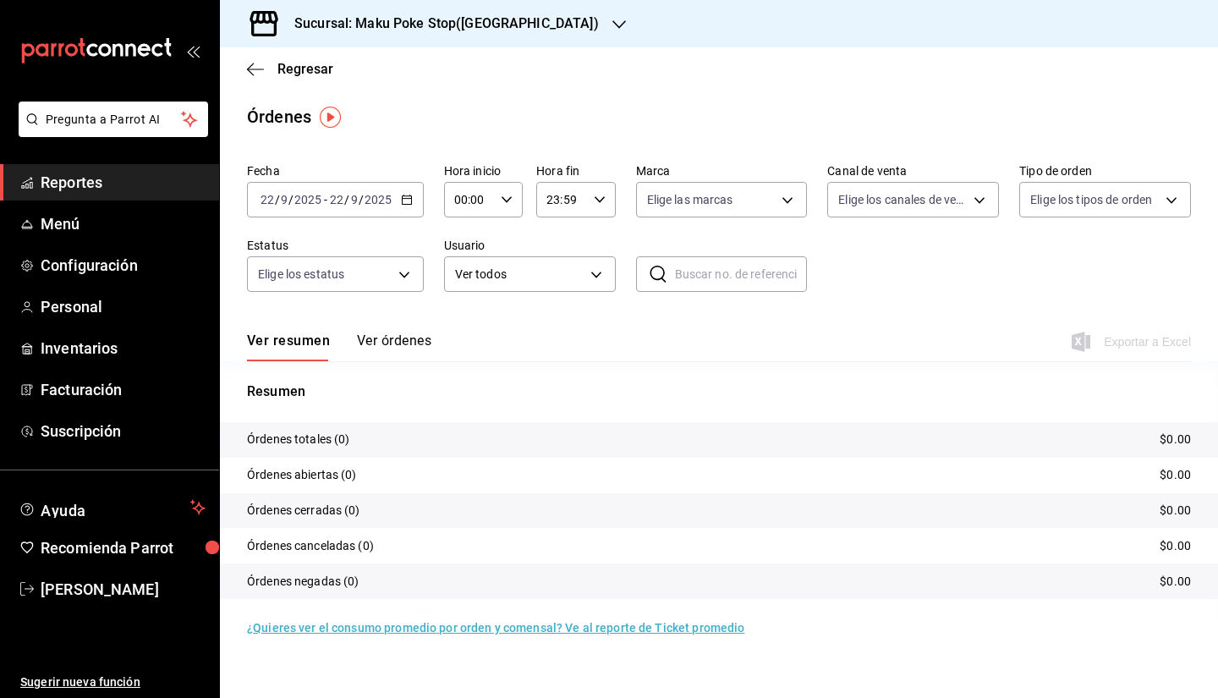
click at [103, 187] on span "Reportes" at bounding box center [123, 182] width 165 height 23
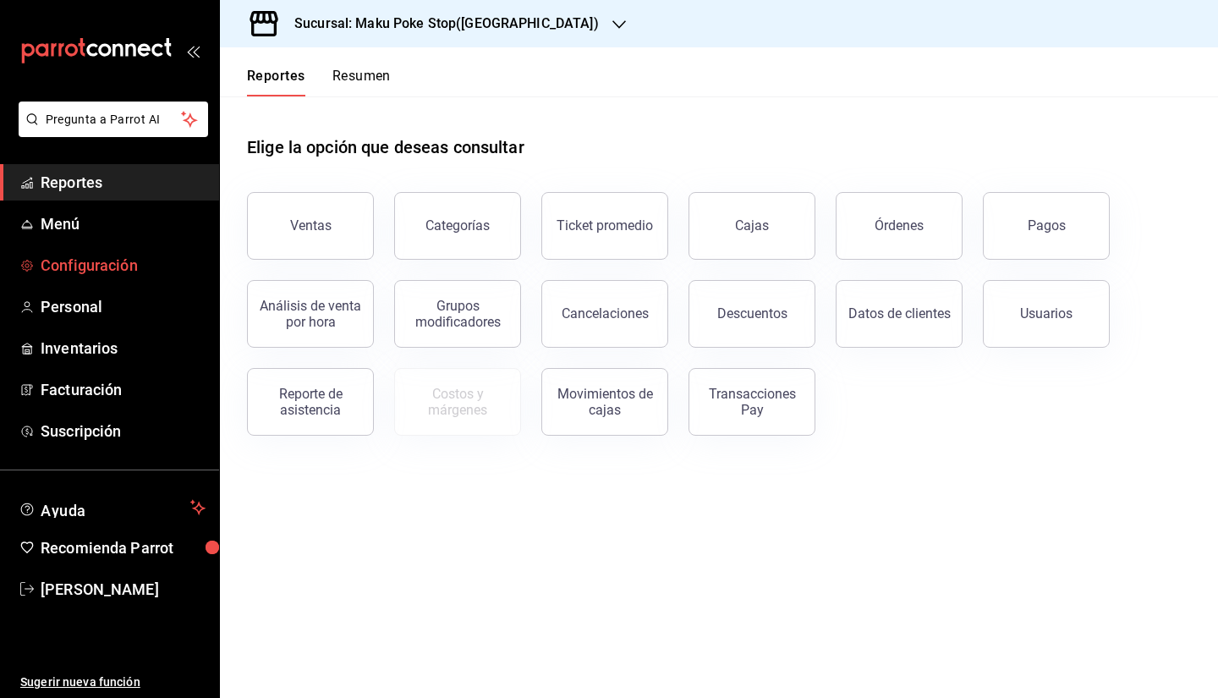
click at [114, 271] on span "Configuración" at bounding box center [123, 265] width 165 height 23
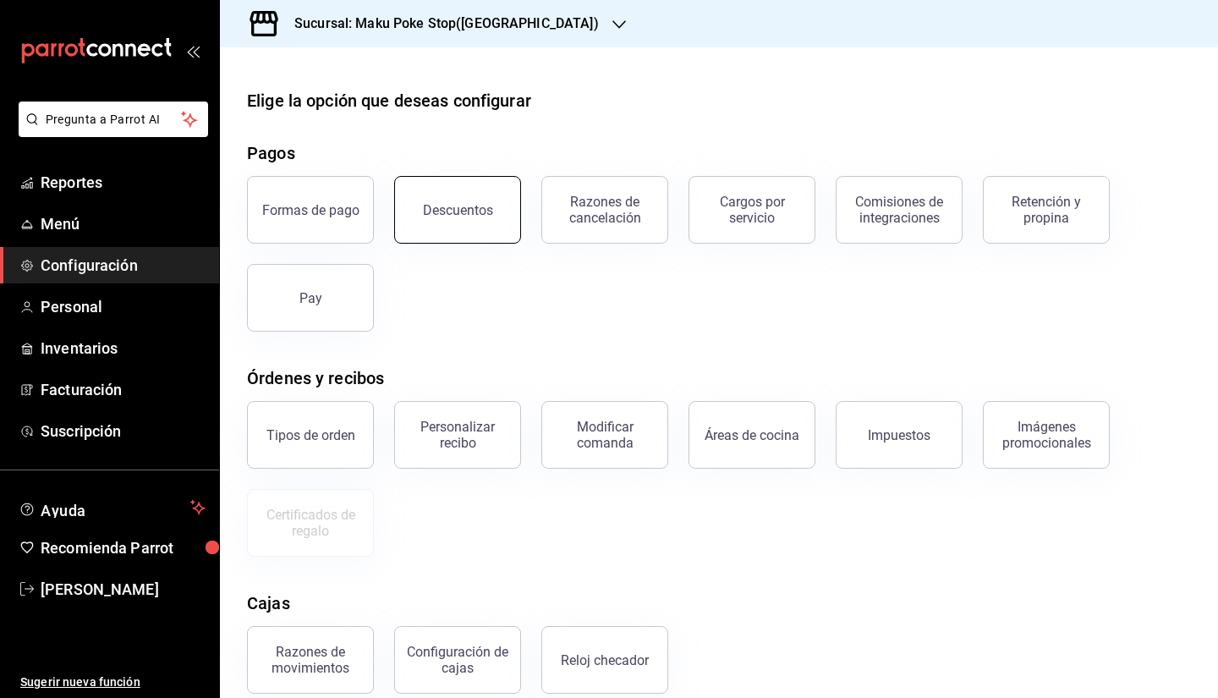
click at [479, 195] on button "Descuentos" at bounding box center [457, 210] width 127 height 68
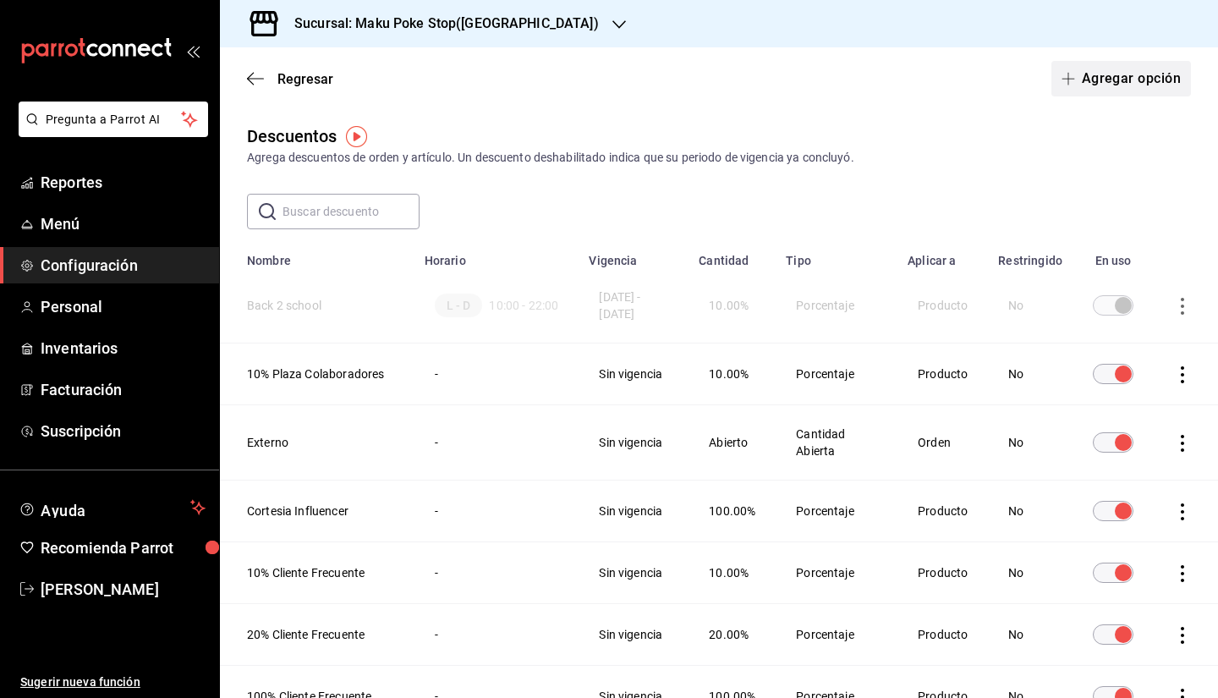
click at [1106, 77] on button "Agregar opción" at bounding box center [1121, 79] width 140 height 36
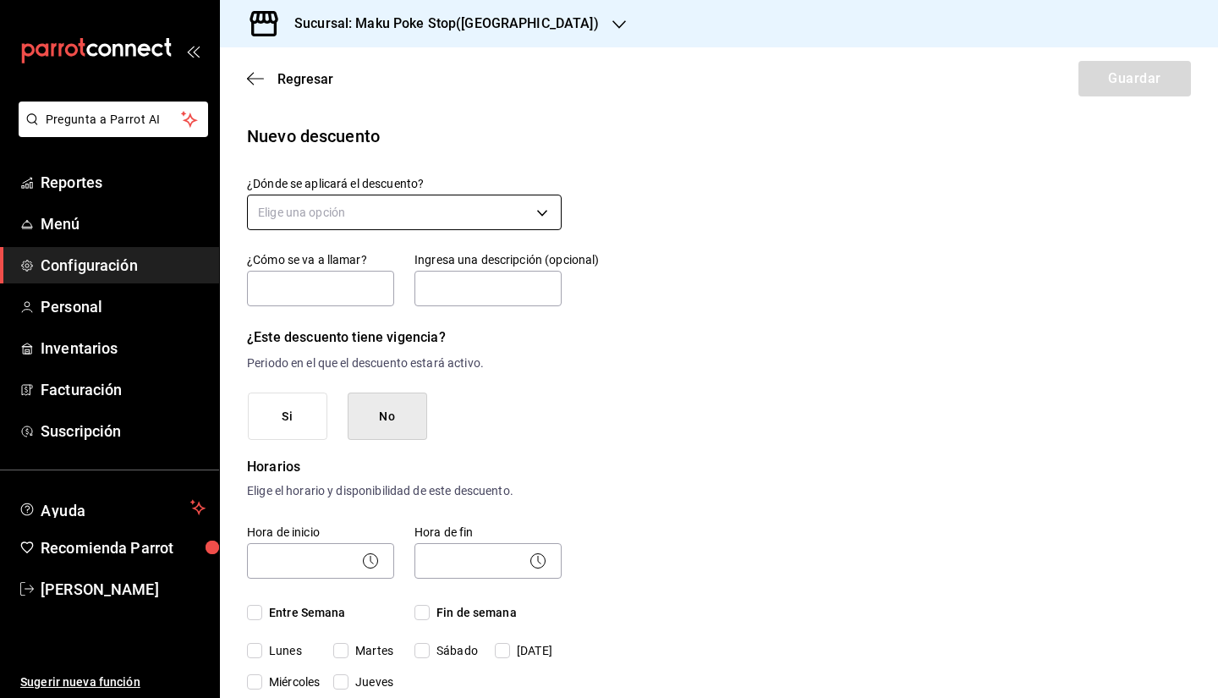
click at [323, 206] on body "Pregunta a Parrot AI Reportes Menú Configuración Personal Inventarios Facturaci…" at bounding box center [609, 349] width 1218 height 698
click at [299, 283] on li "Orden completa" at bounding box center [402, 293] width 309 height 28
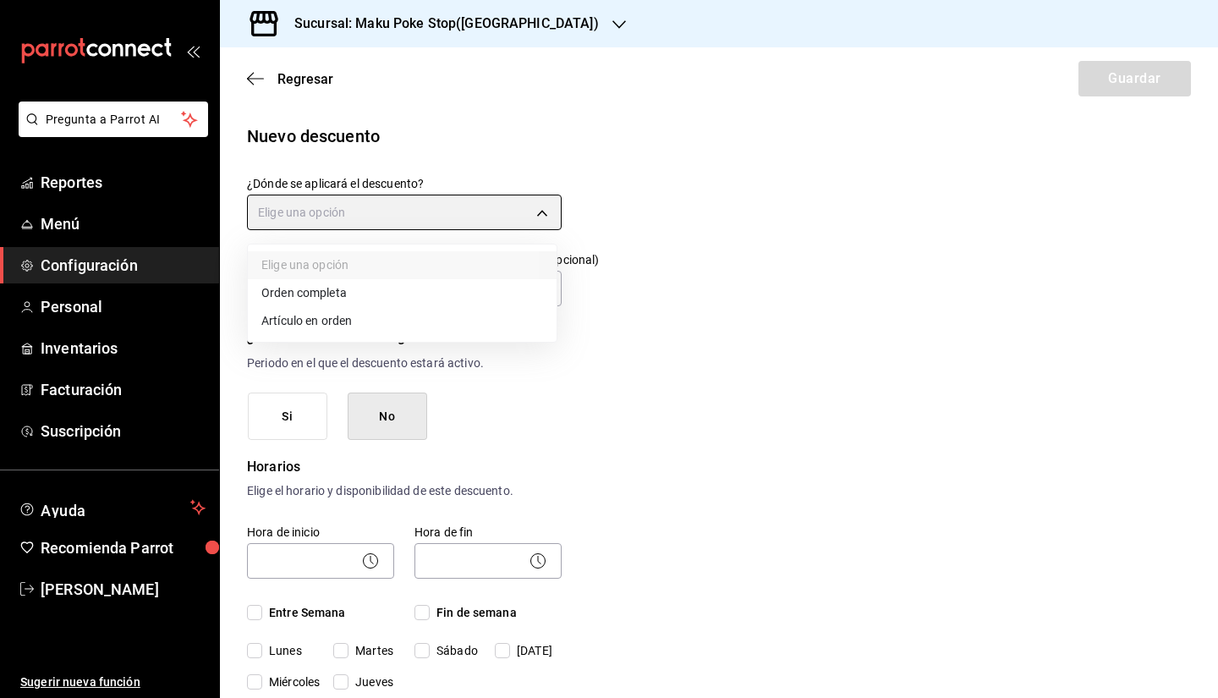
type input "ORDER"
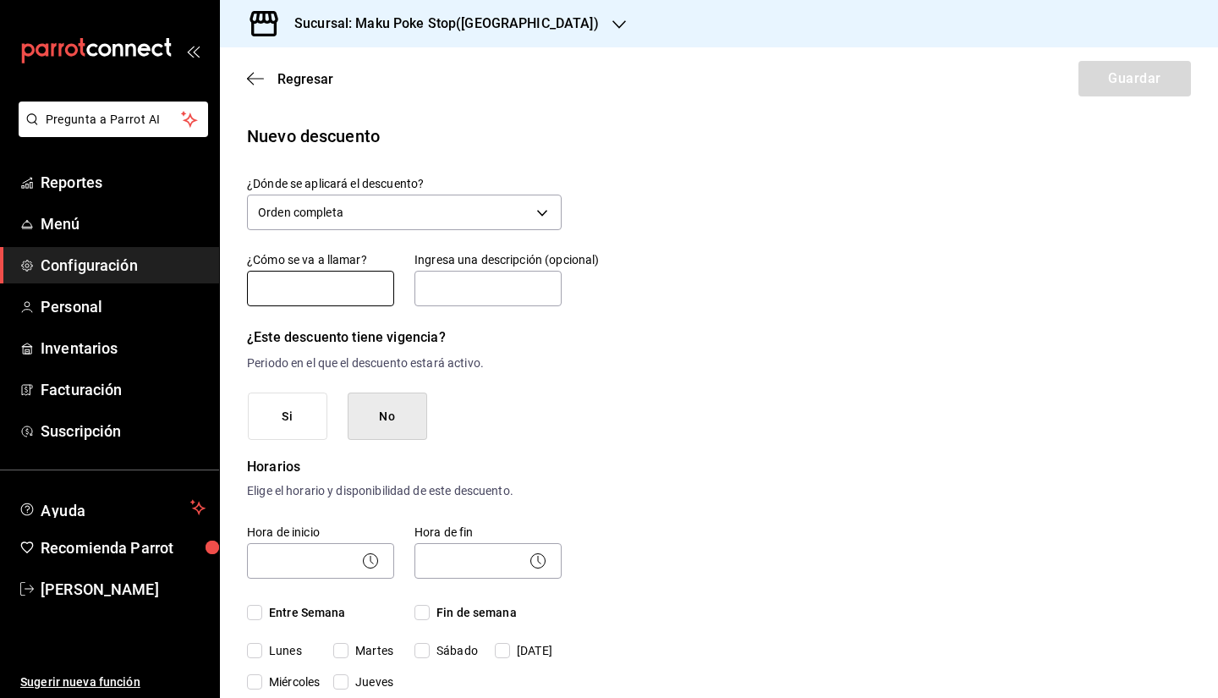
click at [299, 283] on input "text" at bounding box center [320, 289] width 147 height 36
type input "[DEMOGRAPHIC_DATA]"
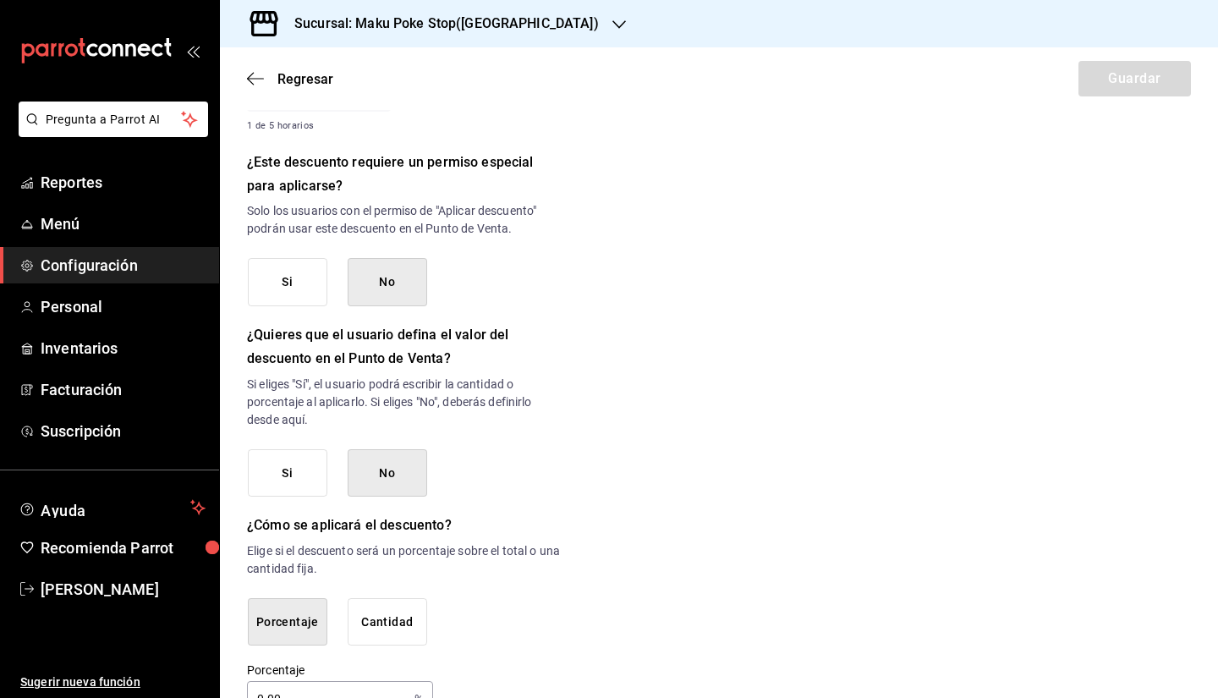
scroll to position [733, 0]
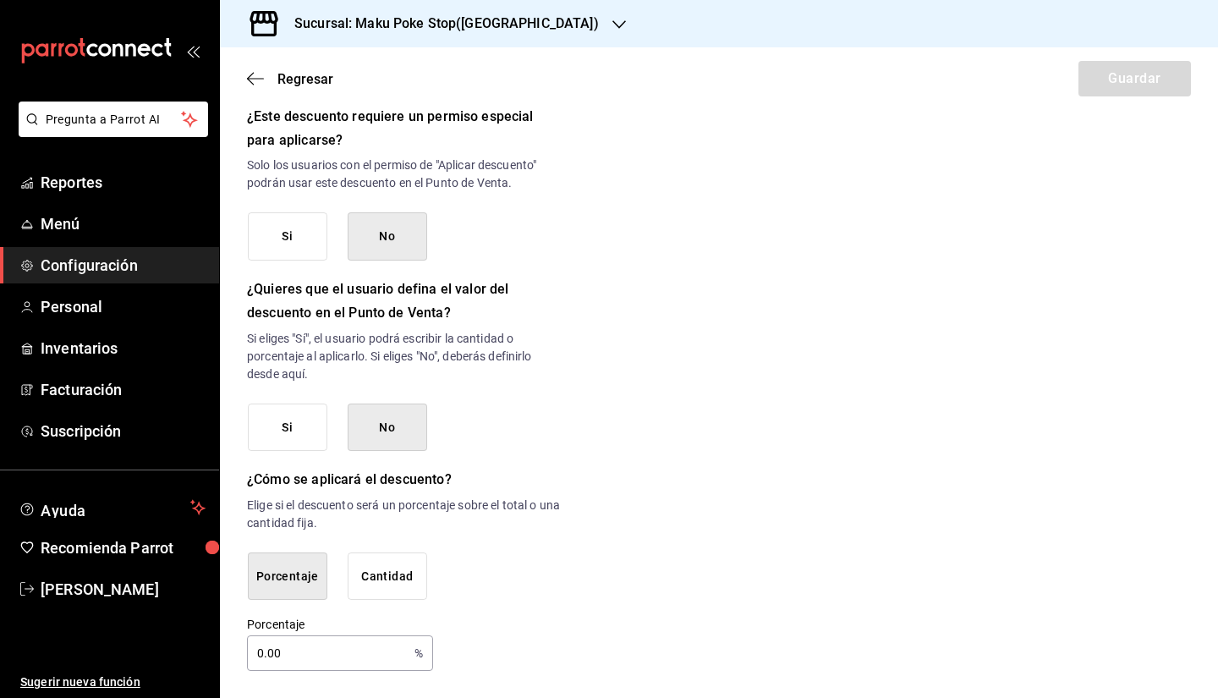
click at [380, 587] on button "Cantidad" at bounding box center [388, 576] width 80 height 48
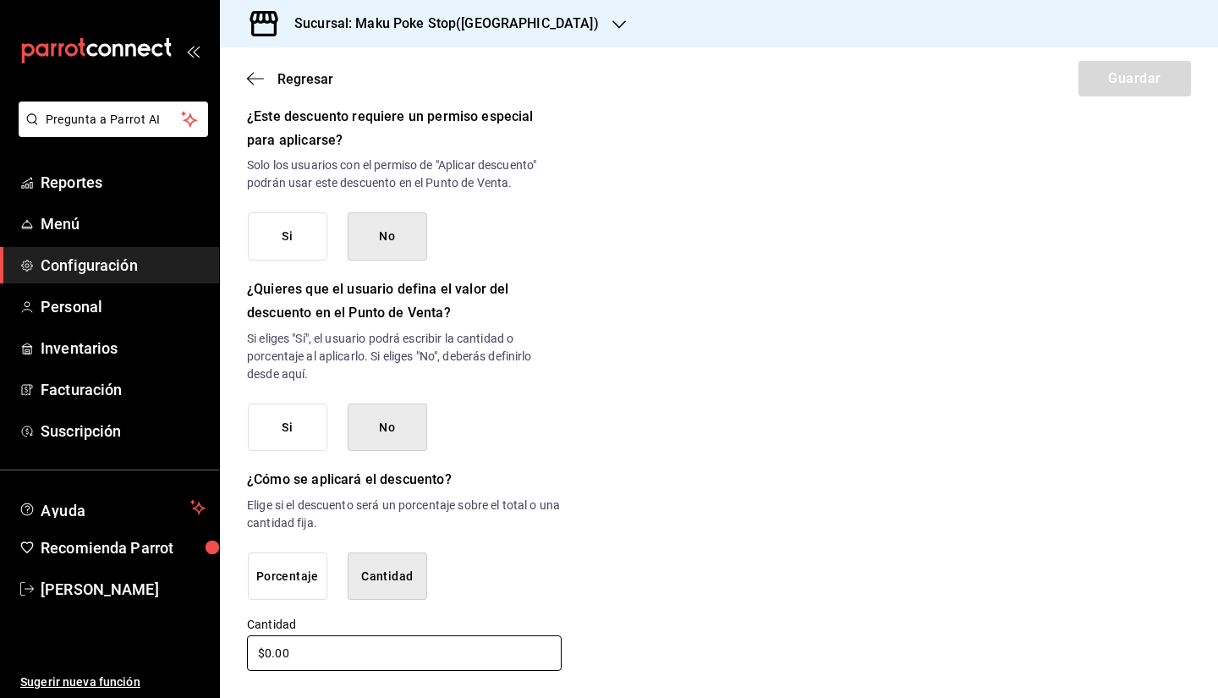
click at [266, 657] on input "$0.00" at bounding box center [404, 653] width 315 height 36
drag, startPoint x: 269, startPoint y: 657, endPoint x: 225, endPoint y: 656, distance: 44.0
click at [225, 656] on div "Nuevo descuento ¿Dónde se aplicará el descuento? Orden completa ORDER ¿Cómo se …" at bounding box center [719, 31] width 998 height 1283
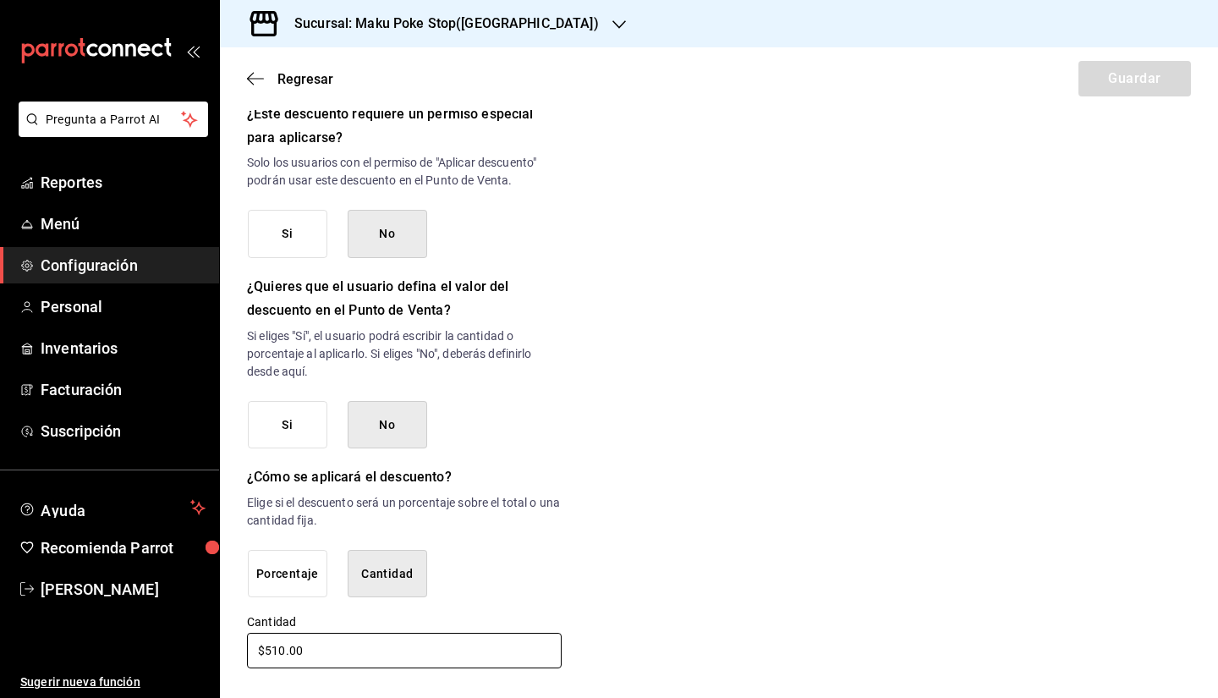
type input "$510.00"
click at [758, 581] on div "Nuevo descuento ¿Dónde se aplicará el descuento? Orden completa ORDER ¿Cómo se …" at bounding box center [719, 29] width 998 height 1283
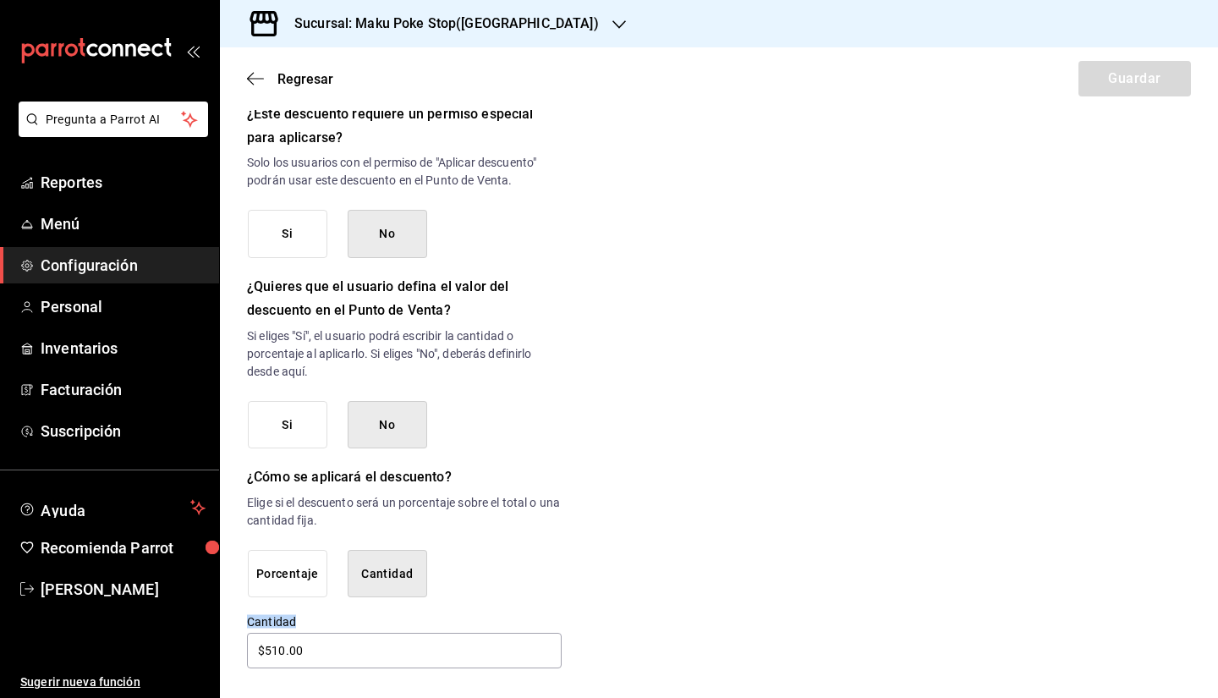
click at [758, 581] on div "Nuevo descuento ¿Dónde se aplicará el descuento? Orden completa ORDER ¿Cómo se …" at bounding box center [719, 29] width 998 height 1283
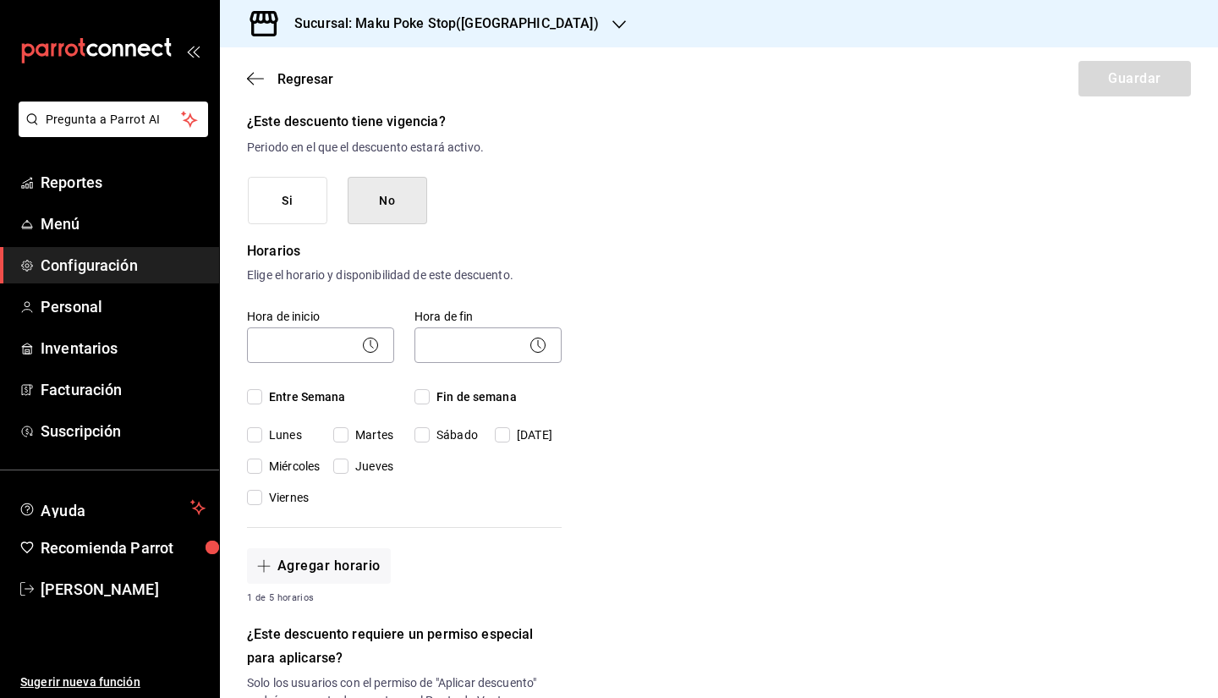
scroll to position [254, 0]
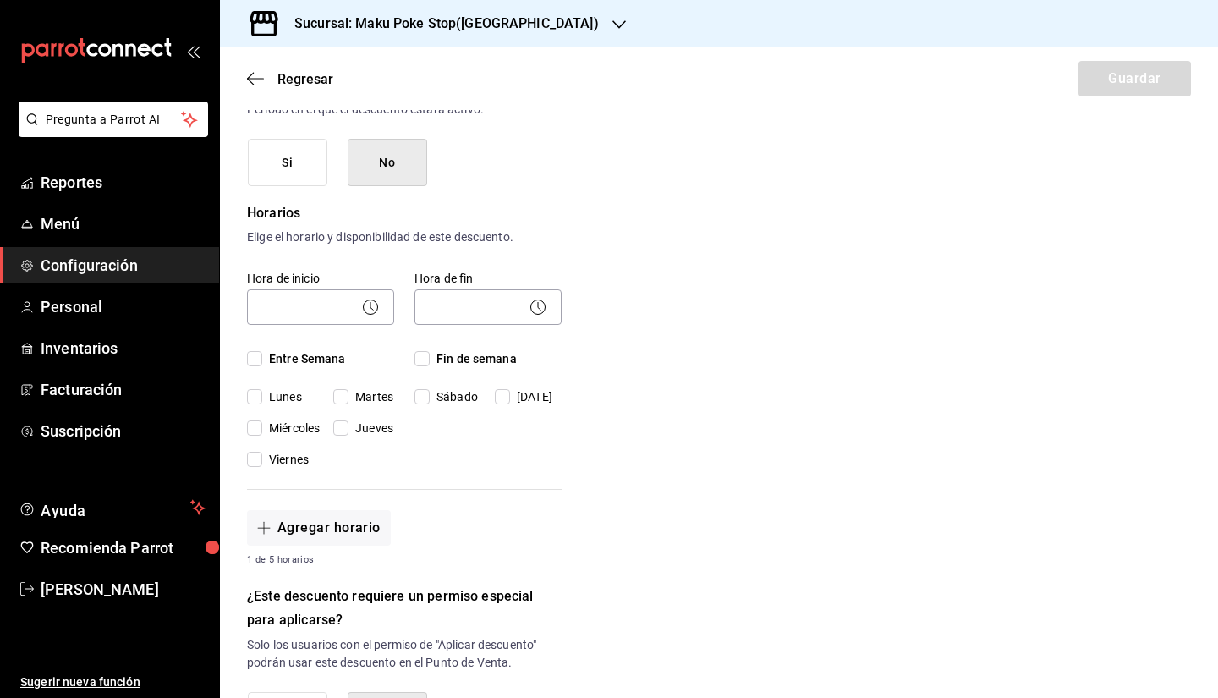
click at [321, 355] on span "Entre Semana" at bounding box center [304, 359] width 84 height 18
click at [262, 355] on input "Entre Semana" at bounding box center [254, 358] width 15 height 15
checkbox input "true"
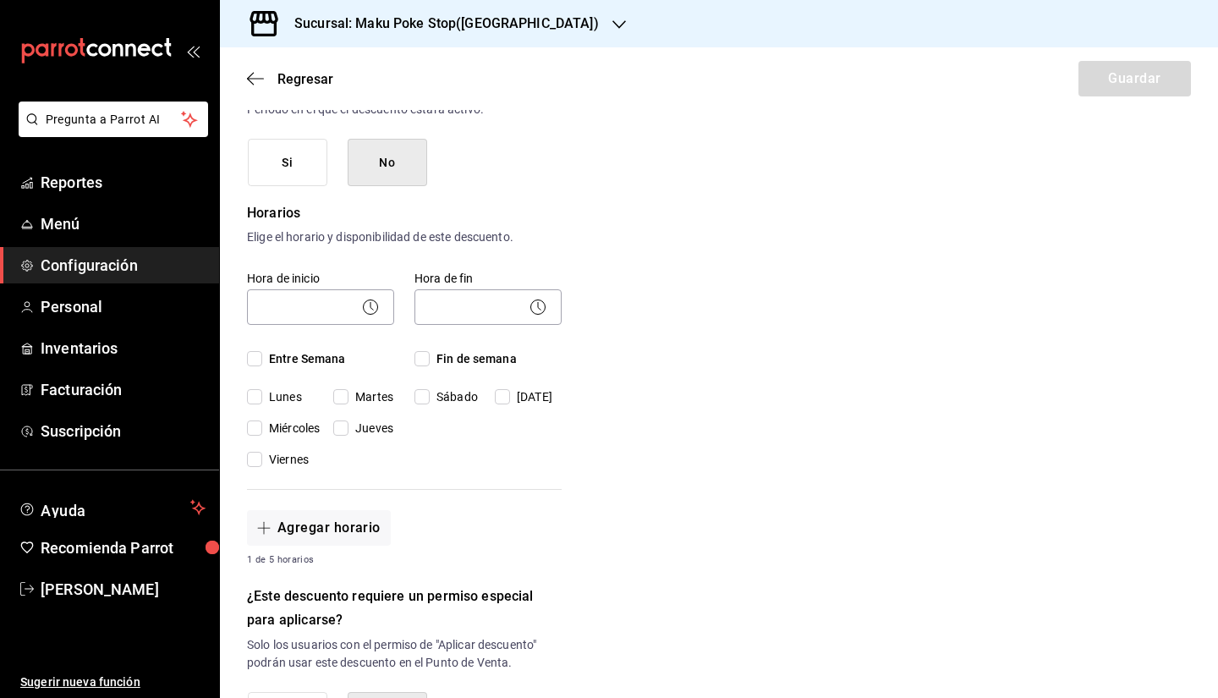
checkbox input "true"
click at [468, 353] on span "Fin de semana" at bounding box center [473, 359] width 87 height 18
click at [430, 353] on input "Fin de semana" at bounding box center [421, 358] width 15 height 15
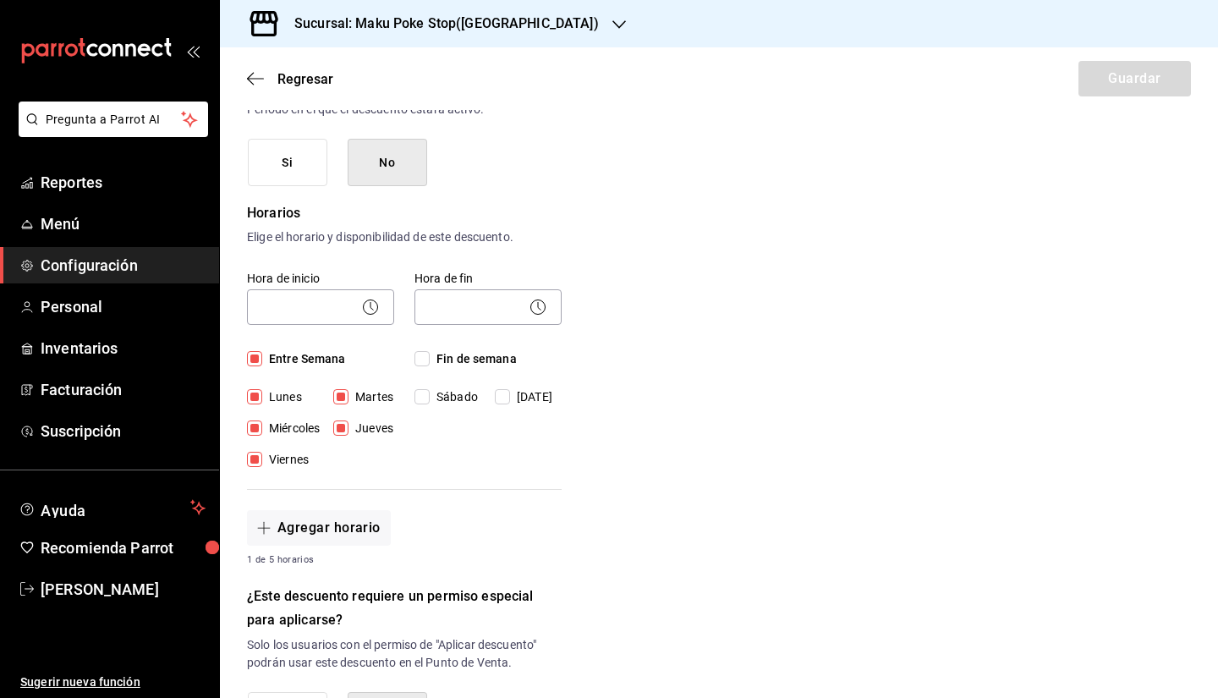
checkbox input "true"
click at [367, 304] on icon at bounding box center [370, 307] width 20 height 20
click at [345, 303] on body "Pregunta a Parrot AI Reportes Menú Configuración Personal Inventarios Facturaci…" at bounding box center [609, 349] width 1218 height 698
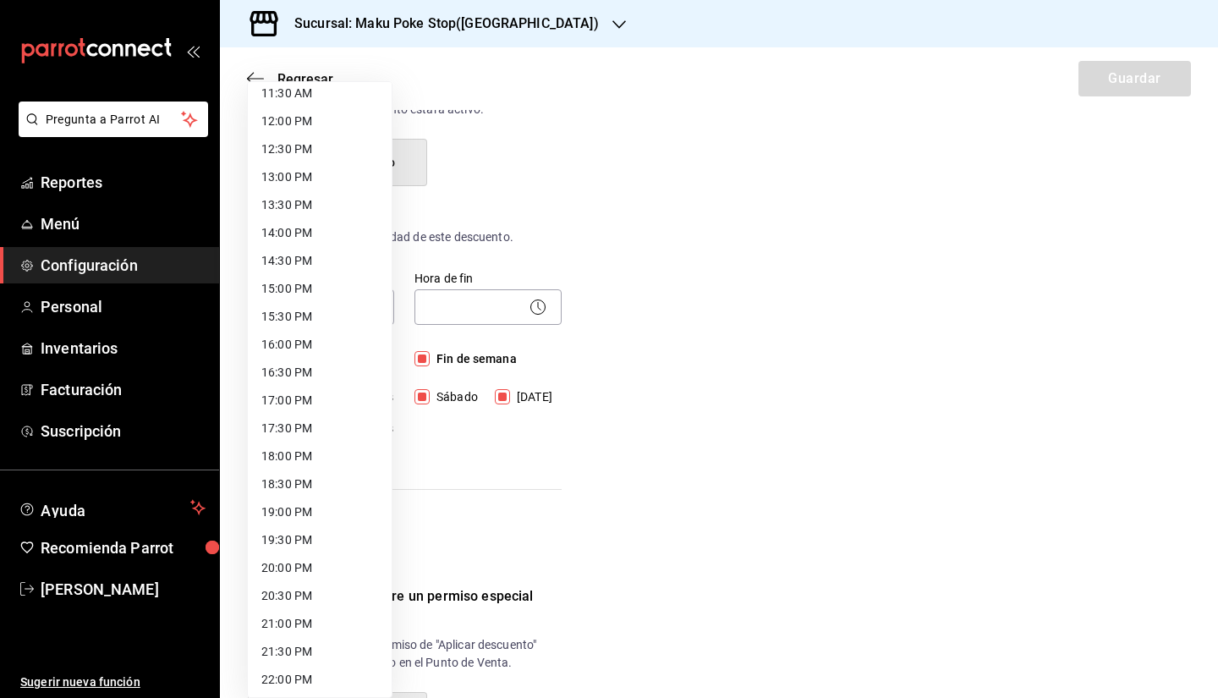
scroll to position [592, 0]
click at [308, 178] on li "12:00 PM" at bounding box center [320, 181] width 144 height 28
type input "12:00"
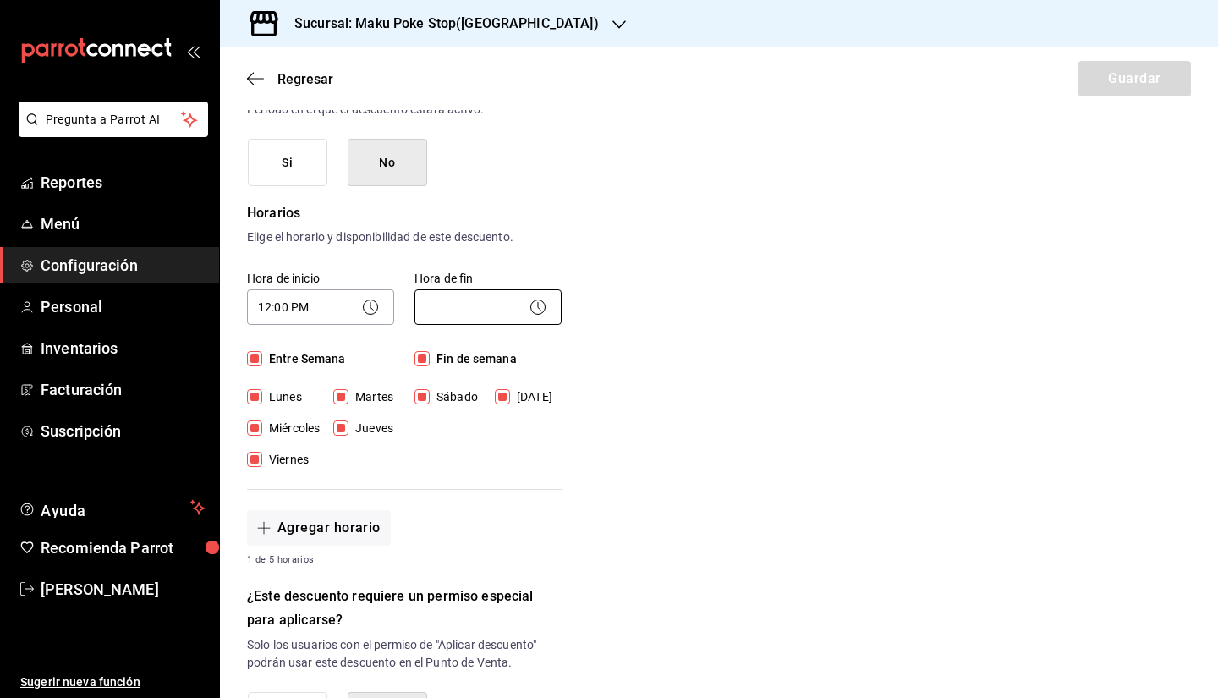
click at [475, 306] on body "Pregunta a Parrot AI Reportes Menú Configuración Personal Inventarios Facturaci…" at bounding box center [609, 349] width 1218 height 698
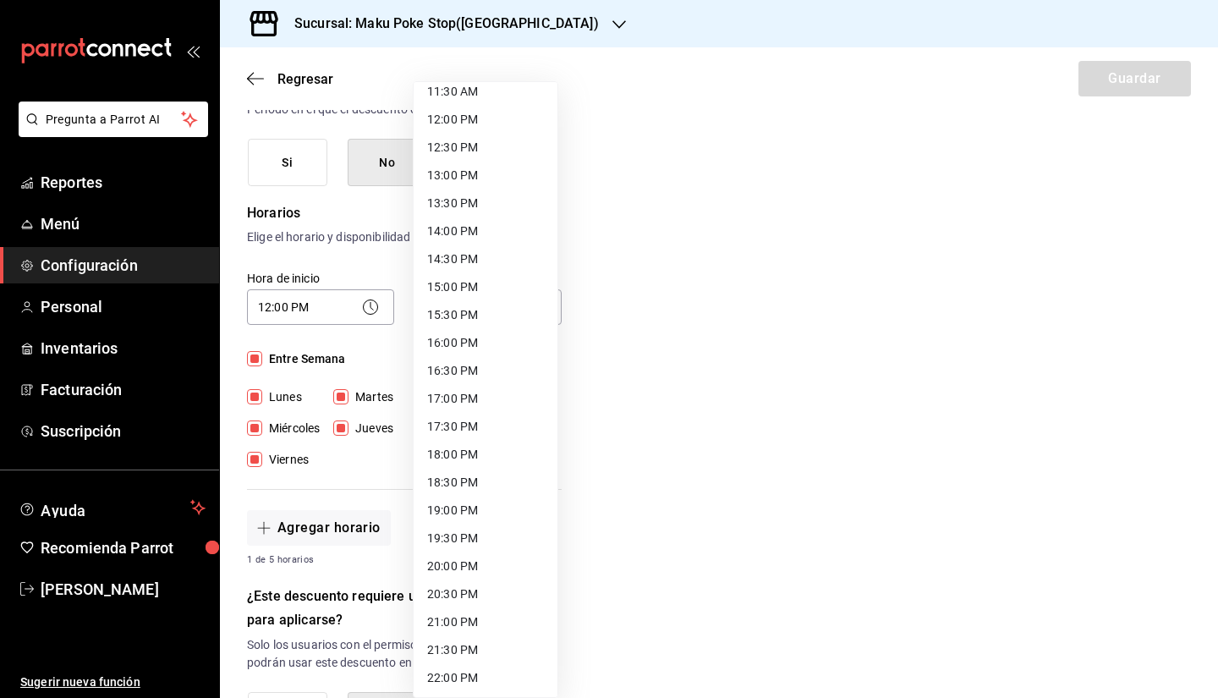
scroll to position [766, 0]
click at [490, 516] on li "21:00 PM" at bounding box center [486, 509] width 144 height 28
type input "21:00"
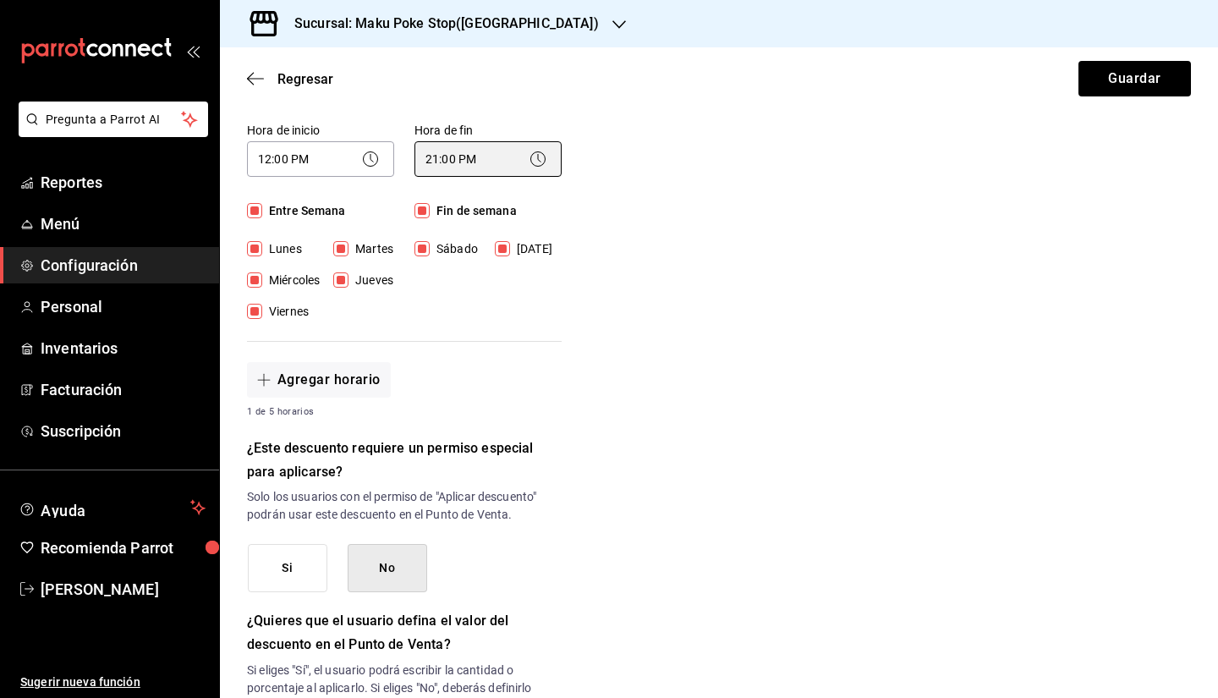
scroll to position [423, 0]
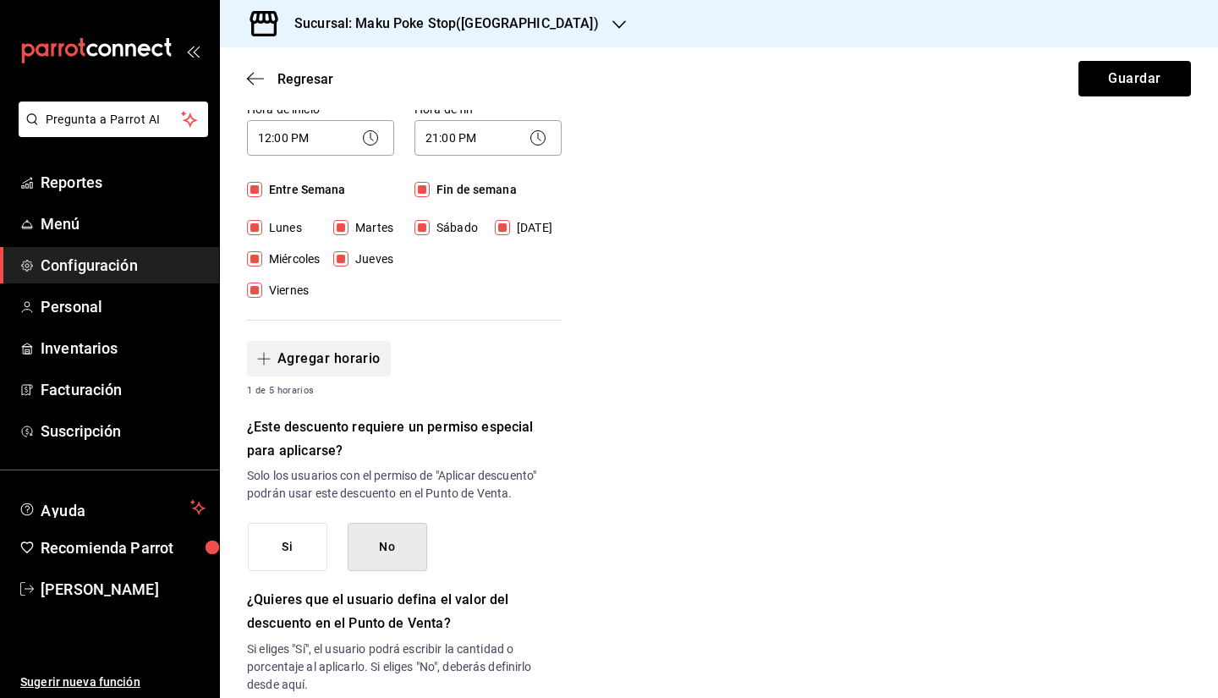
click at [314, 361] on button "Agregar horario" at bounding box center [319, 359] width 144 height 36
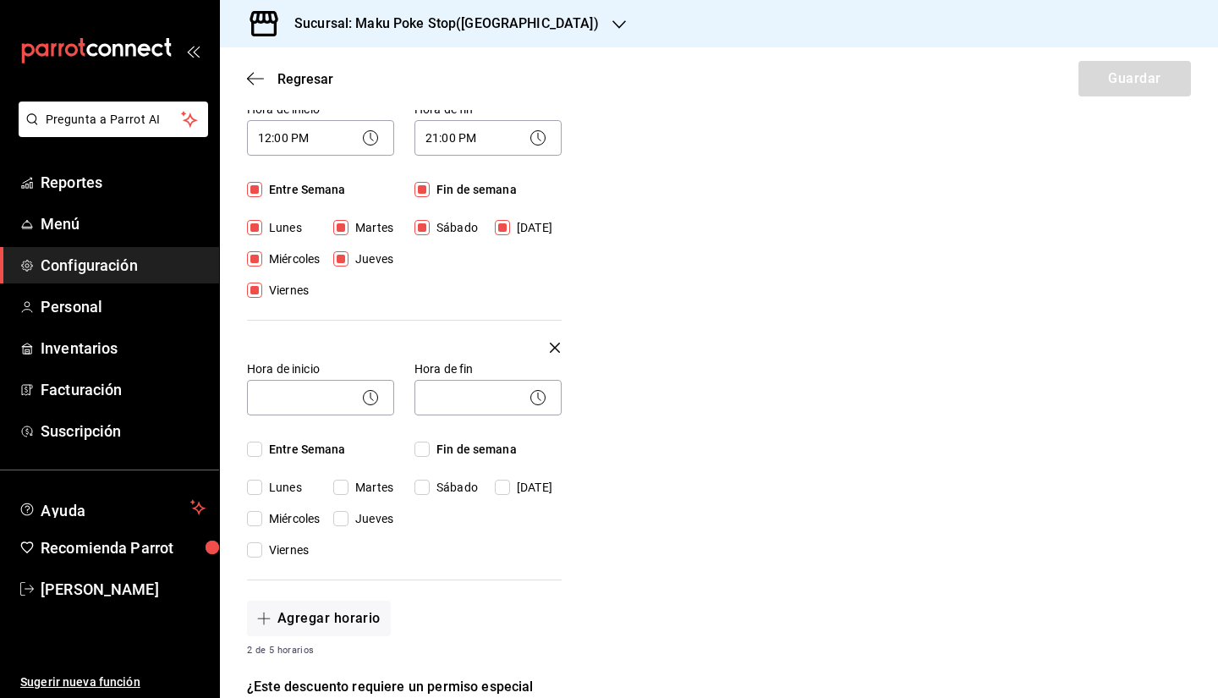
drag, startPoint x: 562, startPoint y: 346, endPoint x: 552, endPoint y: 346, distance: 9.3
click at [559, 346] on div "Nuevo descuento ¿Dónde se aplicará el descuento? Orden completa ORDER ¿Cómo se …" at bounding box center [719, 472] width 998 height 1543
click at [551, 346] on icon "button" at bounding box center [555, 348] width 10 height 10
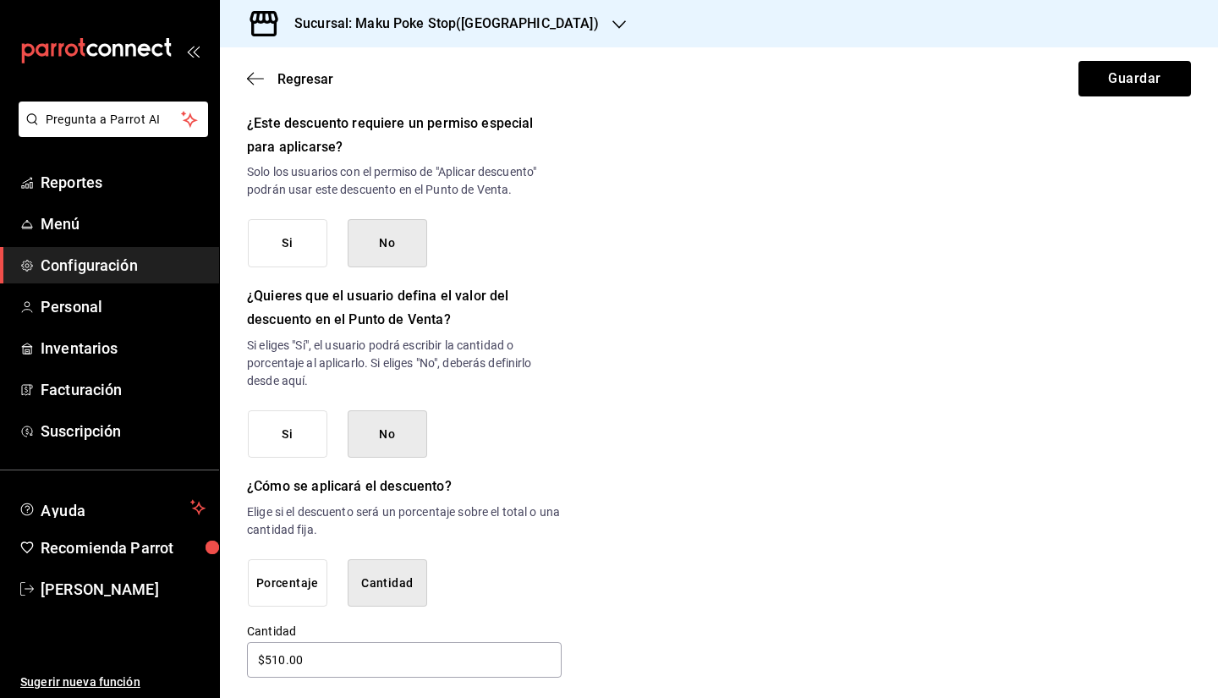
scroll to position [736, 0]
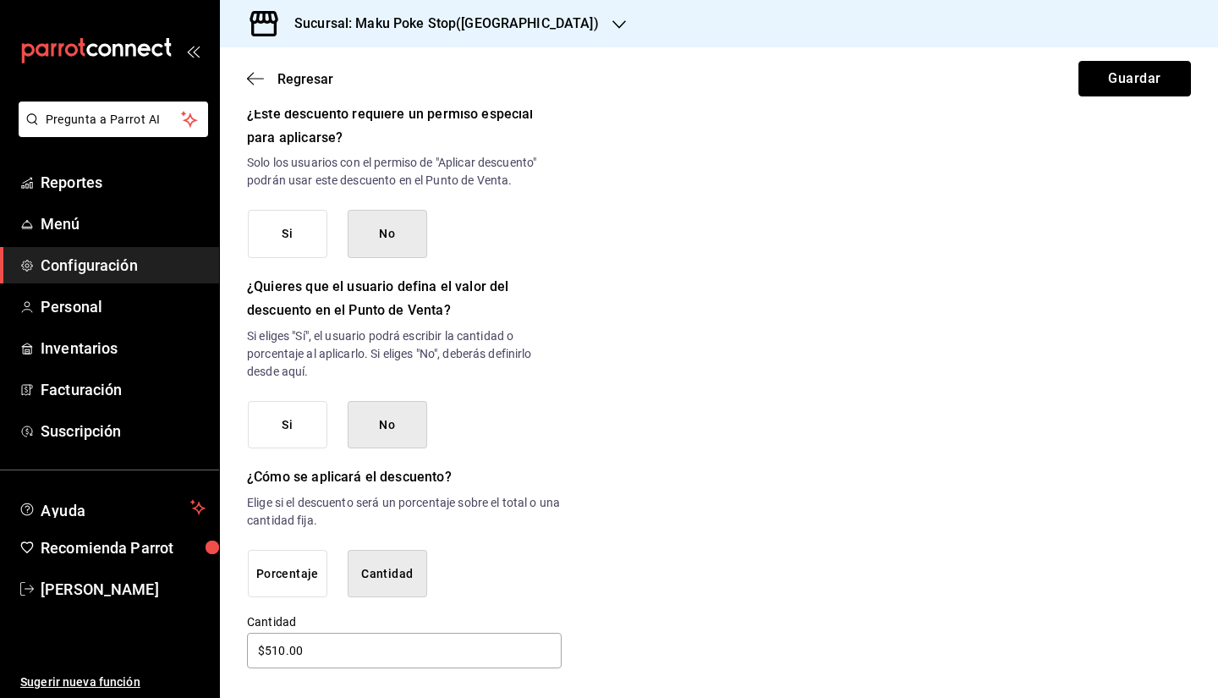
click at [1115, 84] on button "Guardar" at bounding box center [1134, 79] width 112 height 36
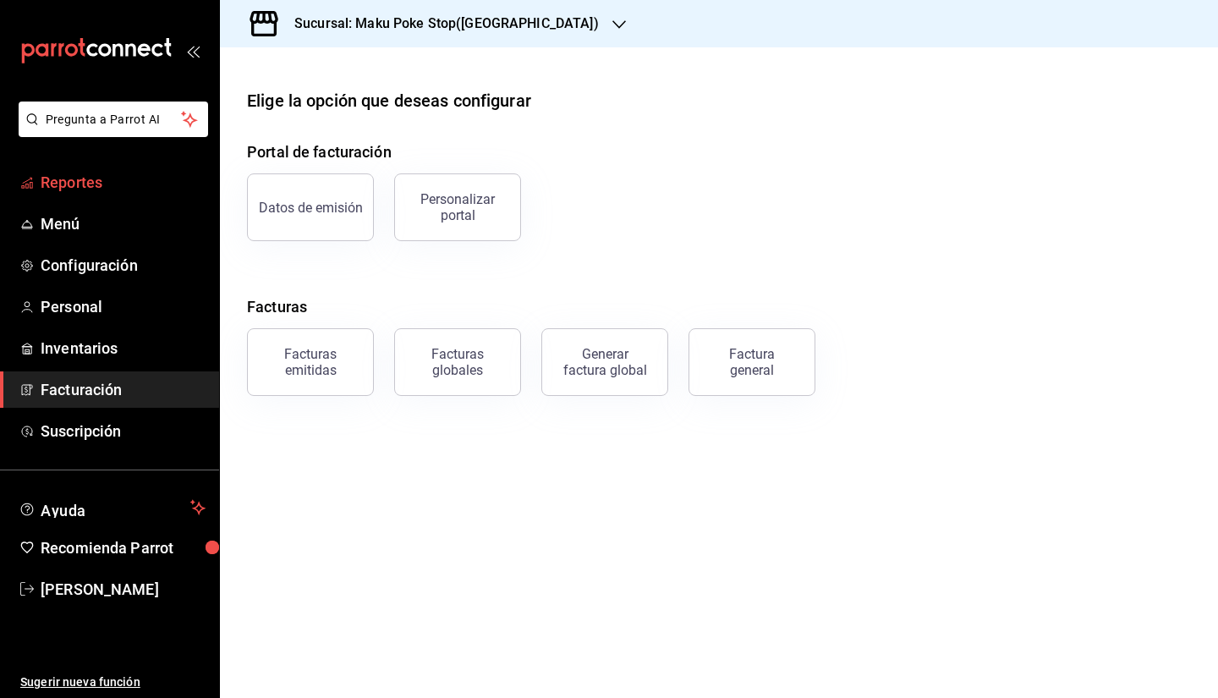
click at [73, 175] on span "Reportes" at bounding box center [123, 182] width 165 height 23
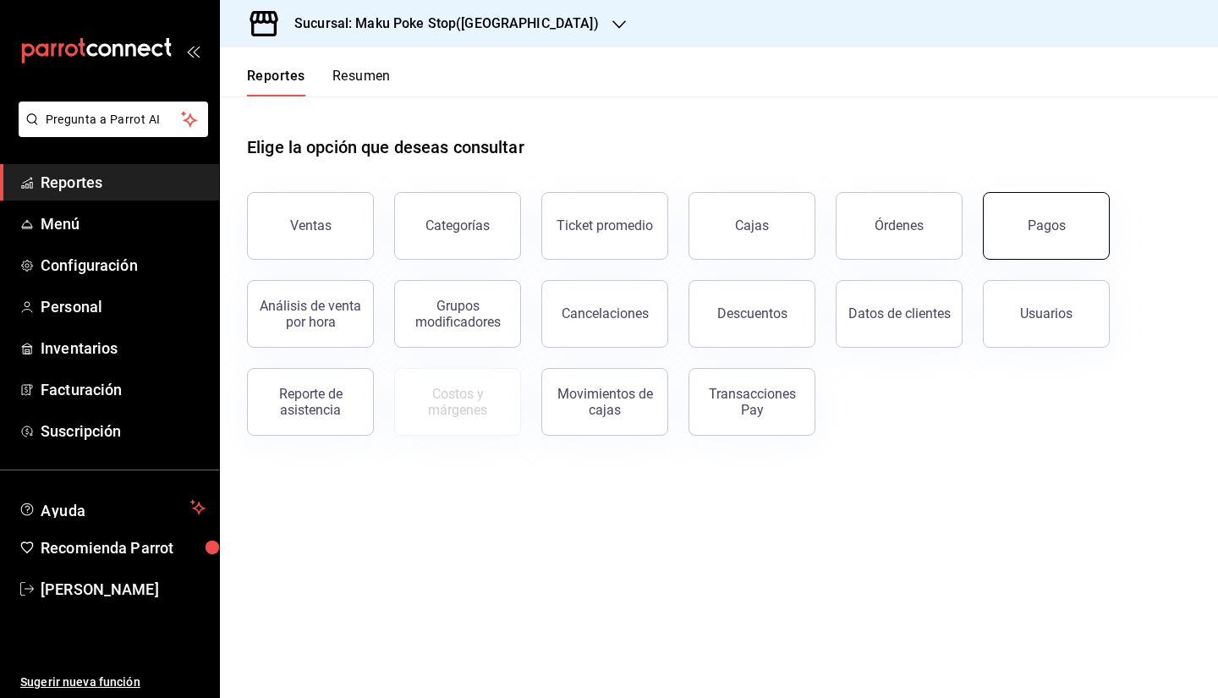
click at [1034, 228] on div "Pagos" at bounding box center [1047, 225] width 38 height 16
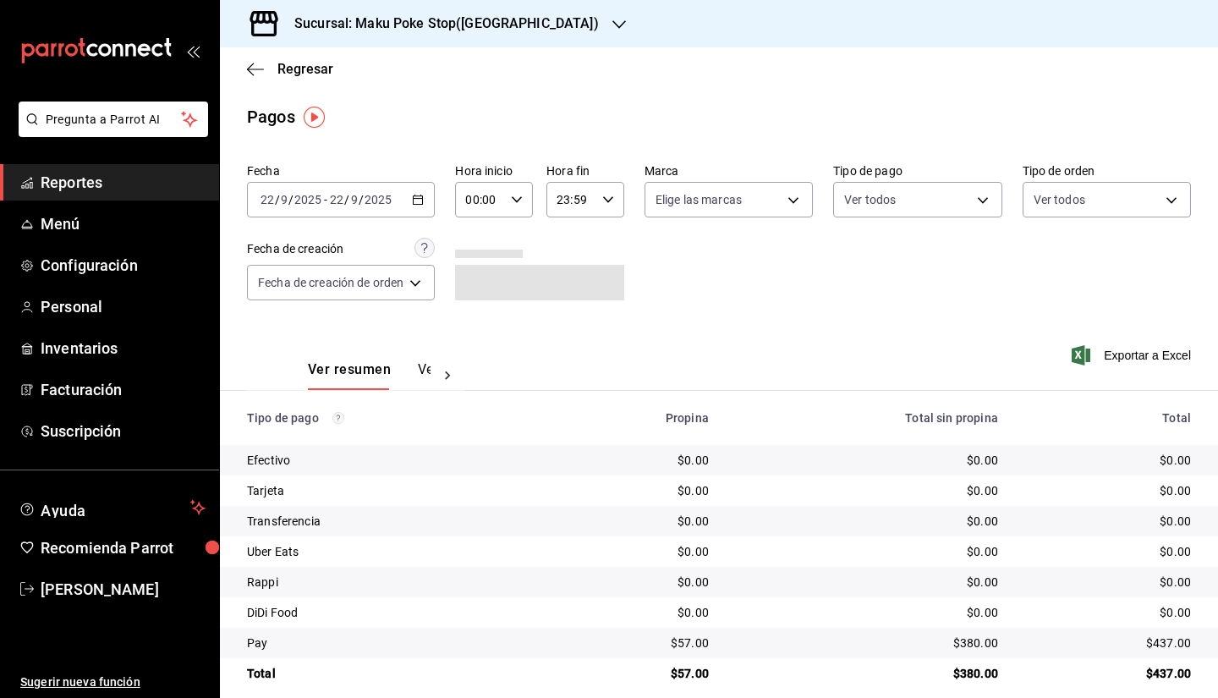
click at [423, 203] on icon "button" at bounding box center [418, 200] width 12 height 12
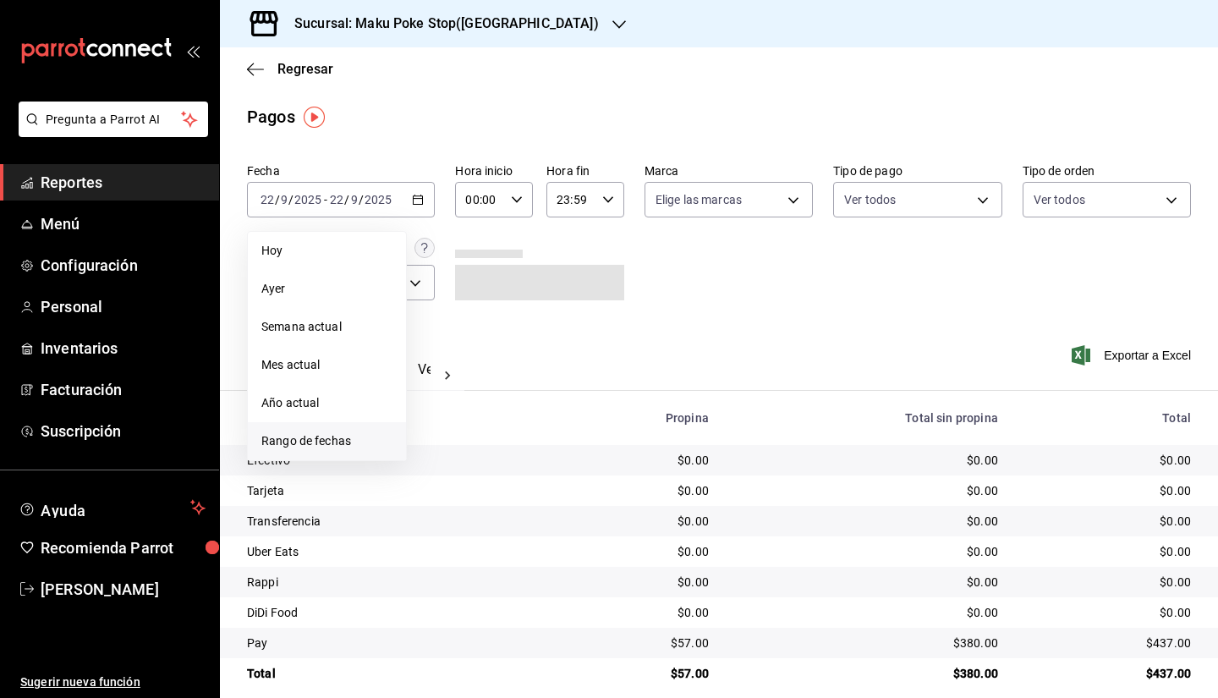
click at [347, 444] on span "Rango de fechas" at bounding box center [326, 441] width 131 height 18
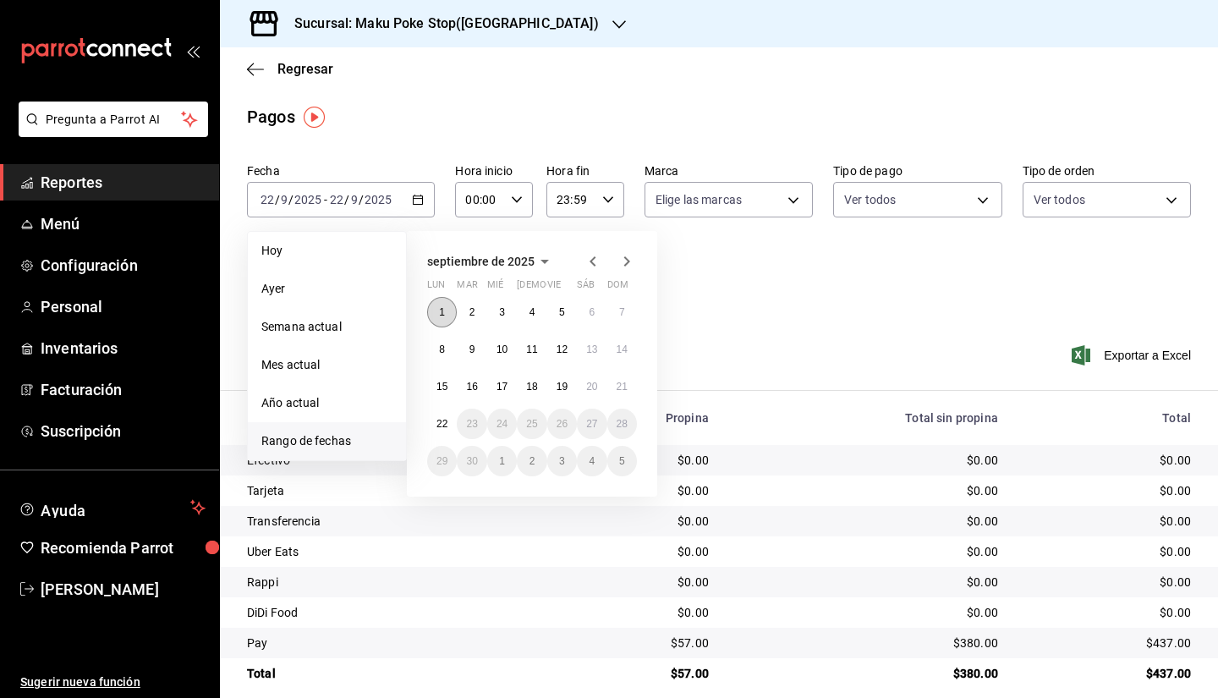
click at [436, 310] on button "1" at bounding box center [442, 312] width 30 height 30
click at [438, 316] on button "1" at bounding box center [442, 312] width 30 height 30
click at [440, 430] on button "22" at bounding box center [442, 424] width 30 height 30
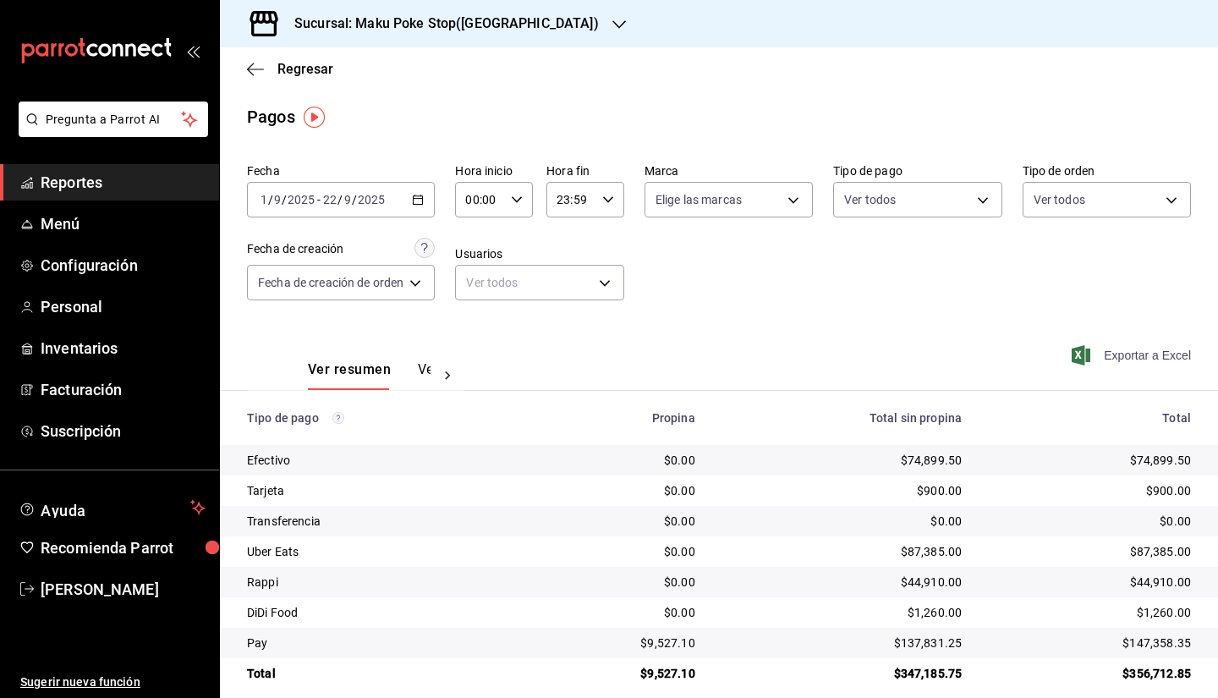
click at [1155, 354] on span "Exportar a Excel" at bounding box center [1133, 355] width 116 height 20
click at [1160, 355] on span "Exportando a excel..." at bounding box center [1122, 355] width 137 height 15
click at [414, 196] on div "[DATE] [DATE] - [DATE] [DATE]" at bounding box center [341, 200] width 188 height 36
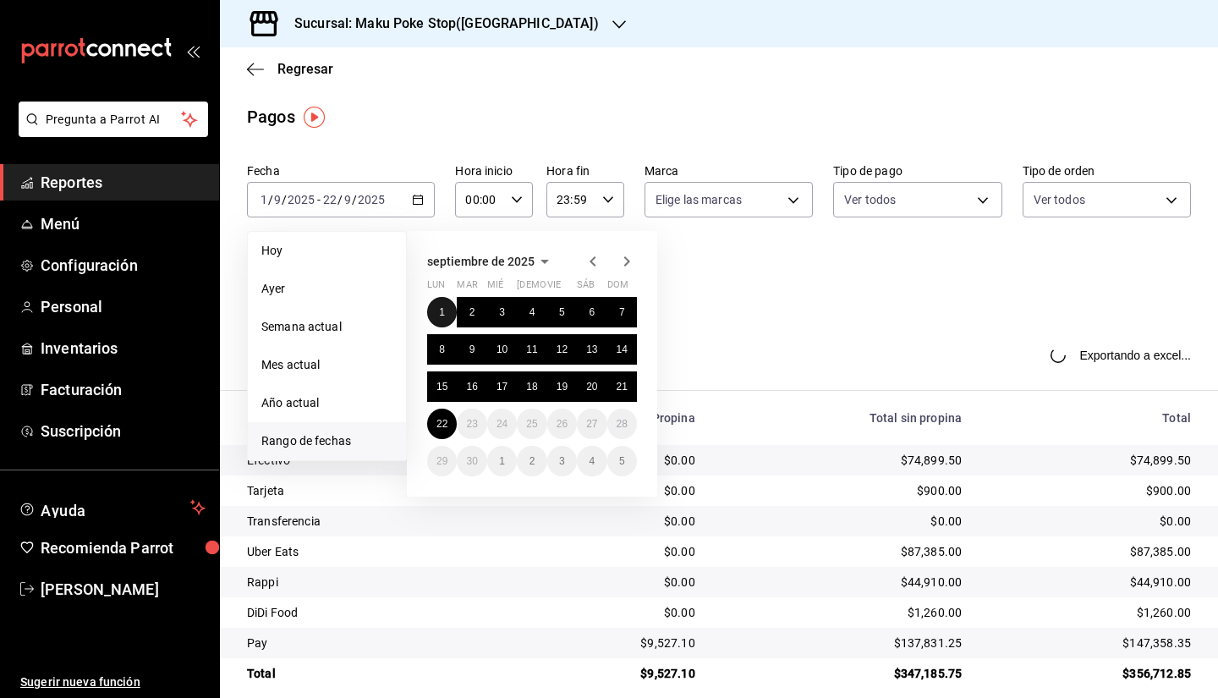
click at [445, 307] on abbr "1" at bounding box center [442, 312] width 6 height 12
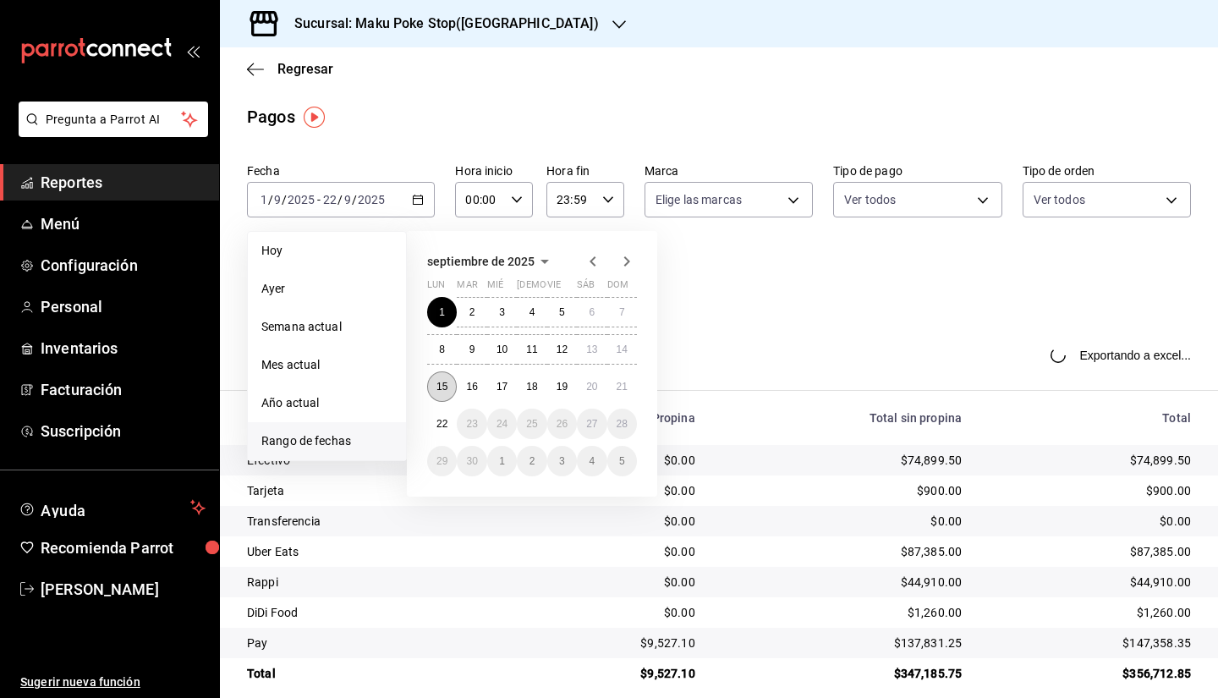
click at [447, 387] on abbr "15" at bounding box center [441, 387] width 11 height 12
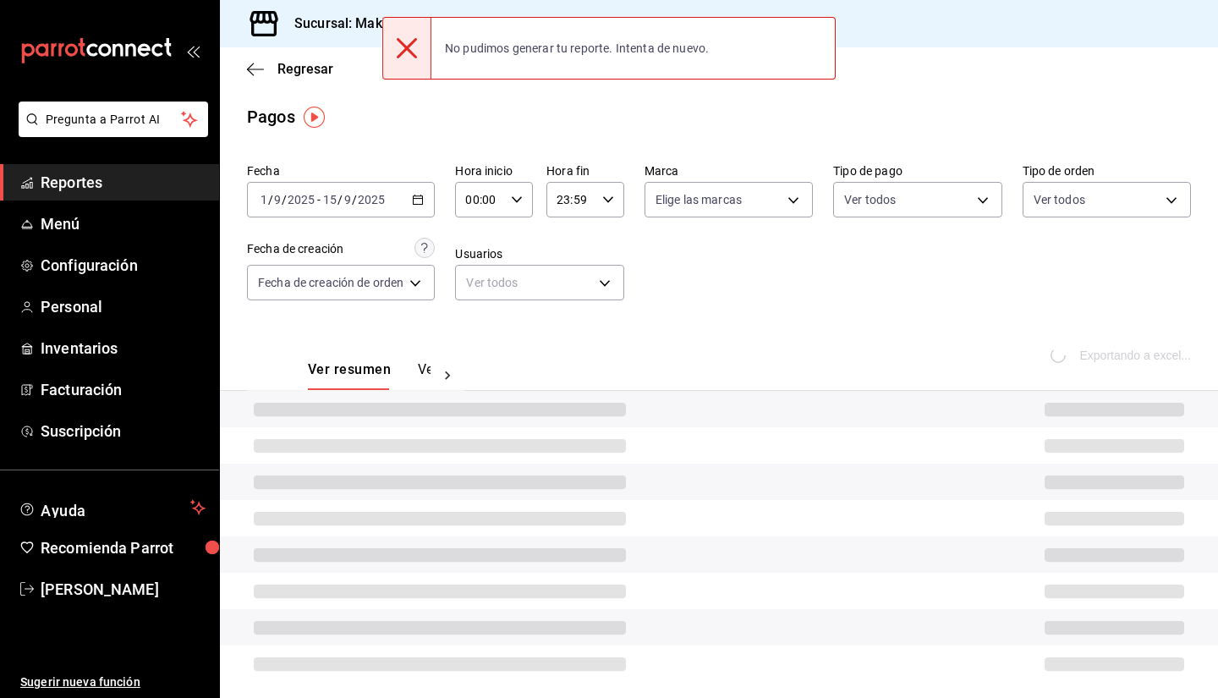
click at [712, 112] on div "Pagos" at bounding box center [719, 116] width 998 height 25
